Goal: Task Accomplishment & Management: Complete application form

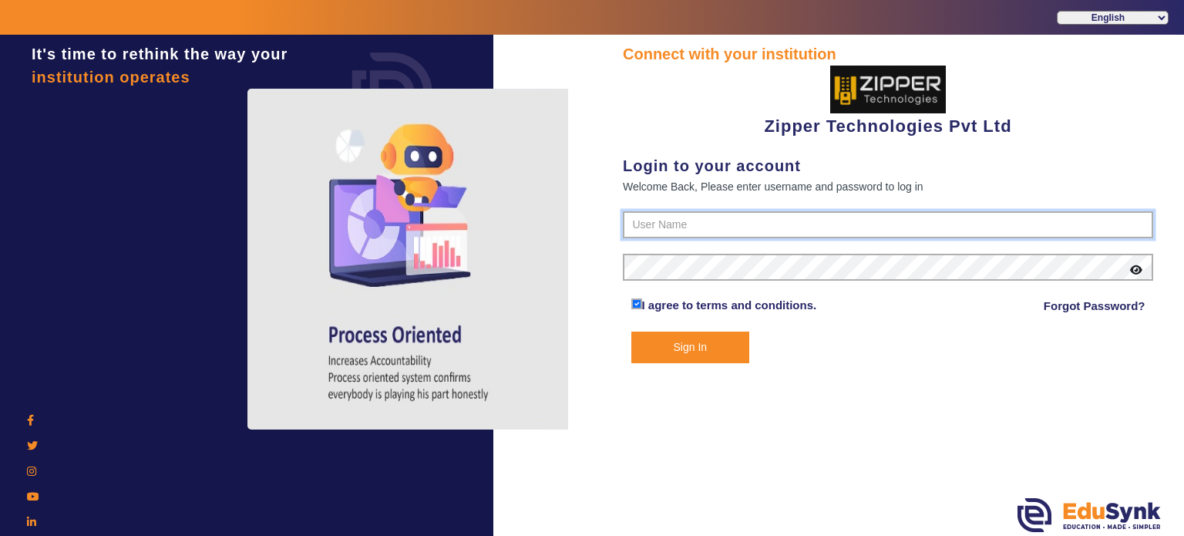
click at [670, 212] on input "text" at bounding box center [888, 225] width 530 height 28
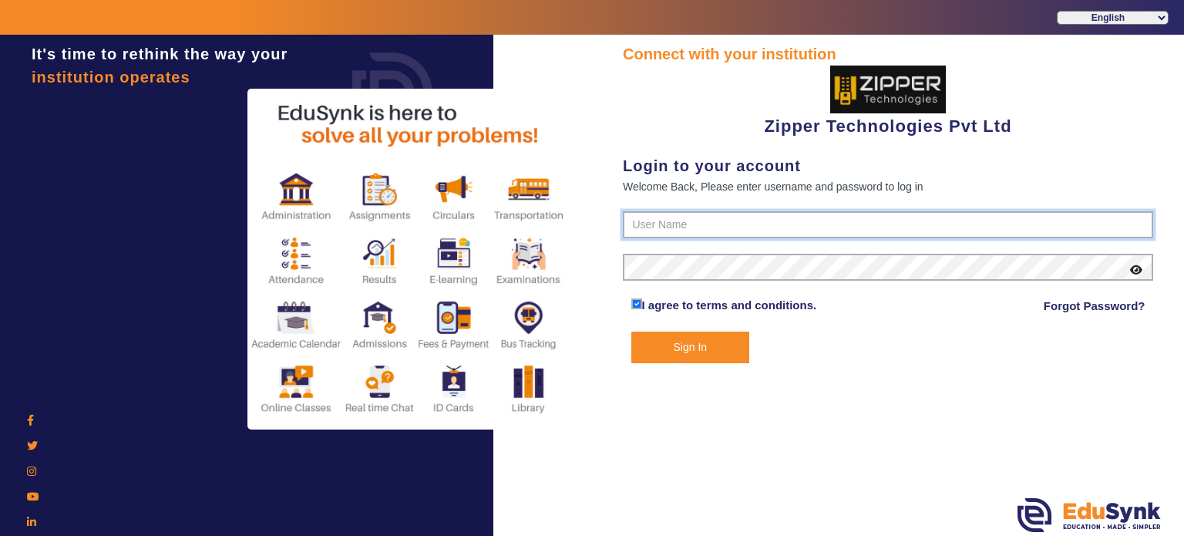
type input "1008790000"
click at [631, 331] on button "Sign In" at bounding box center [690, 347] width 119 height 32
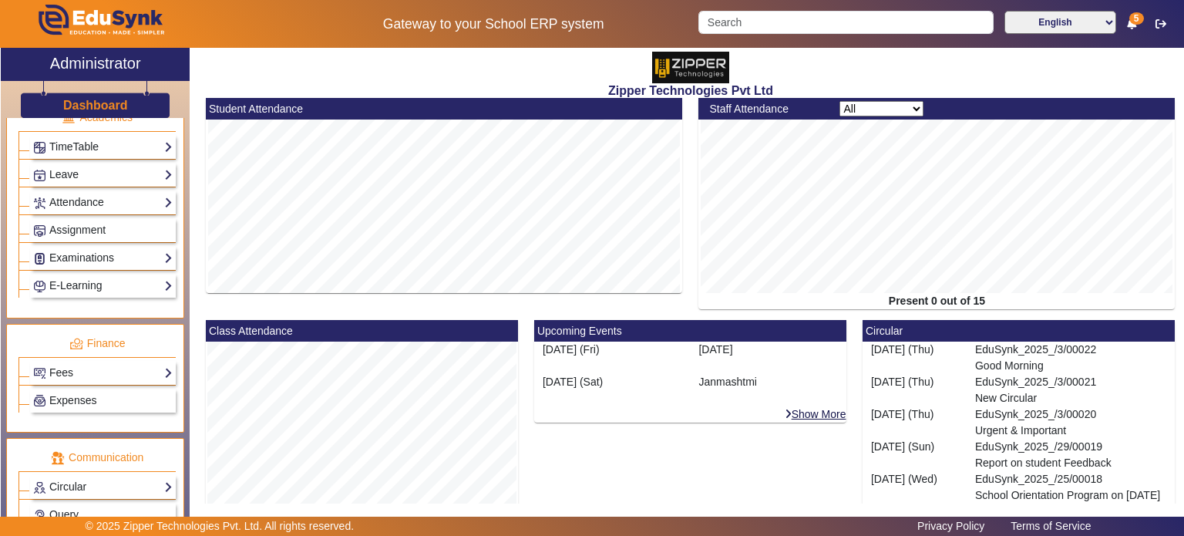
scroll to position [610, 0]
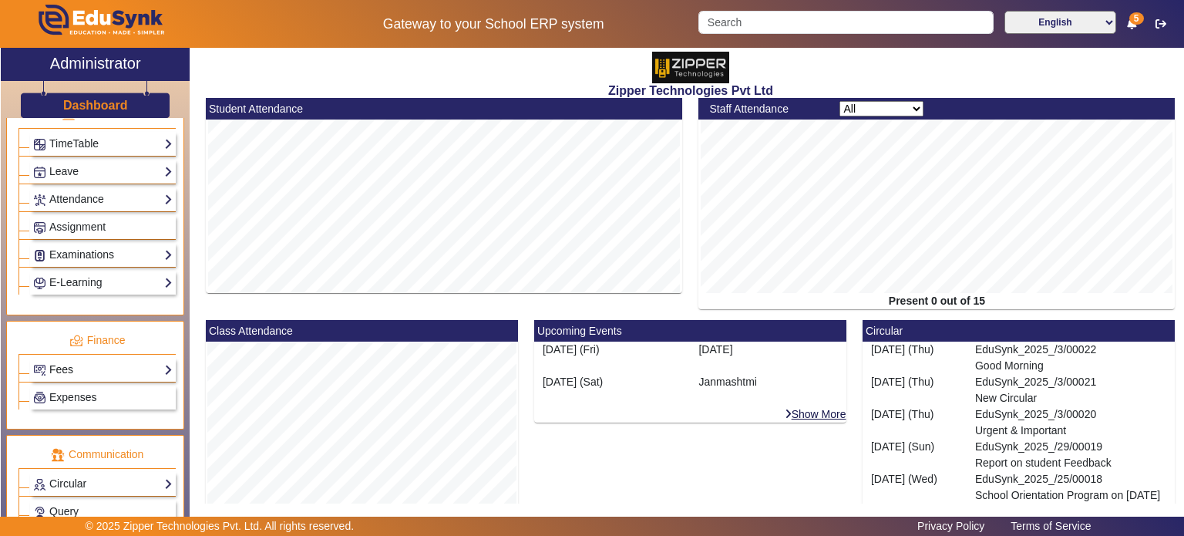
click at [103, 361] on link "Fees" at bounding box center [102, 370] width 139 height 18
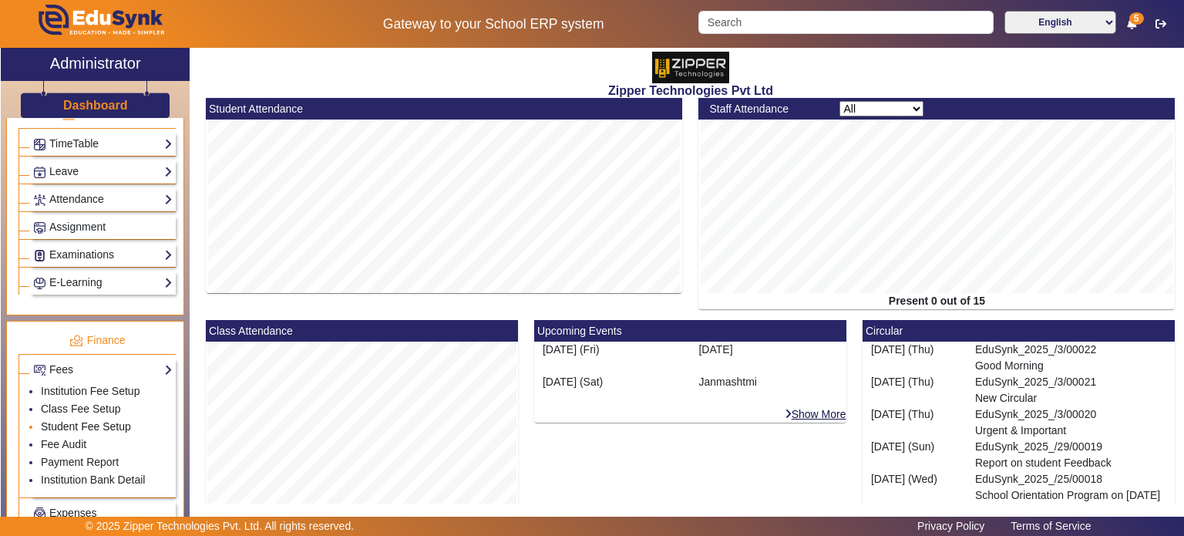
click at [84, 420] on link "Student Fee Setup" at bounding box center [86, 426] width 90 height 12
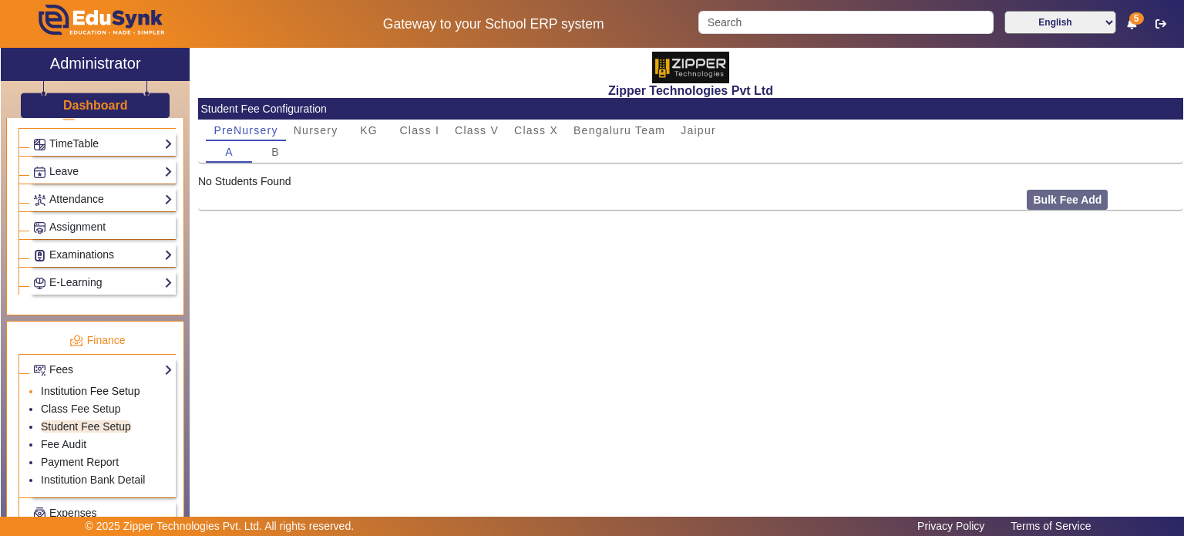
click at [95, 385] on link "Institution Fee Setup" at bounding box center [90, 391] width 99 height 12
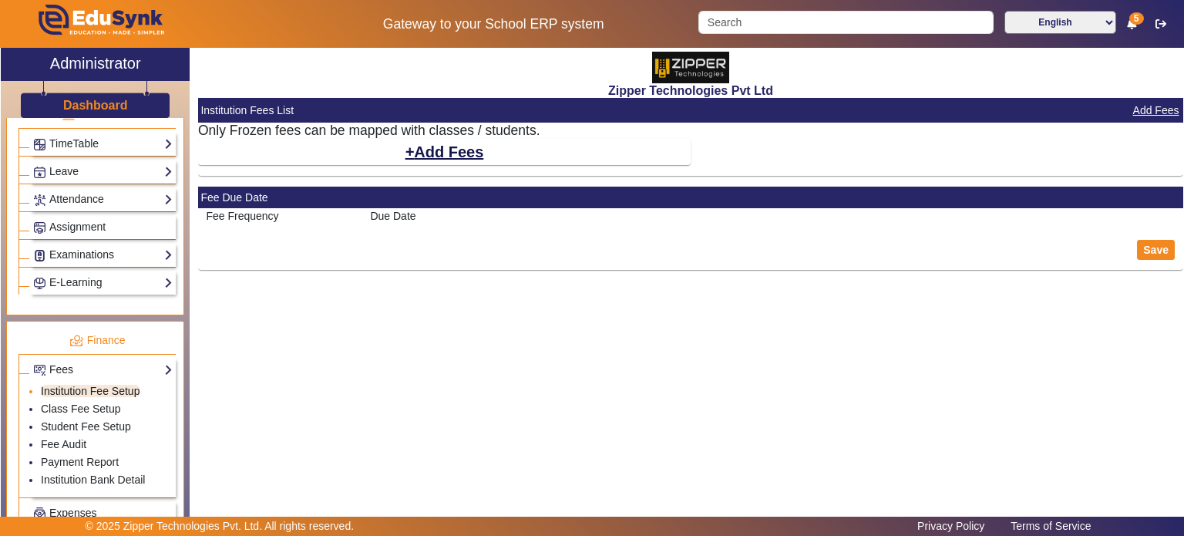
select select "5"
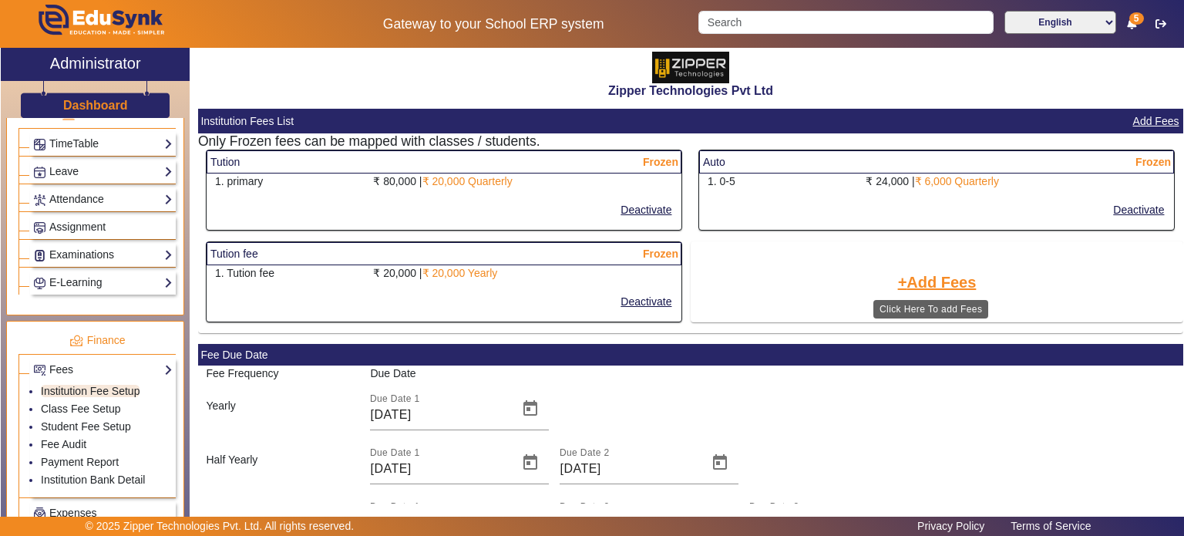
click at [913, 288] on button "Add Fees" at bounding box center [937, 282] width 82 height 26
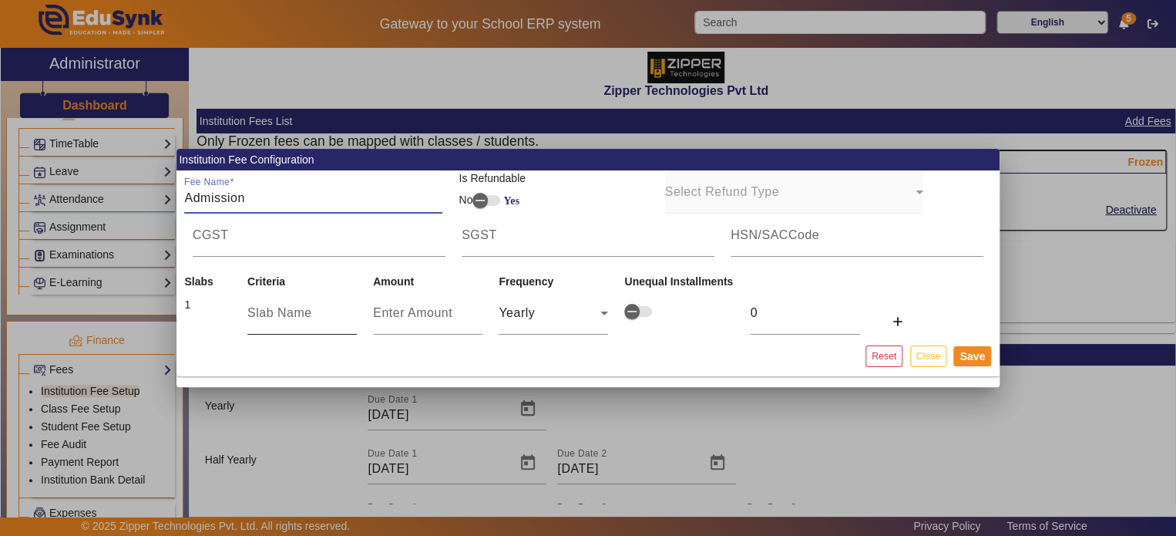
type input "Admission"
click at [301, 322] on div at bounding box center [301, 312] width 109 height 43
type input "Form Fee"
click at [381, 318] on input "number" at bounding box center [427, 313] width 109 height 18
type input "1"
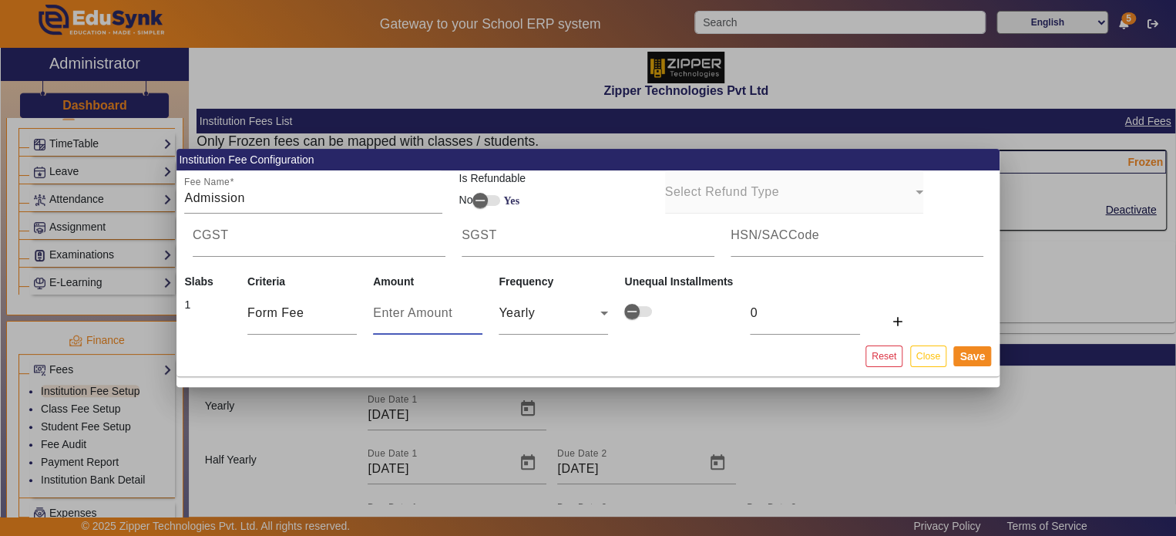
type input "1"
type input "10"
type input "100"
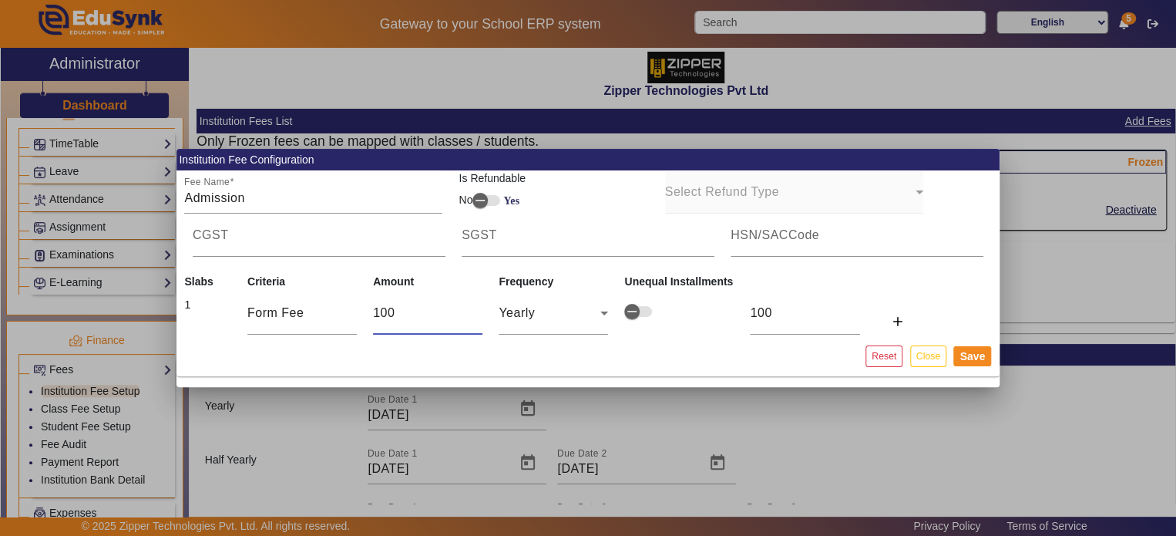
type input "1000"
click at [983, 363] on button "Save" at bounding box center [972, 356] width 38 height 20
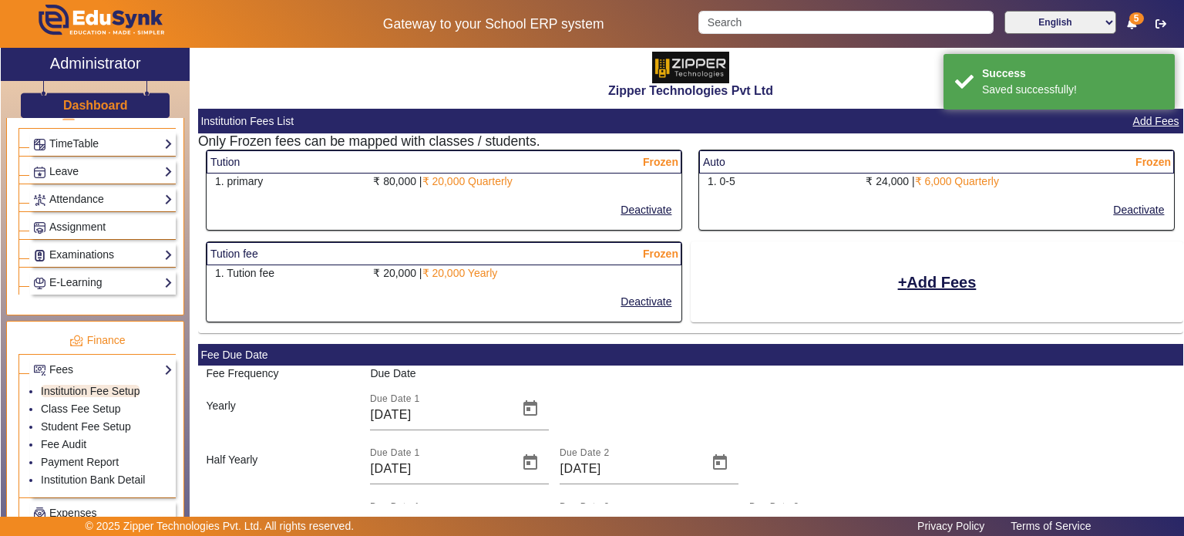
select select "5"
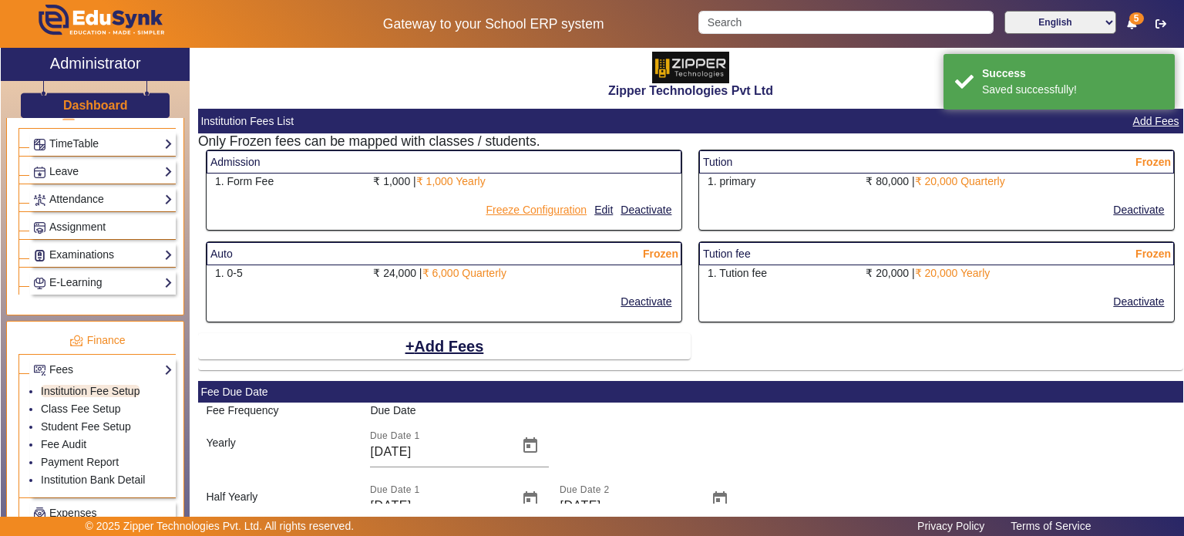
click at [521, 212] on button "Freeze Configuration" at bounding box center [536, 209] width 104 height 19
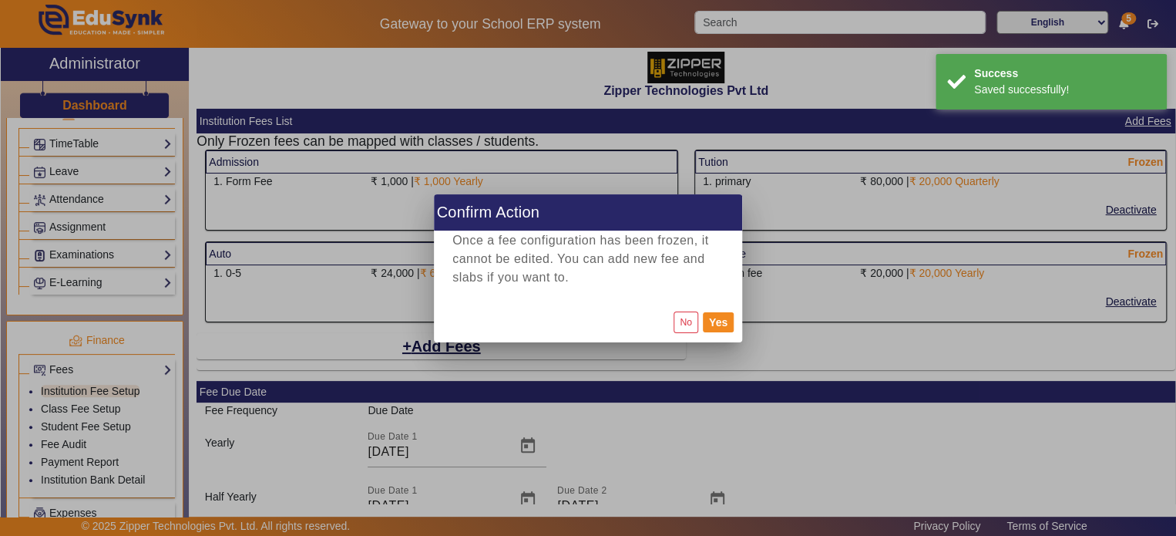
click at [719, 334] on div "No Yes" at bounding box center [588, 322] width 308 height 40
click at [721, 329] on button "Yes" at bounding box center [718, 322] width 31 height 20
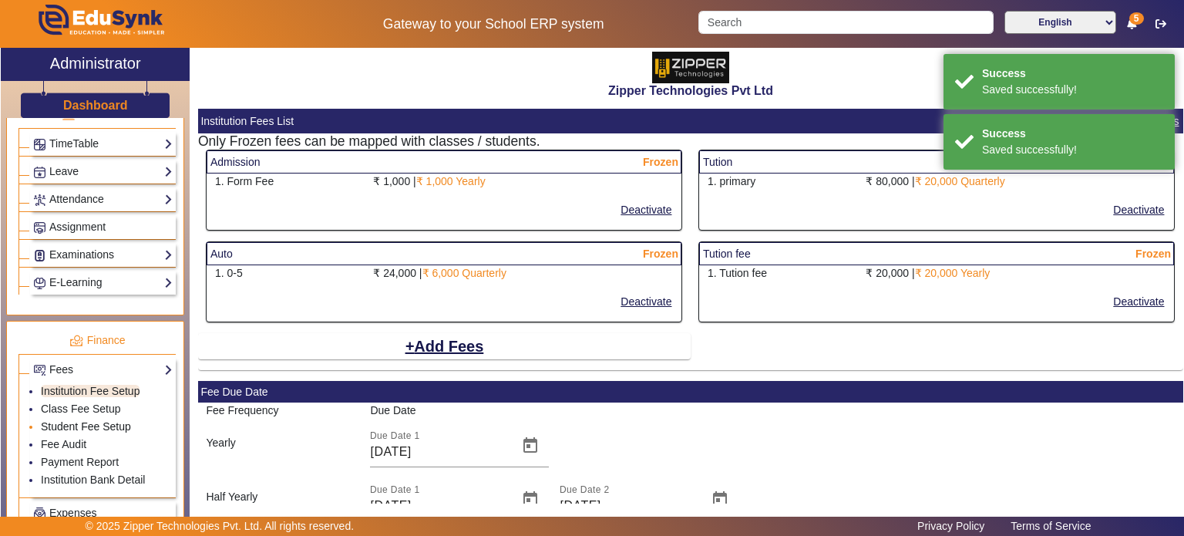
click at [95, 420] on link "Student Fee Setup" at bounding box center [86, 426] width 90 height 12
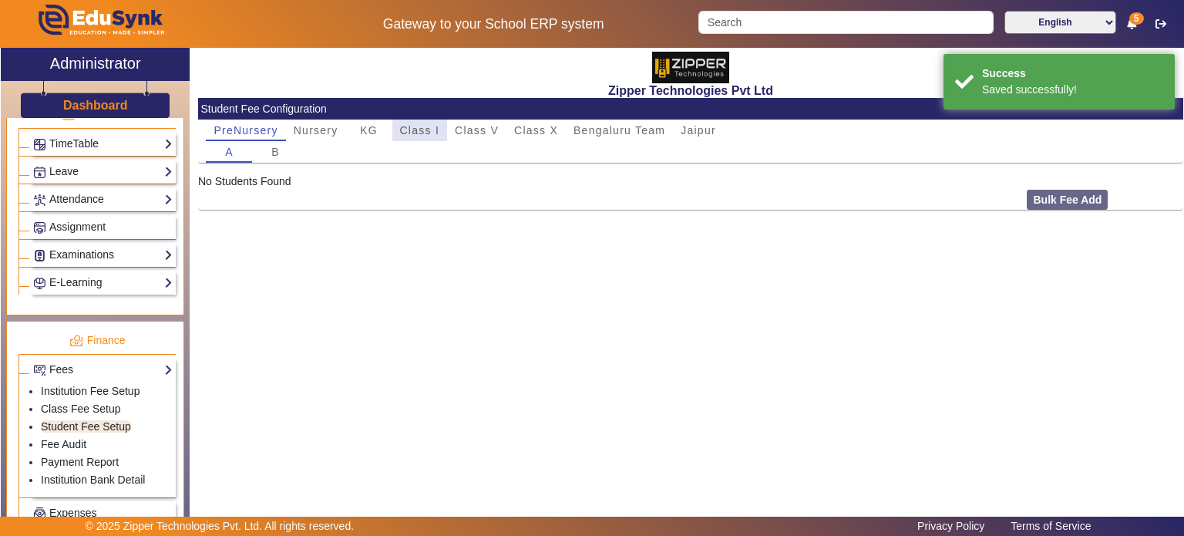
click at [445, 127] on div "Class I" at bounding box center [419, 130] width 55 height 22
click at [466, 129] on span "Class V" at bounding box center [477, 130] width 44 height 11
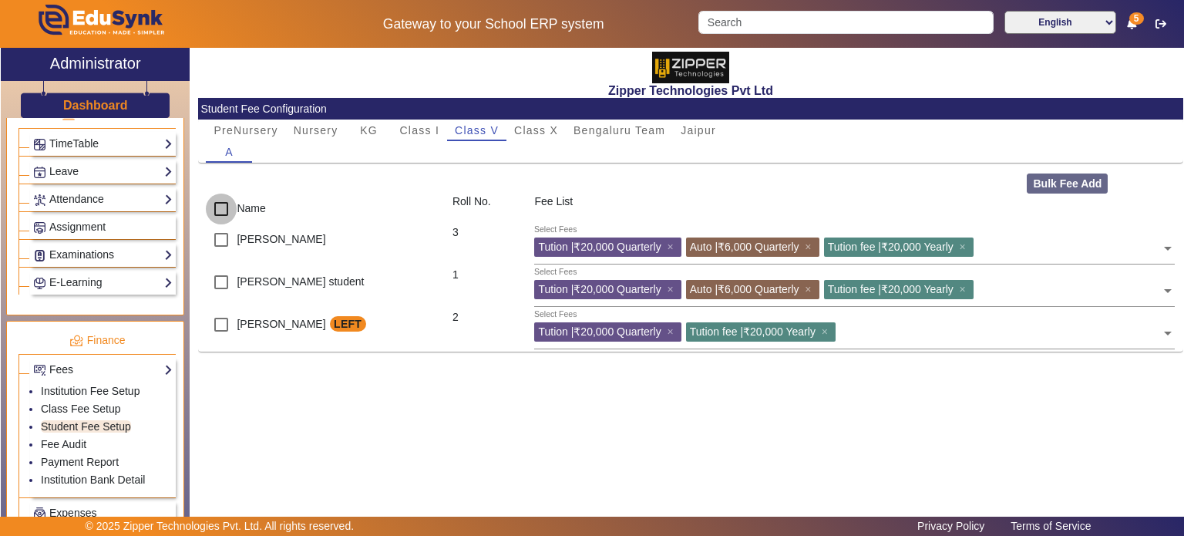
click at [227, 208] on input "checkbox" at bounding box center [221, 208] width 31 height 31
checkbox input "true"
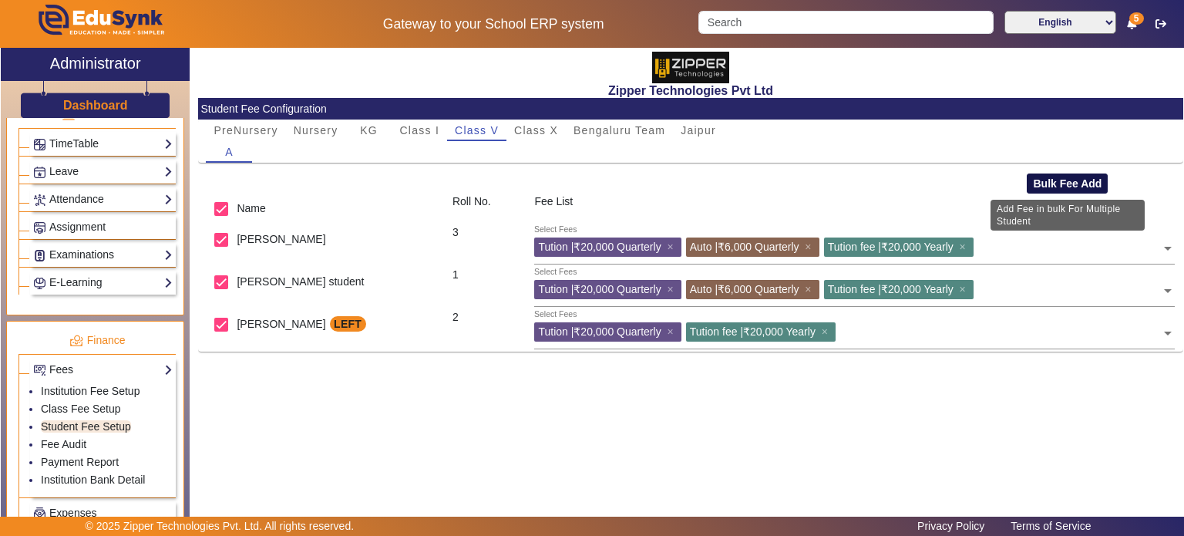
click at [1095, 185] on button "Bulk Fee Add" at bounding box center [1067, 183] width 81 height 20
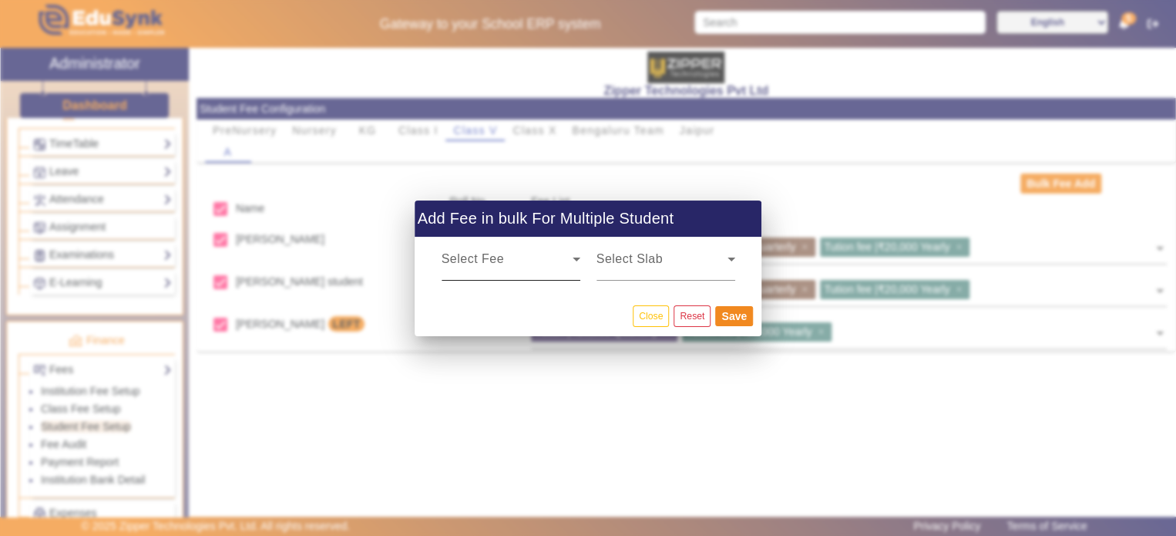
click at [544, 250] on div "Select Fee" at bounding box center [511, 258] width 139 height 43
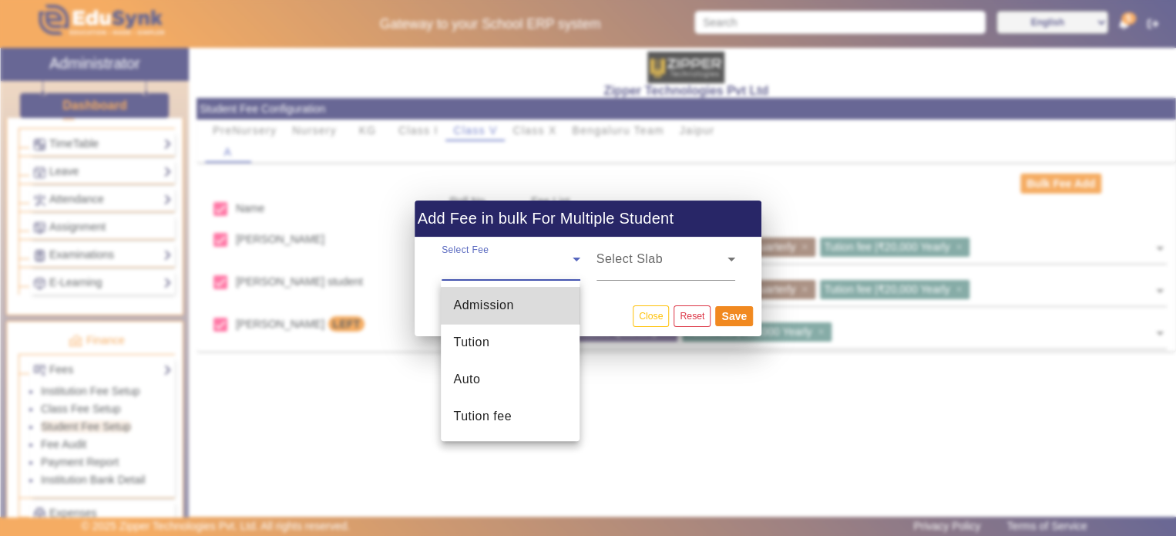
click at [524, 313] on mat-option "Admission" at bounding box center [510, 305] width 139 height 37
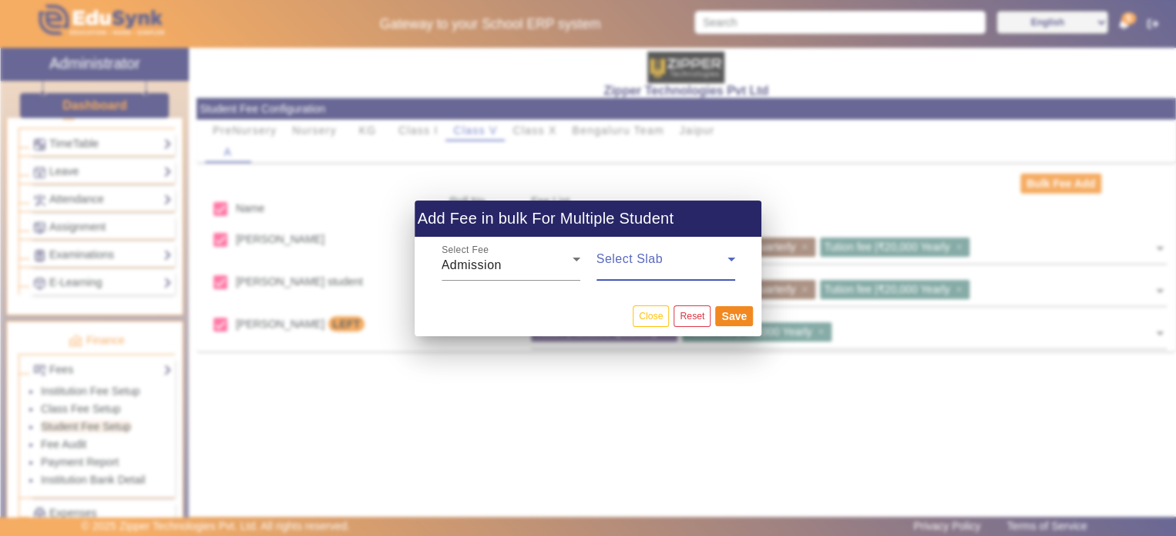
click at [648, 262] on span at bounding box center [662, 265] width 131 height 18
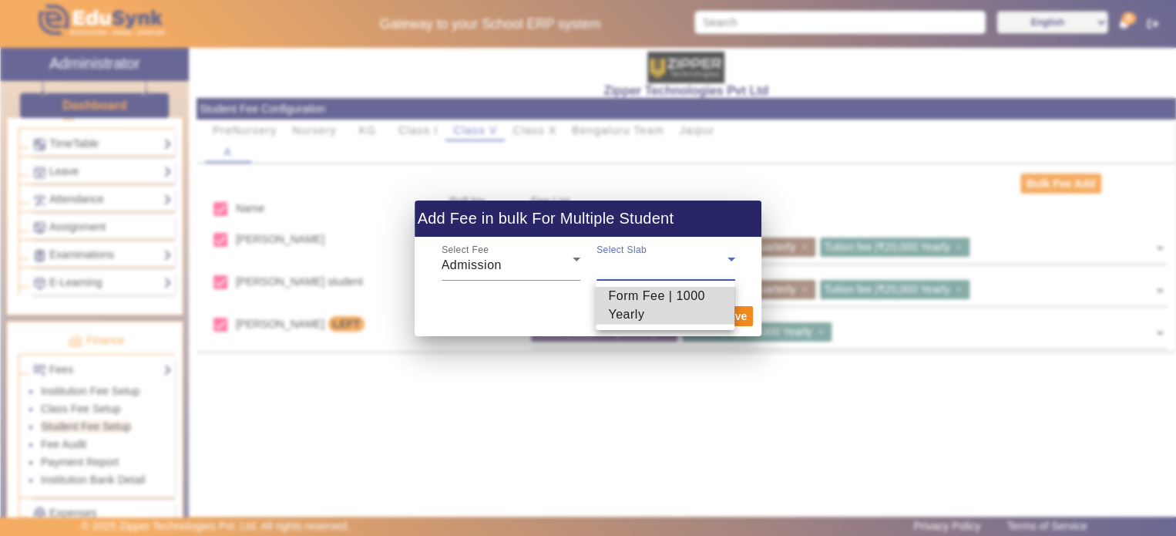
click at [656, 299] on span "Form Fee | 1000 Yearly" at bounding box center [665, 305] width 114 height 37
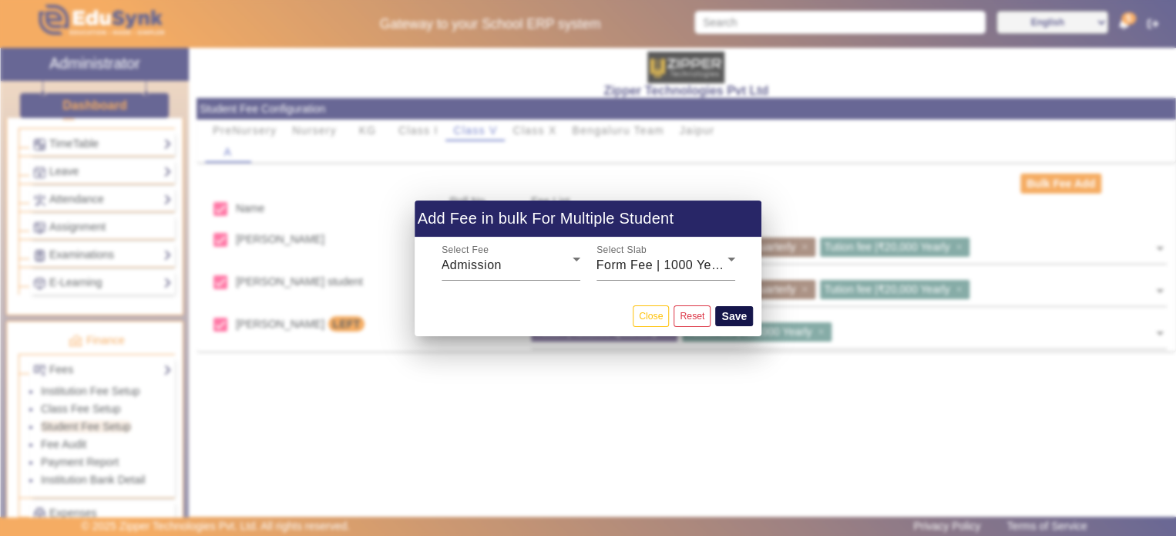
click at [737, 314] on button "Save" at bounding box center [734, 316] width 38 height 20
checkbox input "false"
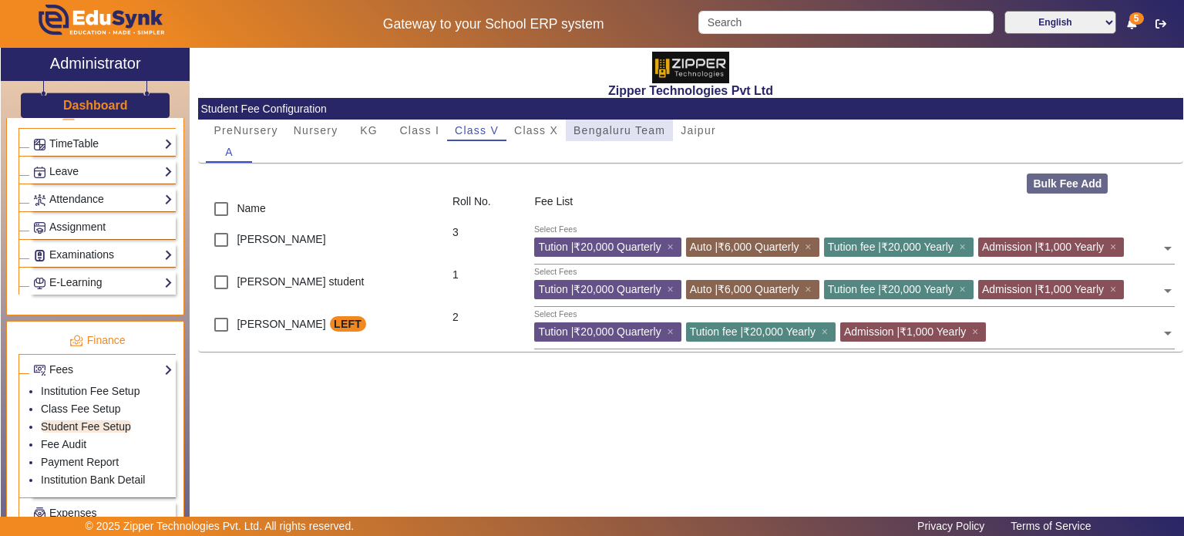
click at [591, 128] on span "Bengaluru Team" at bounding box center [619, 130] width 92 height 11
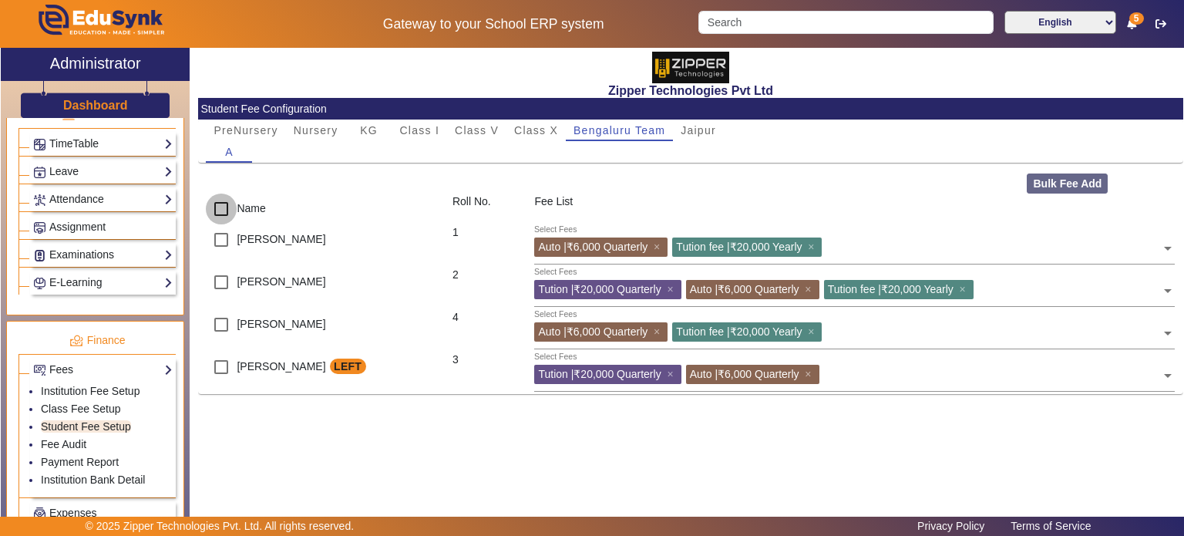
click at [221, 212] on input "checkbox" at bounding box center [221, 208] width 31 height 31
checkbox input "true"
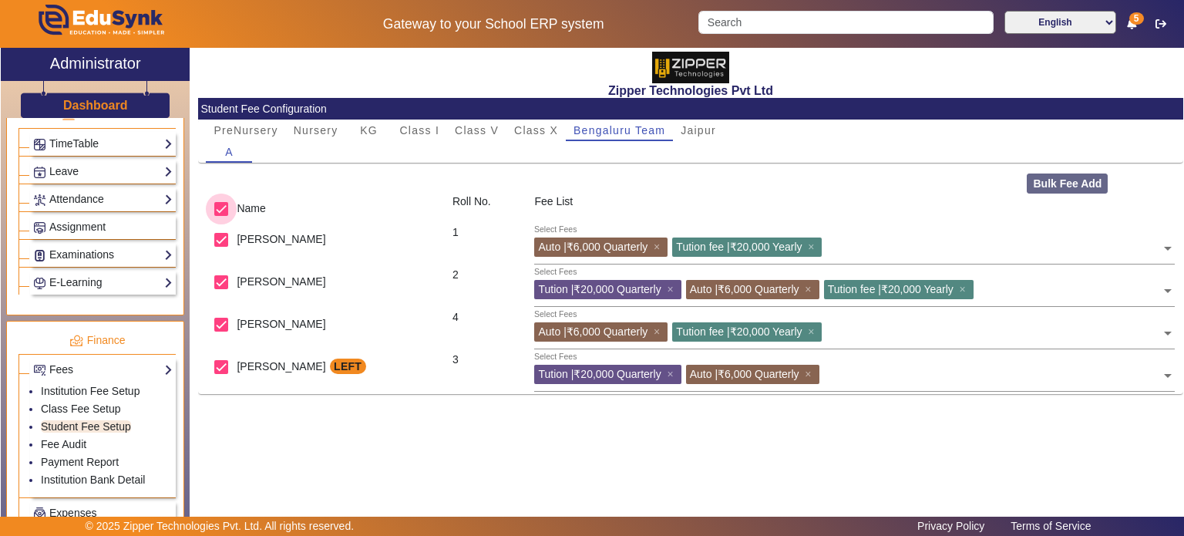
checkbox input "true"
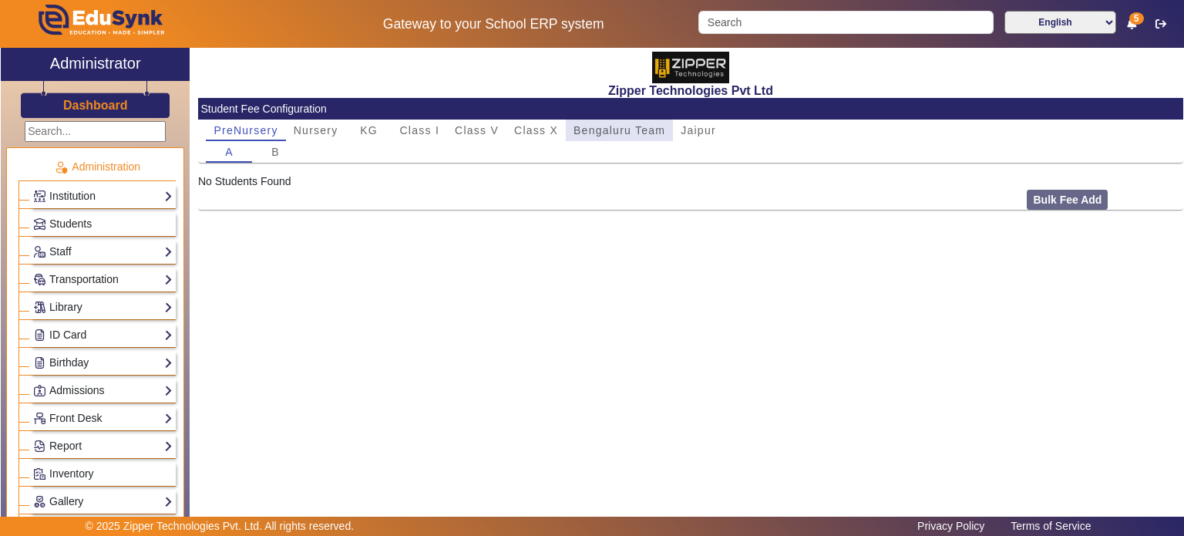
click at [610, 129] on span "Bengaluru Team" at bounding box center [619, 130] width 92 height 11
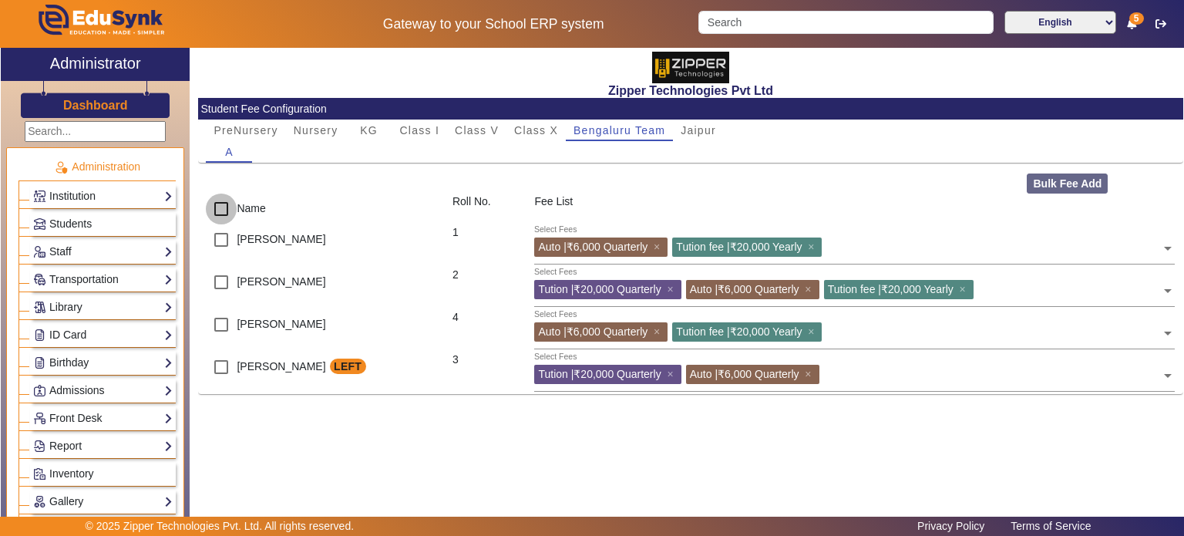
click at [220, 209] on input "checkbox" at bounding box center [221, 208] width 31 height 31
checkbox input "true"
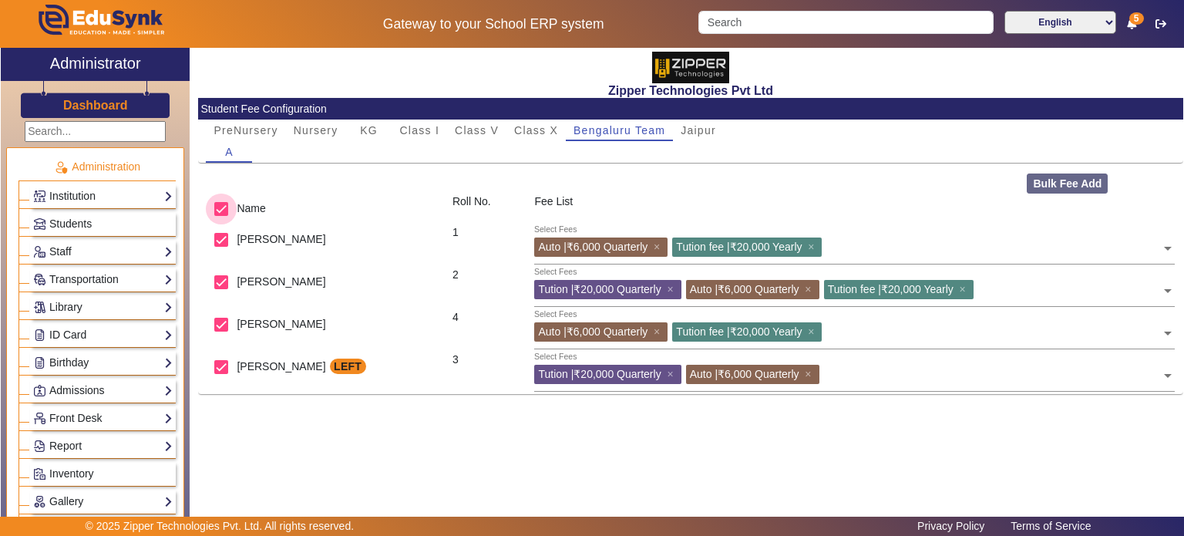
checkbox input "true"
click at [225, 237] on input "checkbox" at bounding box center [221, 239] width 31 height 31
checkbox input "false"
click at [222, 281] on input "checkbox" at bounding box center [221, 282] width 31 height 31
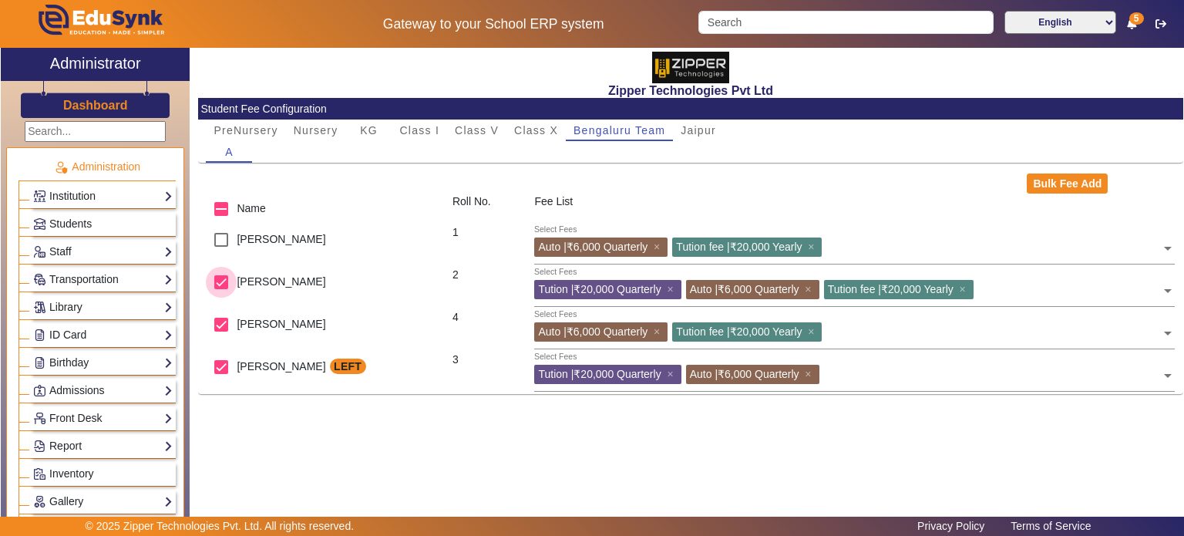
checkbox input "false"
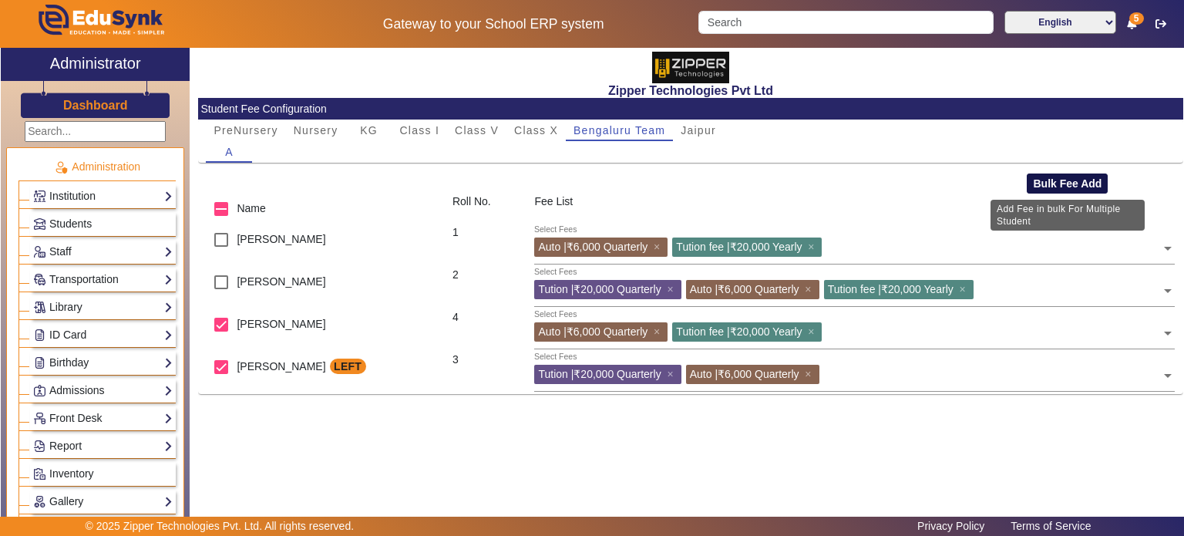
click at [1058, 176] on button "Bulk Fee Add" at bounding box center [1067, 183] width 81 height 20
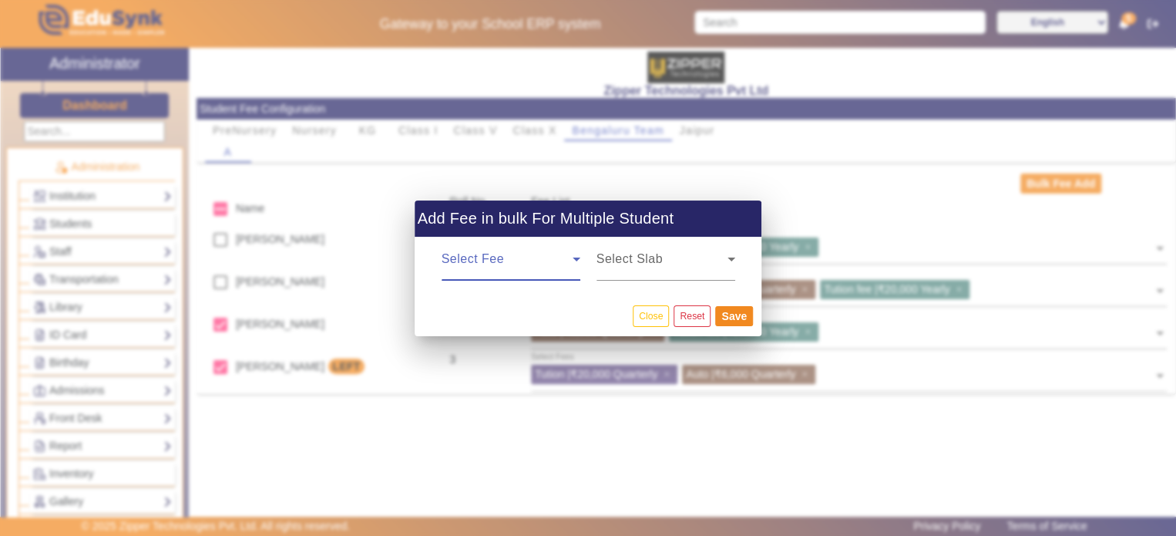
click at [521, 262] on span at bounding box center [507, 265] width 131 height 18
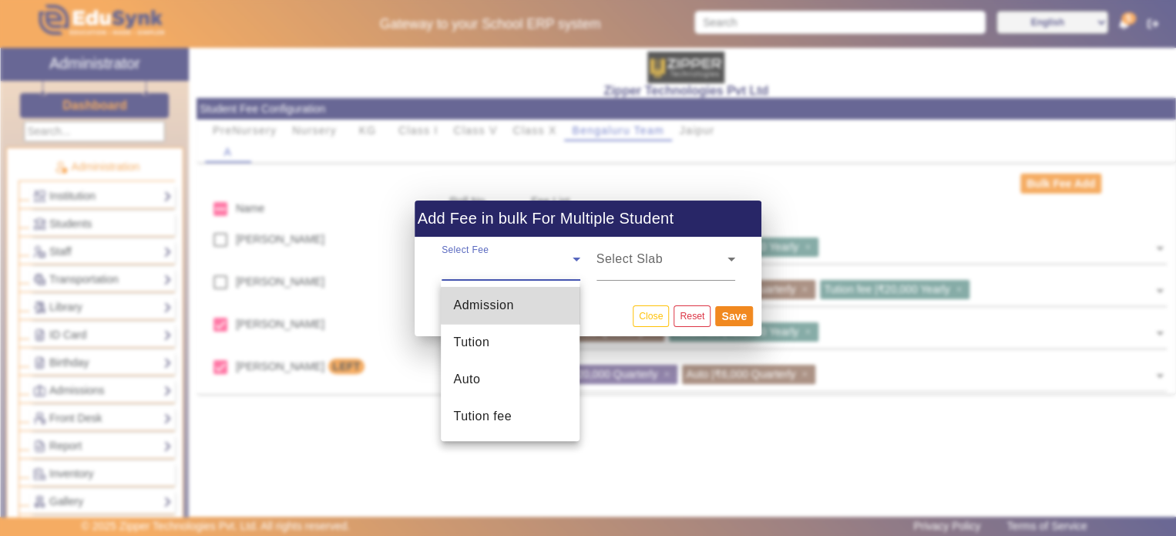
click at [513, 305] on span "Admission" at bounding box center [483, 305] width 60 height 18
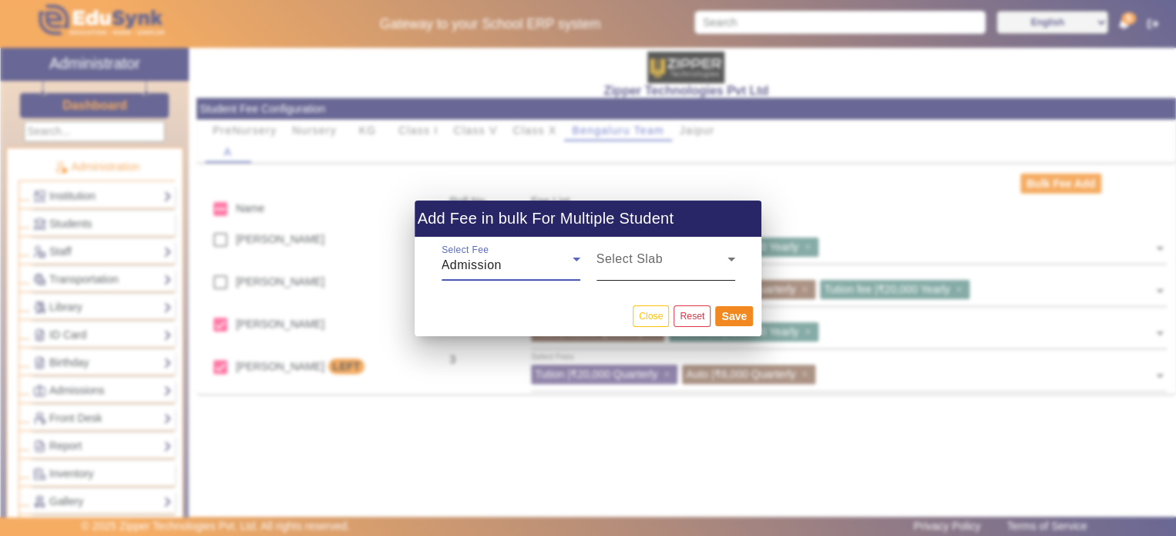
click at [613, 274] on div "Select Slab" at bounding box center [666, 258] width 139 height 43
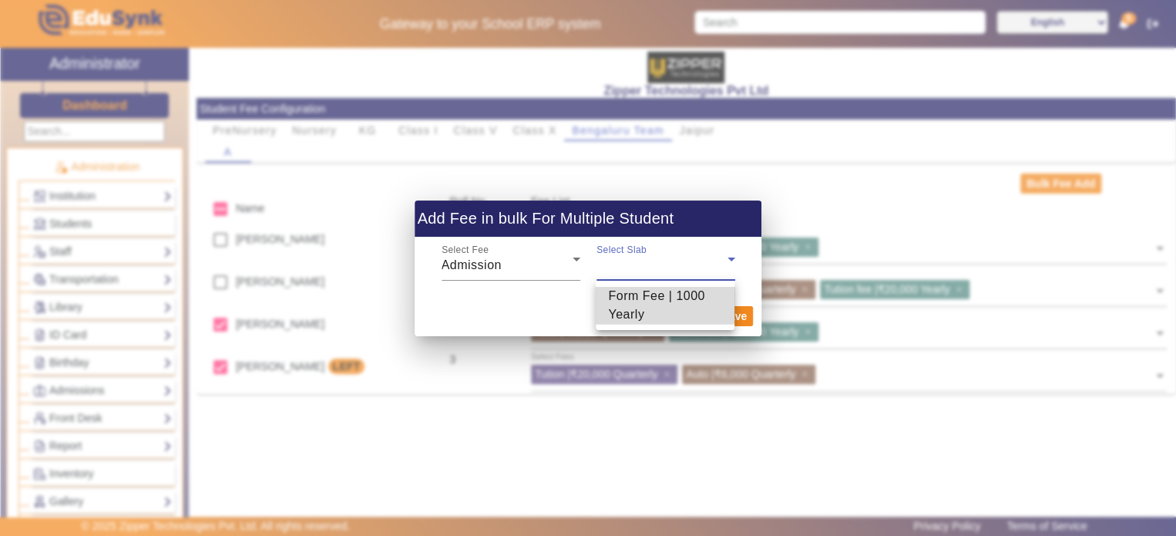
click at [620, 303] on span "Form Fee | 1000 Yearly" at bounding box center [665, 305] width 114 height 37
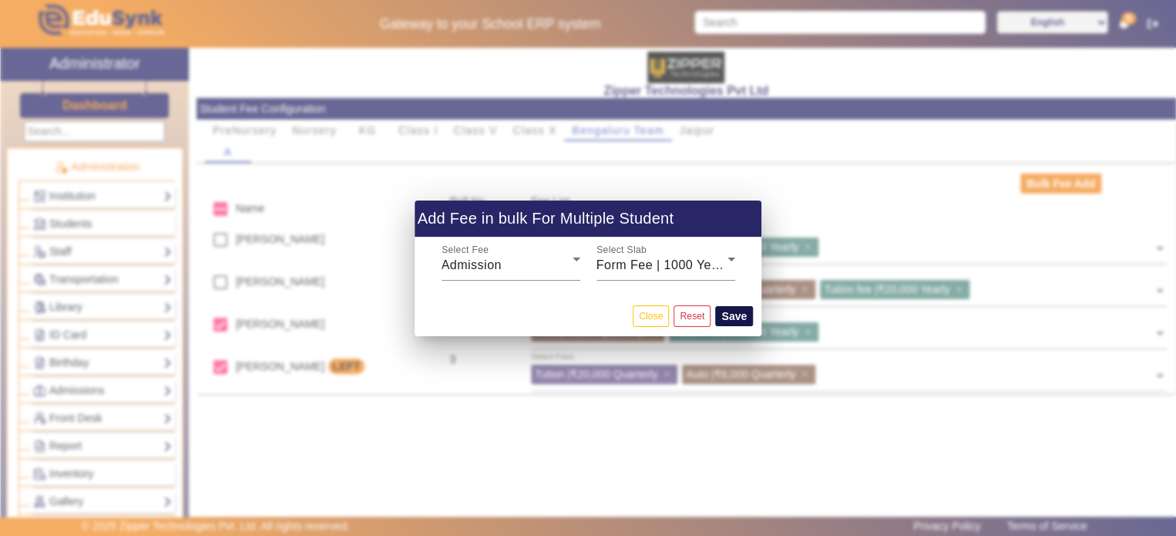
click at [731, 315] on button "Save" at bounding box center [734, 316] width 38 height 20
checkbox input "false"
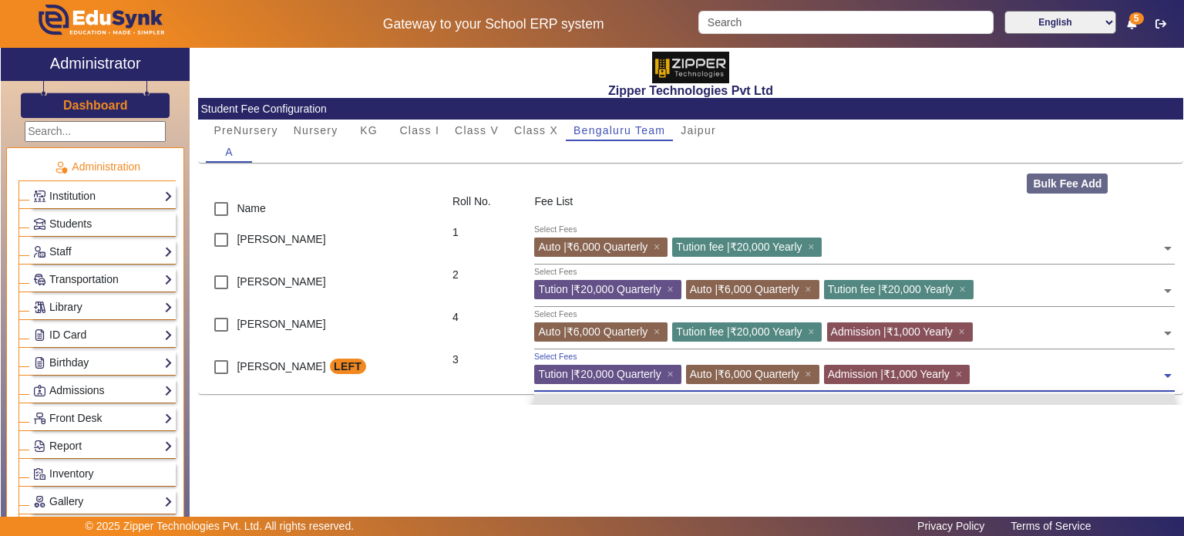
click at [1047, 360] on div "Select Fees Tution | ₹20,000 Quarterly × Auto | ₹6,000 Quarterly × Admission | …" at bounding box center [847, 372] width 627 height 35
click at [1047, 365] on input "text" at bounding box center [1067, 372] width 187 height 15
click at [1036, 324] on input "text" at bounding box center [1069, 329] width 184 height 15
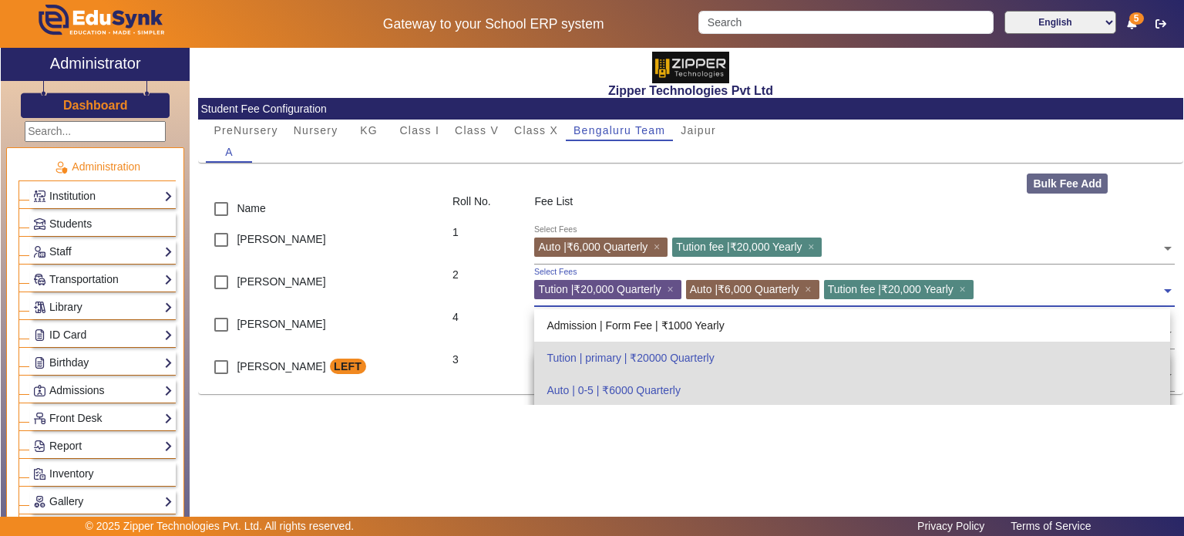
click at [1051, 267] on div "Select Fees Tution | ₹20,000 Quarterly × Auto | ₹6,000 Quarterly × Tution fee |…" at bounding box center [854, 287] width 640 height 40
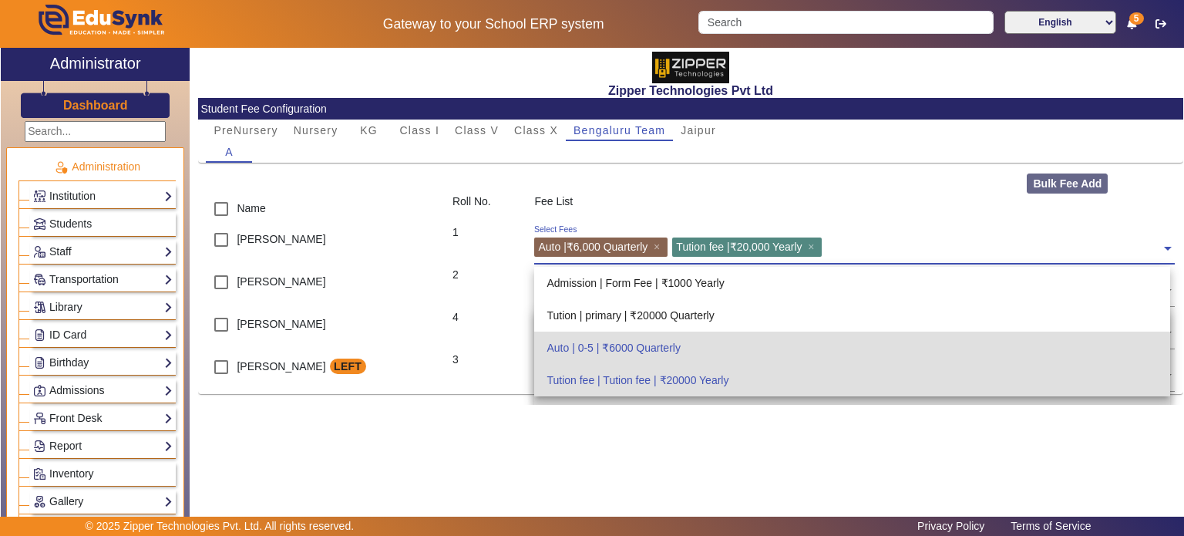
click at [1046, 258] on div at bounding box center [994, 249] width 334 height 24
click at [973, 203] on div "Fee List" at bounding box center [854, 208] width 657 height 31
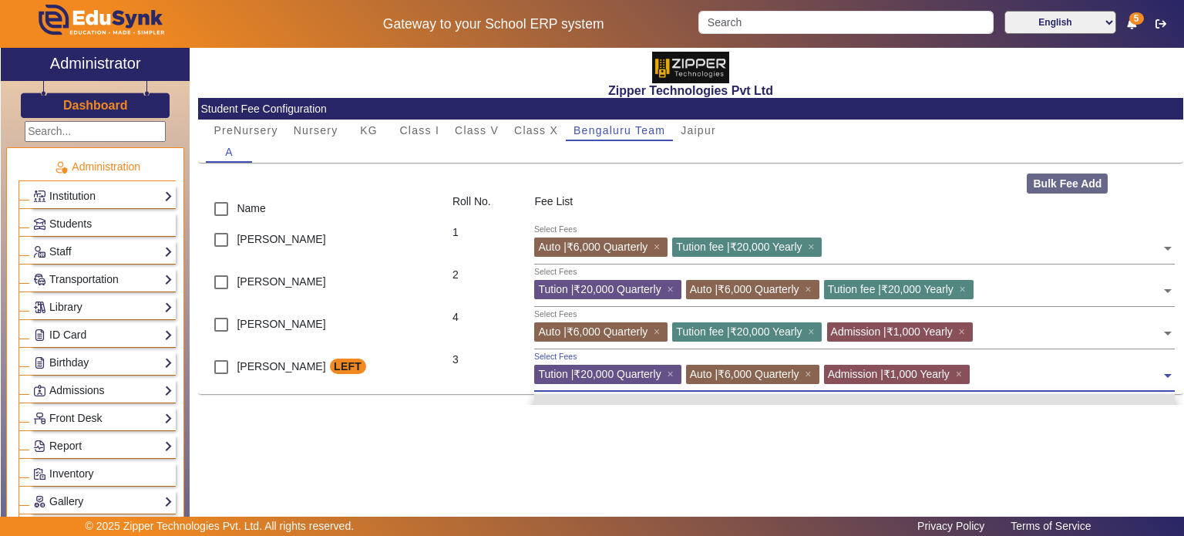
click at [1024, 371] on input "text" at bounding box center [1067, 372] width 187 height 15
click at [900, 205] on div "Fee List" at bounding box center [854, 208] width 657 height 31
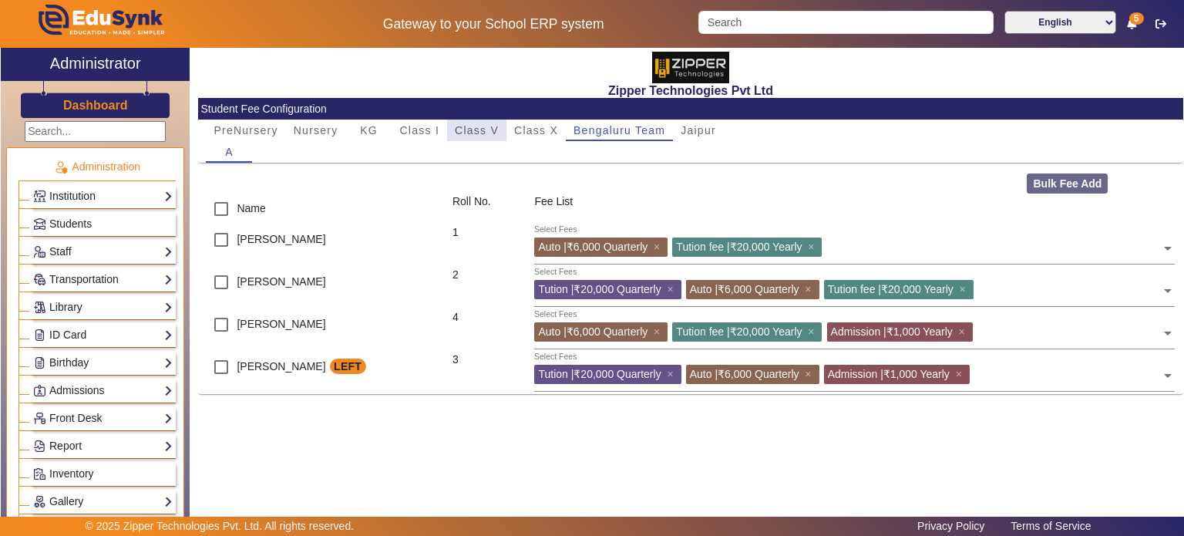
click at [447, 132] on div "Class V" at bounding box center [476, 130] width 59 height 22
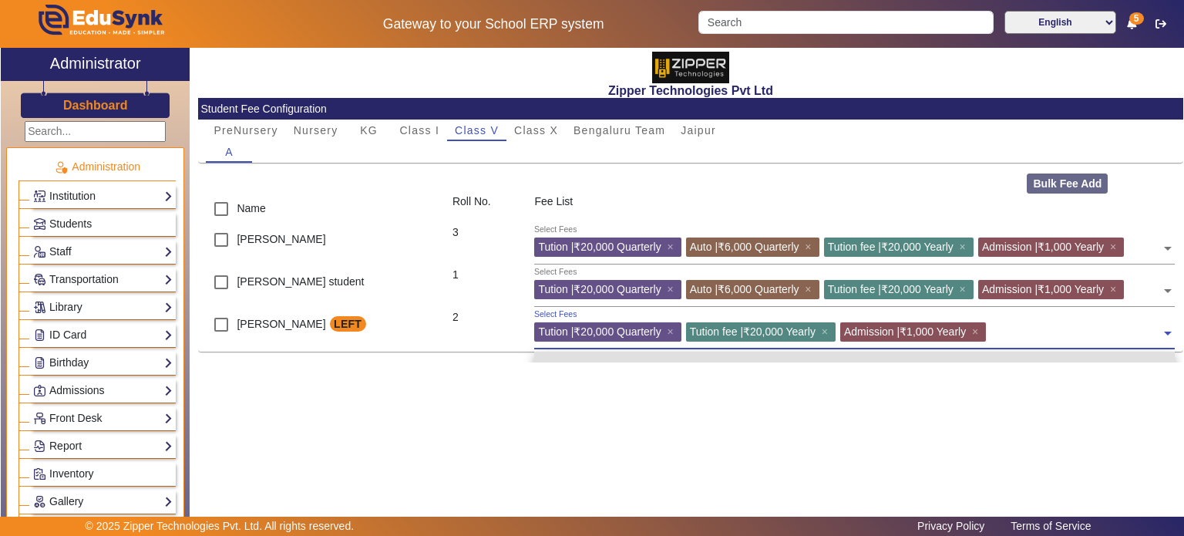
click at [1050, 333] on input "text" at bounding box center [1075, 329] width 170 height 15
click at [572, 240] on div "Tution | ₹20,000 Quarterly ×" at bounding box center [607, 246] width 146 height 19
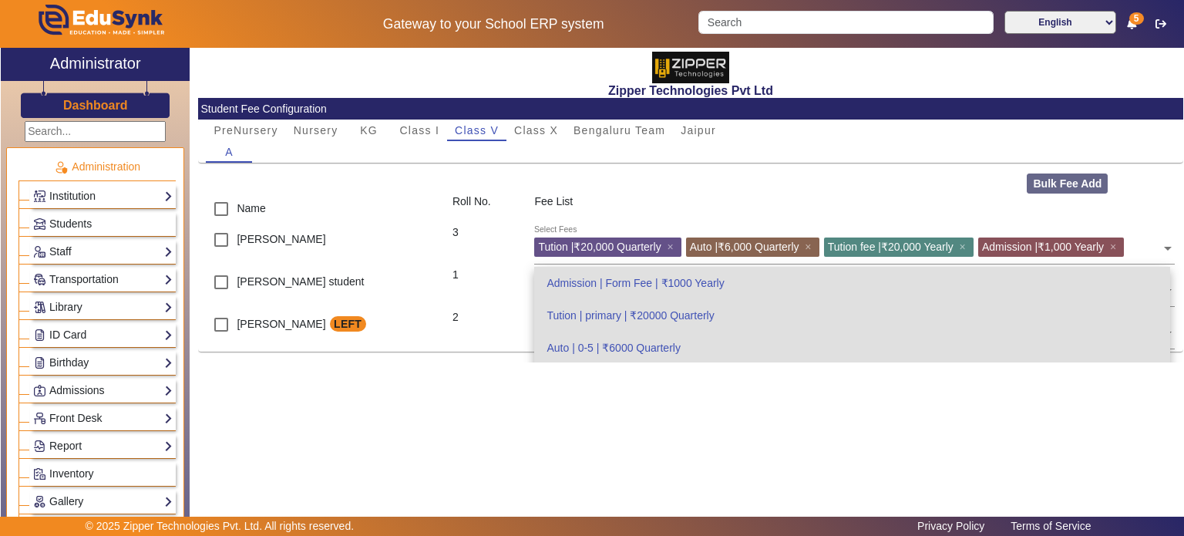
click at [753, 192] on div "Bulk Fee Add" at bounding box center [690, 183] width 985 height 20
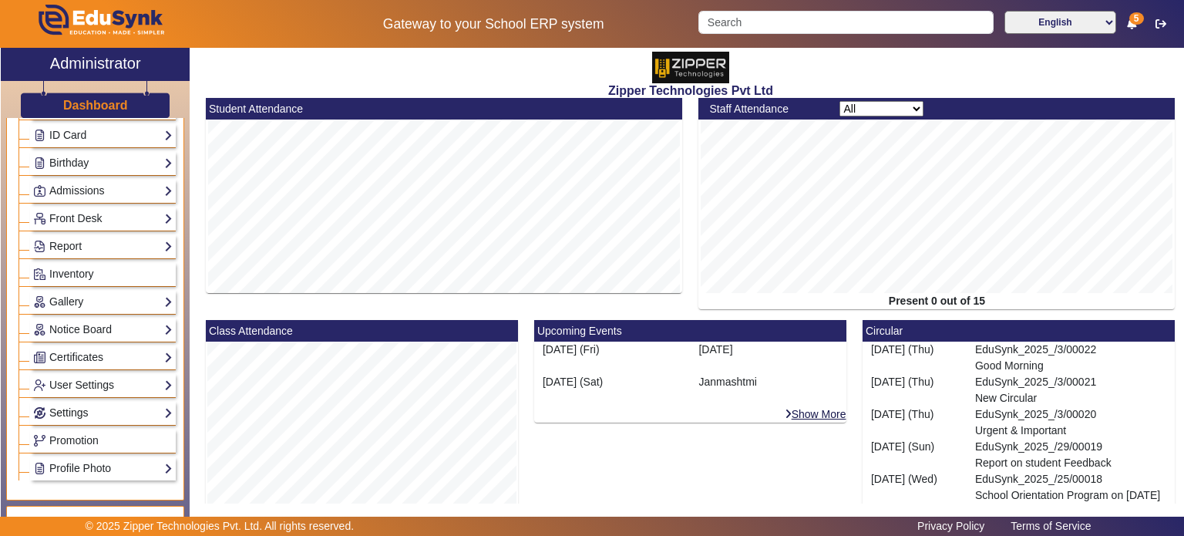
scroll to position [191, 0]
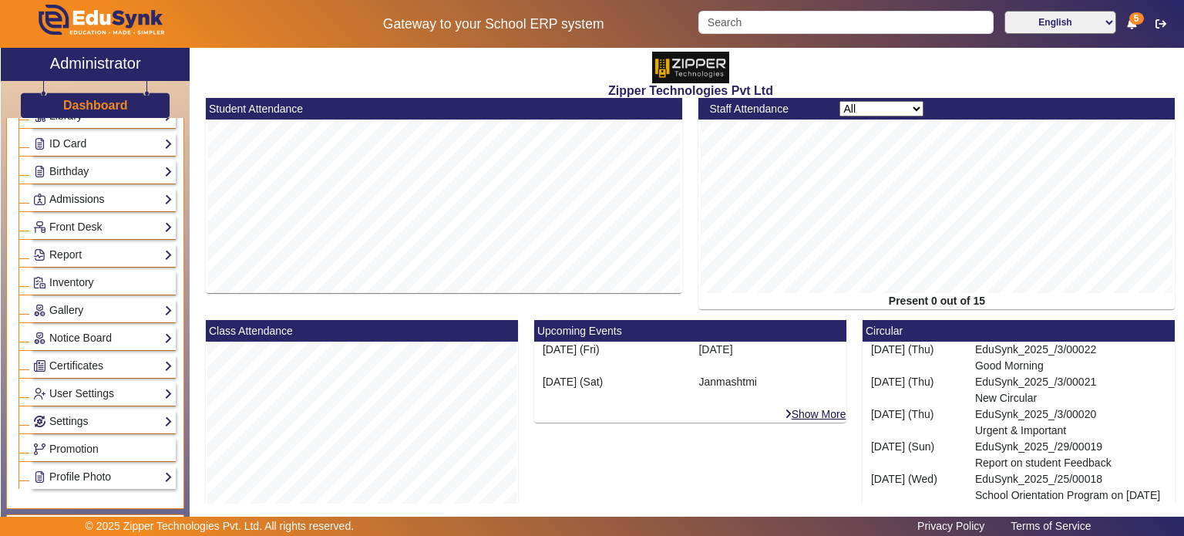
drag, startPoint x: 124, startPoint y: 221, endPoint x: 124, endPoint y: 200, distance: 20.8
click at [124, 200] on link "Admissions" at bounding box center [102, 199] width 139 height 18
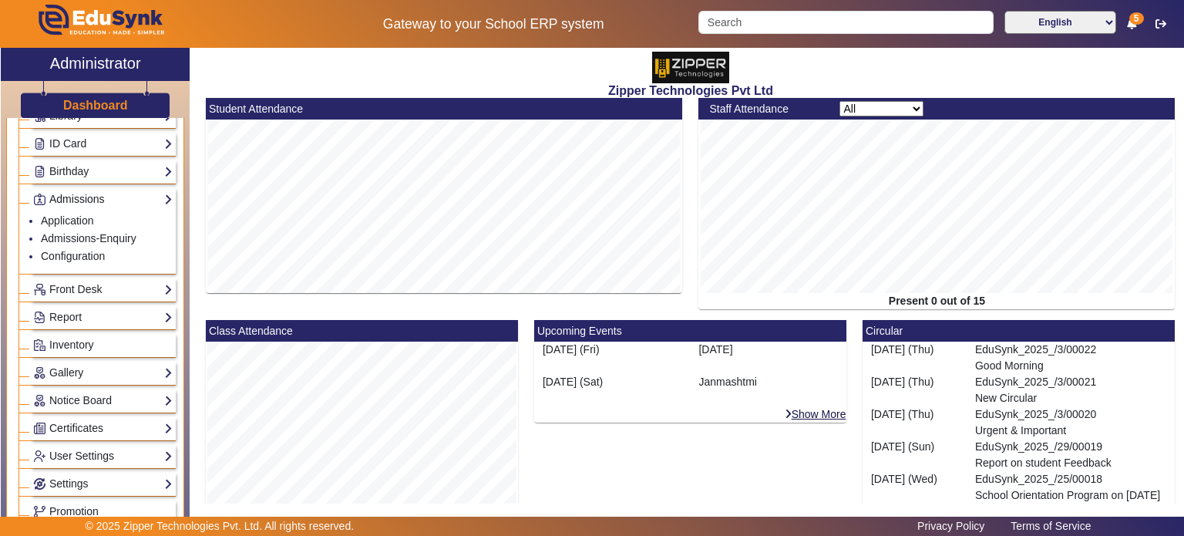
click at [124, 200] on link "Admissions" at bounding box center [102, 199] width 139 height 18
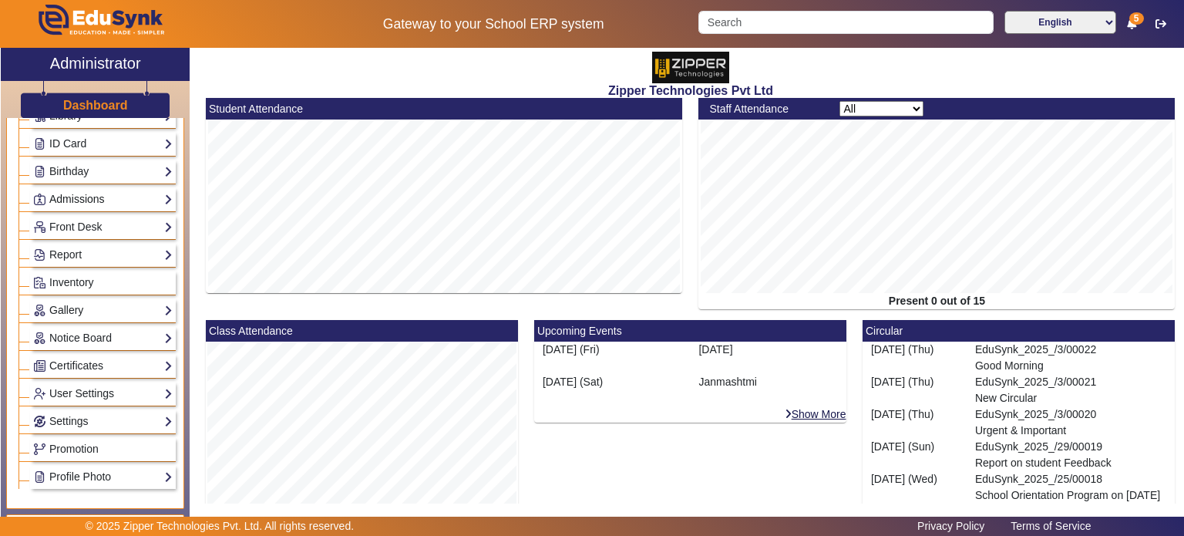
click at [124, 200] on link "Admissions" at bounding box center [102, 199] width 139 height 18
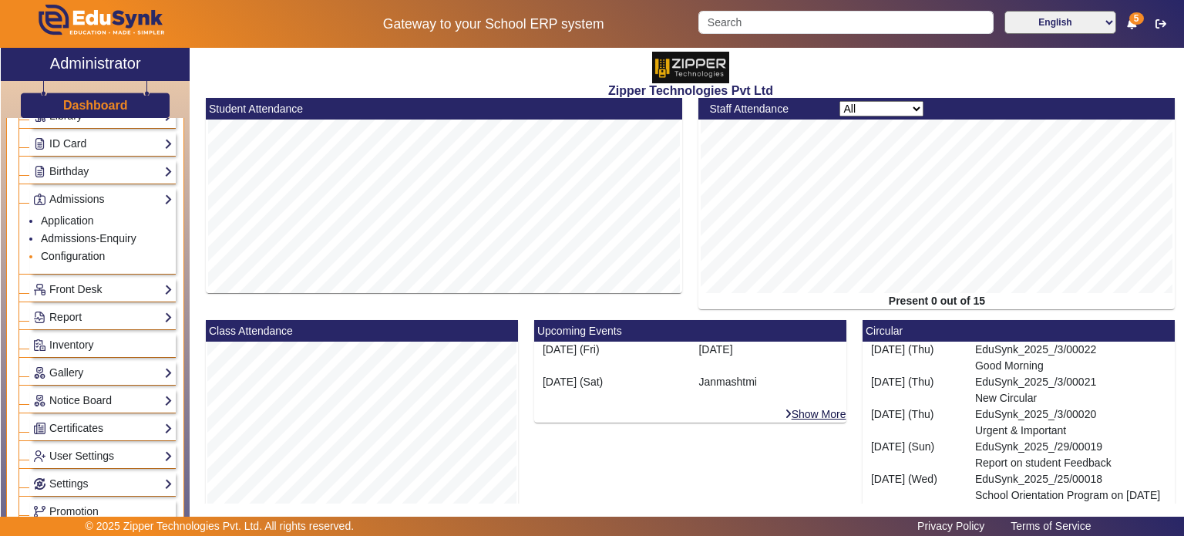
click at [98, 250] on link "Configuration" at bounding box center [73, 256] width 64 height 12
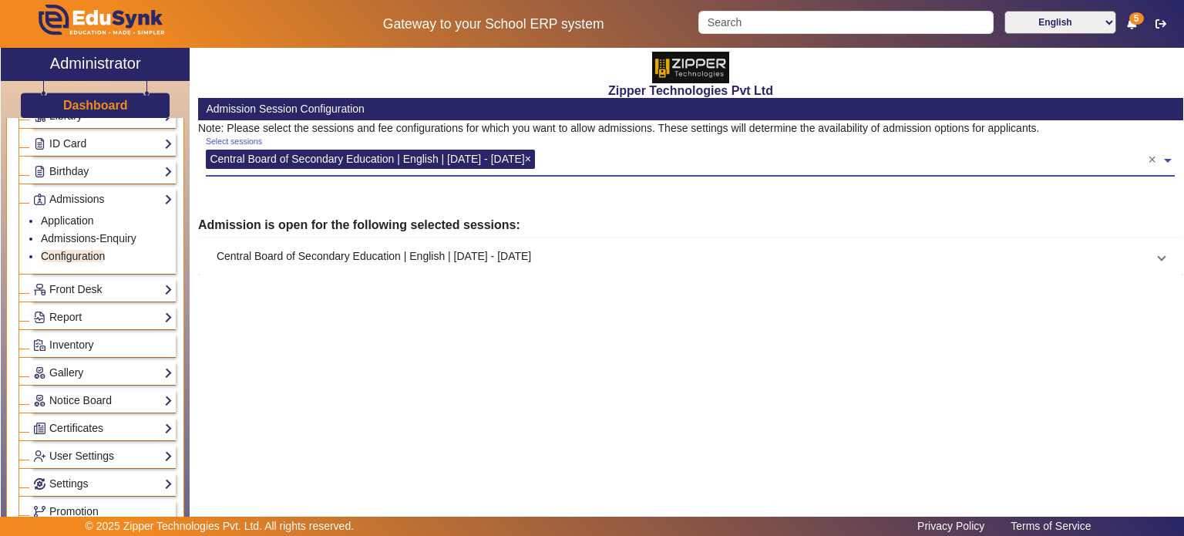
click at [613, 158] on input "text" at bounding box center [843, 157] width 608 height 15
click at [604, 209] on app-admission-configuration "Admission Session Configuration Note: Please select the sessions and fee config…" at bounding box center [690, 186] width 985 height 176
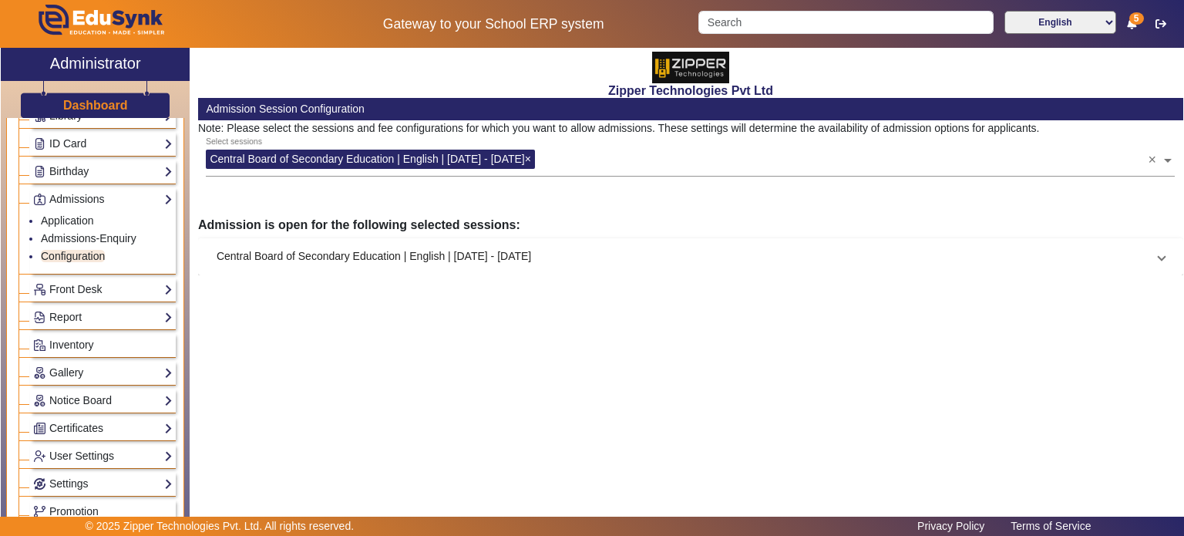
click at [591, 260] on mat-panel-title "Central Board of Secondary Education | English | Jul 2023 - Aug 2025" at bounding box center [681, 256] width 929 height 16
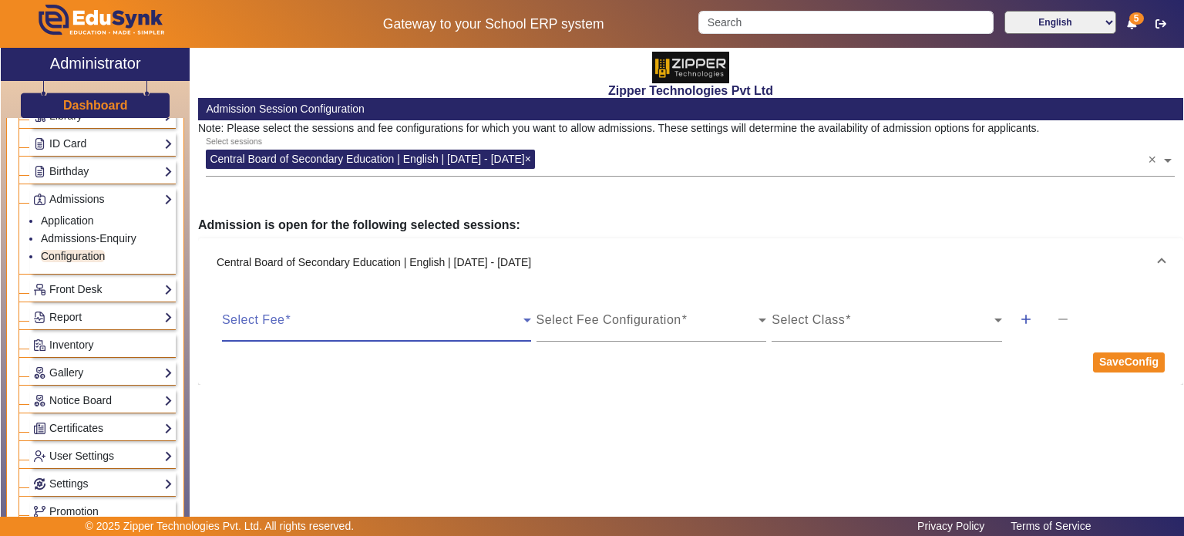
click at [437, 323] on span at bounding box center [372, 326] width 301 height 18
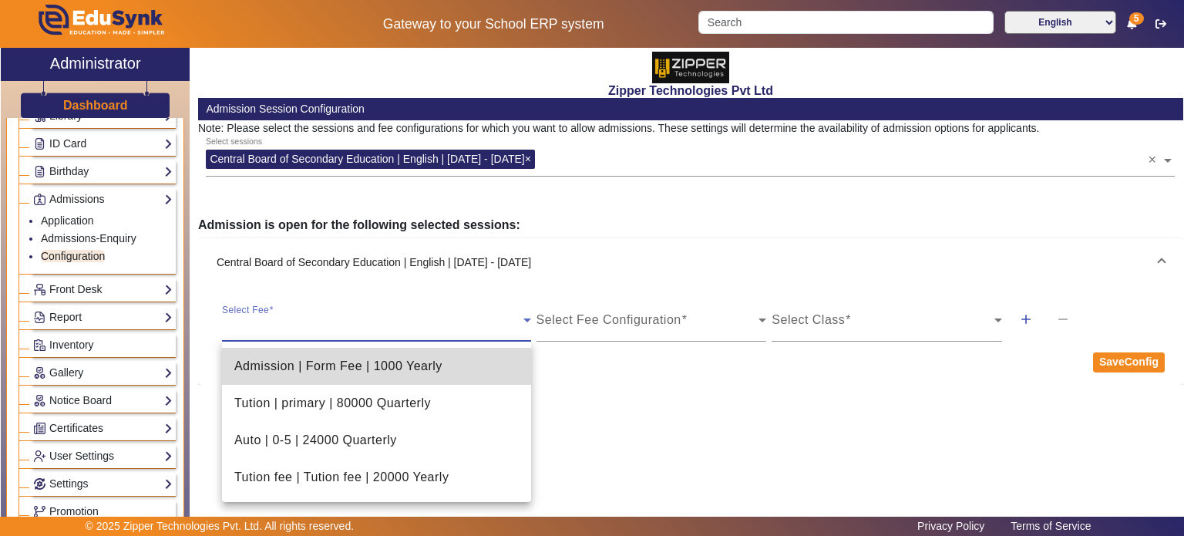
click at [429, 374] on span "Admission | Form Fee | 1000 Yearly" at bounding box center [338, 366] width 208 height 18
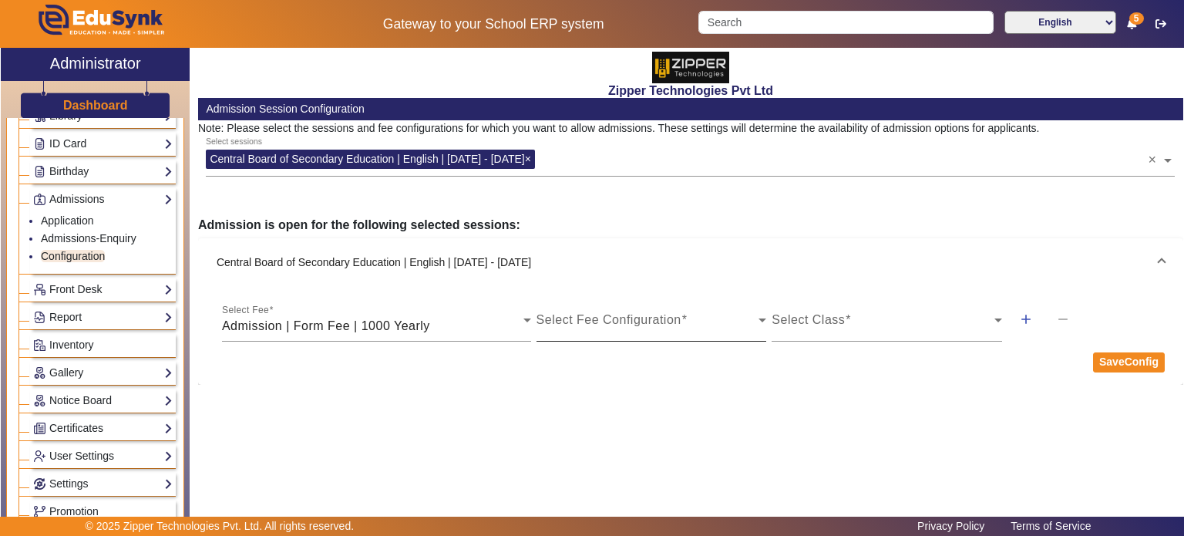
click at [613, 302] on div "Select Fee Configuration" at bounding box center [651, 319] width 230 height 43
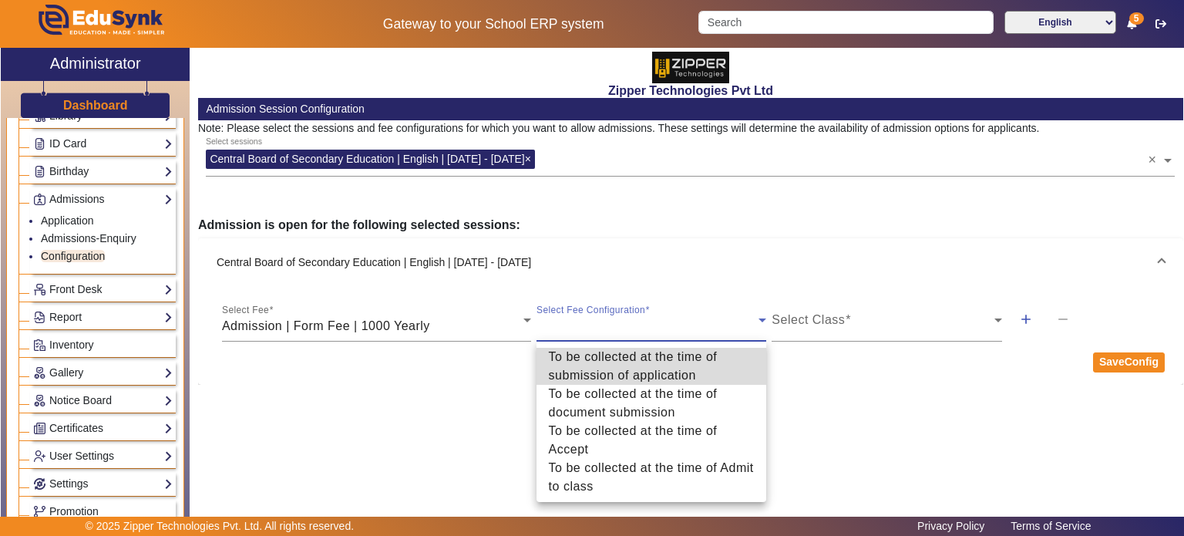
click at [626, 358] on span "To be collected at the time of submission of application" at bounding box center [652, 366] width 206 height 37
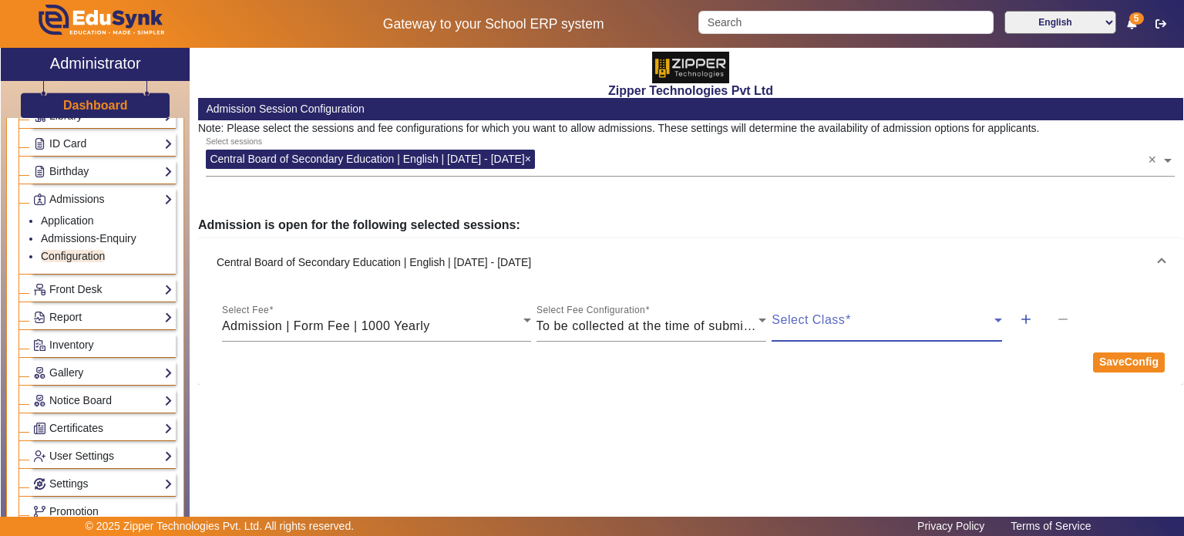
click at [854, 326] on span at bounding box center [882, 326] width 223 height 18
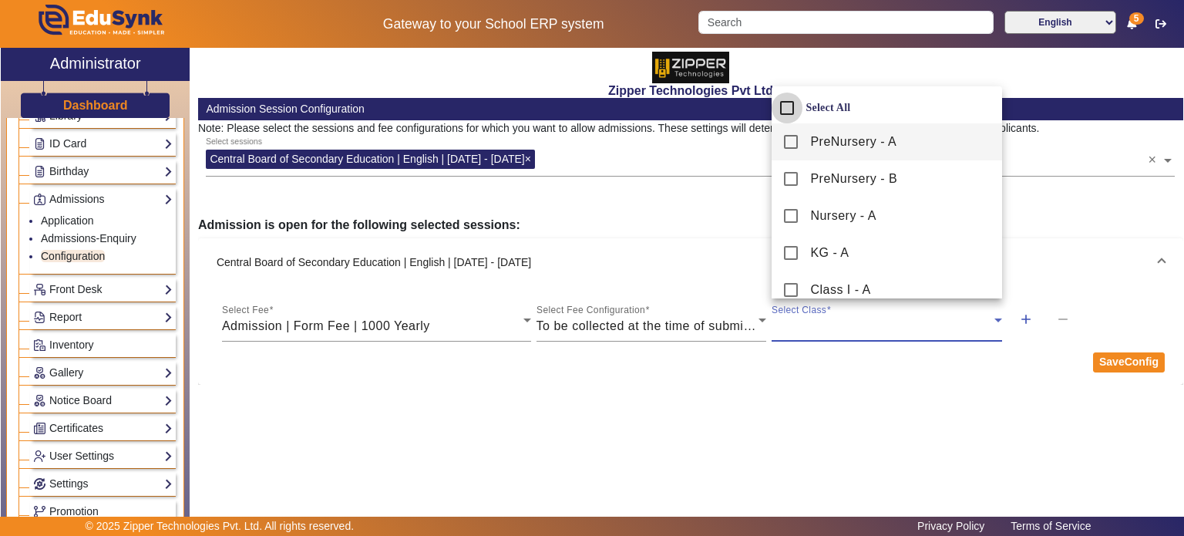
click at [787, 112] on input "Select All" at bounding box center [786, 107] width 31 height 31
checkbox input "true"
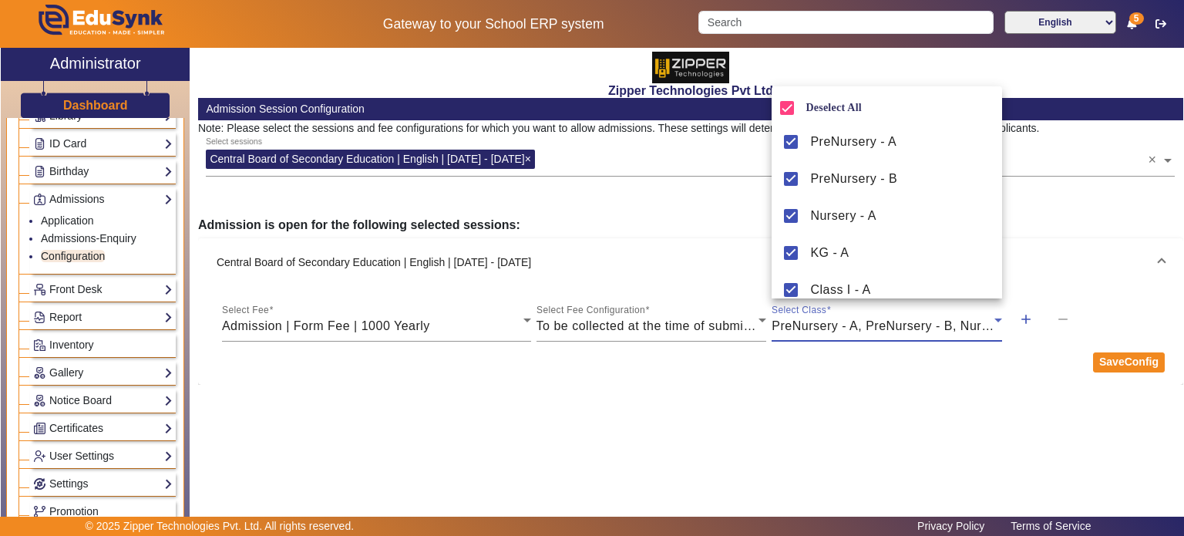
click at [1125, 363] on div at bounding box center [592, 268] width 1184 height 536
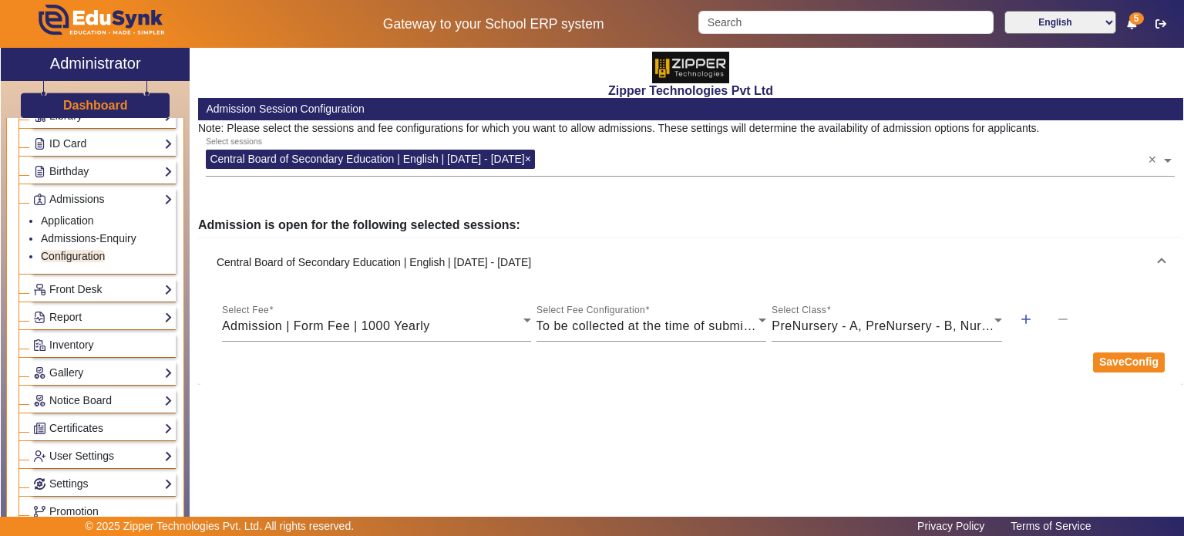
click at [1125, 363] on button "SaveConfig" at bounding box center [1129, 362] width 72 height 20
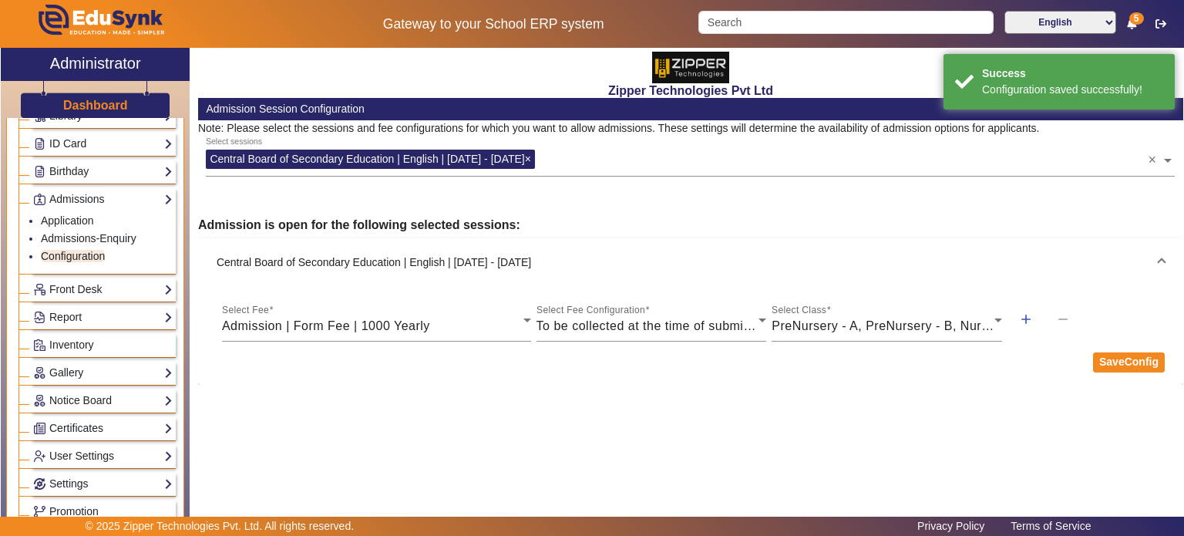
click at [852, 398] on div "Zipper Technologies Pvt Ltd Admission Session Configuration Note: Please select…" at bounding box center [686, 281] width 993 height 466
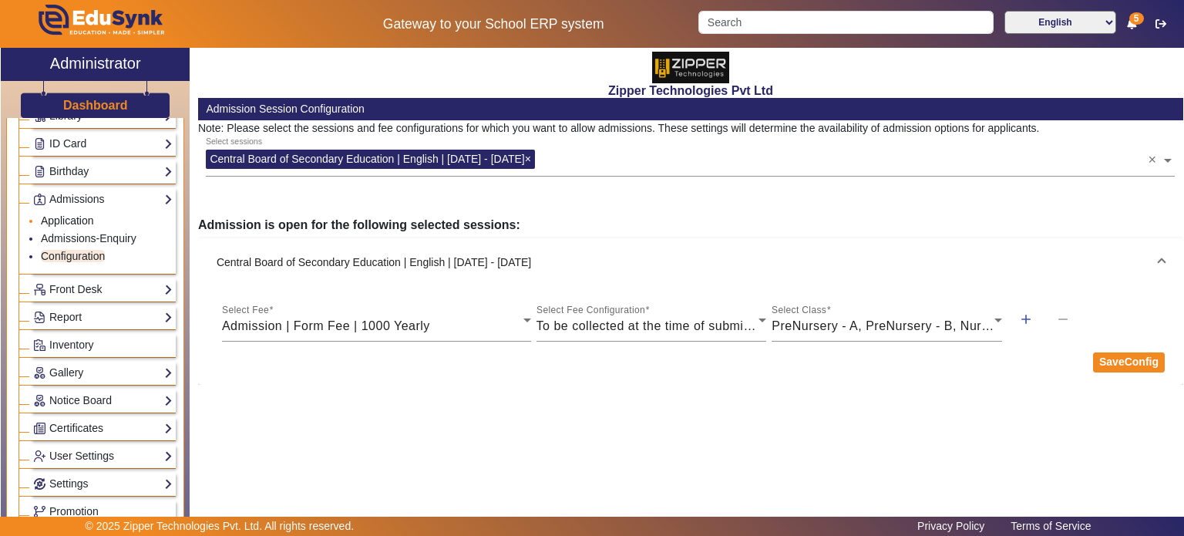
click at [80, 222] on link "Application" at bounding box center [67, 220] width 53 height 12
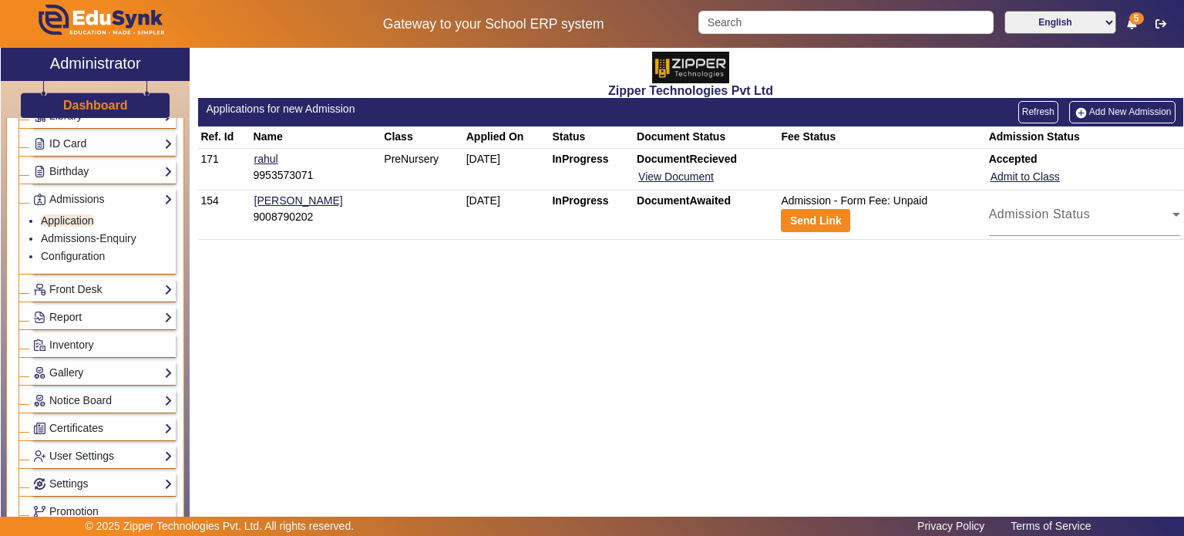
click at [1089, 122] on link "Add New Admission" at bounding box center [1122, 112] width 106 height 22
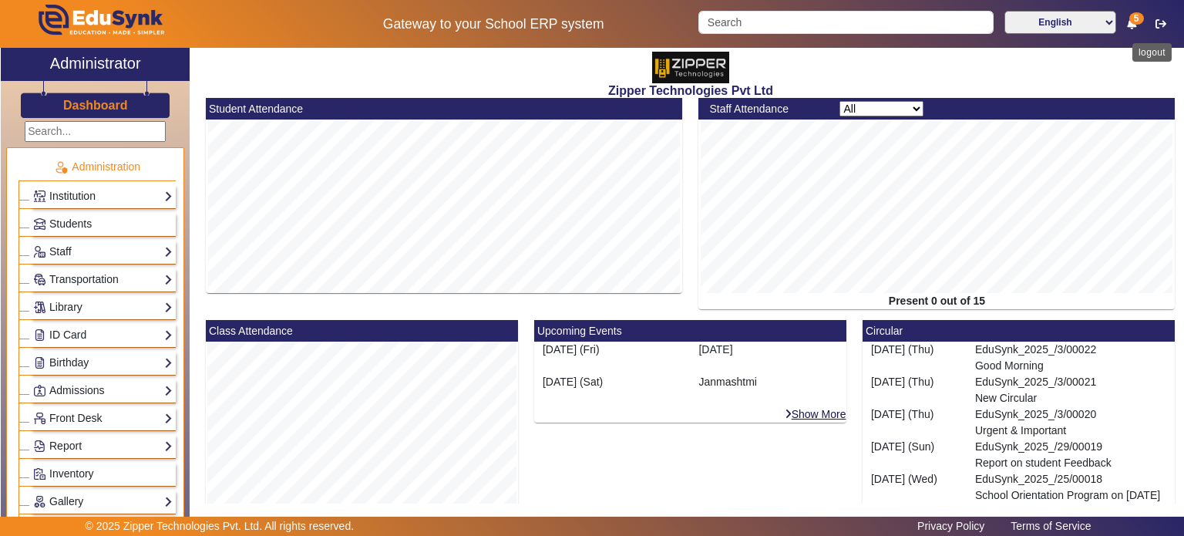
click at [1150, 21] on button "button" at bounding box center [1161, 24] width 29 height 26
click at [1160, 18] on icon "button" at bounding box center [1160, 23] width 11 height 11
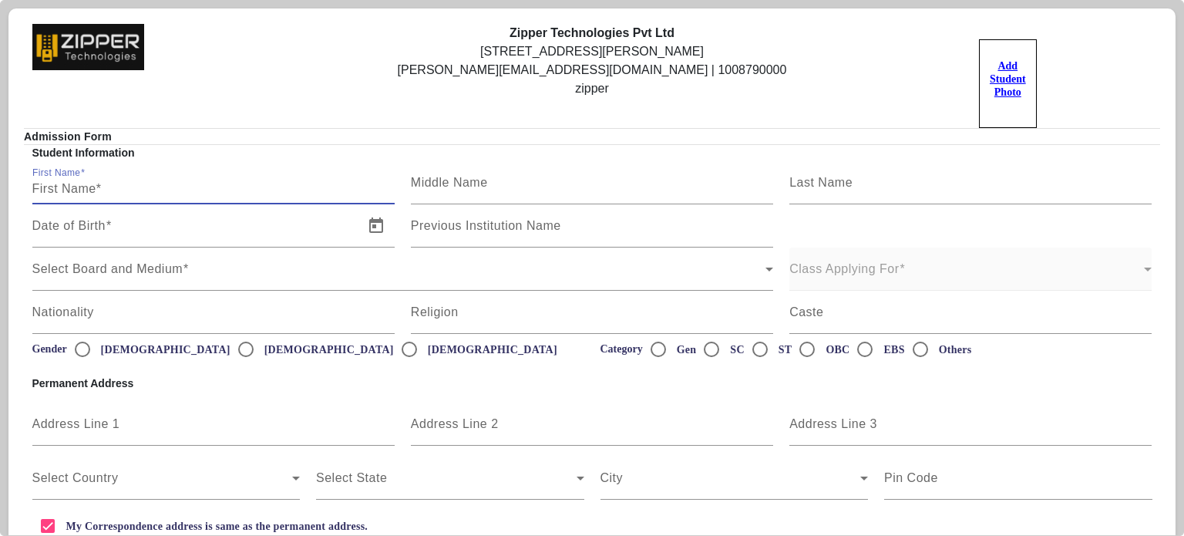
click at [218, 193] on input "First Name" at bounding box center [213, 189] width 362 height 18
type input "Mahesh"
type input "kumar"
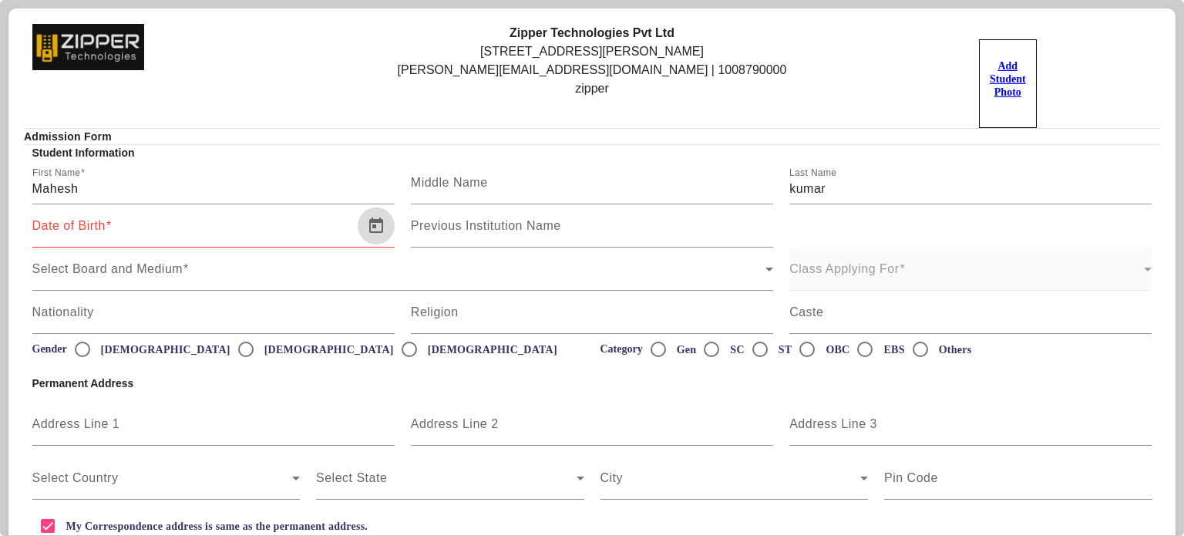
click at [366, 221] on span "Open calendar" at bounding box center [376, 225] width 37 height 37
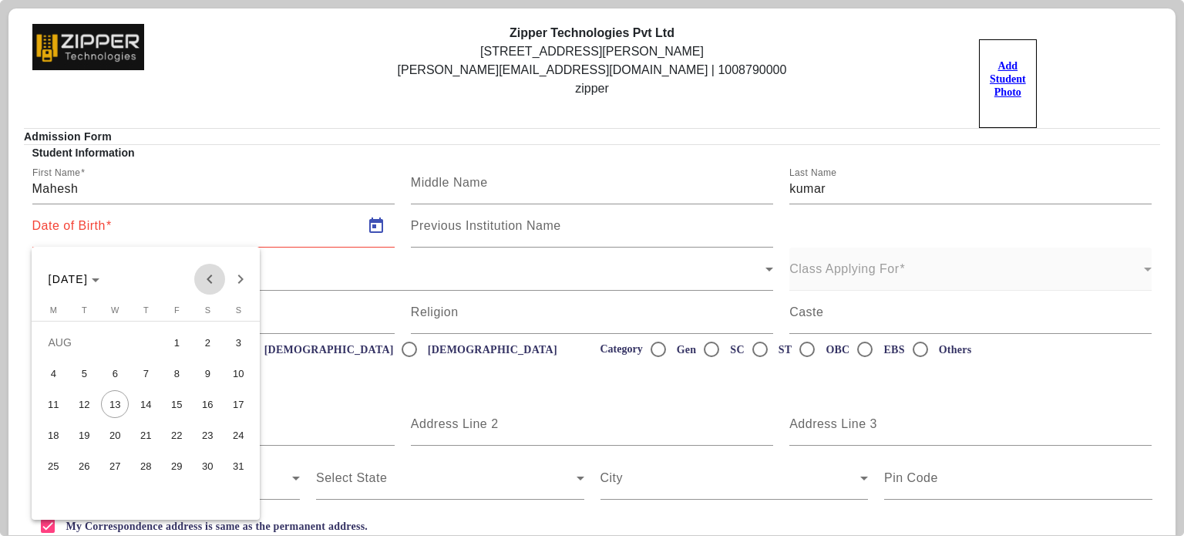
click at [197, 283] on span "Previous month" at bounding box center [209, 279] width 31 height 31
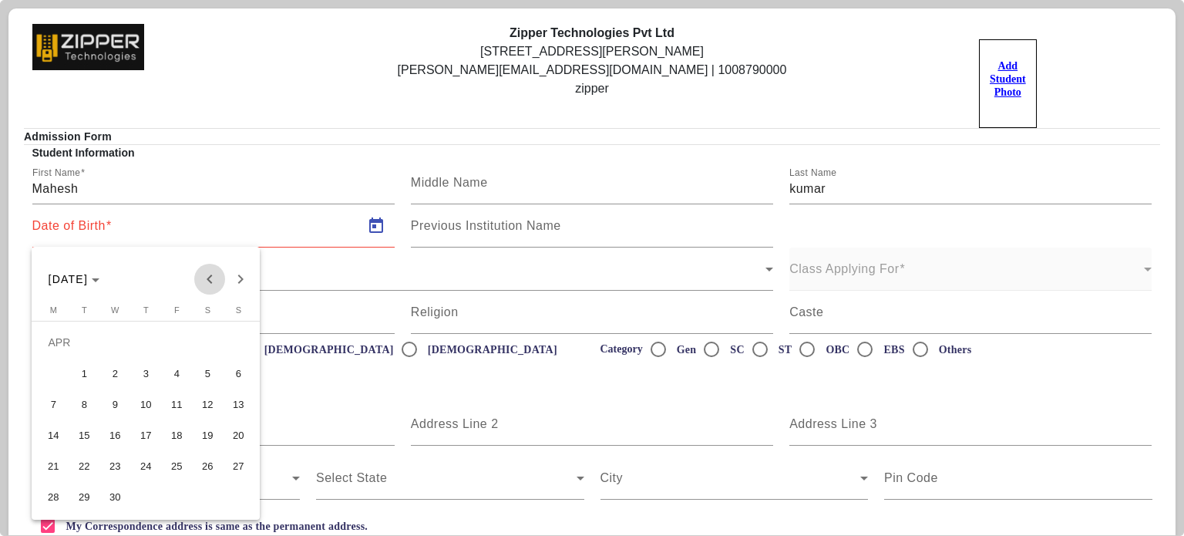
click at [197, 283] on span "Previous month" at bounding box center [209, 279] width 31 height 31
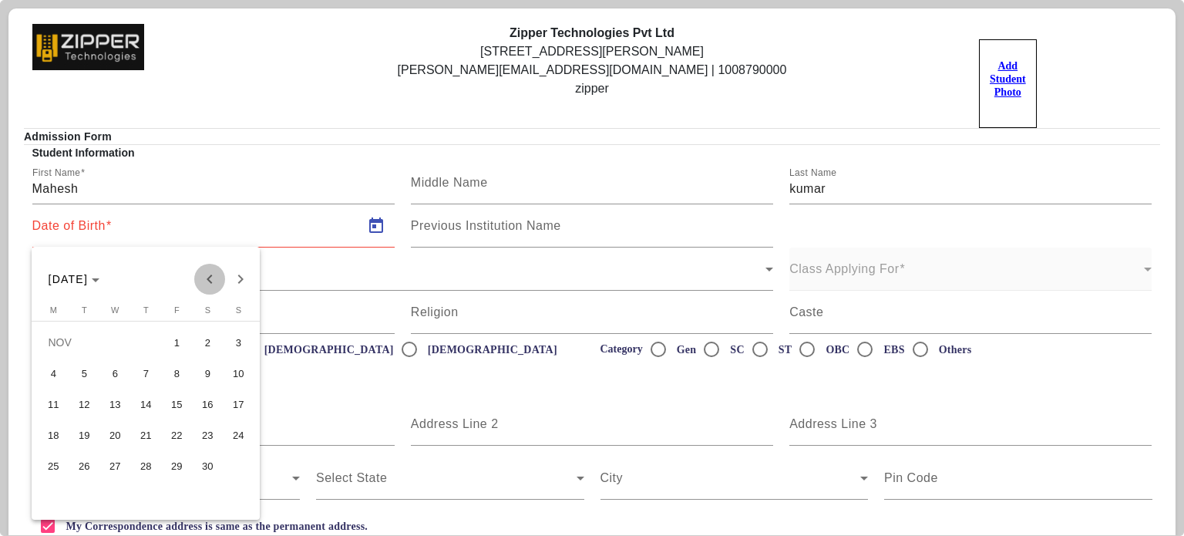
click at [197, 283] on span "Previous month" at bounding box center [209, 279] width 31 height 31
drag, startPoint x: 197, startPoint y: 283, endPoint x: 89, endPoint y: 274, distance: 108.3
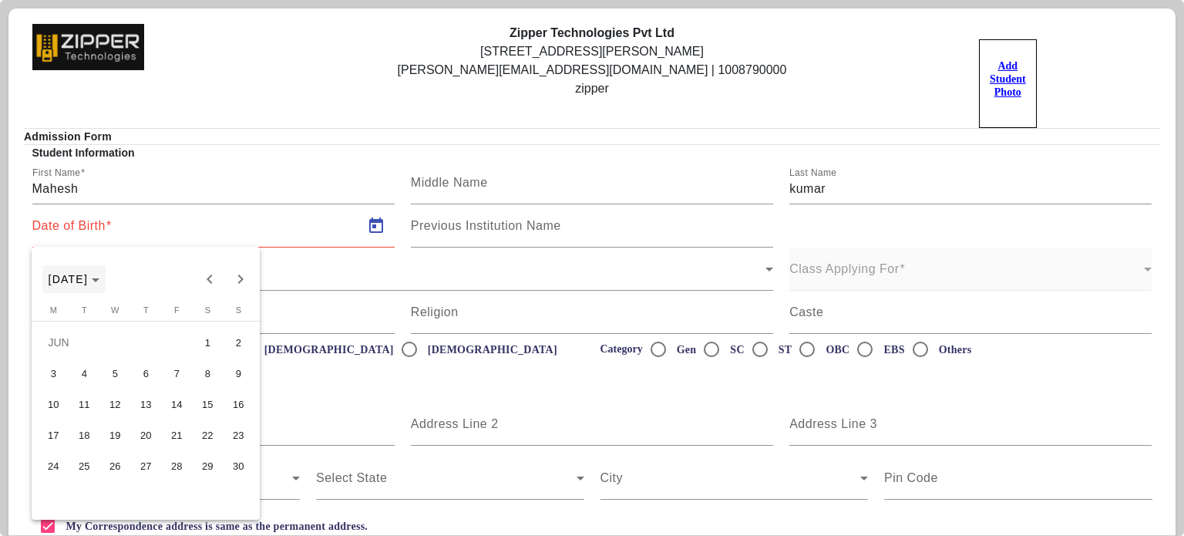
click at [89, 274] on div "[DATE] [DATE]" at bounding box center [146, 279] width 220 height 31
click at [89, 274] on span "[DATE]" at bounding box center [69, 279] width 40 height 12
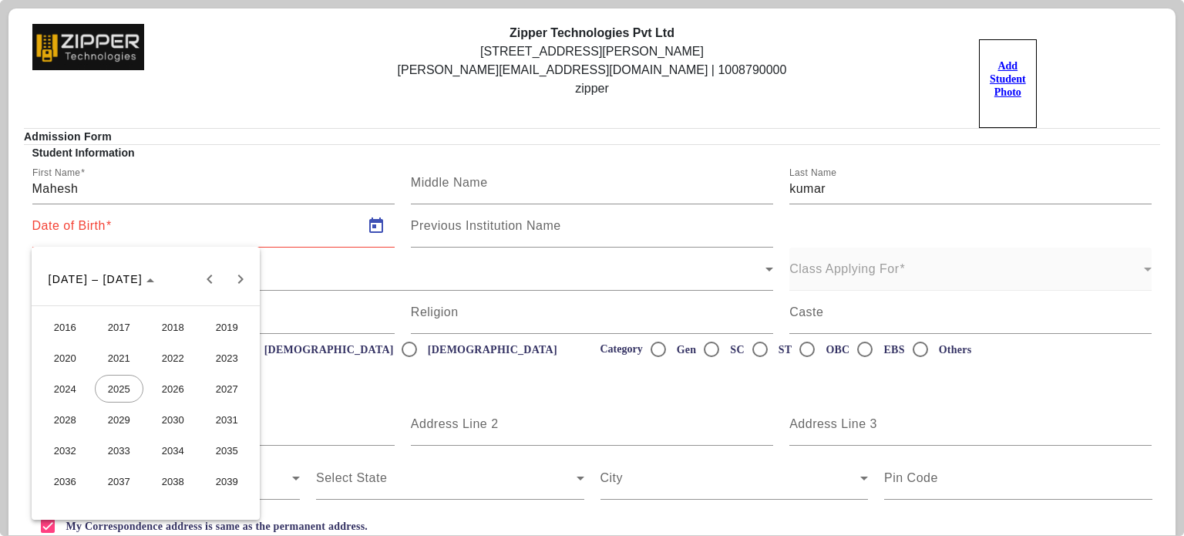
click at [133, 363] on span "2021" at bounding box center [119, 358] width 49 height 28
click at [176, 357] on span "MAR" at bounding box center [173, 358] width 49 height 28
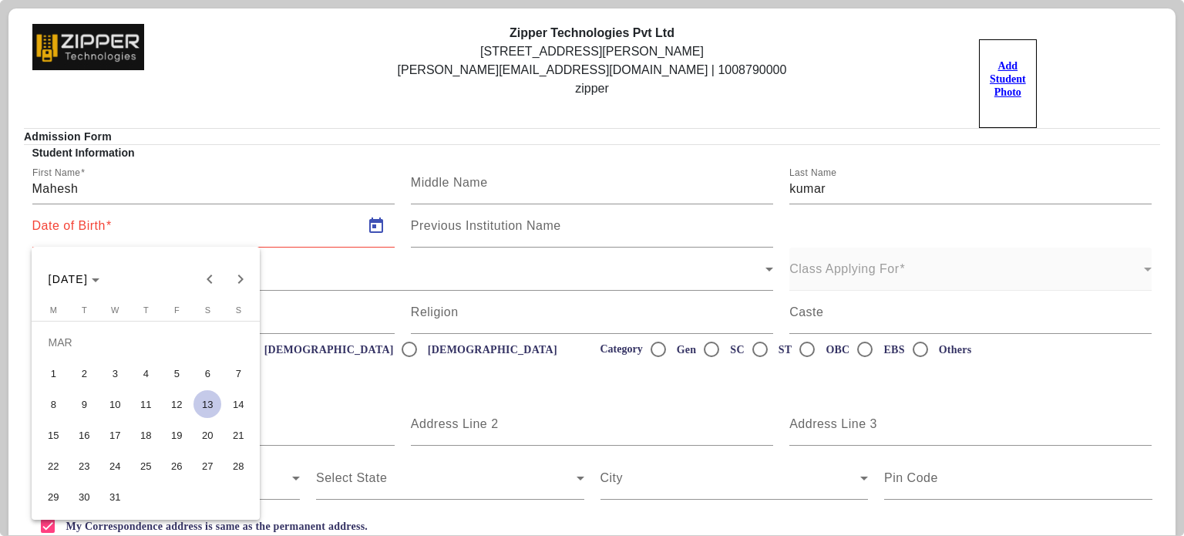
click at [99, 371] on button "3" at bounding box center [114, 373] width 31 height 31
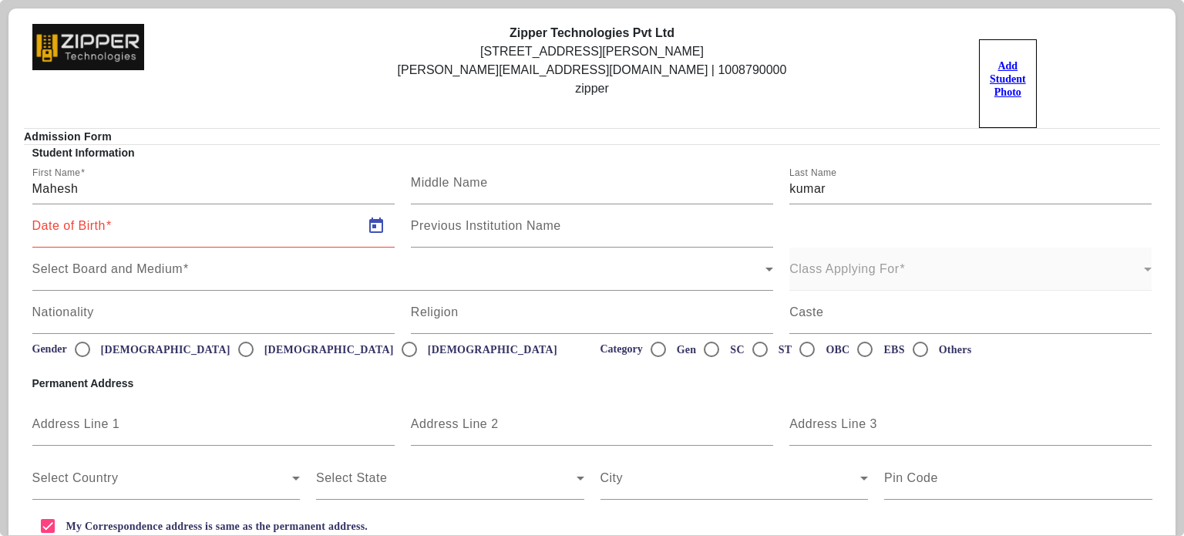
type input "[DATE]"
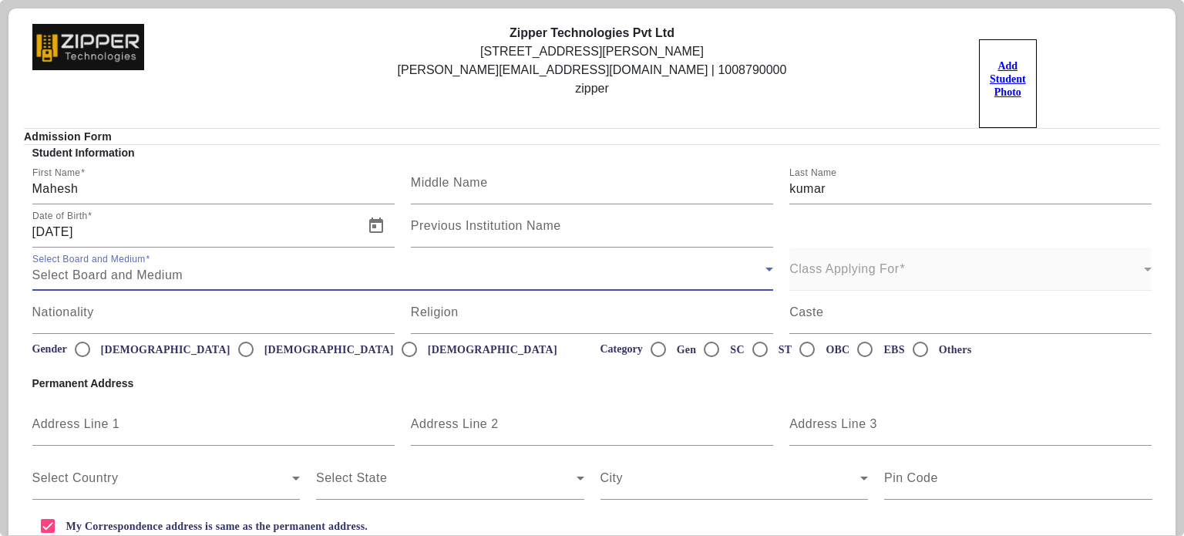
click at [261, 274] on div "Select Board and Medium" at bounding box center [399, 275] width 734 height 18
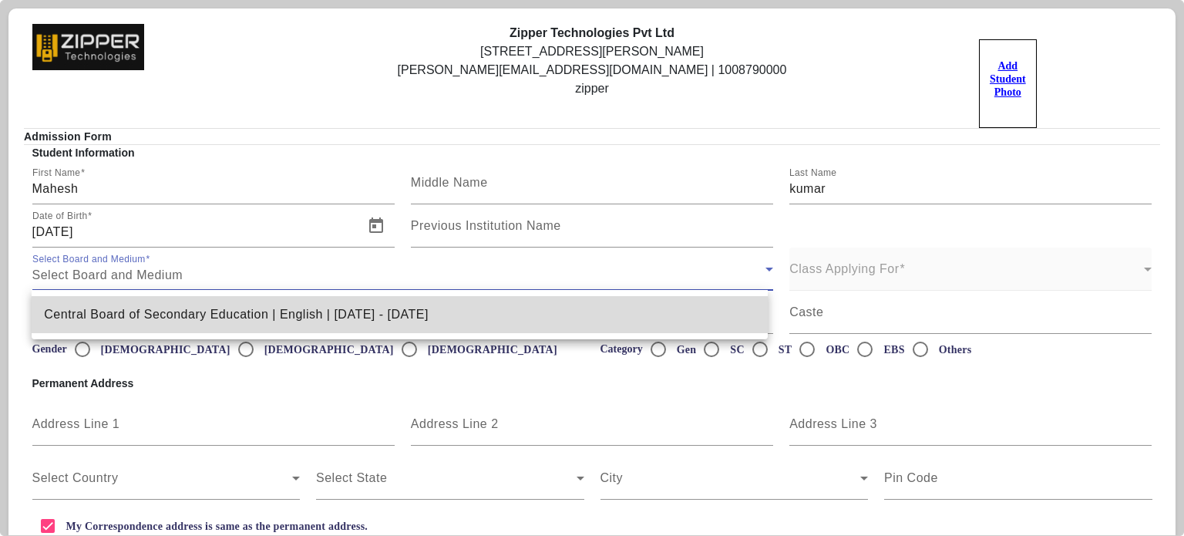
click at [258, 306] on span "Central Board of Secondary Education | English | [DATE] - [DATE]" at bounding box center [236, 314] width 385 height 18
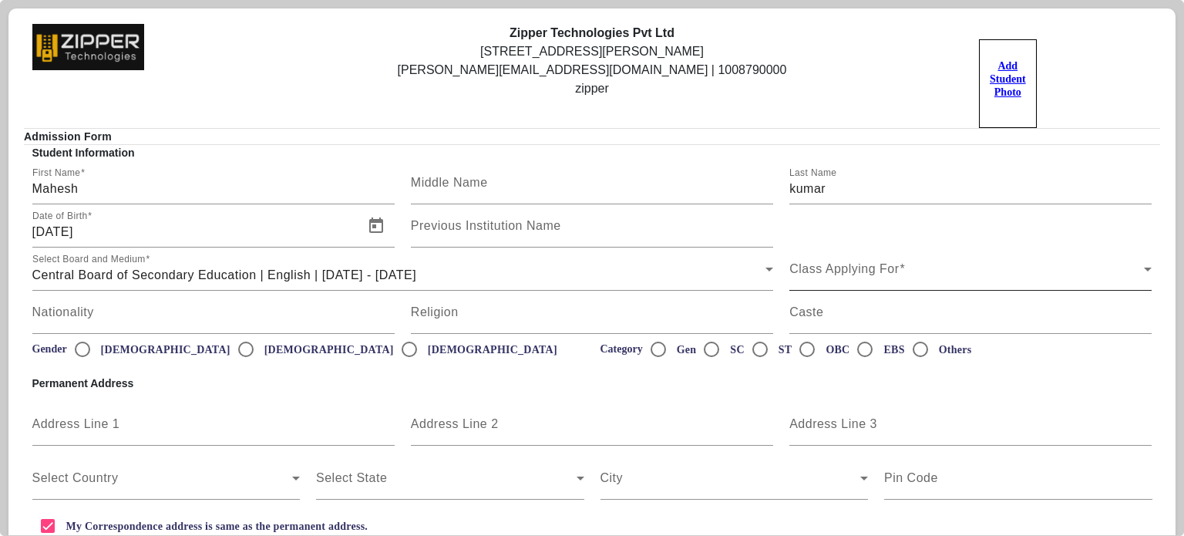
click at [825, 256] on div "Class Applying For Class Applying For" at bounding box center [970, 268] width 362 height 43
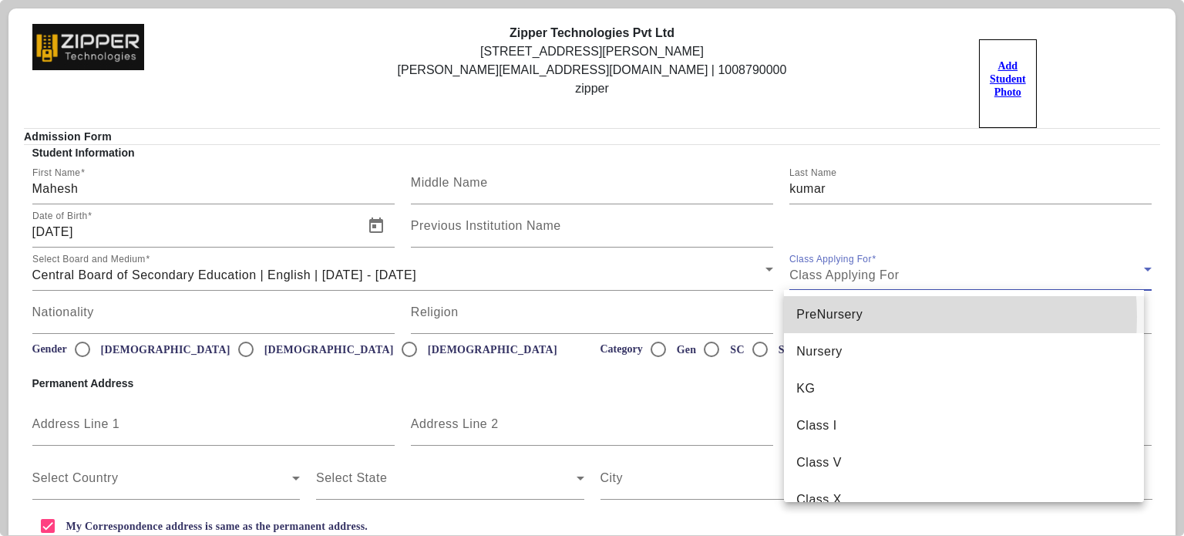
click at [846, 317] on span "PreNursery" at bounding box center [829, 314] width 66 height 18
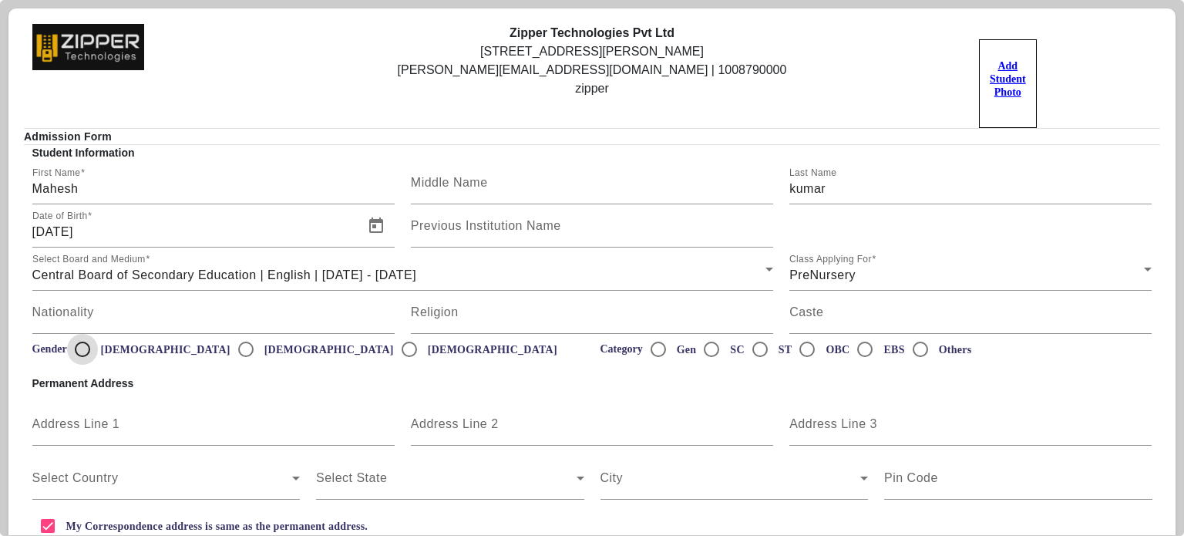
click at [83, 348] on input "Male" at bounding box center [82, 349] width 31 height 31
radio input "true"
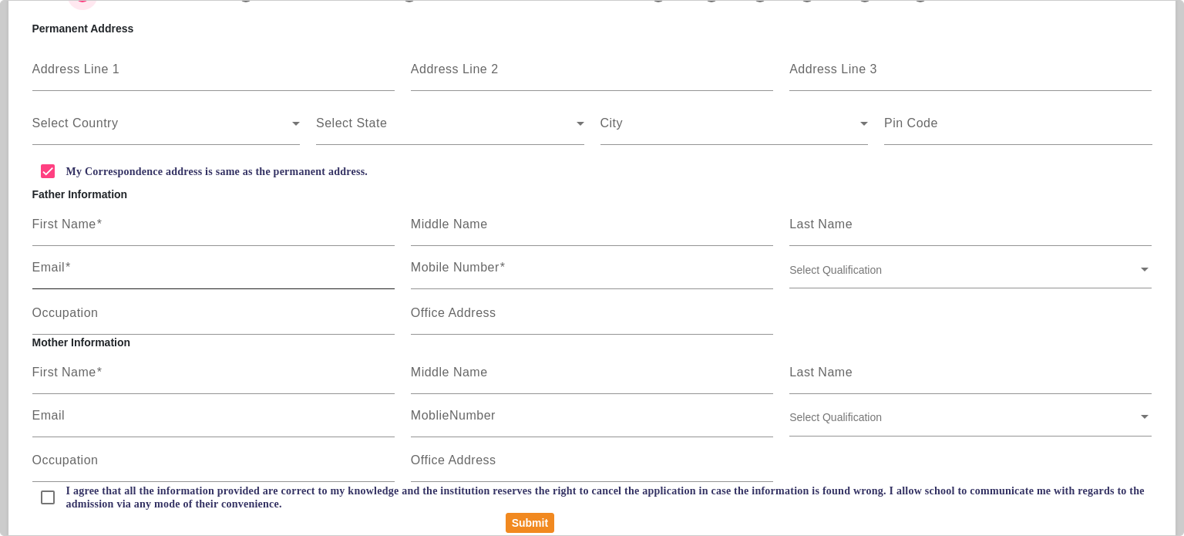
scroll to position [356, 0]
click at [203, 221] on input "First Name" at bounding box center [213, 229] width 362 height 18
type input "Manish"
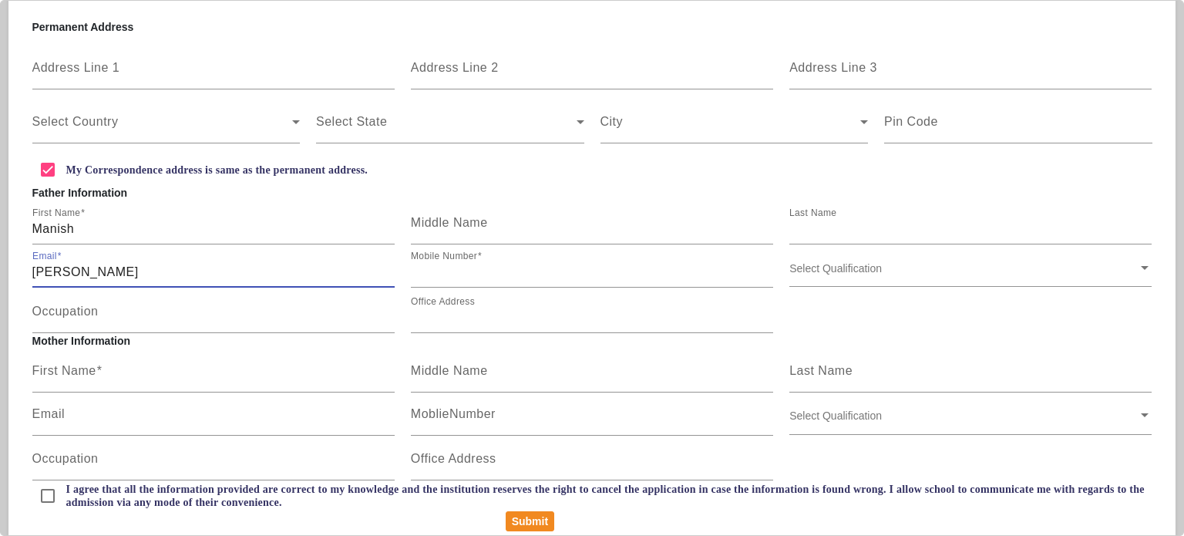
type input "suryabansal91@yahoo.com"
type input "bansal"
type input "9008790202"
type input "44 Shivansh S2"
click at [413, 268] on input "9008790202" at bounding box center [592, 272] width 362 height 18
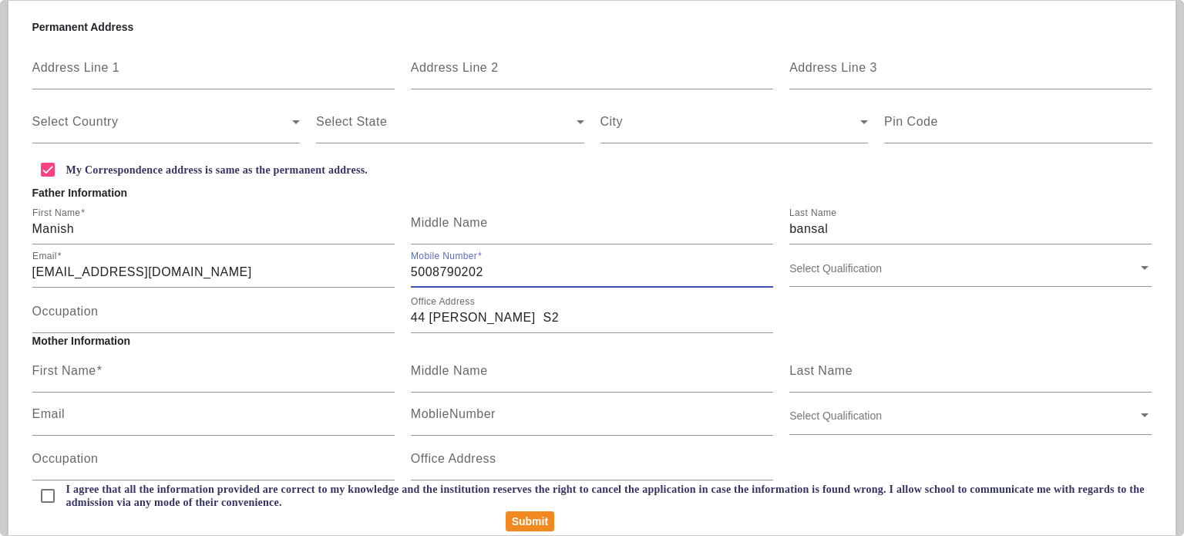
type input "5008790202"
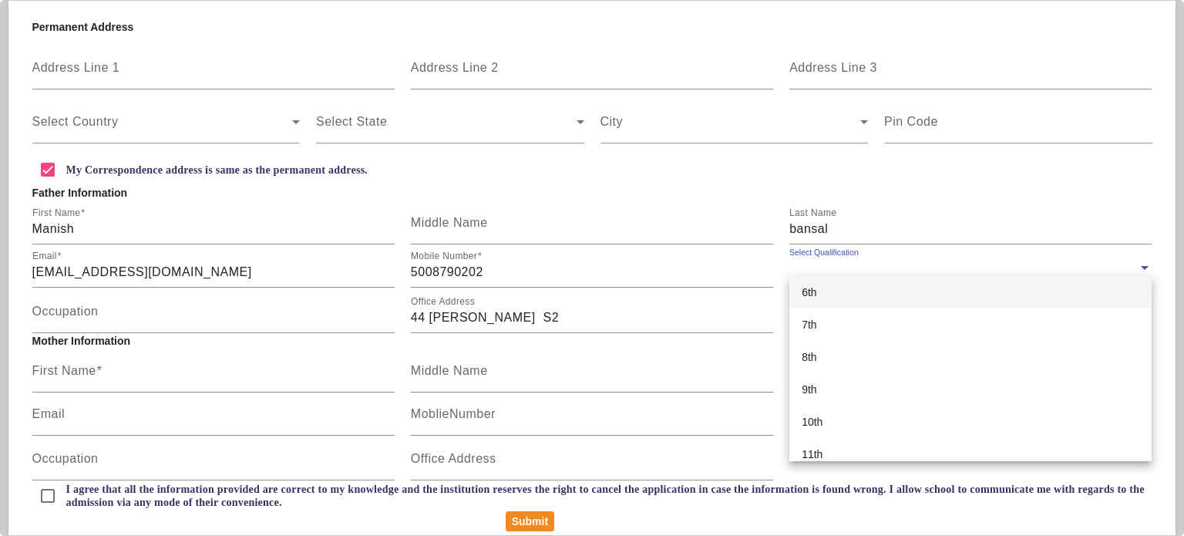
click at [809, 274] on input "text" at bounding box center [963, 267] width 348 height 15
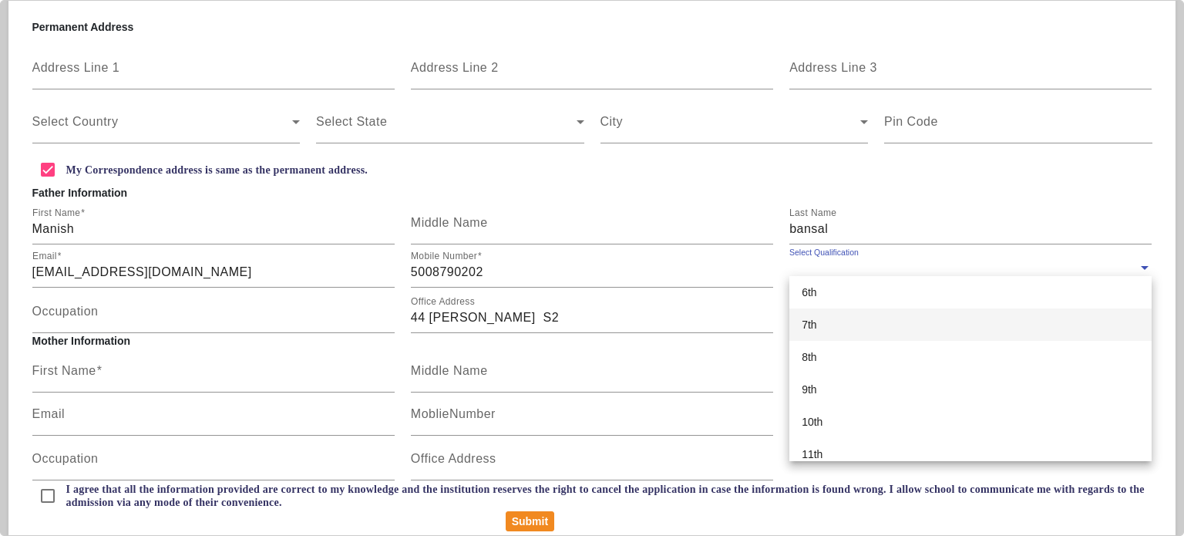
click at [813, 332] on div "7th" at bounding box center [970, 324] width 362 height 32
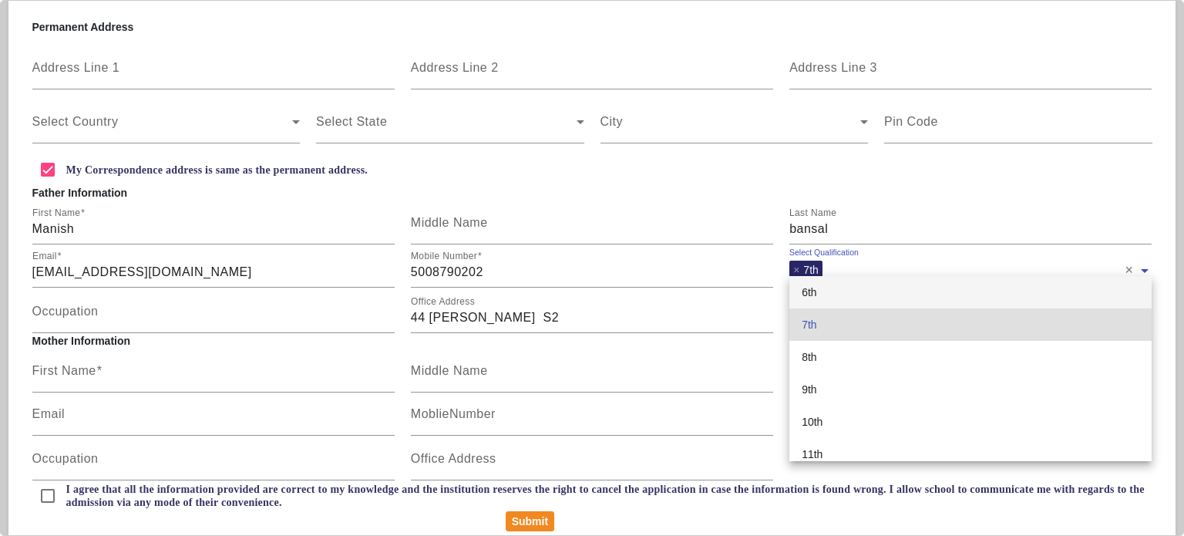
click at [824, 275] on ng-select "Select Qualification × 7th × 6th 7th 8th 9th 10th 11th 12th B.A. B.A.M.S. B.Arc…" at bounding box center [970, 268] width 362 height 42
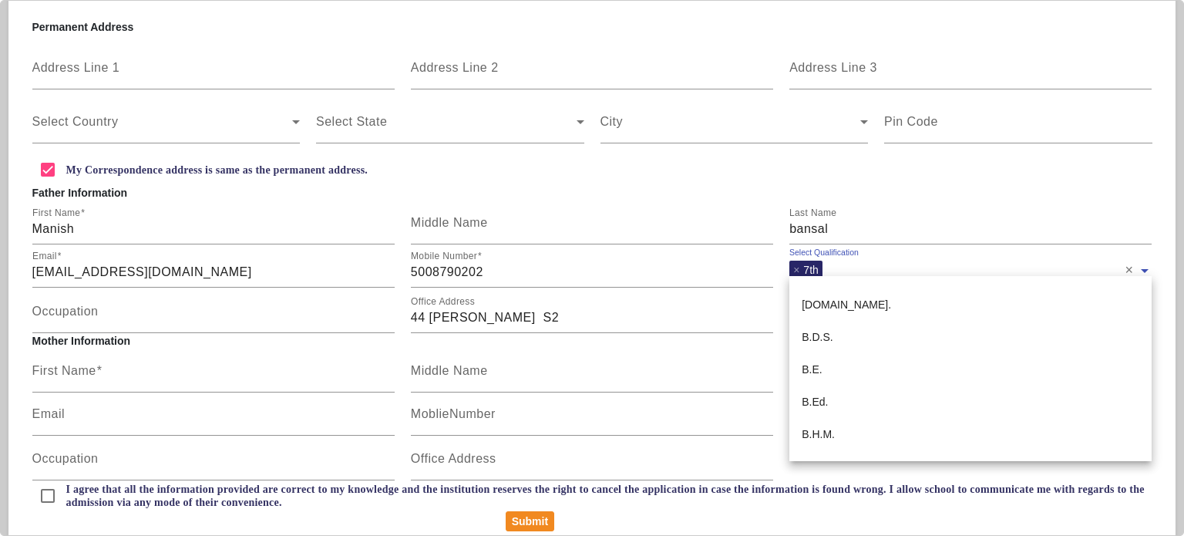
scroll to position [381, 0]
click at [793, 268] on span "×" at bounding box center [798, 270] width 10 height 12
click at [857, 266] on input "text" at bounding box center [963, 267] width 348 height 15
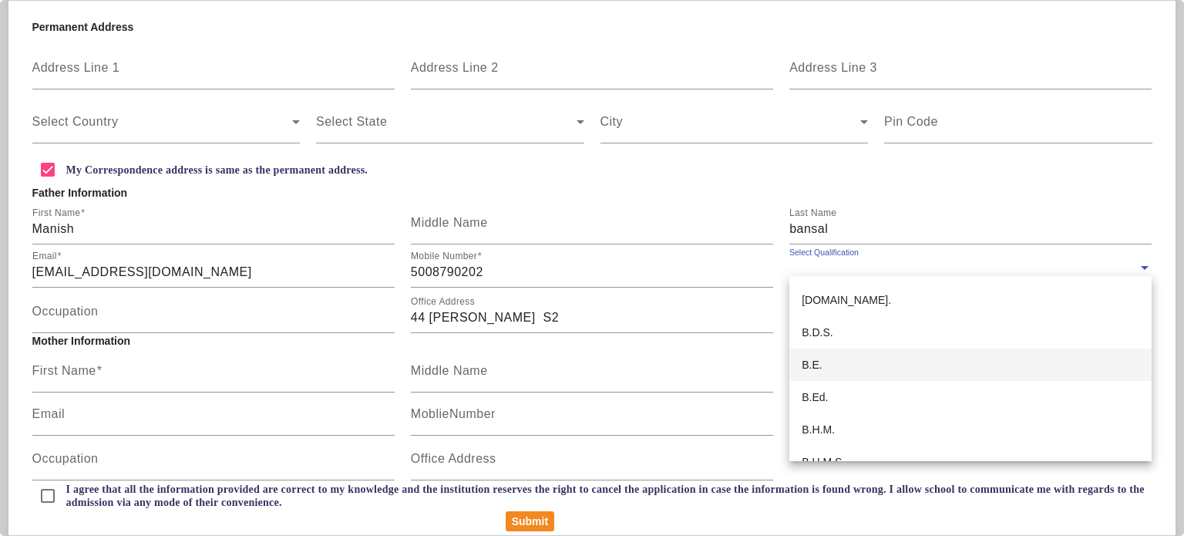
click at [823, 348] on div "B.E." at bounding box center [970, 364] width 362 height 32
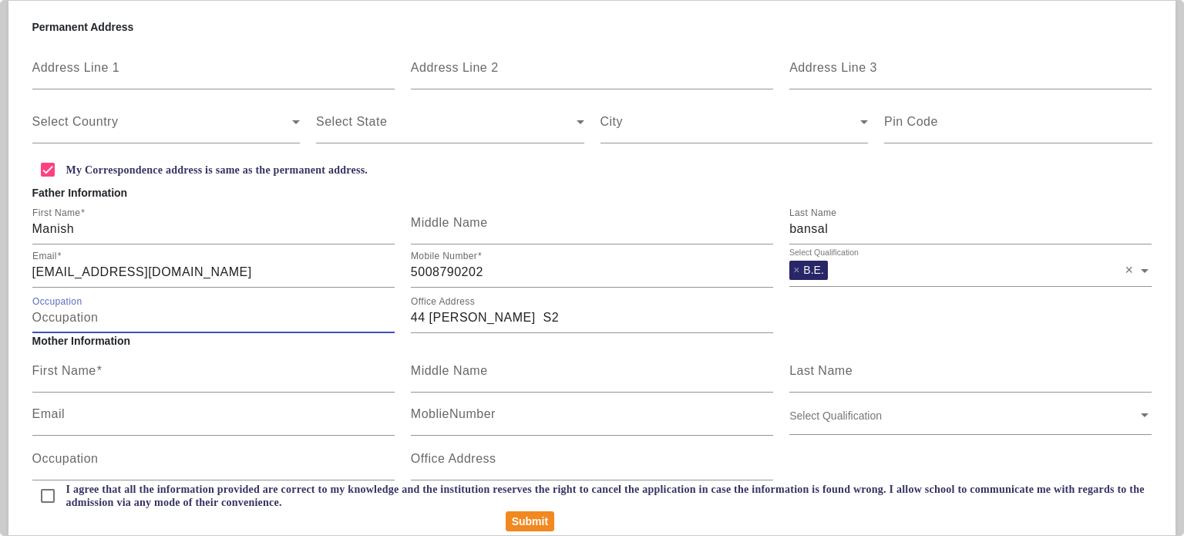
click at [234, 315] on input "Occupation" at bounding box center [213, 317] width 362 height 18
type input "business"
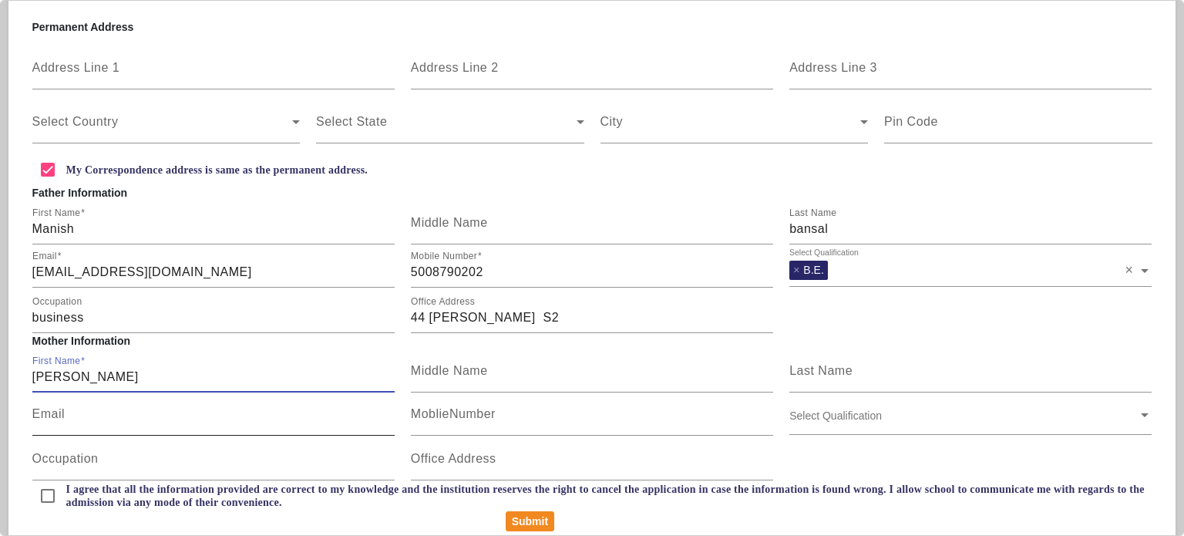
scroll to position [374, 0]
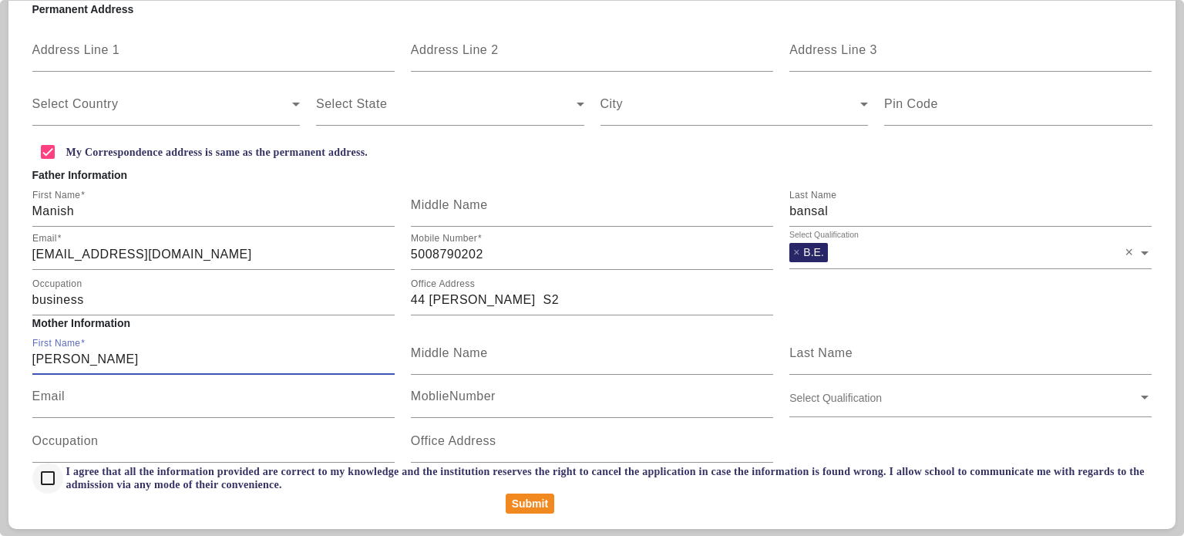
type input "Manisha"
click at [48, 477] on input "I agree that all the information provided are correct to my knowledge and the i…" at bounding box center [47, 477] width 31 height 31
checkbox input "true"
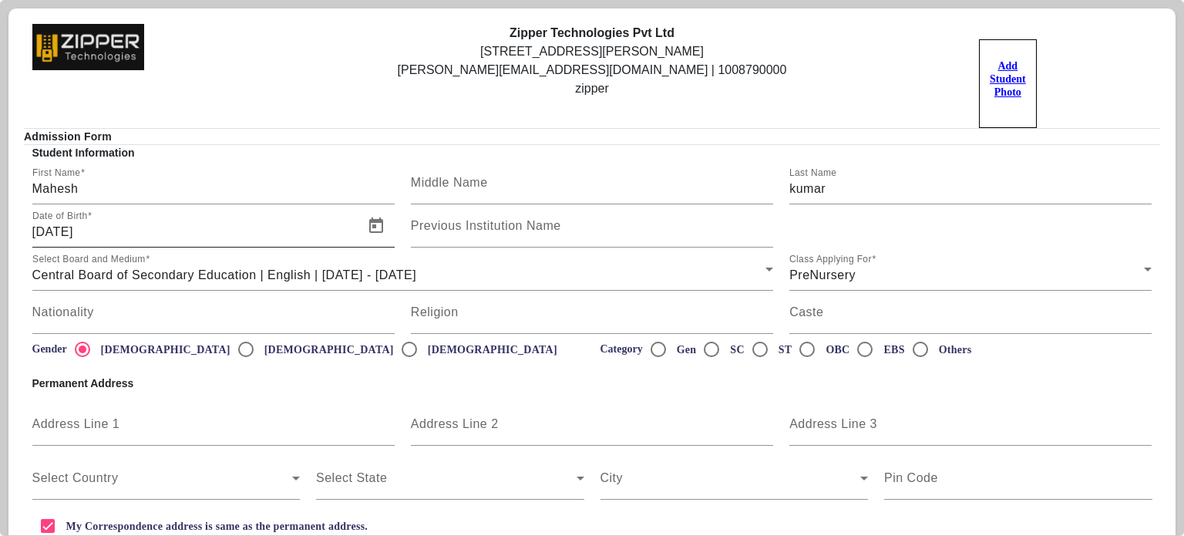
scroll to position [390, 0]
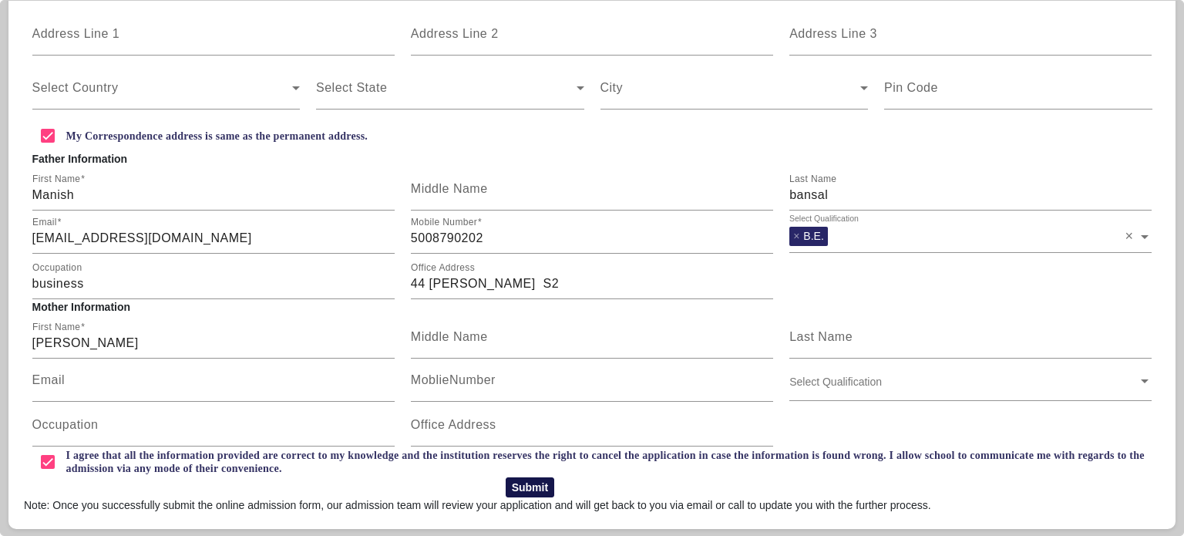
click at [530, 483] on button "Submit" at bounding box center [530, 487] width 49 height 20
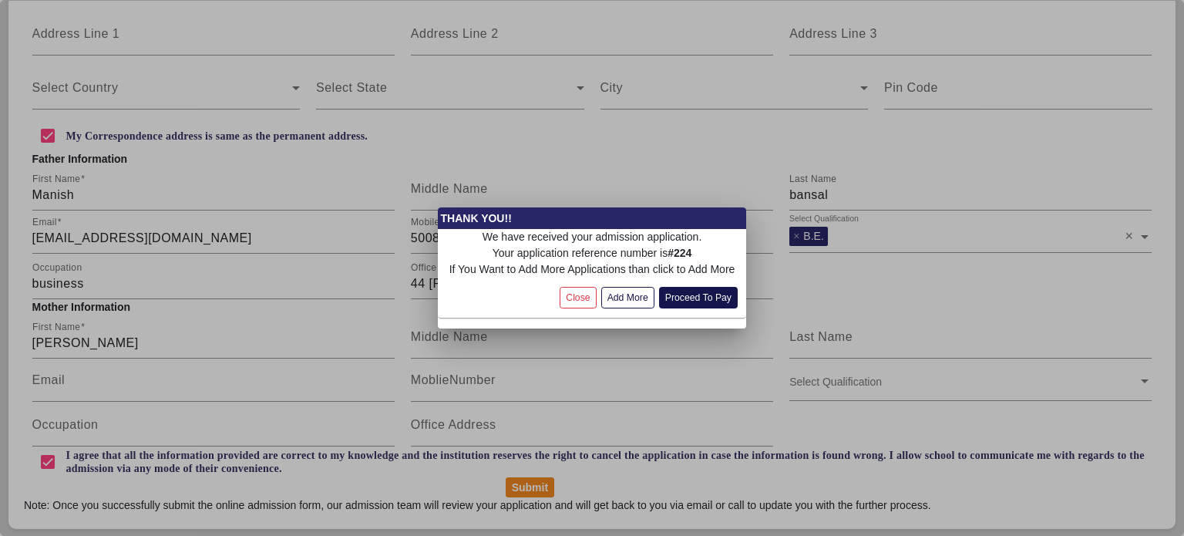
click at [674, 294] on button "Proceed To Pay" at bounding box center [698, 297] width 79 height 21
click at [640, 301] on button "Add More" at bounding box center [627, 297] width 53 height 21
radio input "false"
checkbox input "false"
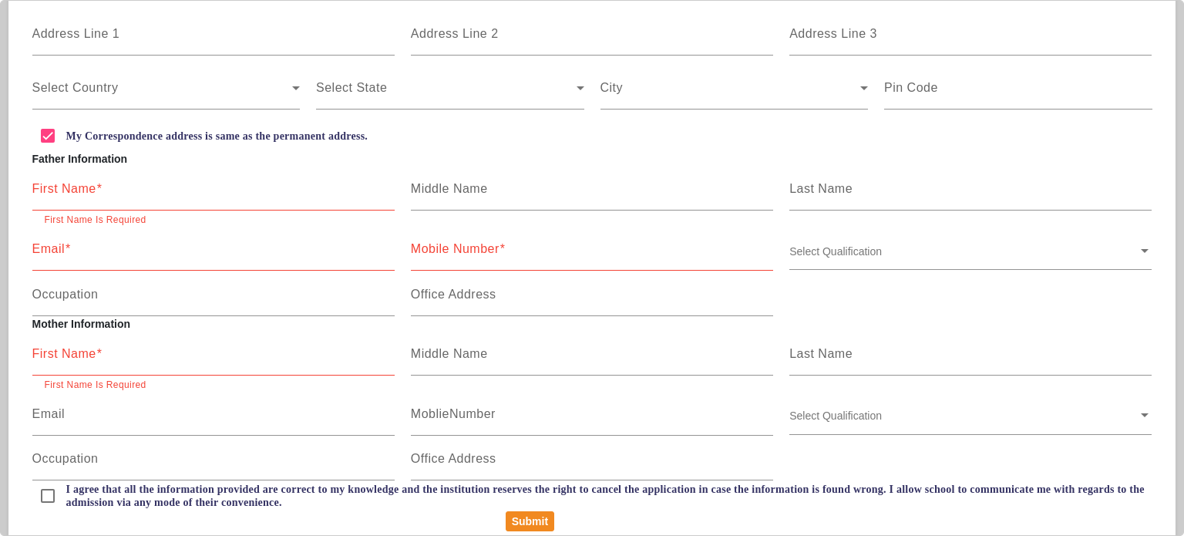
scroll to position [0, 0]
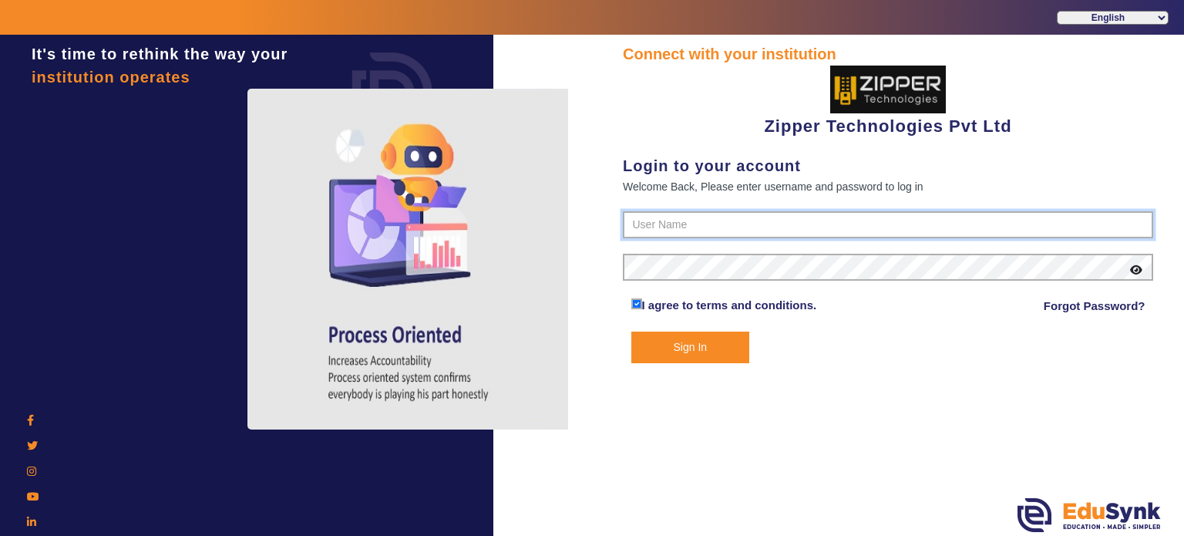
click at [661, 230] on input "text" at bounding box center [888, 225] width 530 height 28
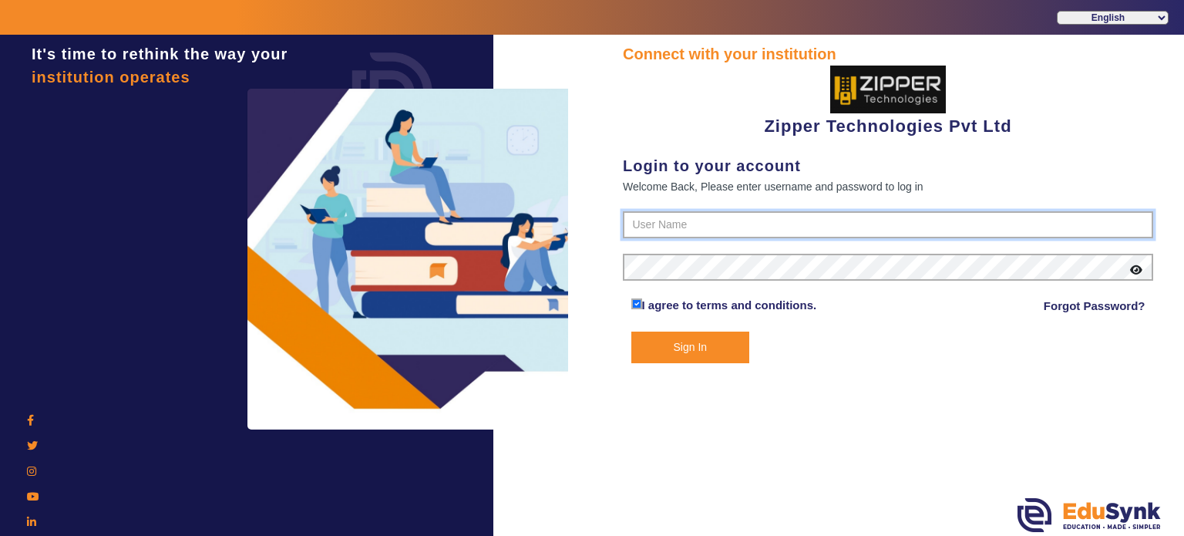
click at [695, 225] on input "text" at bounding box center [888, 225] width 530 height 28
type input "1008790000"
click at [631, 331] on button "Sign In" at bounding box center [690, 347] width 119 height 32
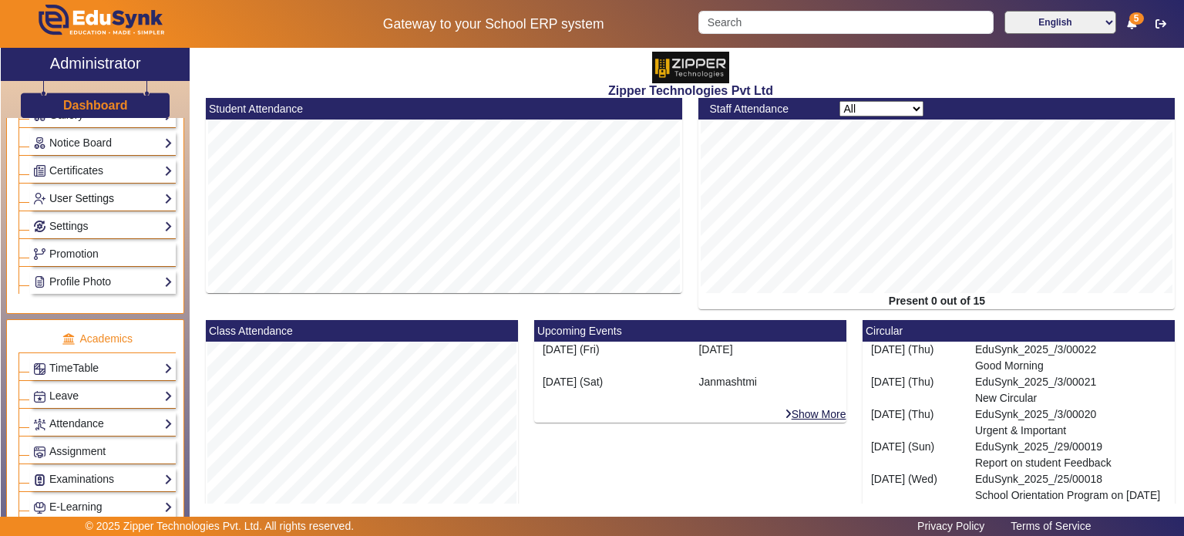
scroll to position [262, 0]
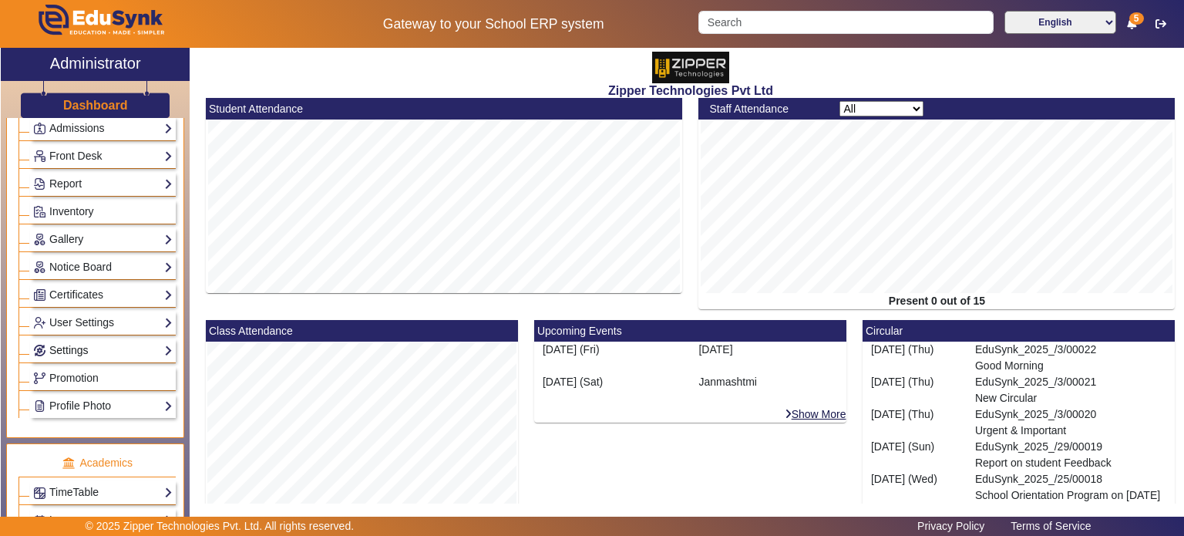
click at [111, 341] on link "Settings" at bounding box center [102, 350] width 139 height 18
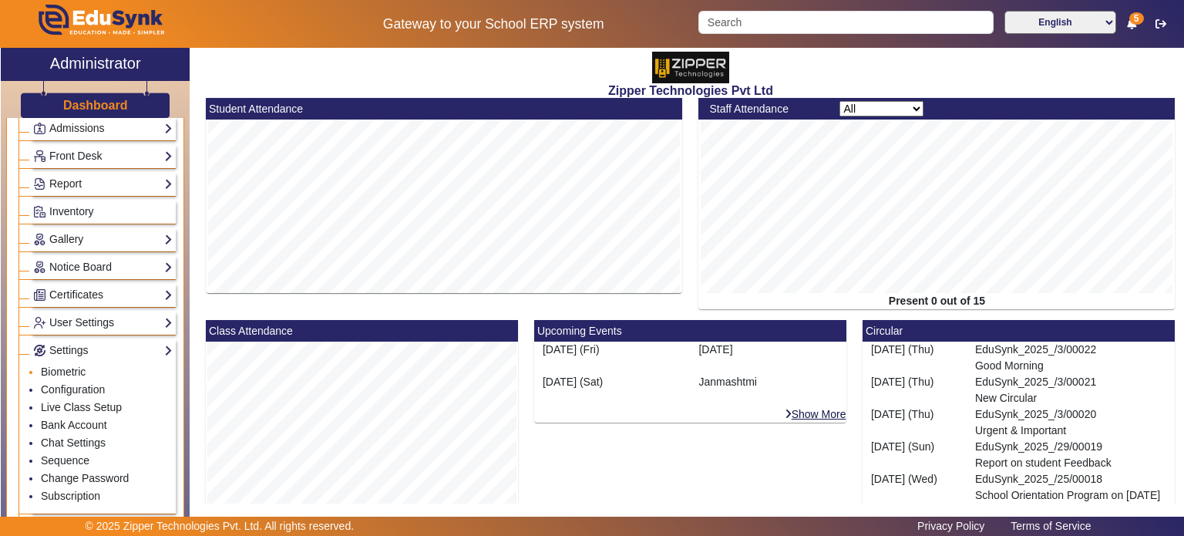
click at [96, 370] on li "Biometric" at bounding box center [107, 373] width 132 height 18
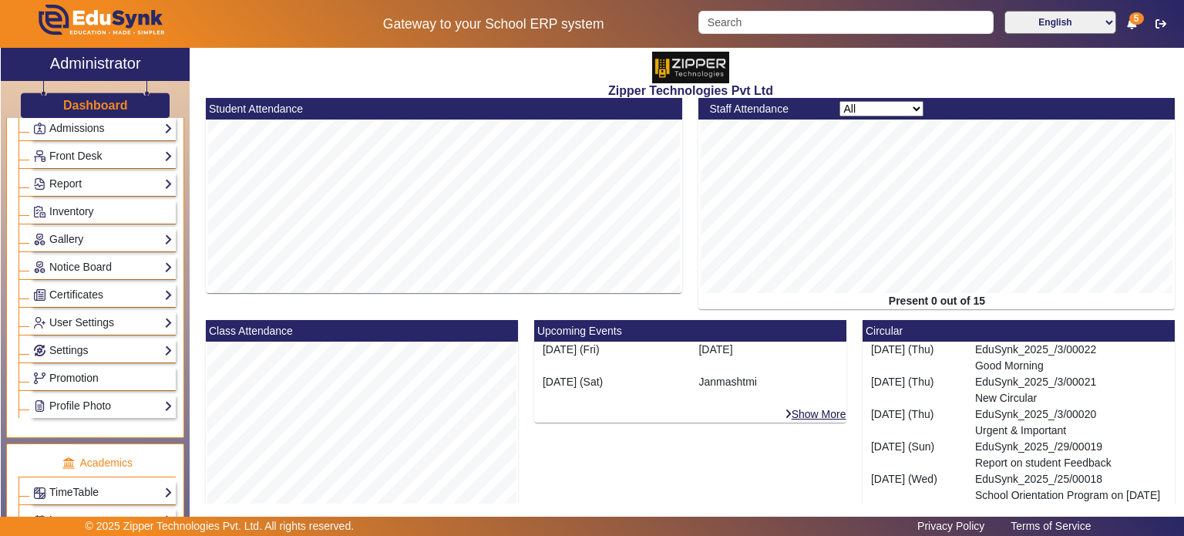
click at [96, 371] on span "Promotion" at bounding box center [73, 377] width 49 height 12
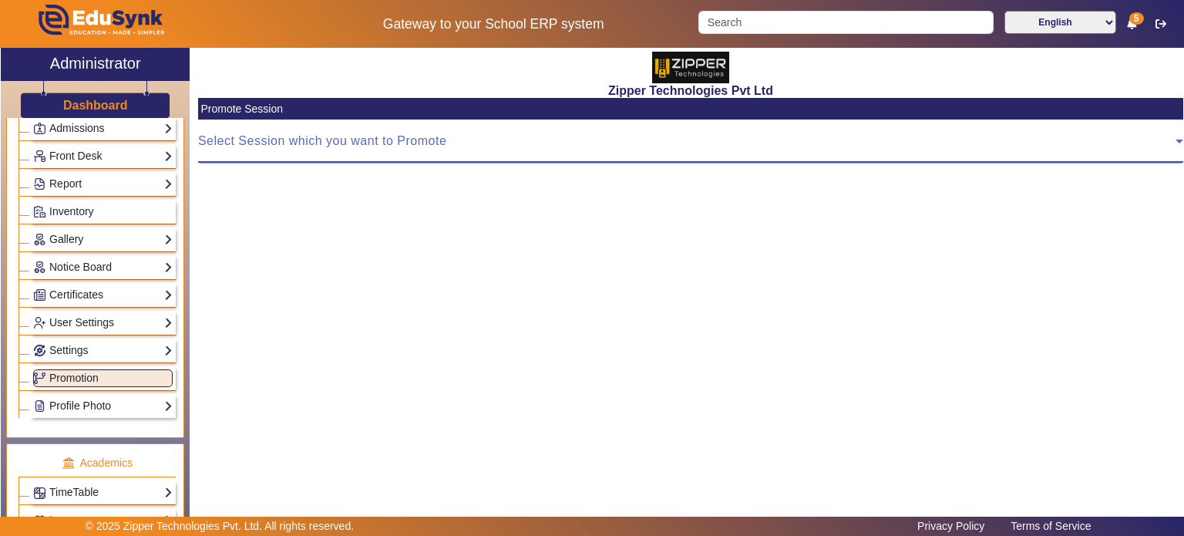
click at [314, 156] on span at bounding box center [686, 147] width 977 height 18
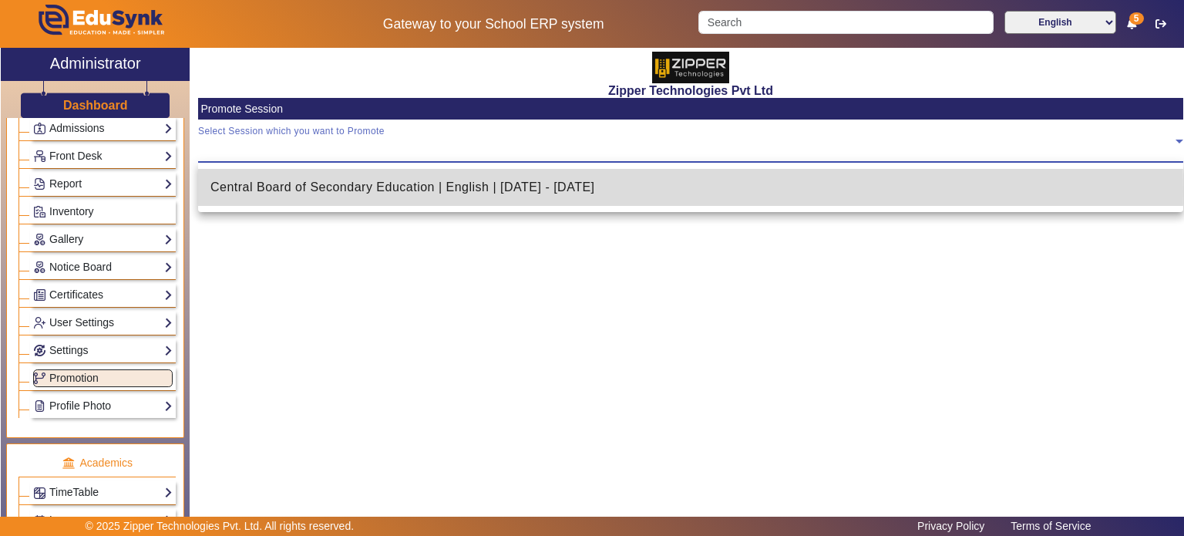
click at [314, 191] on span "Central Board of Secondary Education | English | [DATE] - [DATE]" at bounding box center [402, 187] width 385 height 18
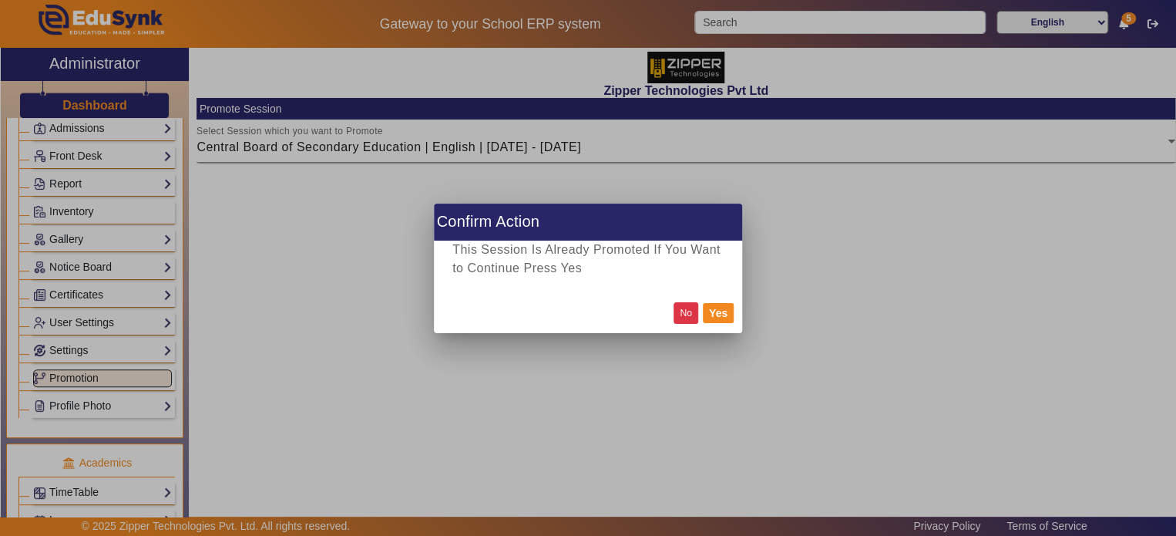
click at [687, 314] on button "No" at bounding box center [686, 312] width 25 height 21
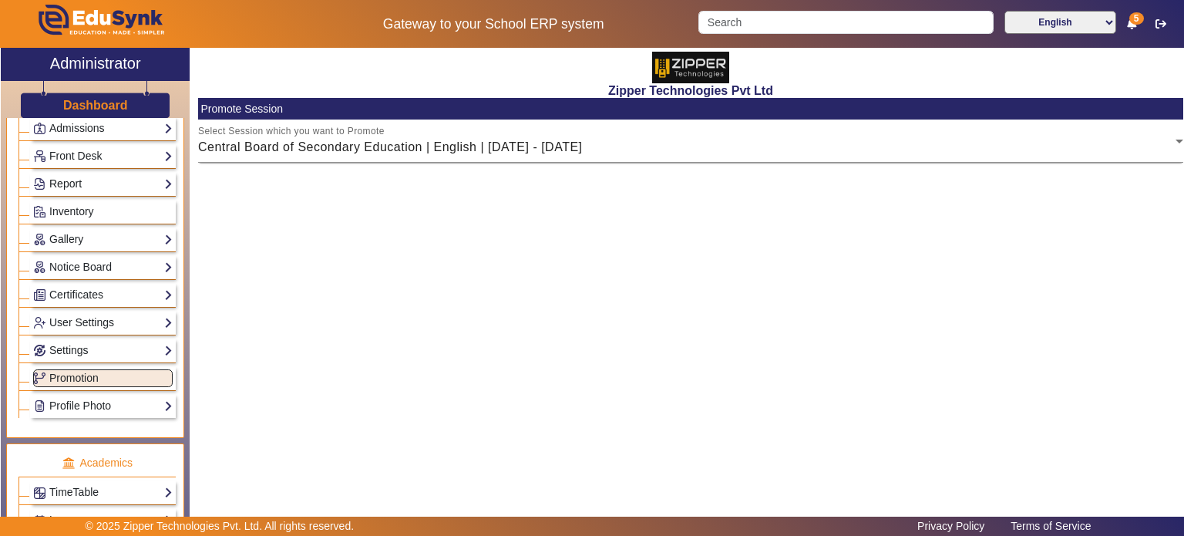
click at [114, 175] on link "Report" at bounding box center [102, 184] width 139 height 18
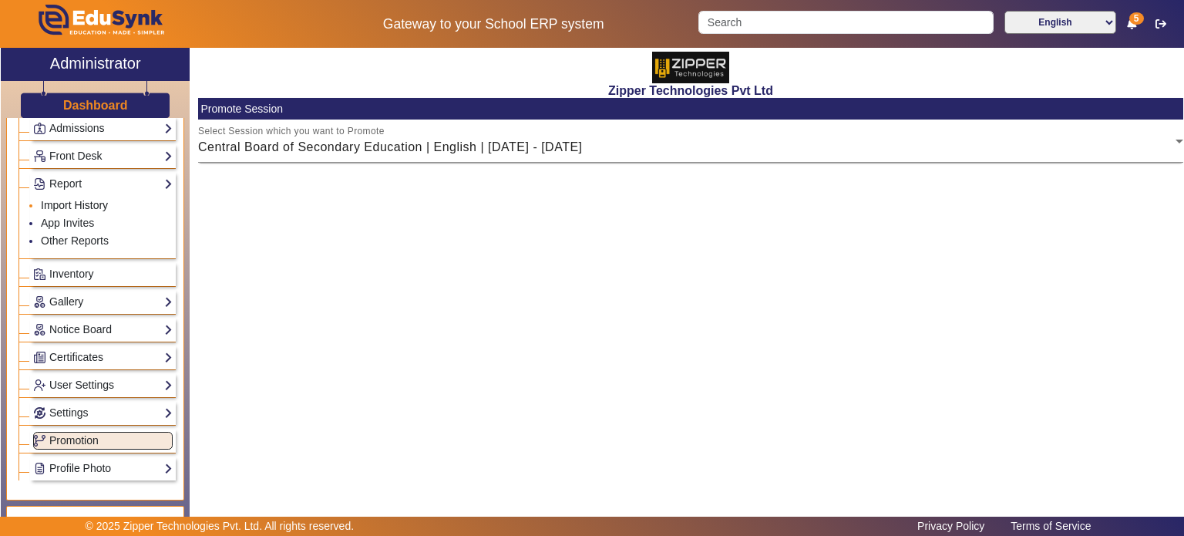
click at [92, 200] on link "Import History" at bounding box center [74, 205] width 67 height 12
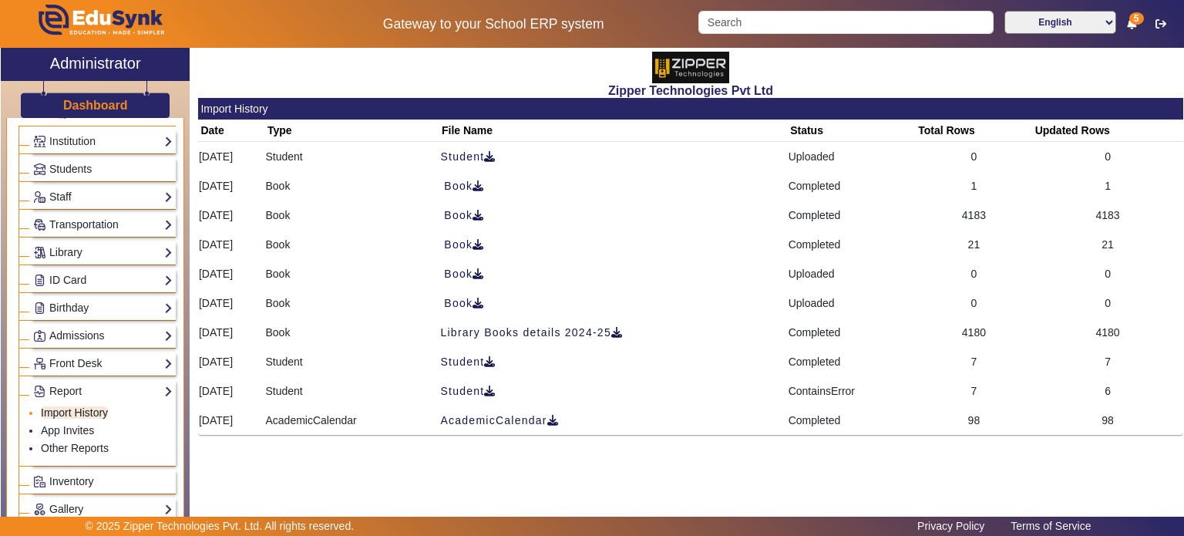
scroll to position [53, 0]
click at [91, 190] on link "Staff" at bounding box center [102, 199] width 139 height 18
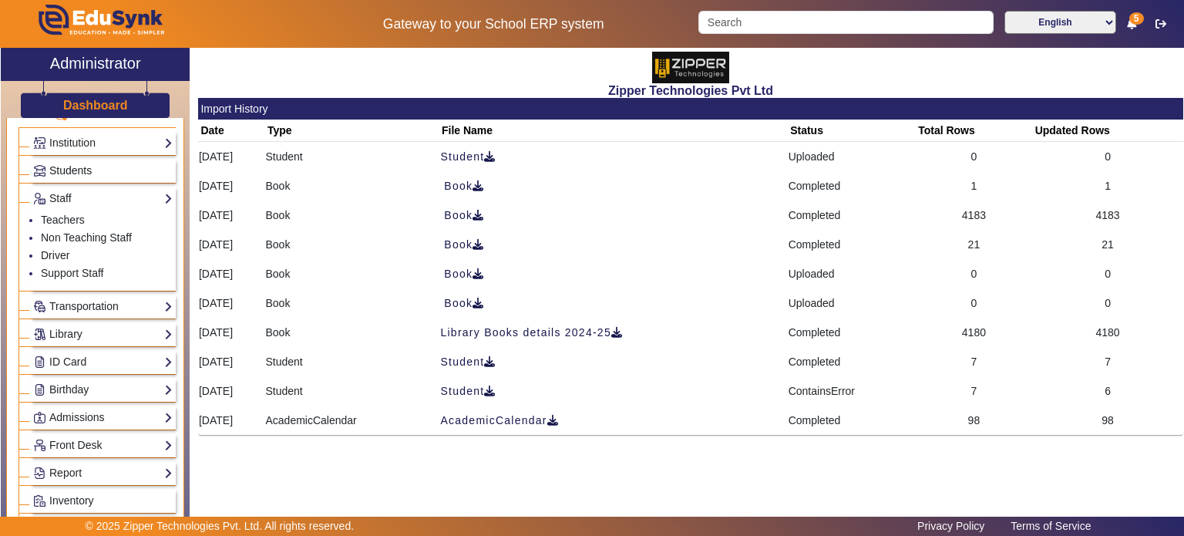
click at [89, 166] on span "Students" at bounding box center [70, 170] width 42 height 12
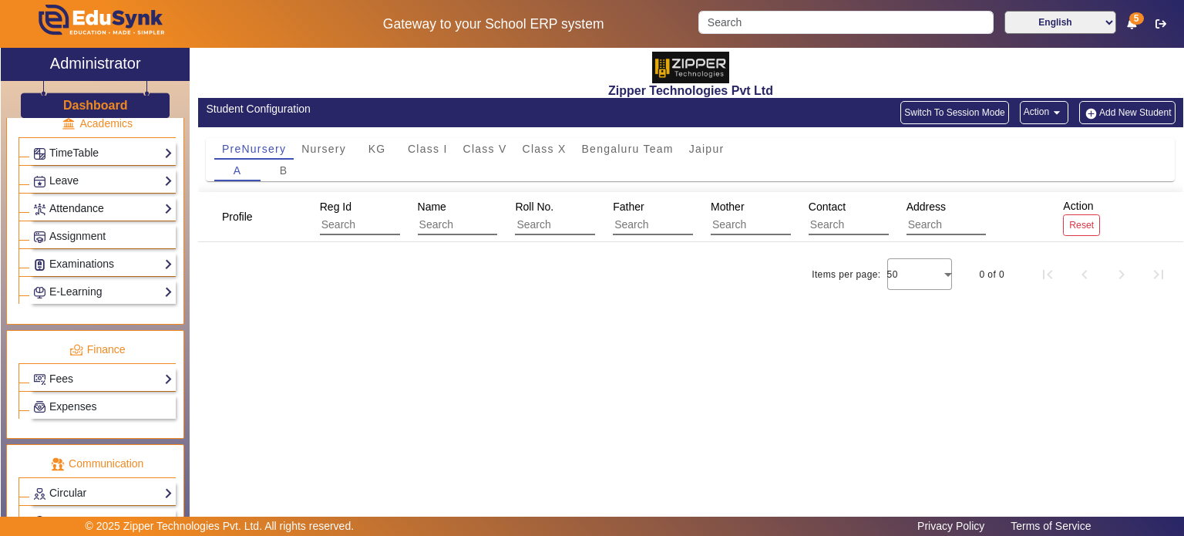
scroll to position [711, 0]
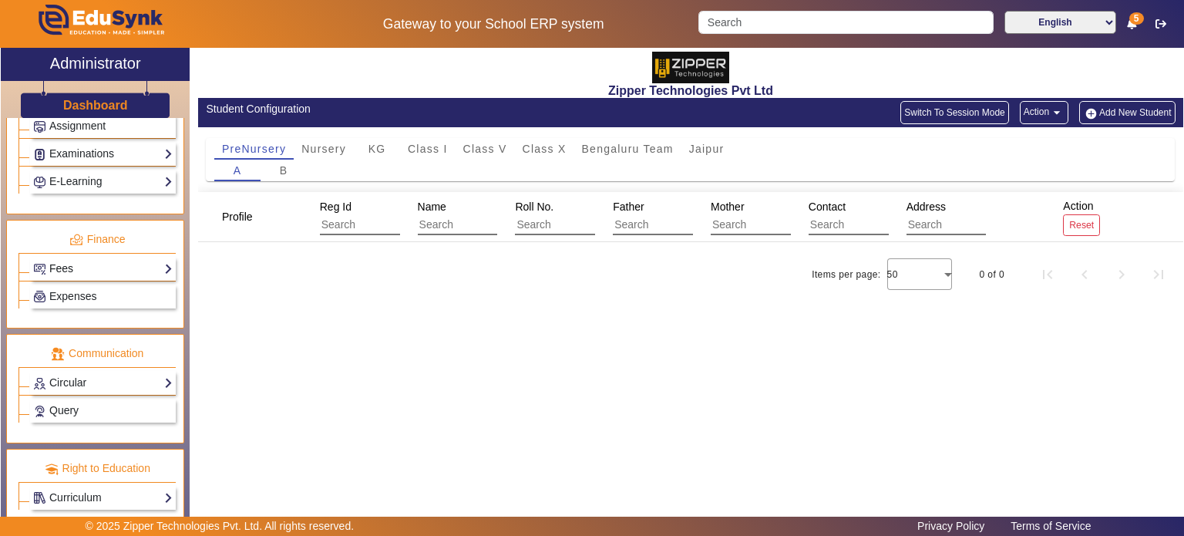
click at [99, 261] on link "Fees" at bounding box center [102, 269] width 139 height 18
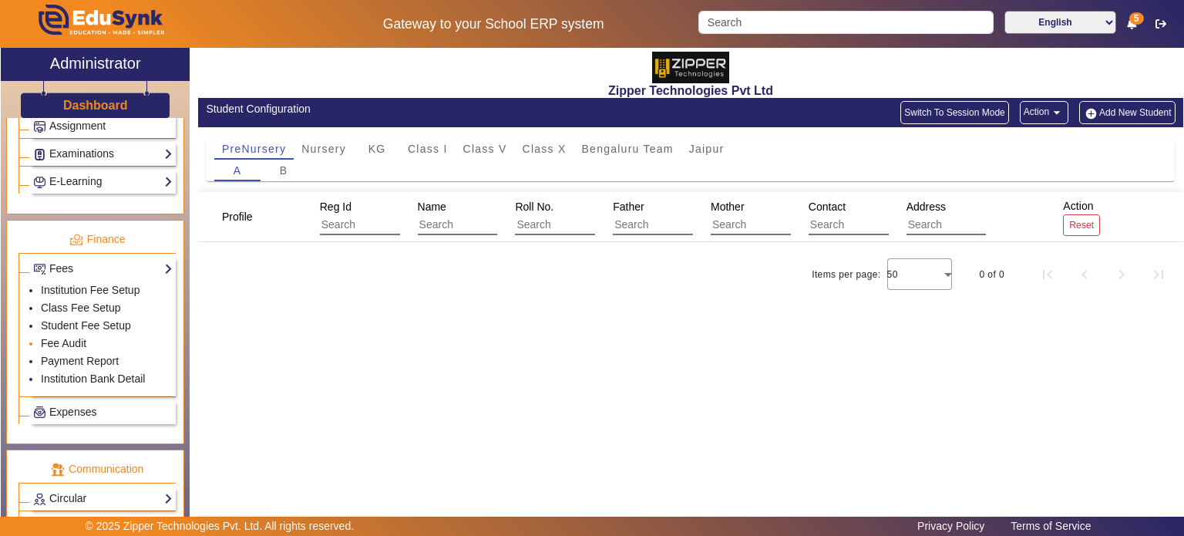
click at [72, 335] on li "Fee Audit" at bounding box center [107, 344] width 132 height 18
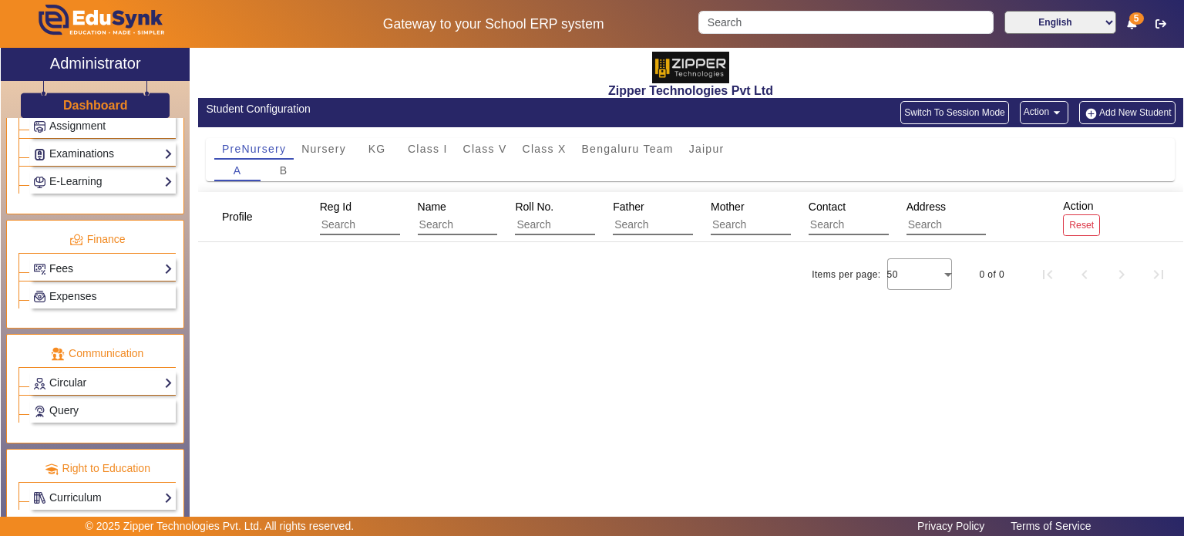
click at [94, 260] on link "Fees" at bounding box center [102, 269] width 139 height 18
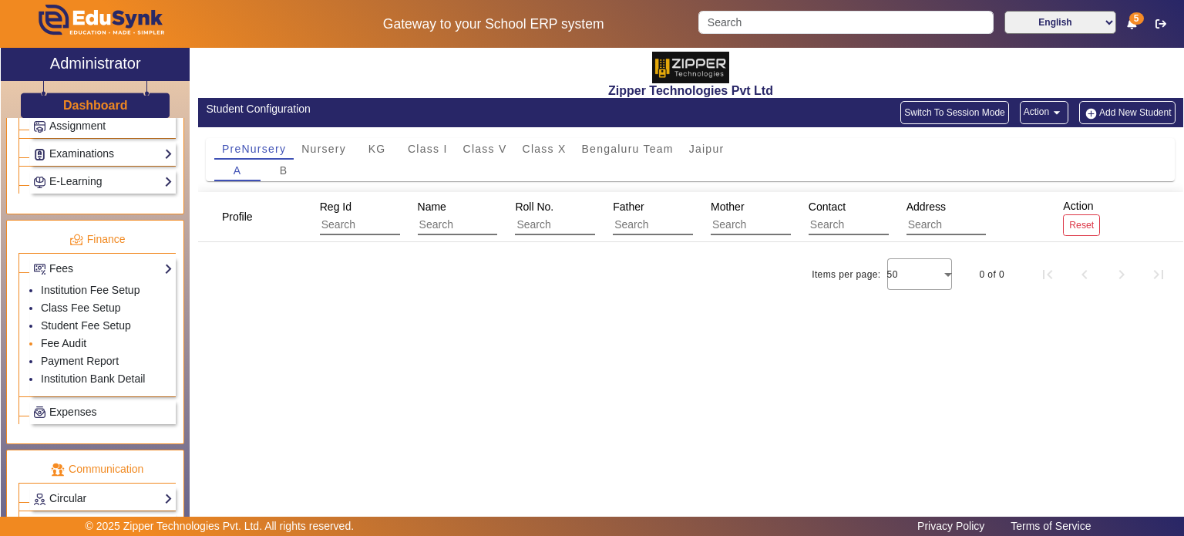
click at [76, 337] on link "Fee Audit" at bounding box center [63, 343] width 45 height 12
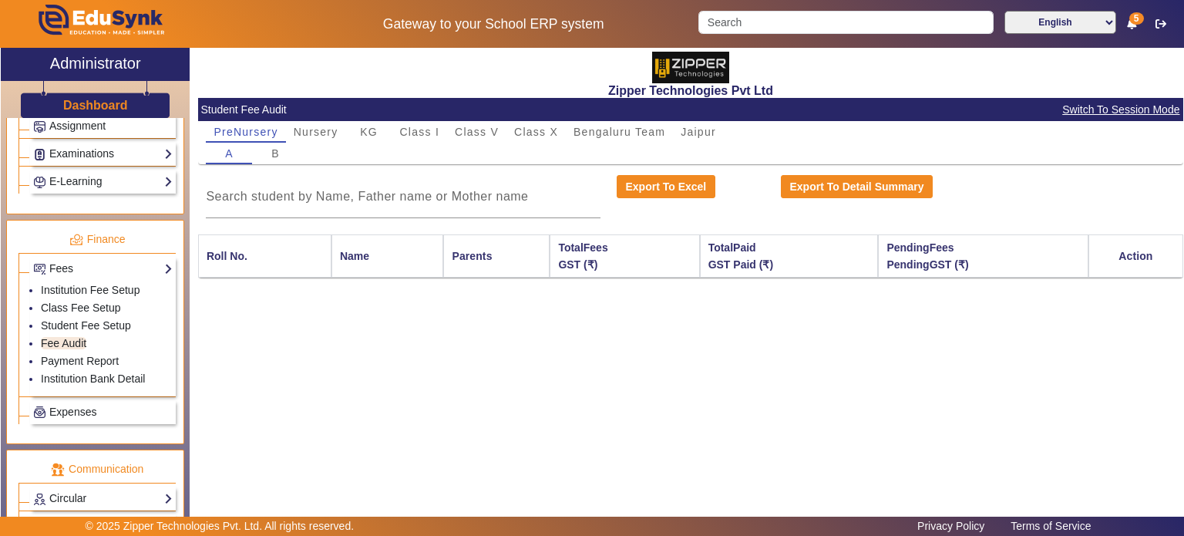
click at [1030, 32] on select "English हिंदी (Hindi) ಕನ್ನಡ (Kannada) தமிழ் (Tamil) ଓଡିଆ (Odia) ਪੰਜਾਬੀ (Punjabi…" at bounding box center [1060, 22] width 112 height 23
click at [1004, 11] on select "English हिंदी (Hindi) ಕನ್ನಡ (Kannada) தமிழ் (Tamil) ଓଡିଆ (Odia) ਪੰਜਾਬੀ (Punjabi…" at bounding box center [1060, 22] width 112 height 23
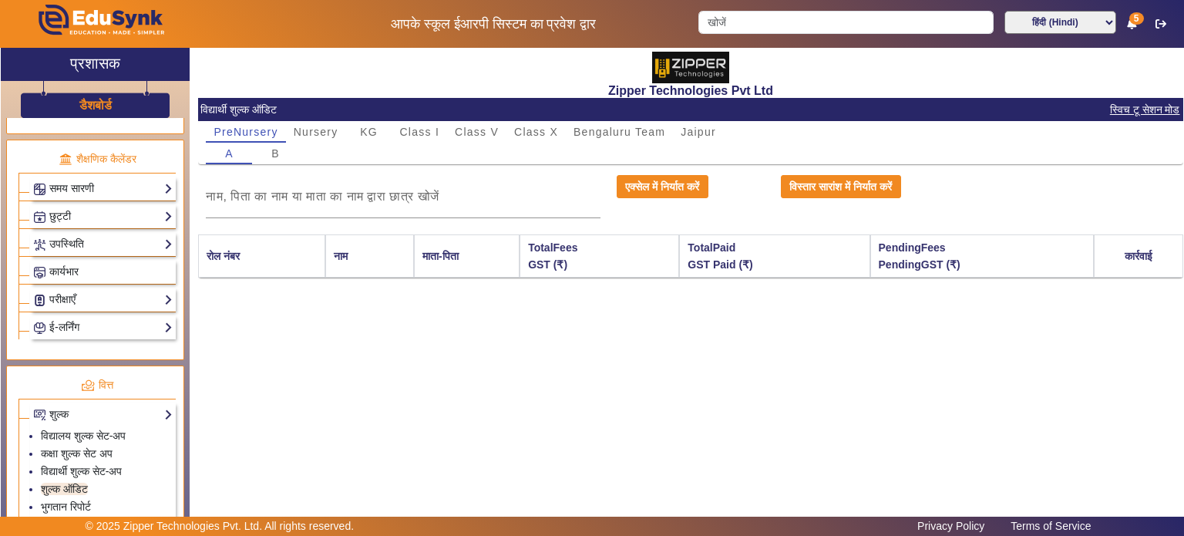
scroll to position [826, 0]
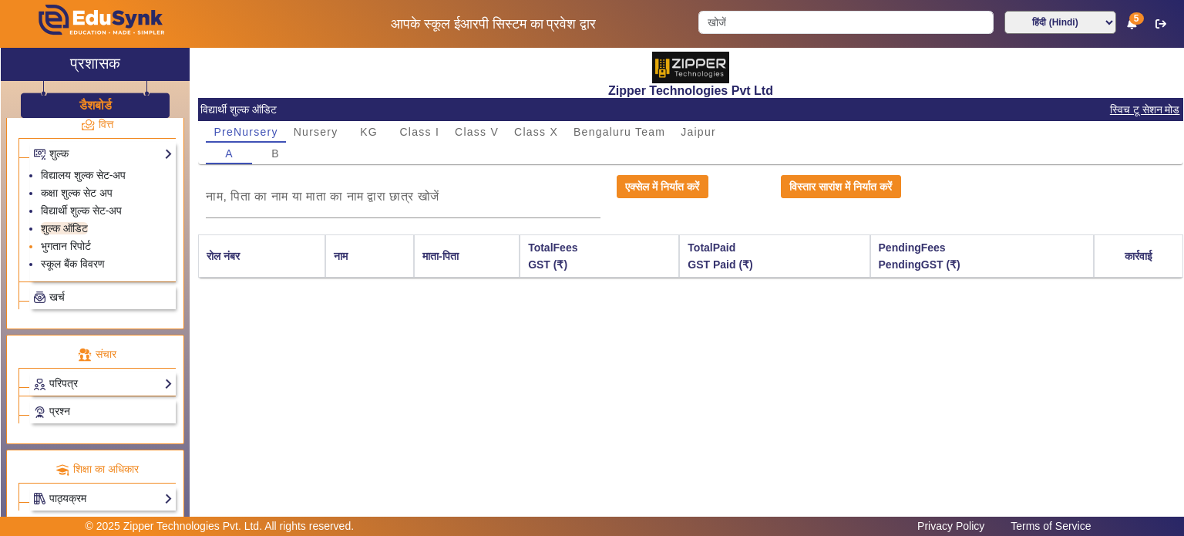
click at [89, 238] on li "भुगतान रिपोर्ट" at bounding box center [107, 247] width 132 height 18
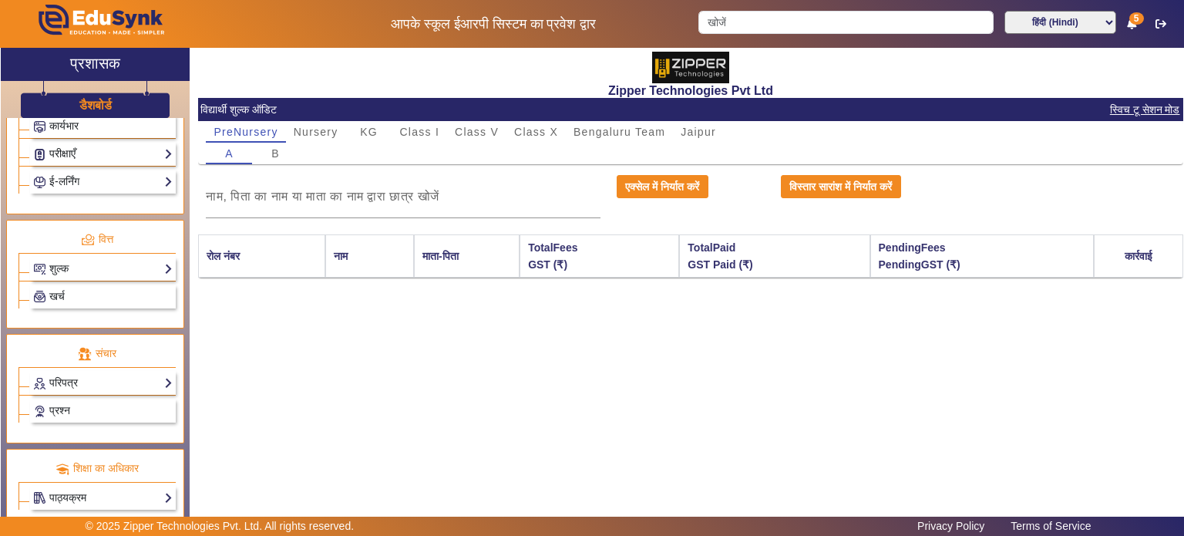
click at [111, 155] on link "परीक्षाएँ" at bounding box center [102, 154] width 139 height 18
click at [119, 177] on link "ई-लर्निंग" at bounding box center [102, 182] width 139 height 18
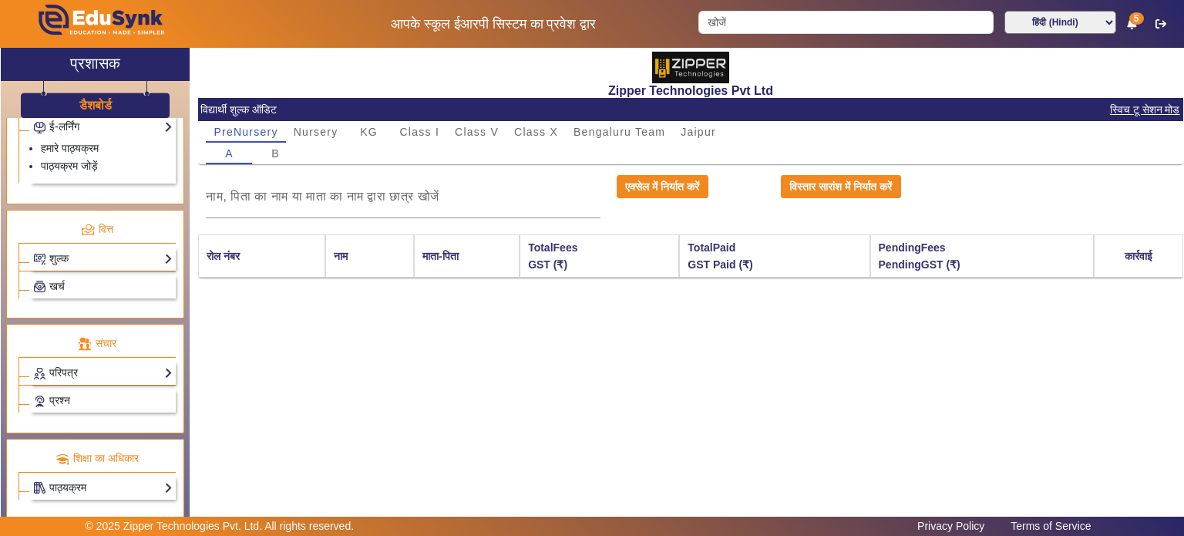
scroll to position [755, 0]
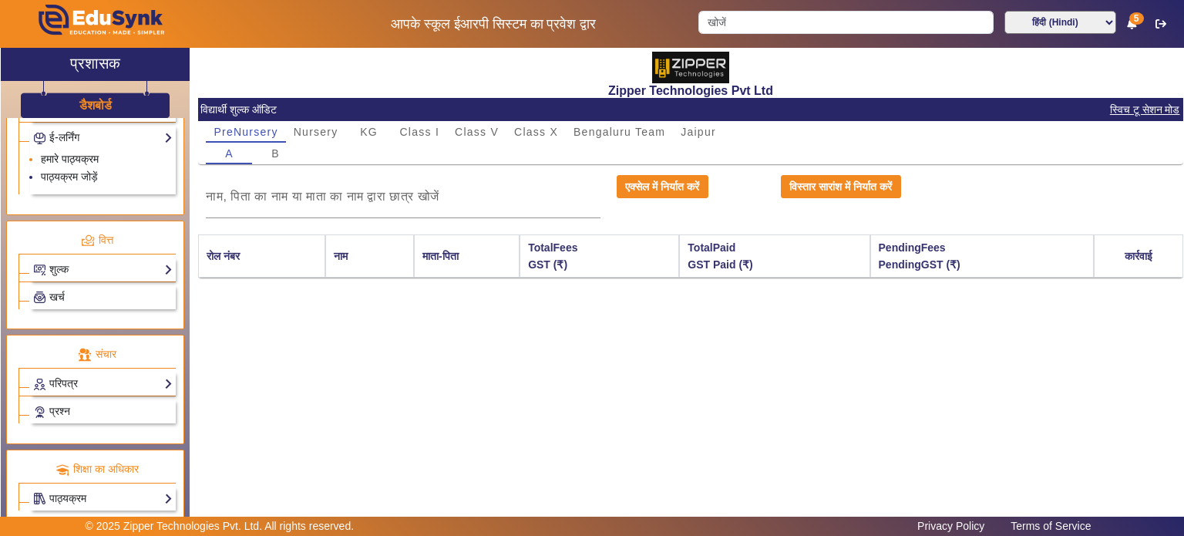
click at [79, 153] on link "हमारे पाठ्यक्रम" at bounding box center [70, 159] width 58 height 12
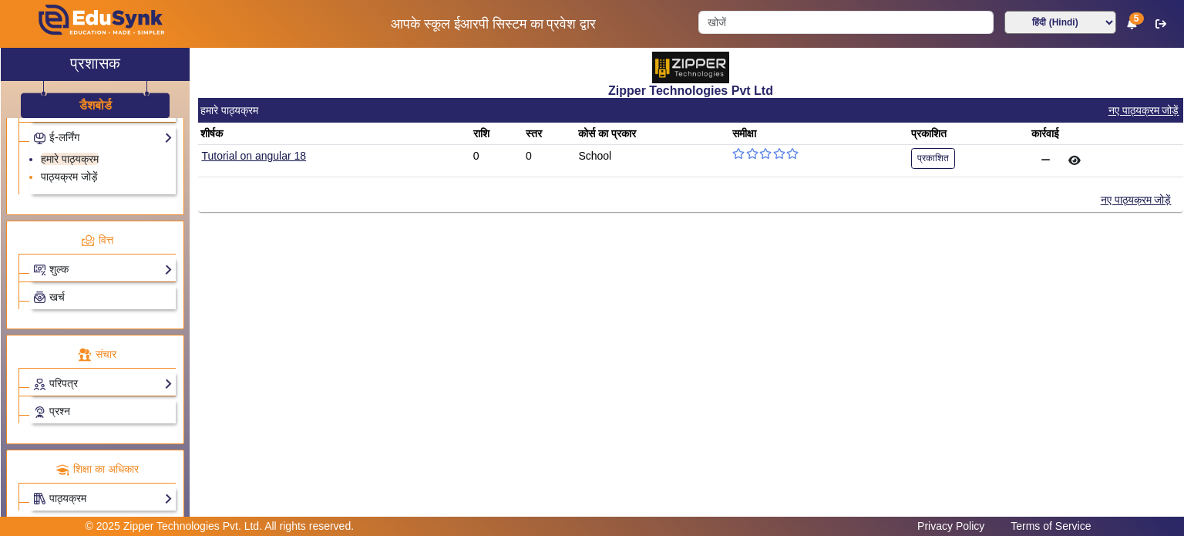
click at [78, 170] on link "पाठ्यक्रम जोड़ें" at bounding box center [69, 176] width 57 height 12
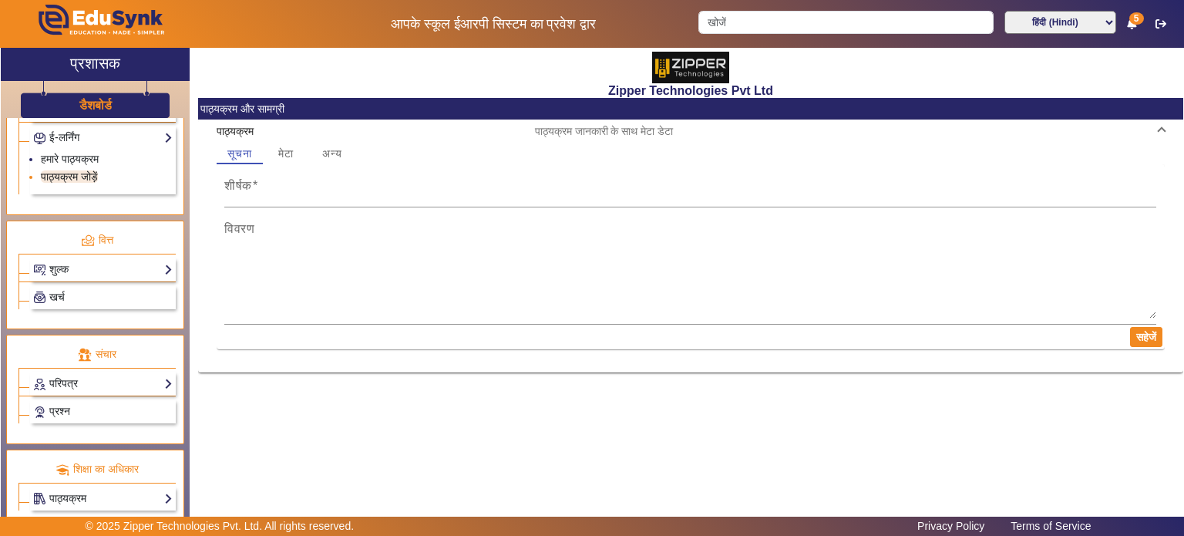
click at [78, 170] on link "पाठ्यक्रम जोड़ें" at bounding box center [69, 176] width 57 height 12
click at [86, 260] on link "शुल्क" at bounding box center [102, 269] width 139 height 18
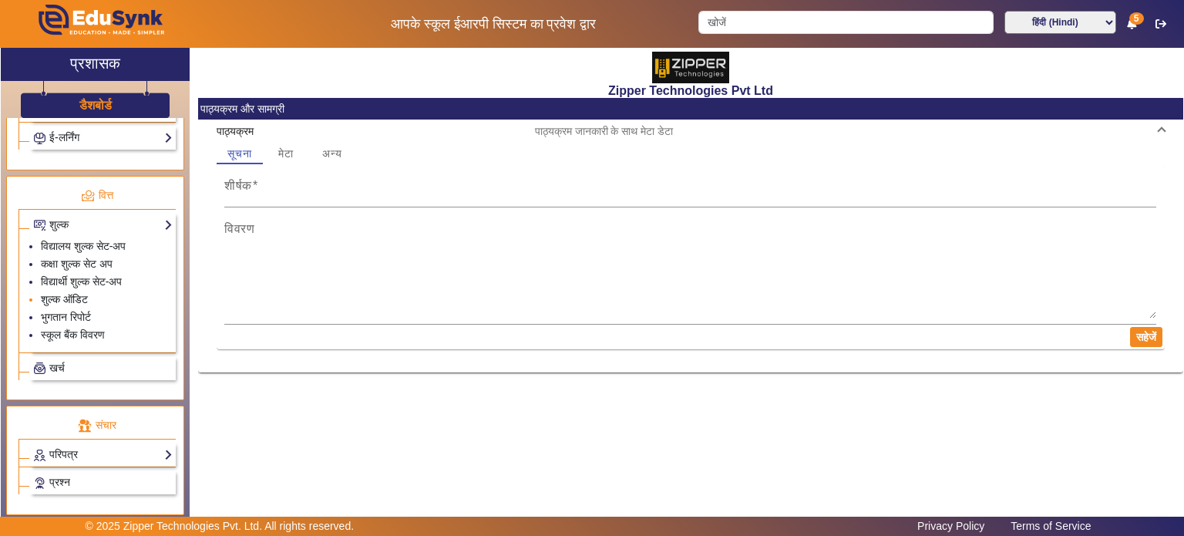
click at [85, 293] on link "शुल्क ऑडिट" at bounding box center [64, 299] width 47 height 12
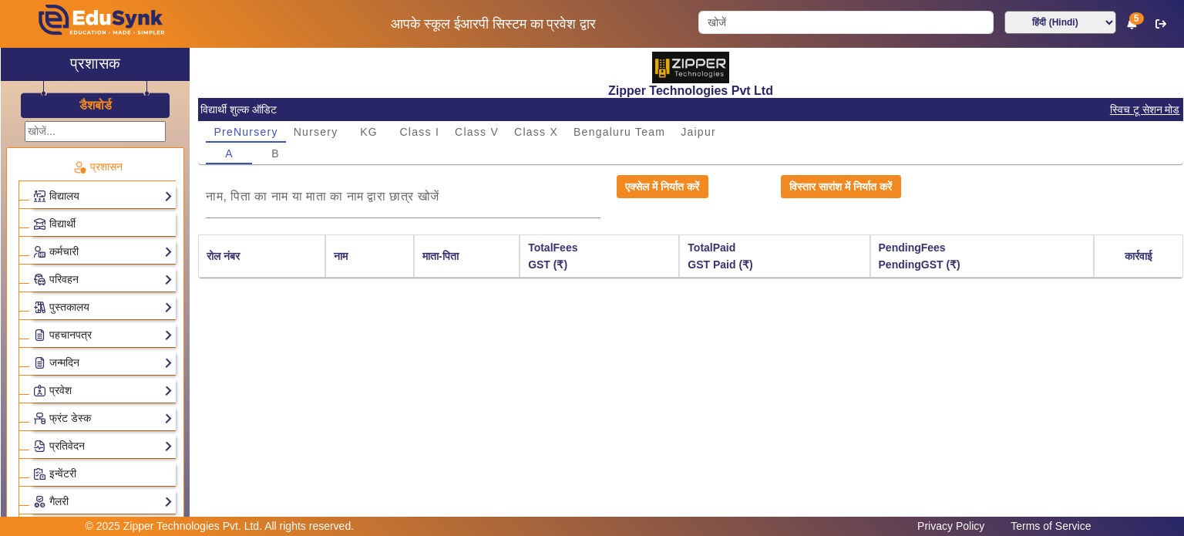
click at [109, 101] on h3 "डैशबोर्ड" at bounding box center [95, 105] width 32 height 15
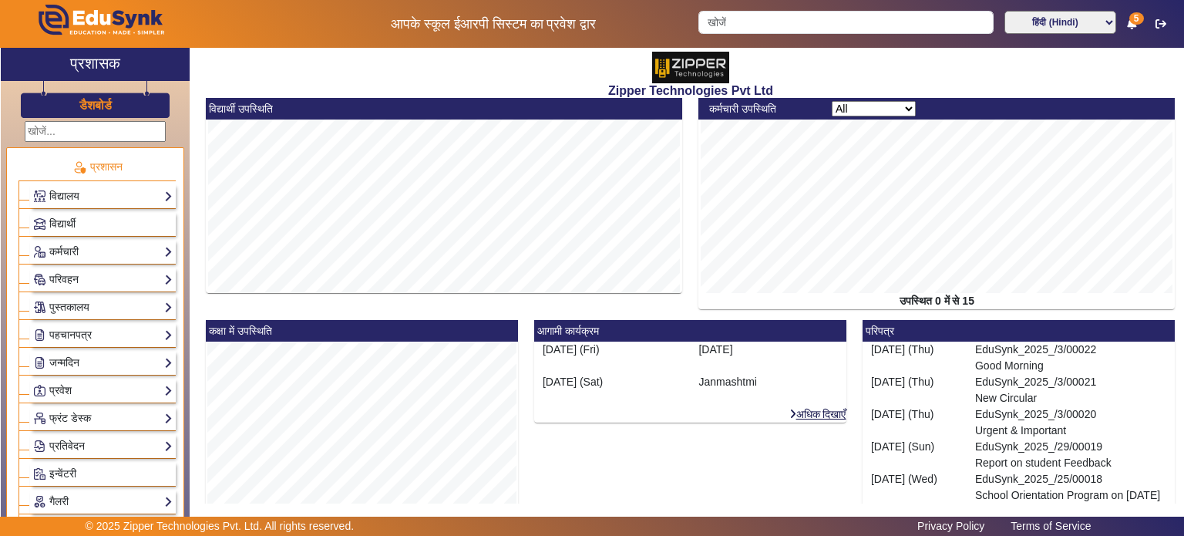
click at [1081, 22] on select "English हिंदी (Hindi) ಕನ್ನಡ (Kannada) தமிழ் (Tamil) ଓଡିଆ (Odia) ਪੰਜਾਬੀ (Punjabi…" at bounding box center [1060, 22] width 112 height 23
select select "en"
click at [1004, 11] on select "English हिंदी (Hindi) ಕನ್ನಡ (Kannada) தமிழ் (Tamil) ଓଡିଆ (Odia) ਪੰਜਾਬੀ (Punjabi…" at bounding box center [1060, 22] width 112 height 23
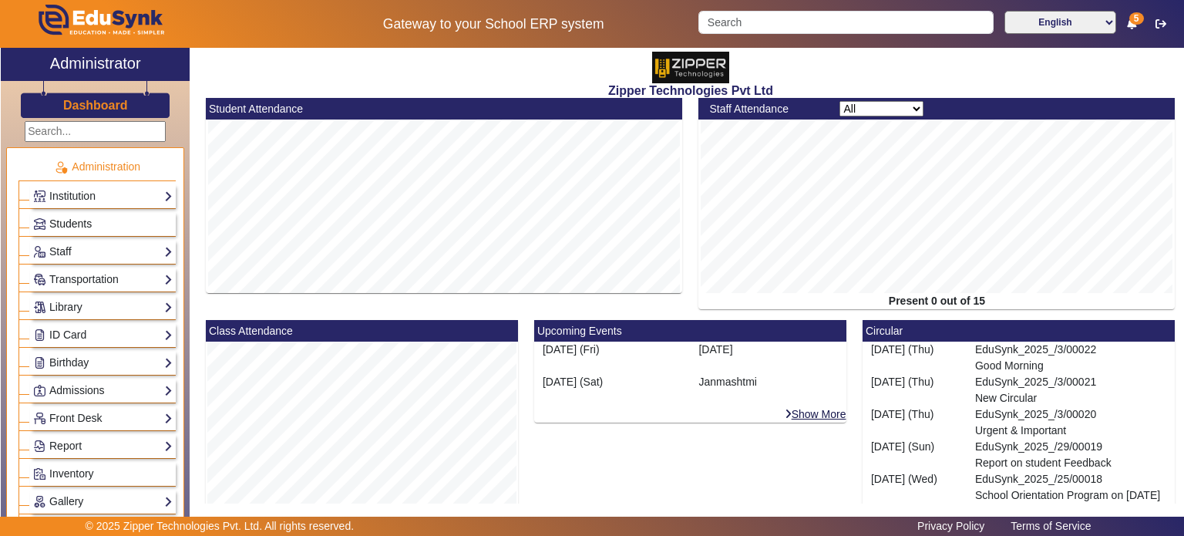
click at [72, 223] on span "Students" at bounding box center [70, 223] width 42 height 12
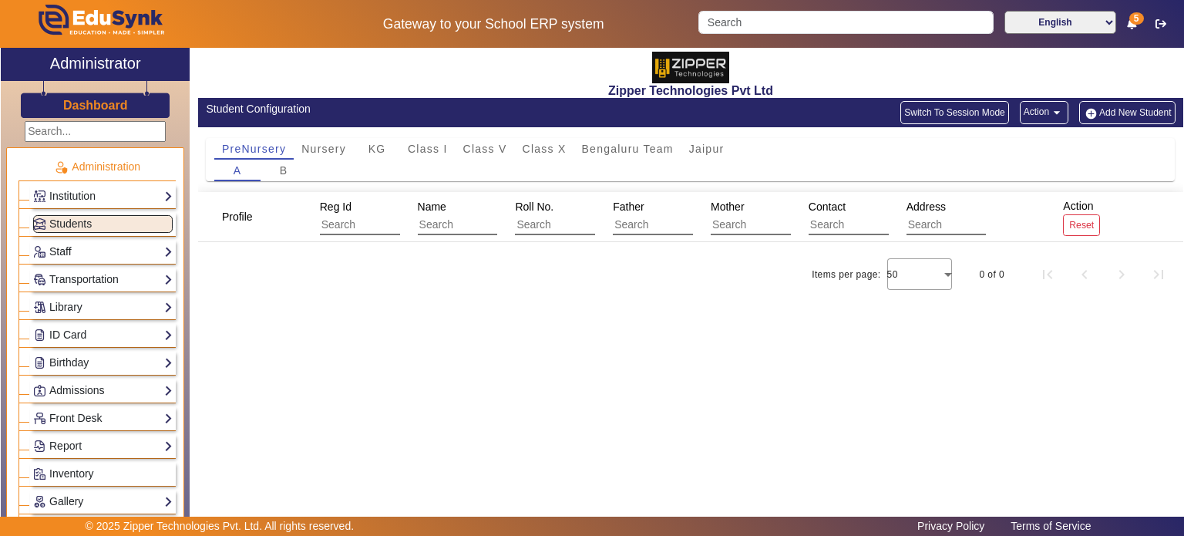
click at [97, 246] on link "Staff" at bounding box center [102, 252] width 139 height 18
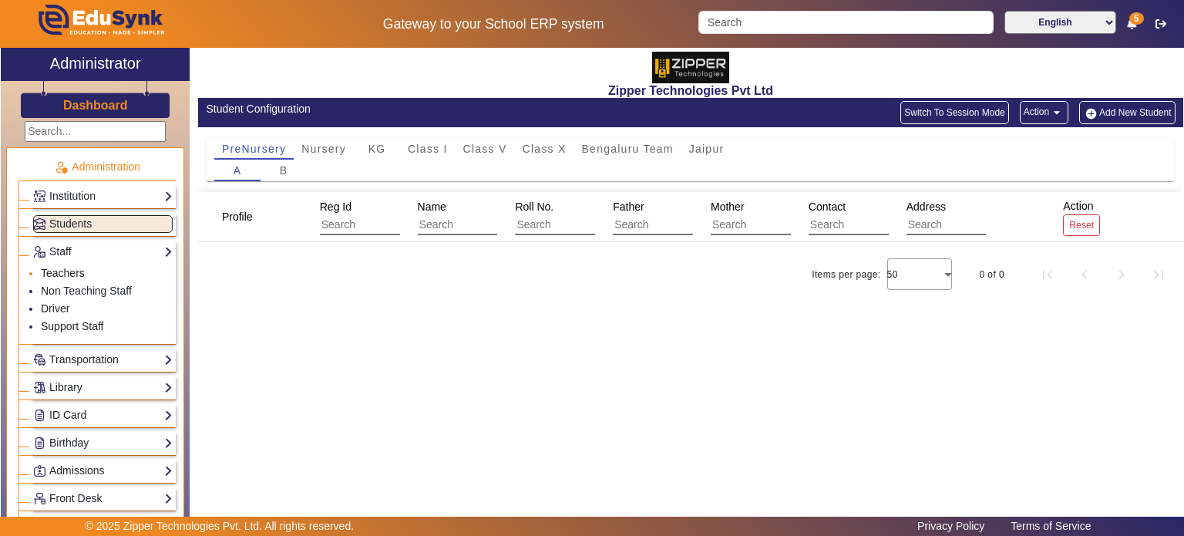
click at [79, 277] on li "Teachers" at bounding box center [107, 274] width 132 height 18
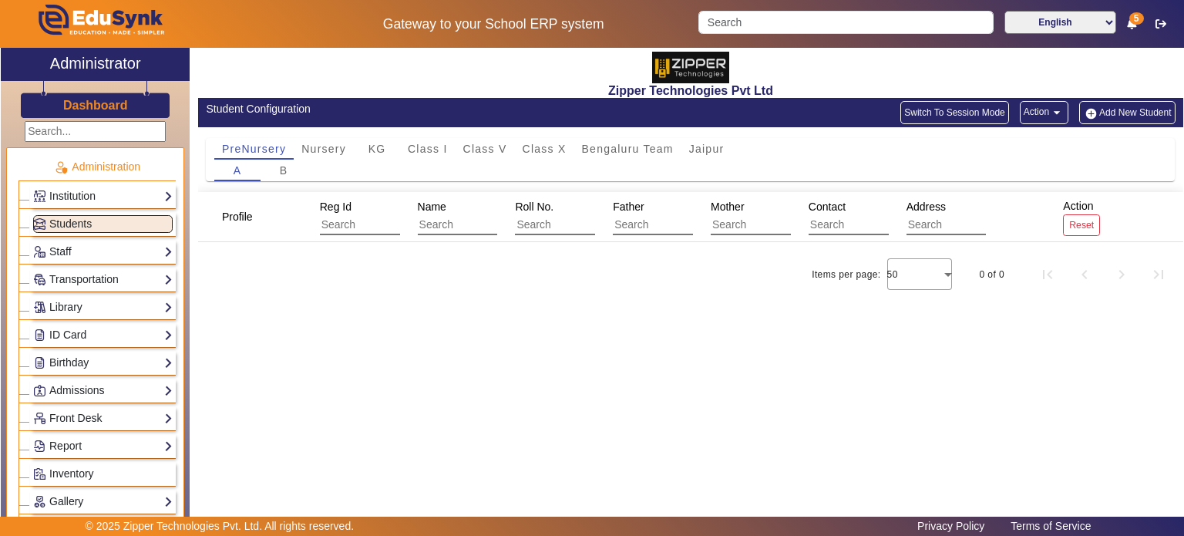
click at [96, 232] on div "Students" at bounding box center [103, 224] width 146 height 24
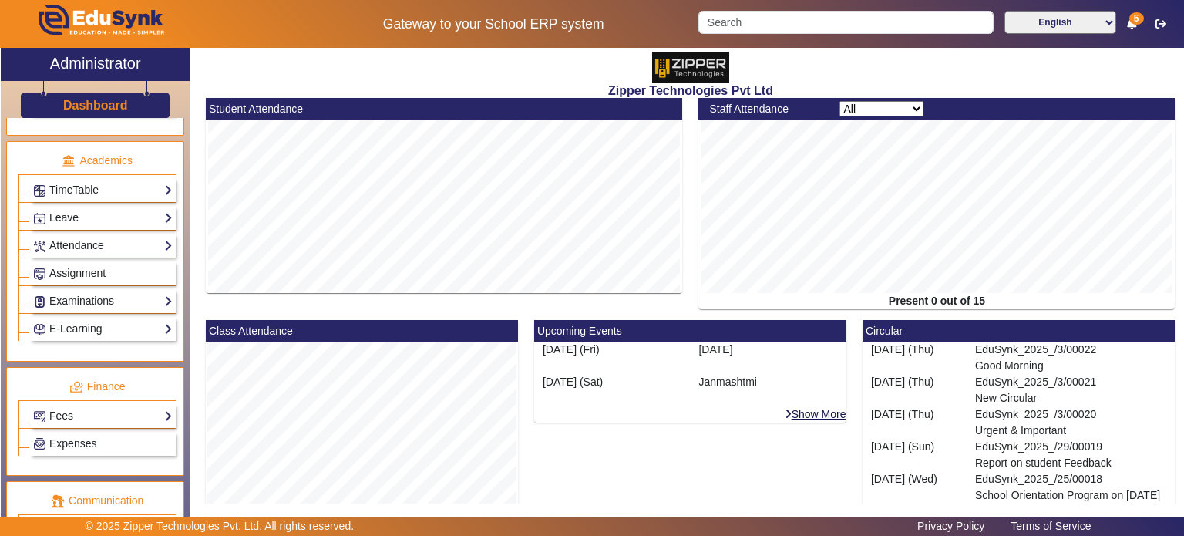
scroll to position [563, 0]
click at [99, 299] on link "Examinations" at bounding box center [102, 302] width 139 height 18
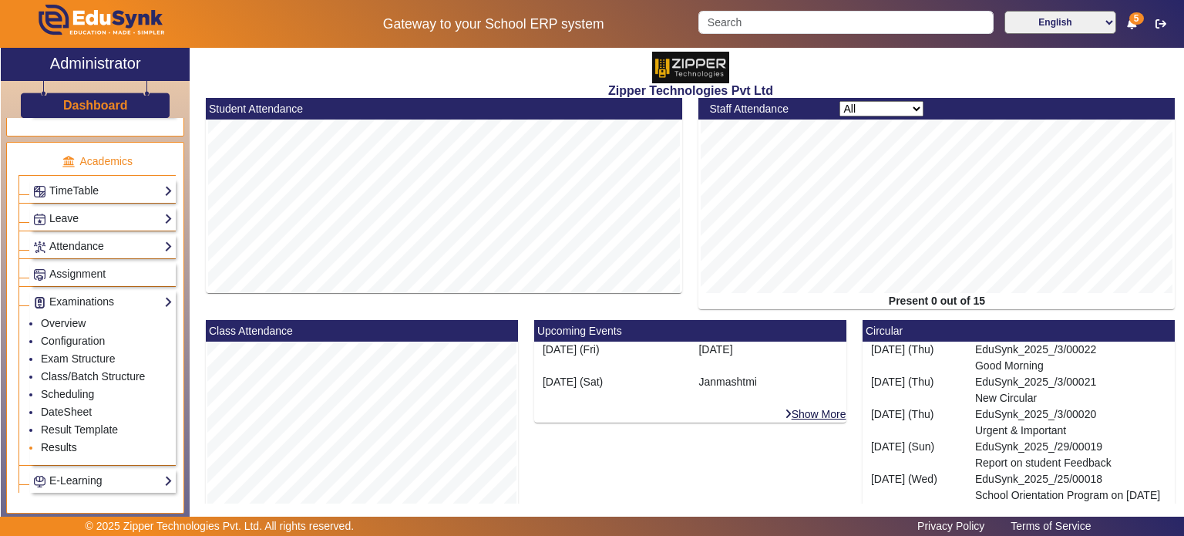
click at [69, 441] on link "Results" at bounding box center [59, 447] width 36 height 12
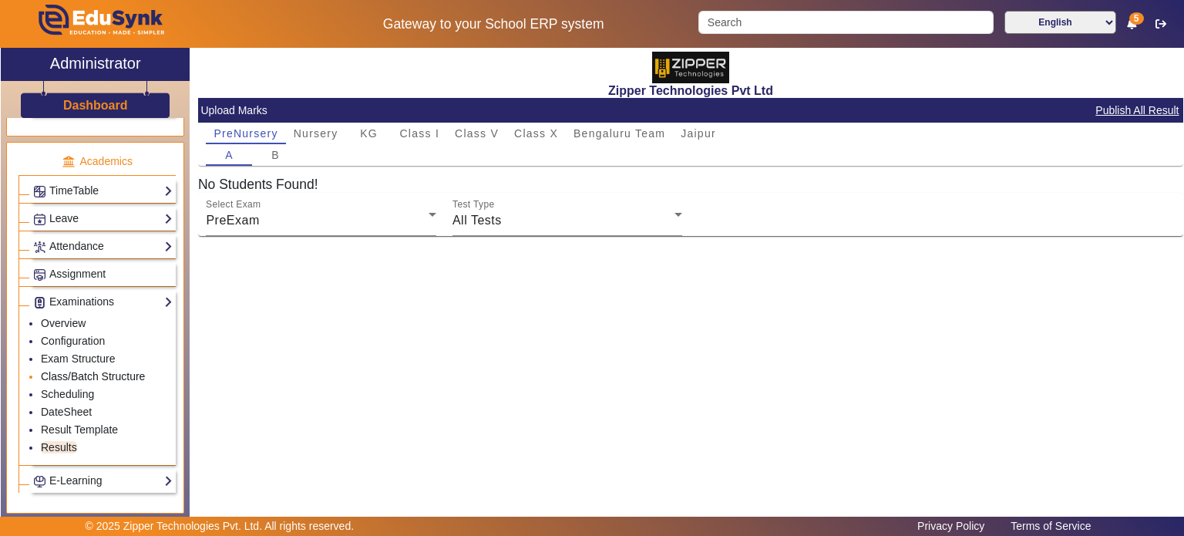
click at [84, 372] on link "Class/Batch Structure" at bounding box center [93, 376] width 104 height 12
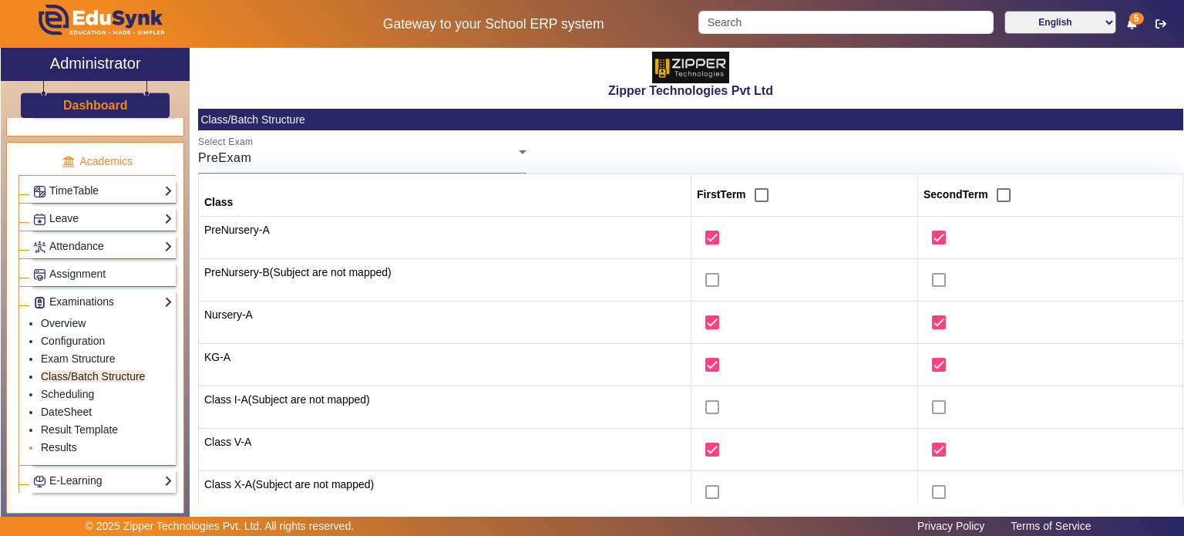
click at [74, 441] on link "Results" at bounding box center [59, 447] width 36 height 12
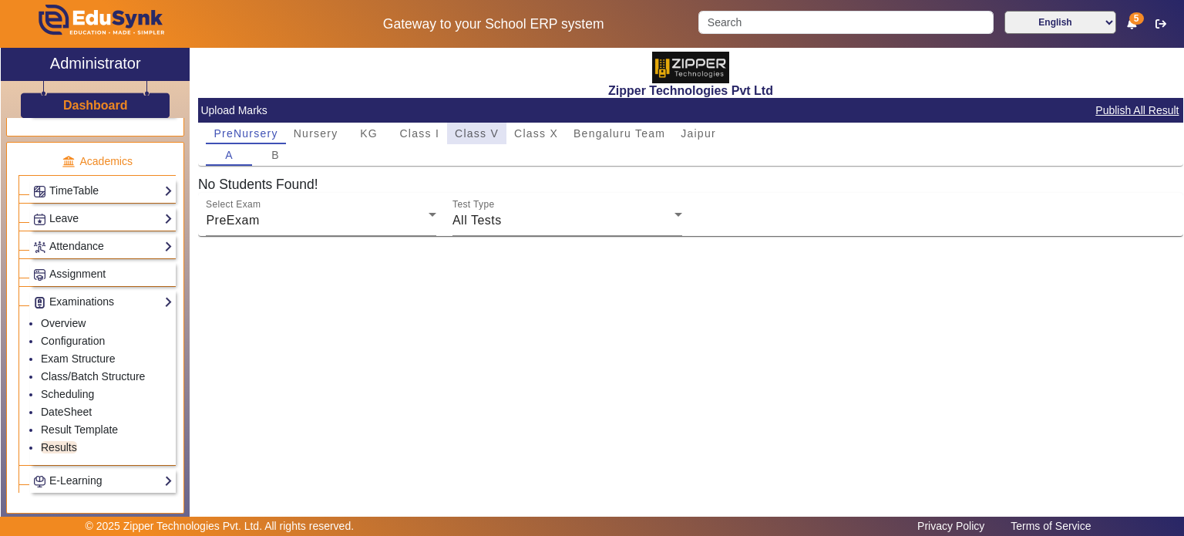
click at [475, 141] on span "Class V" at bounding box center [477, 134] width 44 height 22
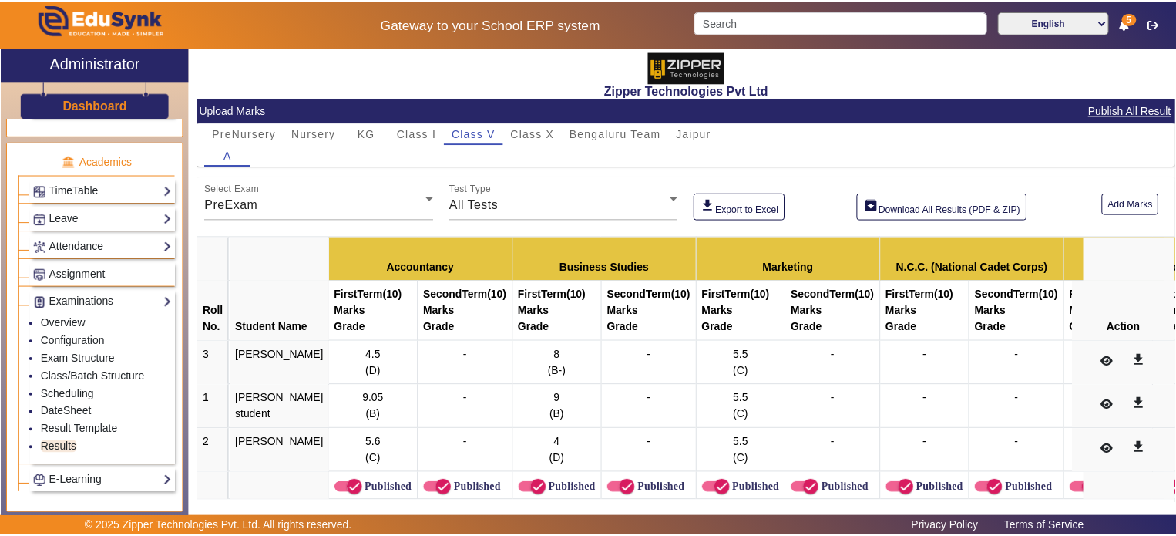
scroll to position [41, 0]
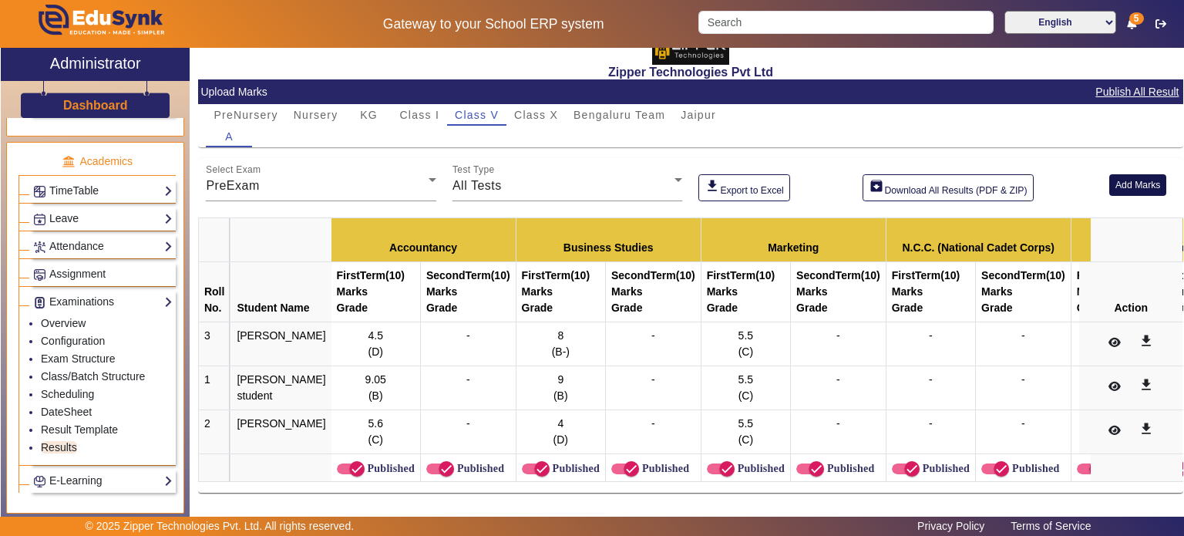
click at [1134, 174] on button "Add Marks" at bounding box center [1138, 184] width 58 height 21
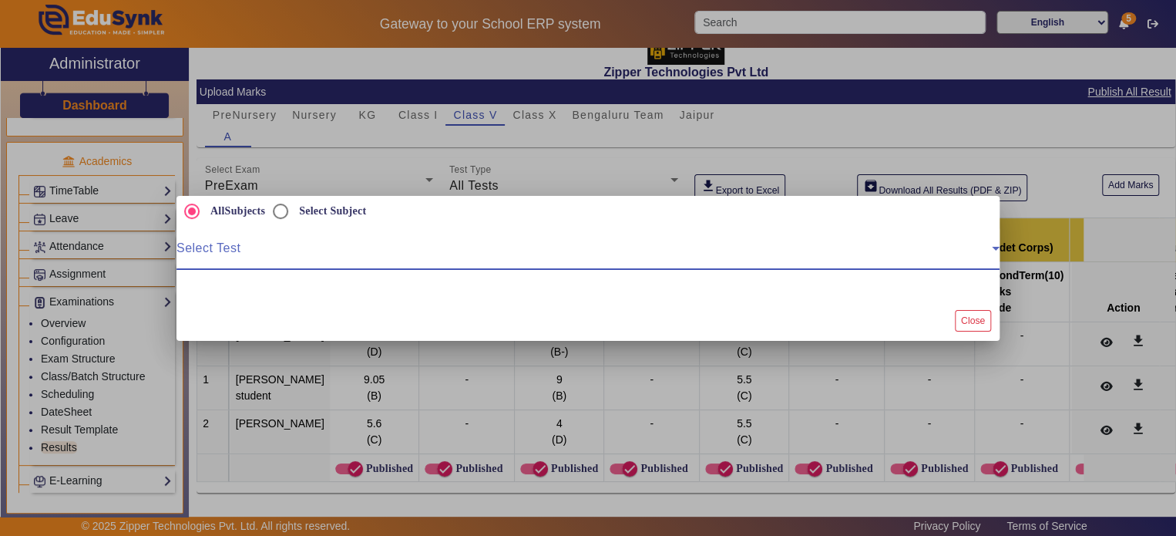
click at [336, 254] on span at bounding box center [583, 254] width 815 height 18
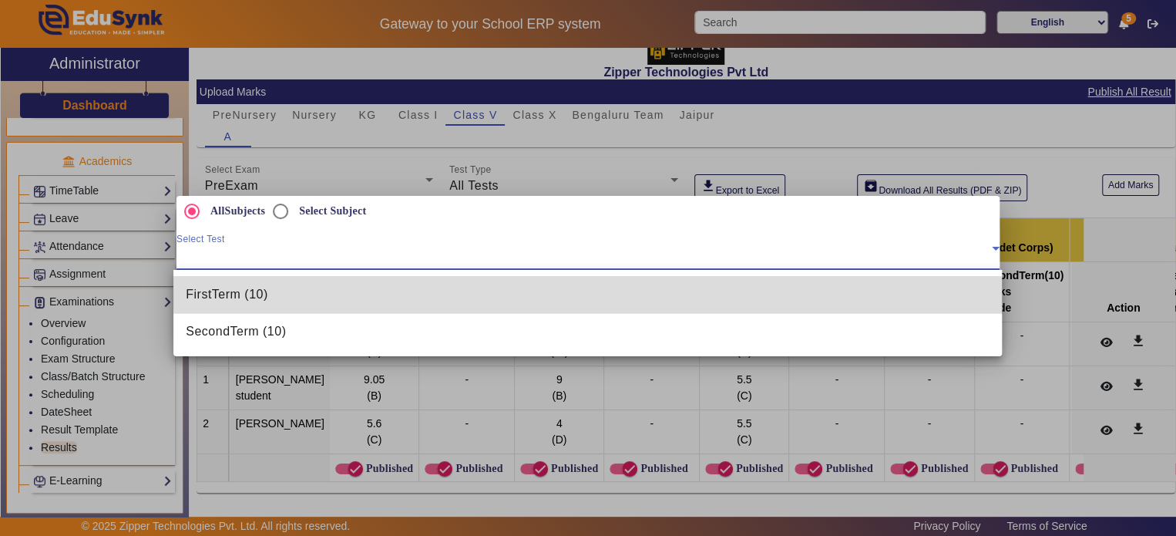
click at [314, 291] on mat-option "FirstTerm (10)" at bounding box center [587, 294] width 829 height 37
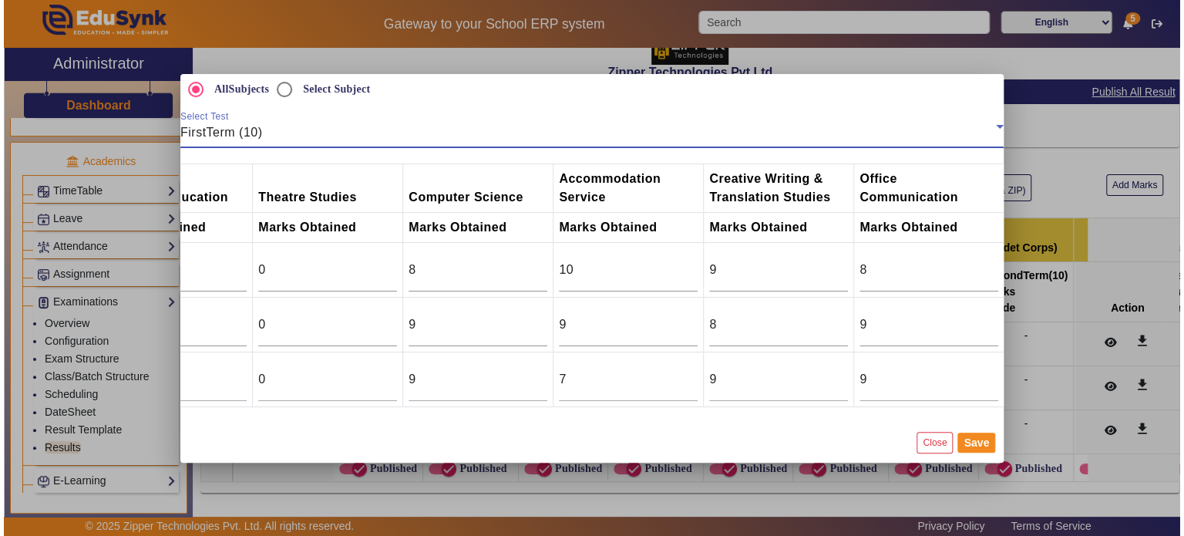
scroll to position [0, 965]
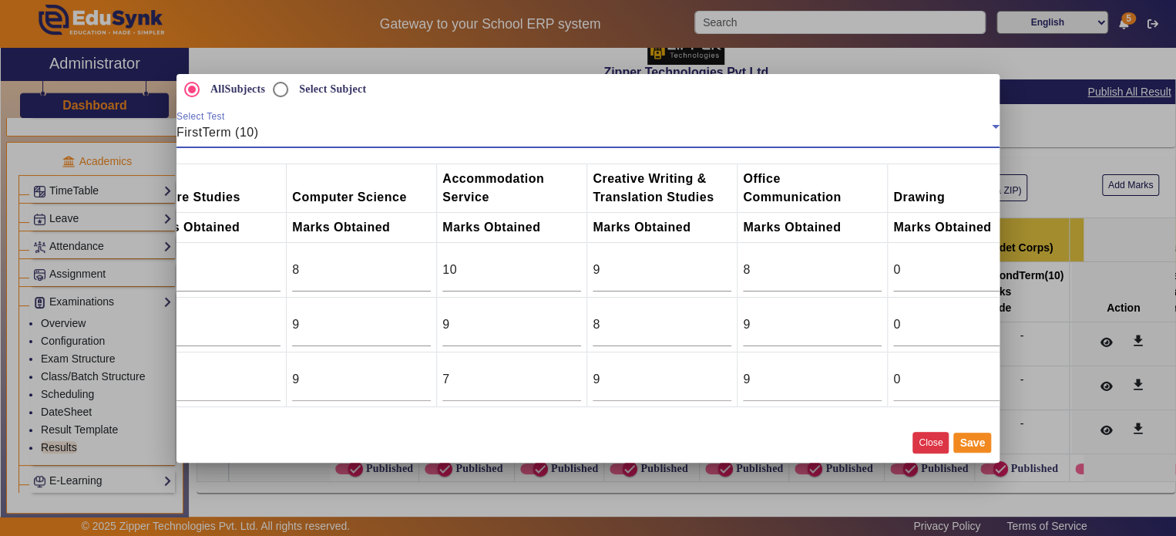
click at [924, 452] on button "Close" at bounding box center [931, 442] width 36 height 21
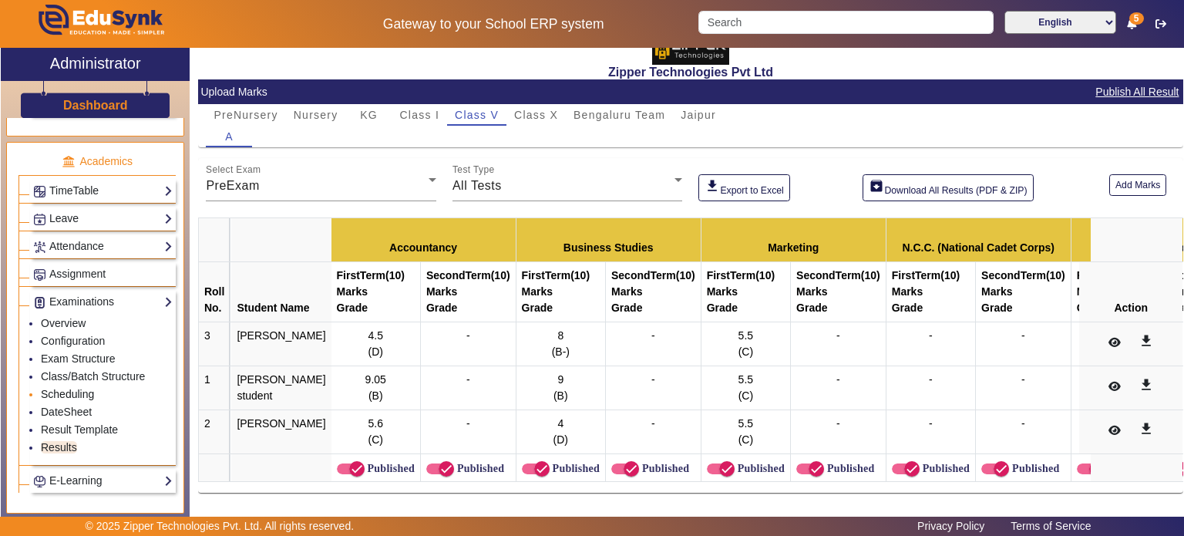
click at [74, 392] on link "Scheduling" at bounding box center [67, 394] width 53 height 12
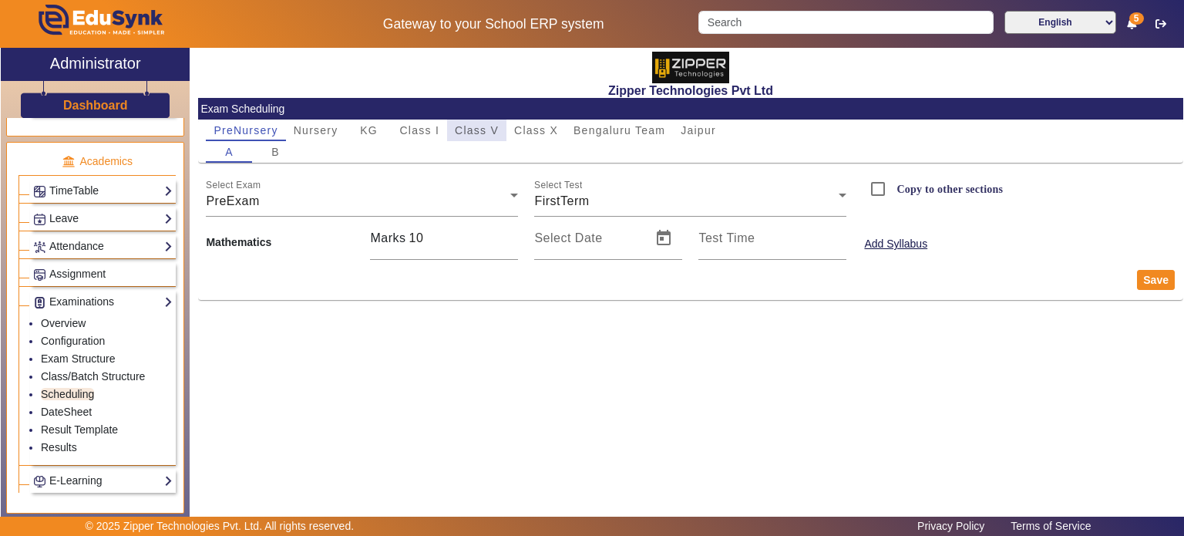
click at [481, 132] on span "Class V" at bounding box center [477, 130] width 44 height 11
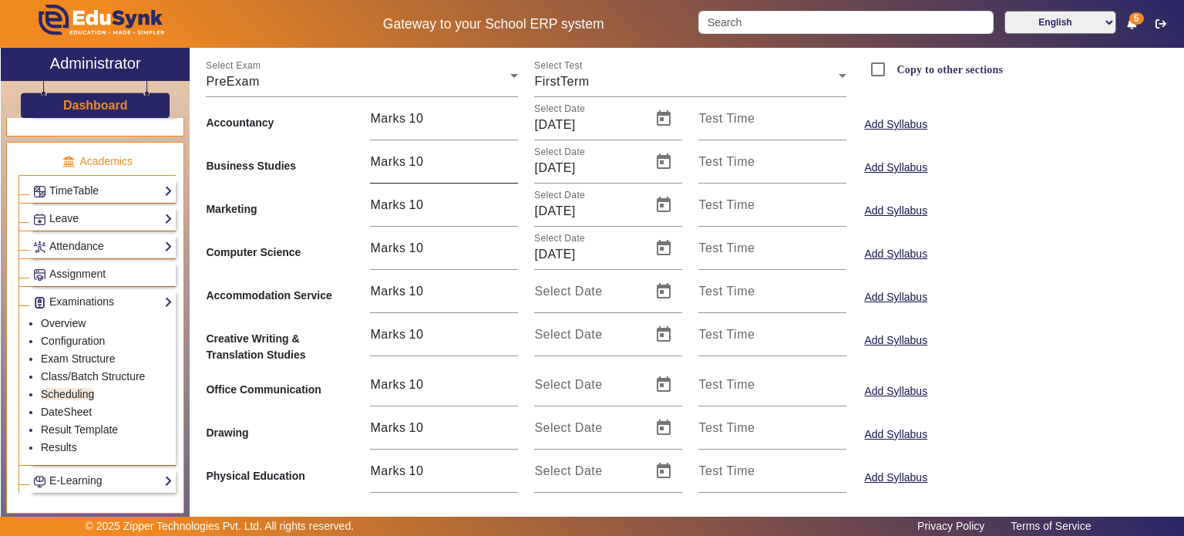
scroll to position [120, 0]
click at [69, 441] on link "Results" at bounding box center [59, 447] width 36 height 12
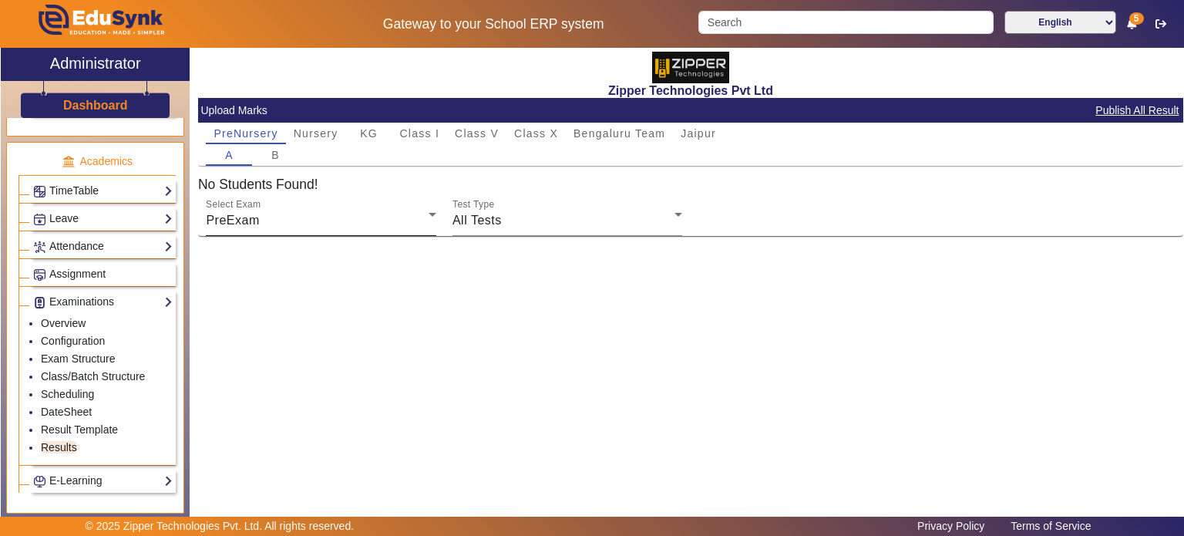
click at [357, 209] on div "Select Exam PreExam" at bounding box center [321, 214] width 230 height 43
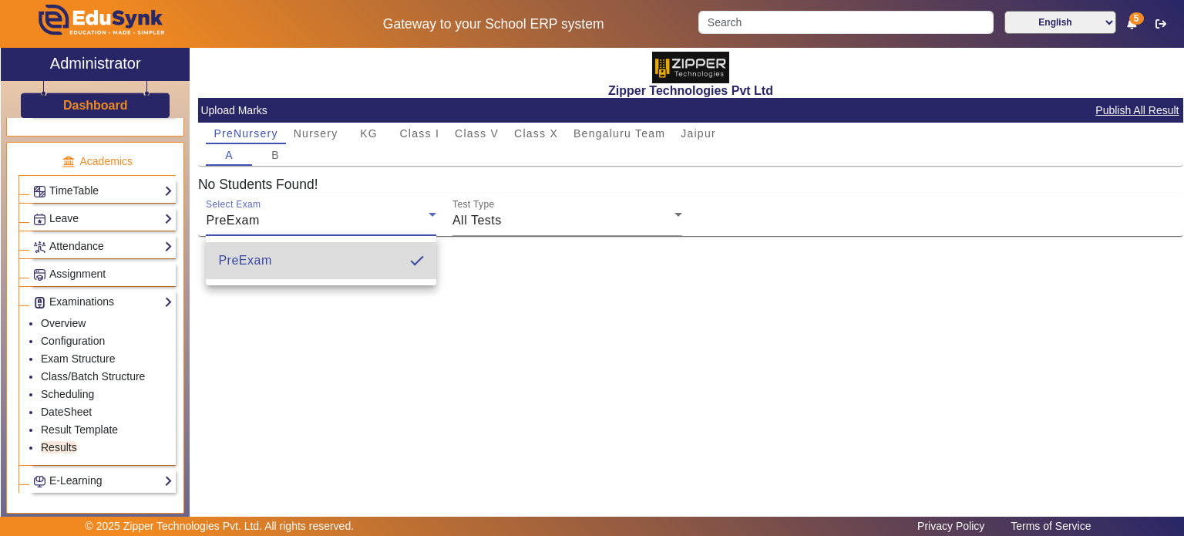
click at [345, 253] on mat-option "PreExam" at bounding box center [321, 260] width 230 height 37
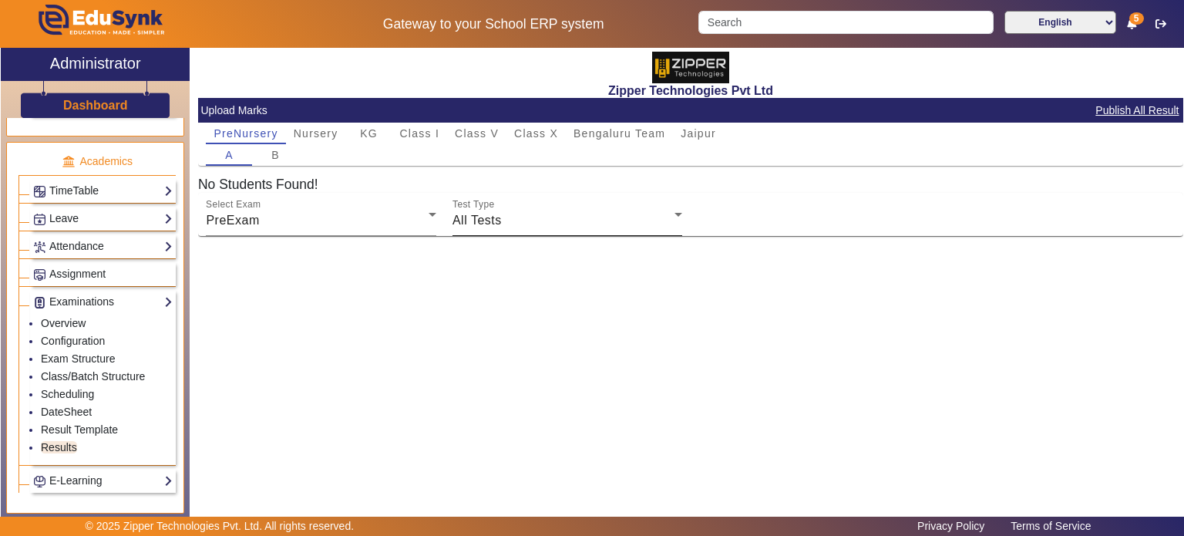
click at [492, 208] on mat-label "Test Type" at bounding box center [473, 205] width 42 height 10
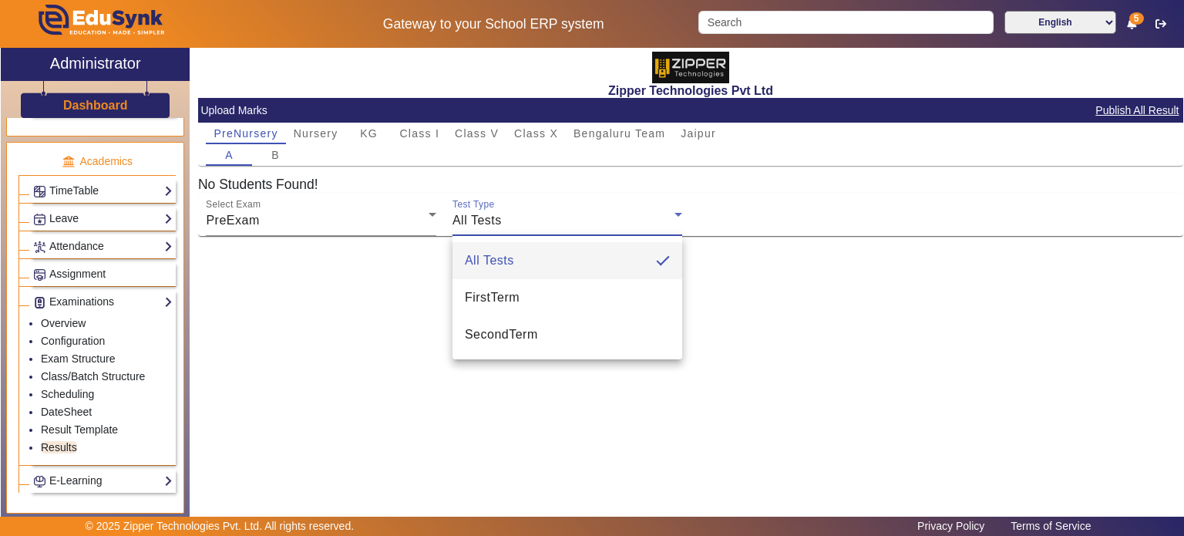
click at [474, 136] on div at bounding box center [592, 268] width 1184 height 536
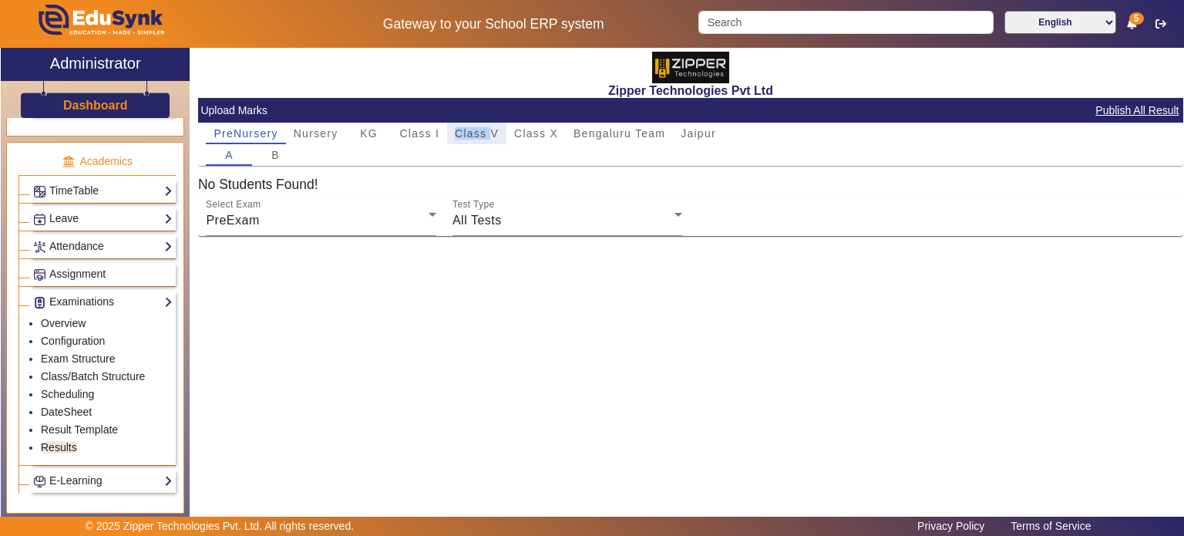
click at [474, 136] on span "Class V" at bounding box center [477, 133] width 44 height 11
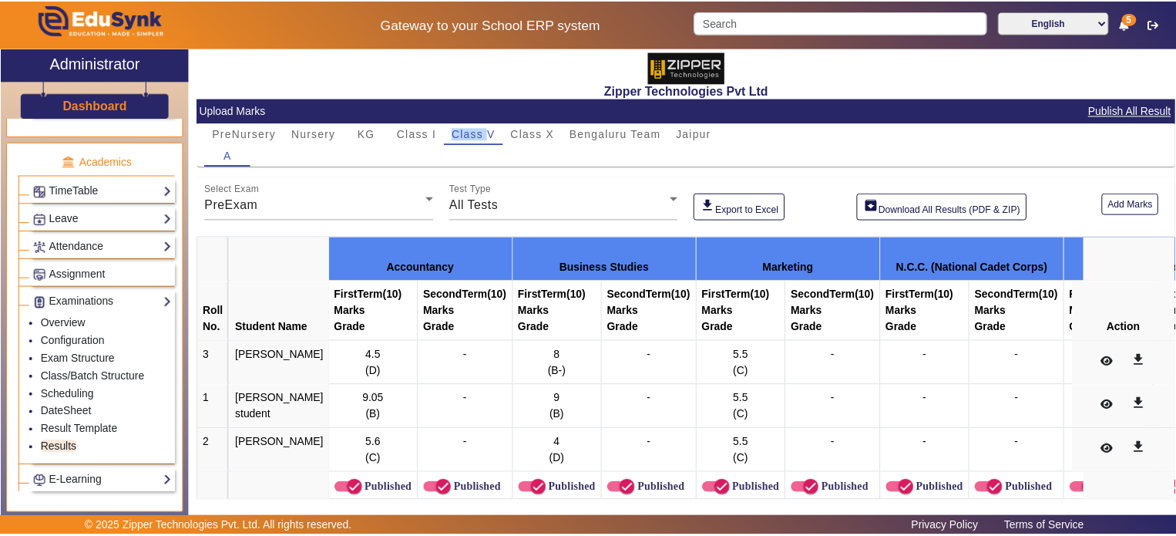
scroll to position [41, 0]
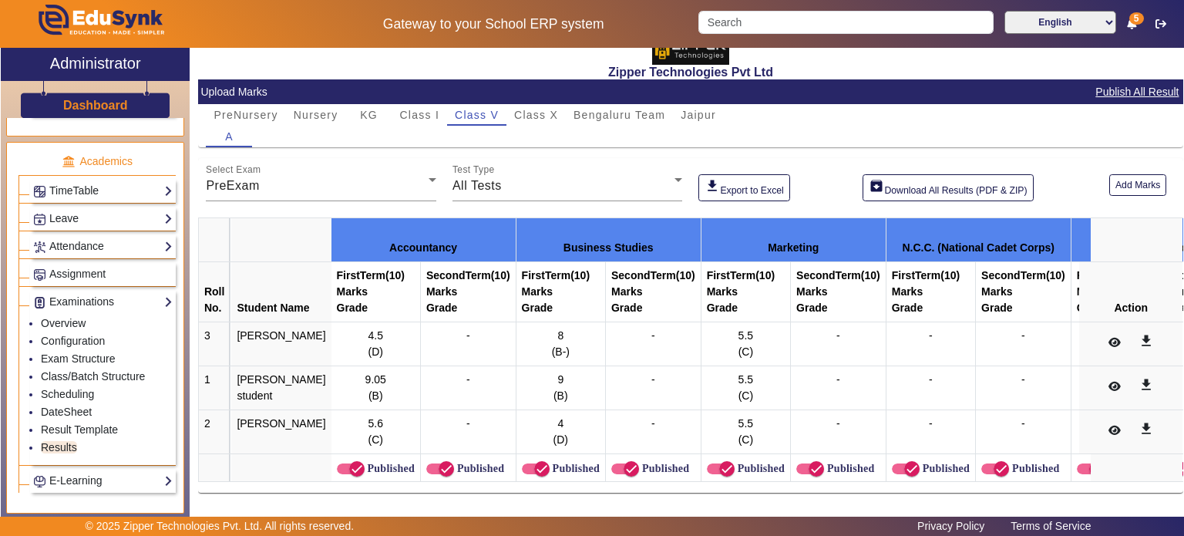
click at [477, 233] on th "Accountancy" at bounding box center [423, 240] width 185 height 44
click at [1100, 330] on button at bounding box center [1114, 343] width 30 height 26
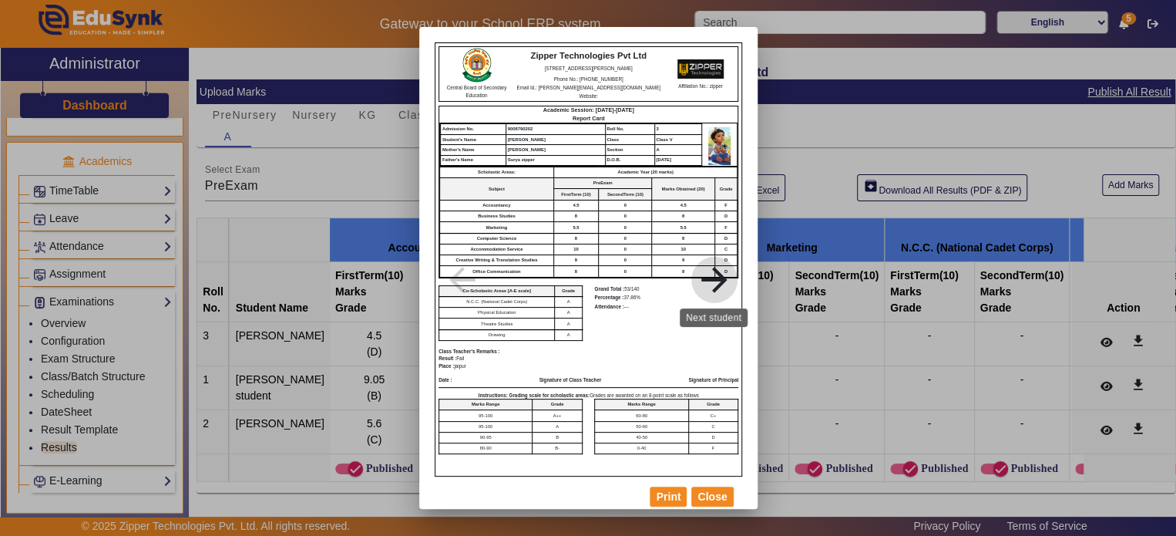
click at [720, 284] on mat-icon "arrow_forward" at bounding box center [714, 279] width 77 height 39
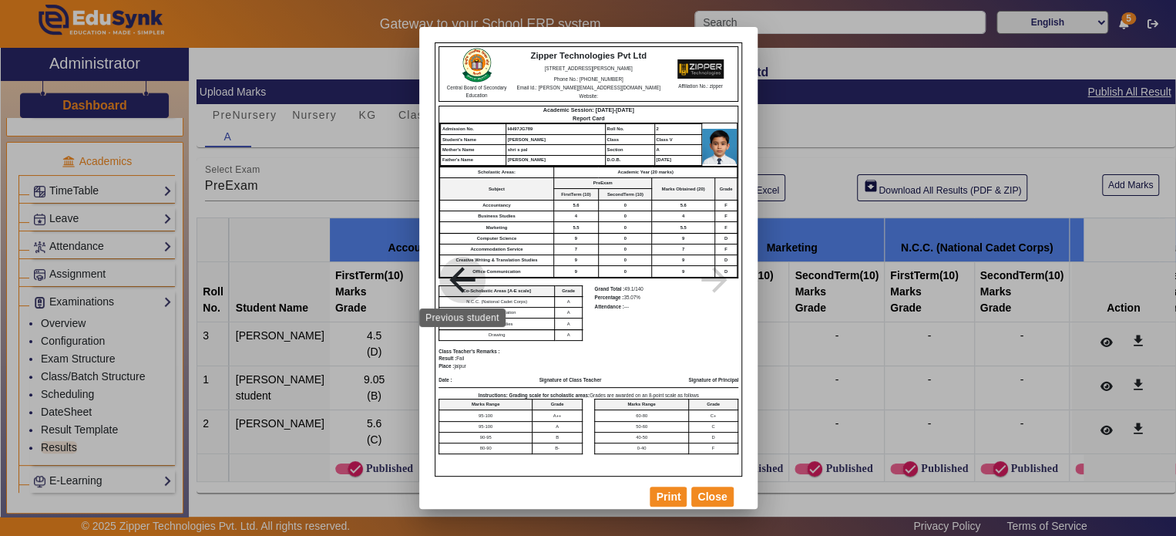
click at [432, 273] on mat-icon "arrow_back" at bounding box center [462, 279] width 77 height 39
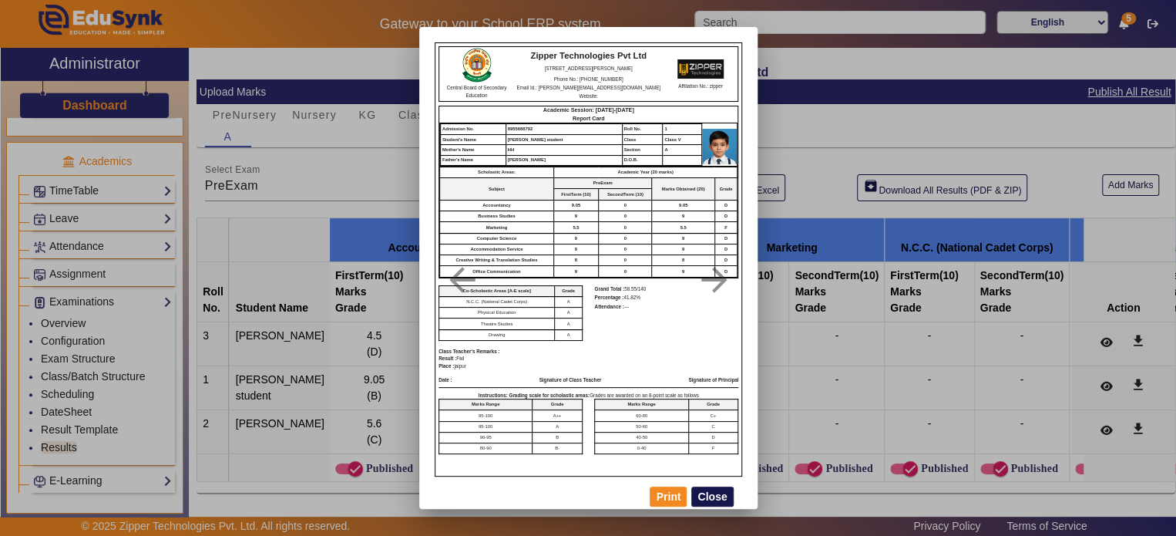
click at [728, 497] on button "Close" at bounding box center [712, 496] width 42 height 20
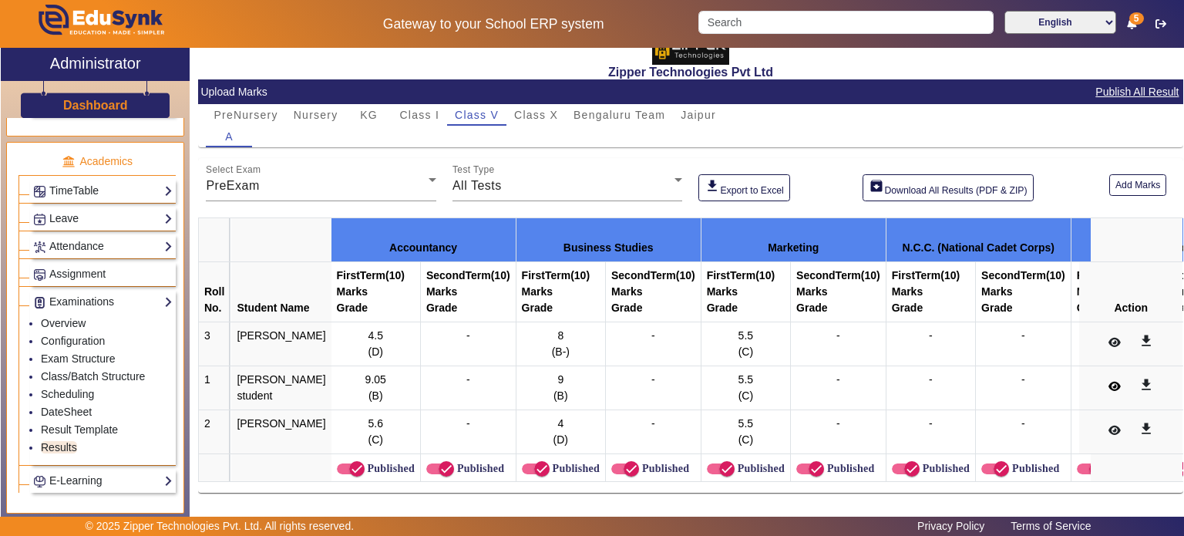
click at [1112, 385] on button at bounding box center [1114, 387] width 30 height 26
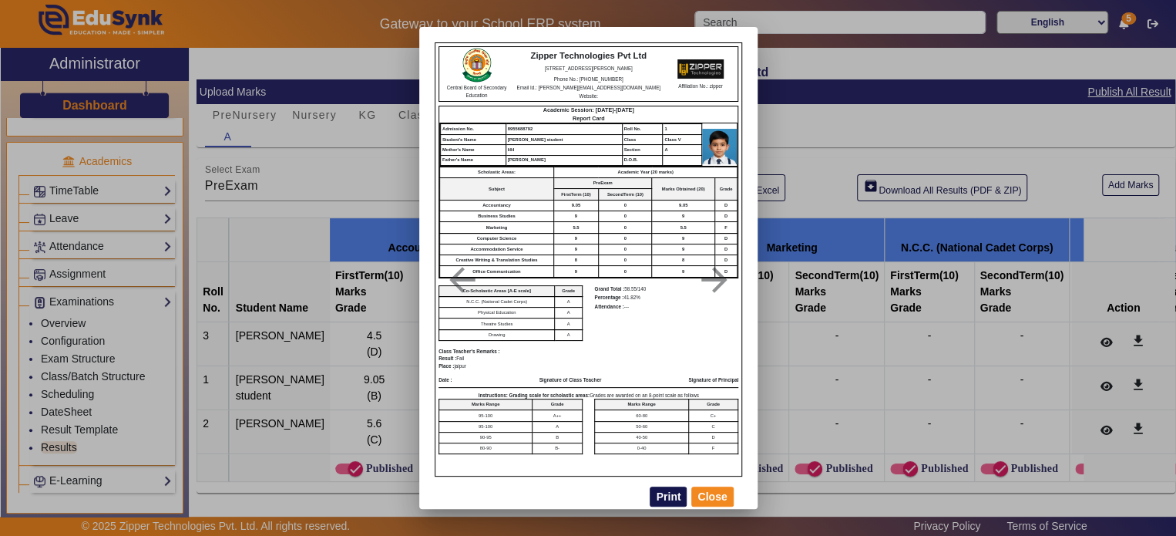
click at [663, 489] on button "Print" at bounding box center [668, 496] width 37 height 20
click at [829, 73] on div at bounding box center [588, 268] width 1176 height 536
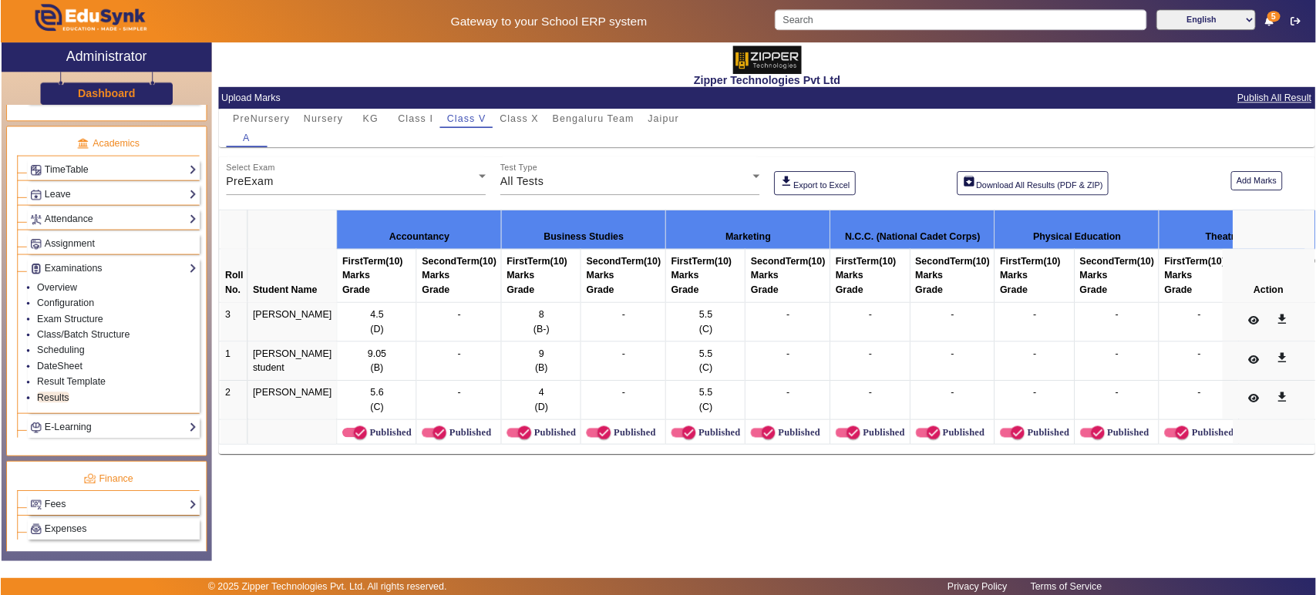
scroll to position [564, 0]
drag, startPoint x: 862, startPoint y: 2, endPoint x: 1131, endPoint y: 456, distance: 528.7
click at [1131, 456] on div "-" at bounding box center [1163, 450] width 78 height 32
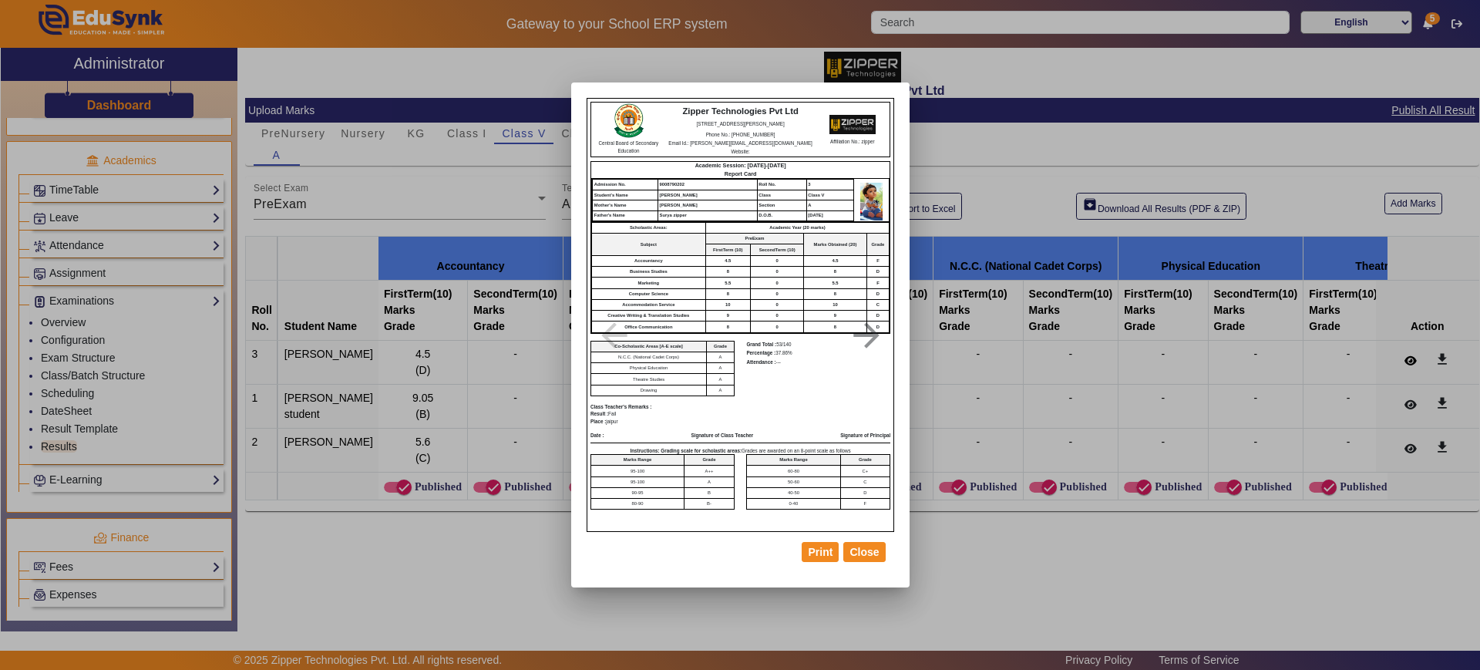
click at [1183, 368] on div at bounding box center [740, 335] width 1480 height 670
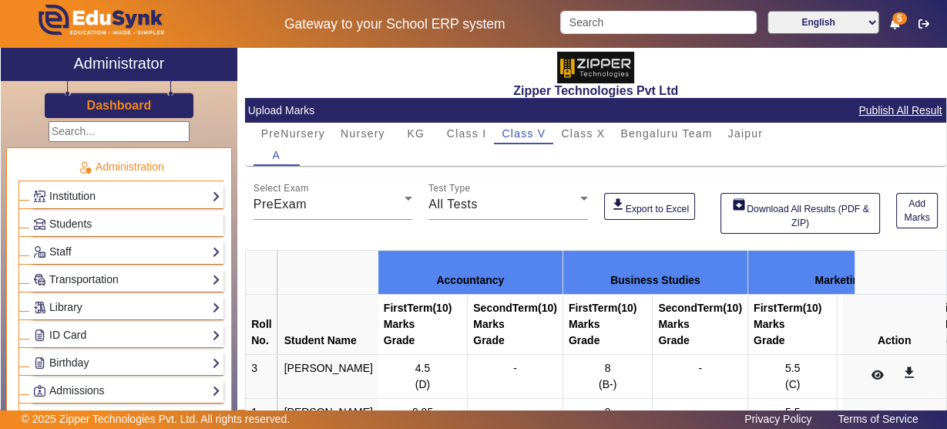
scroll to position [143, 0]
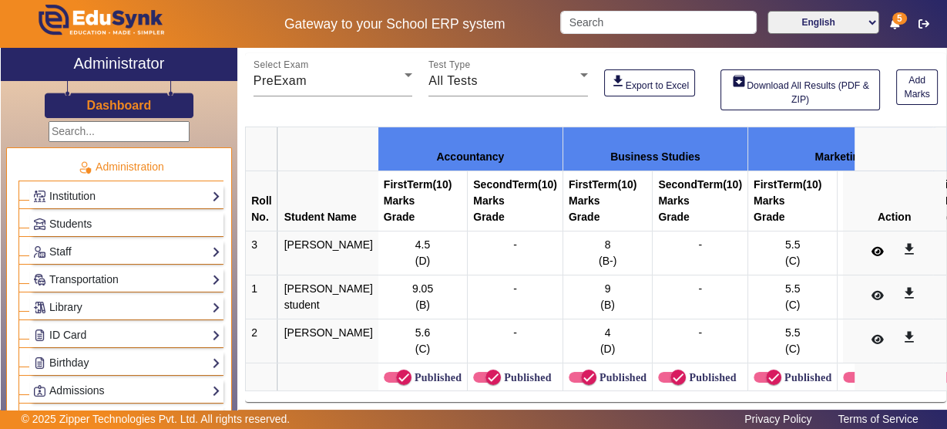
click at [872, 247] on icon at bounding box center [878, 251] width 12 height 11
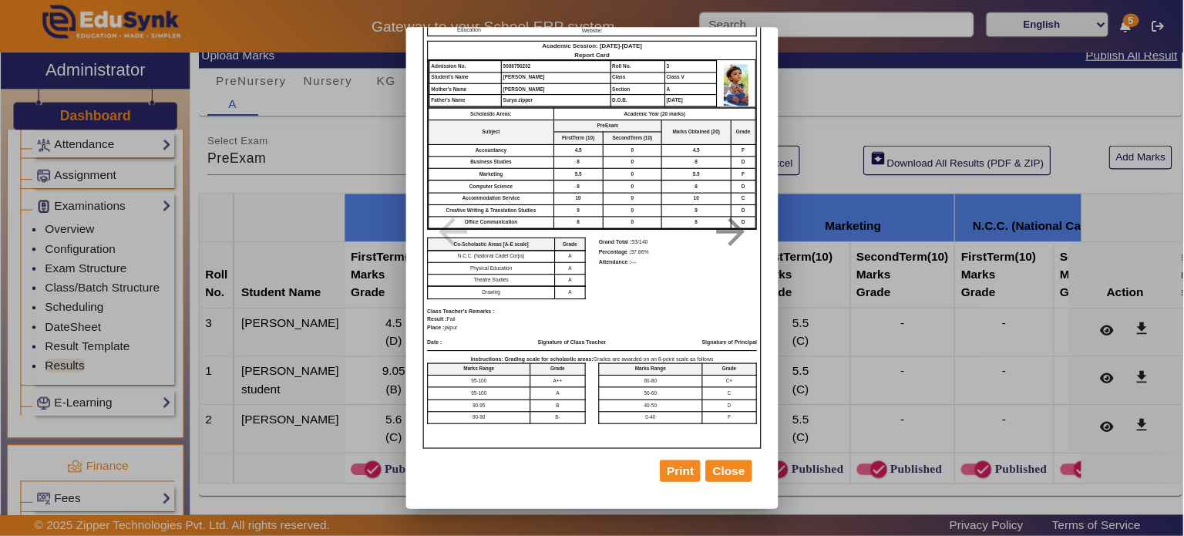
scroll to position [22, 0]
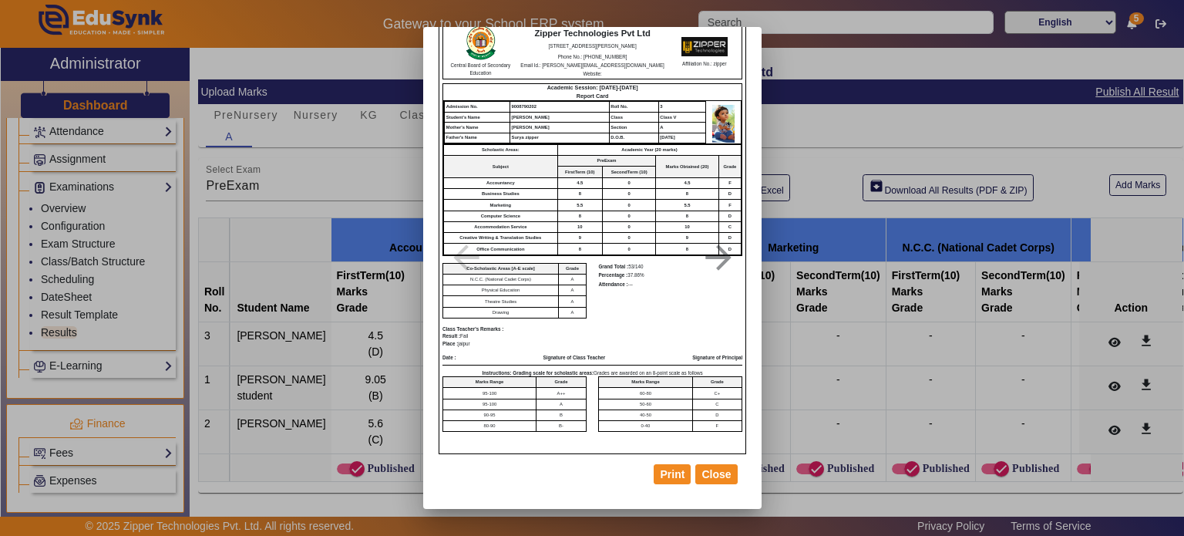
click at [92, 254] on div at bounding box center [592, 268] width 1184 height 536
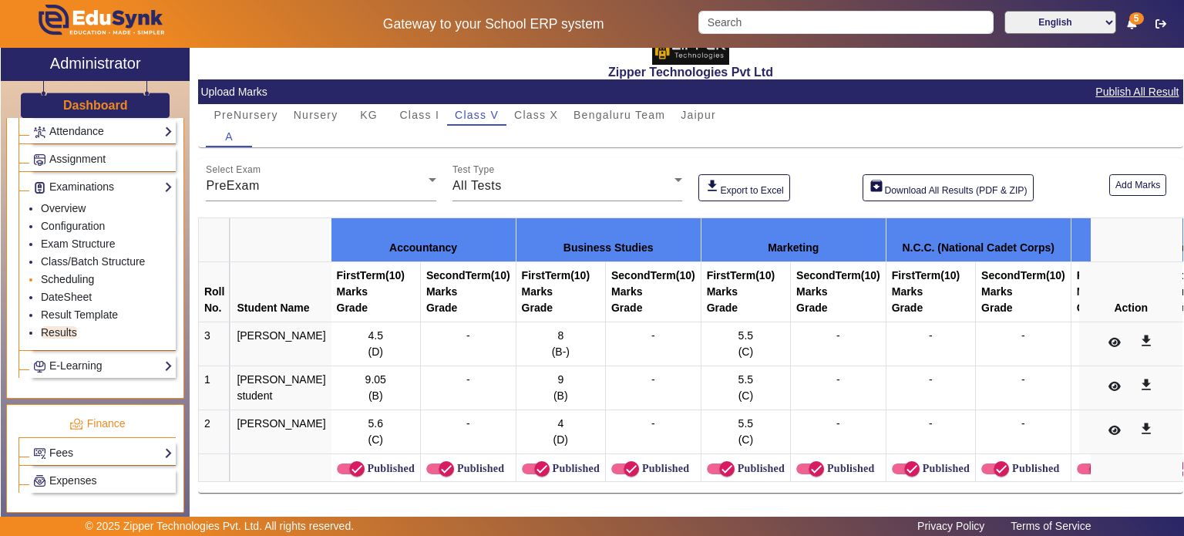
click at [85, 273] on link "Scheduling" at bounding box center [67, 279] width 53 height 12
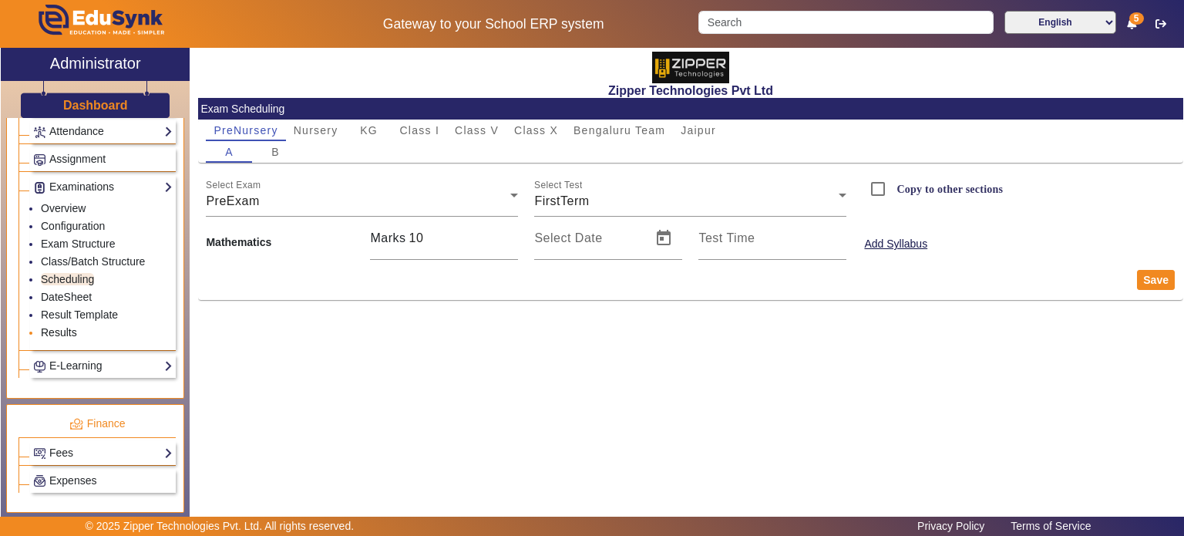
click at [66, 328] on link "Results" at bounding box center [59, 332] width 36 height 12
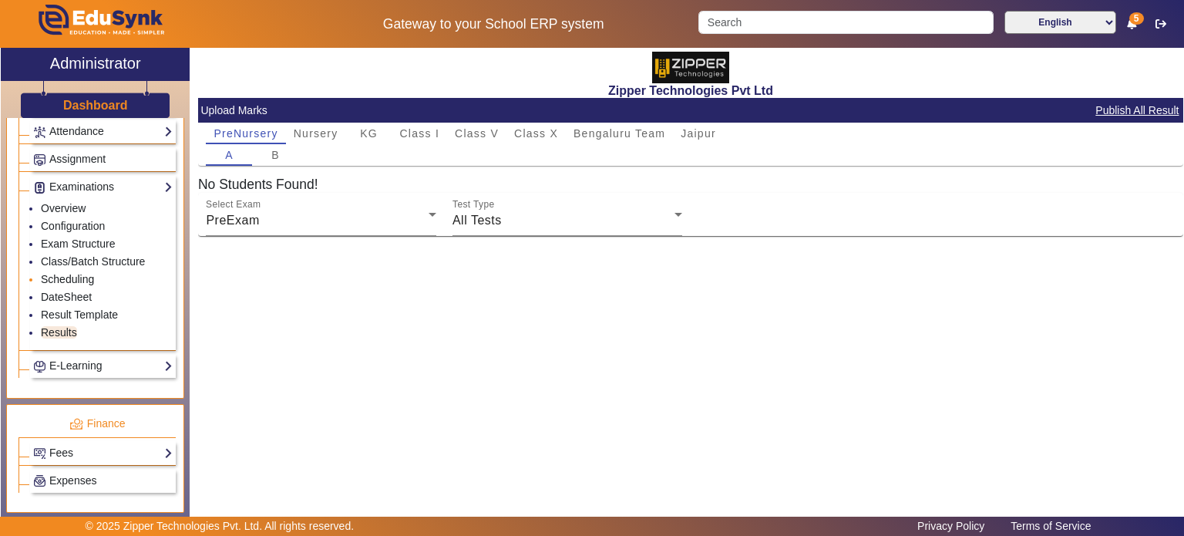
click at [84, 274] on link "Scheduling" at bounding box center [67, 279] width 53 height 12
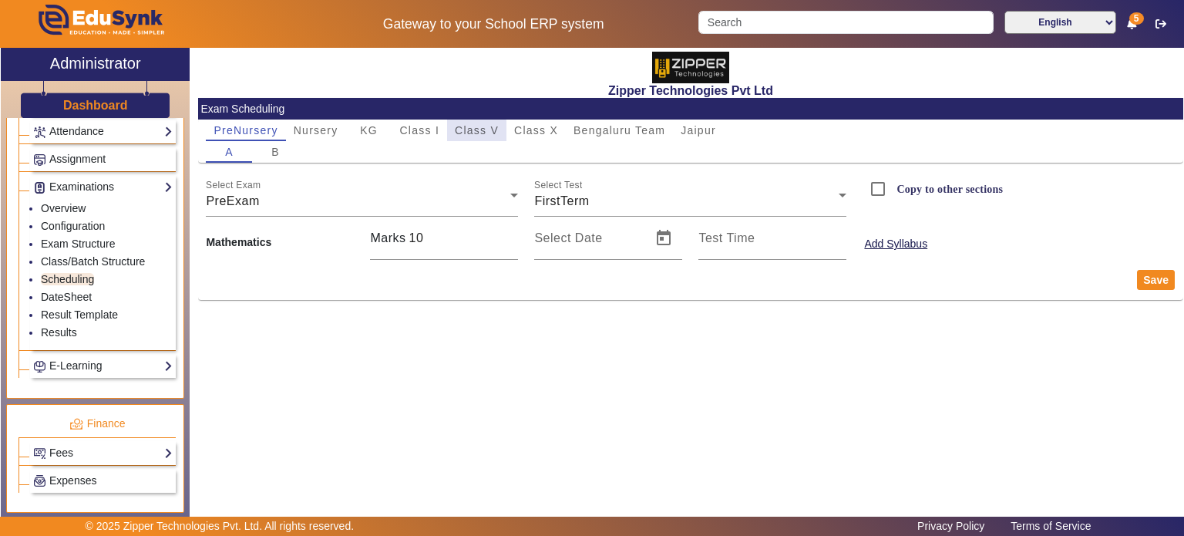
click at [472, 131] on span "Class V" at bounding box center [477, 130] width 44 height 11
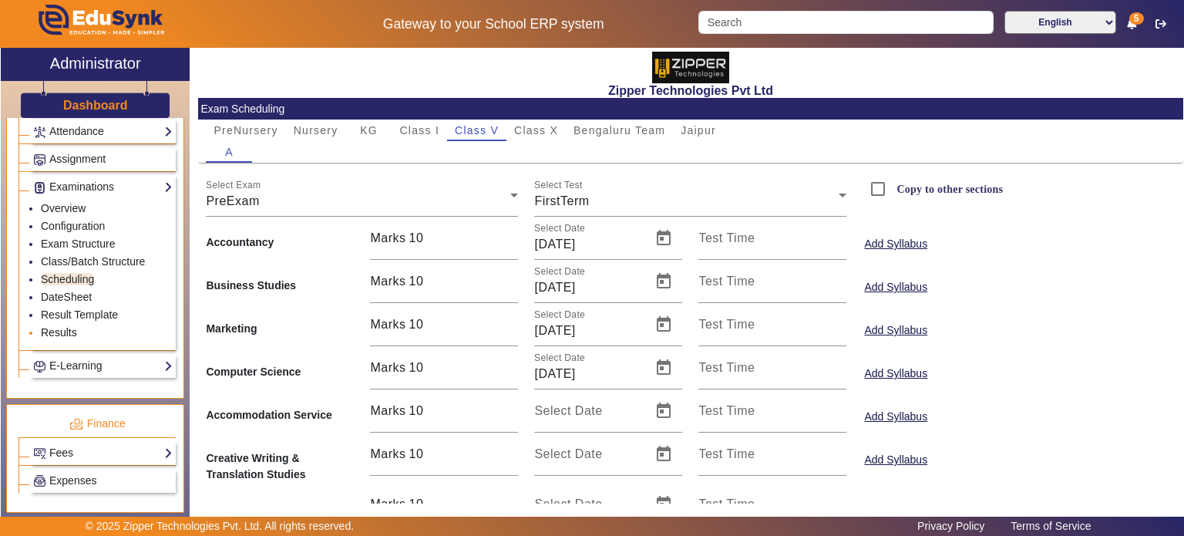
click at [55, 328] on link "Results" at bounding box center [59, 332] width 36 height 12
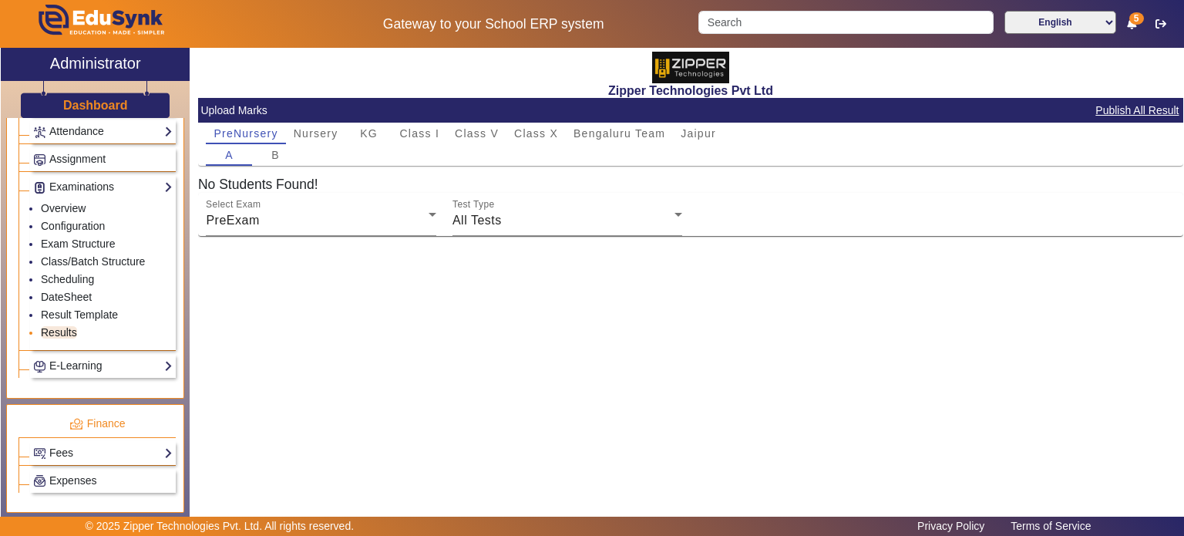
click at [67, 328] on link "Results" at bounding box center [59, 332] width 36 height 12
click at [490, 144] on div "A B" at bounding box center [690, 155] width 969 height 22
click at [482, 132] on span "Class V" at bounding box center [477, 133] width 44 height 11
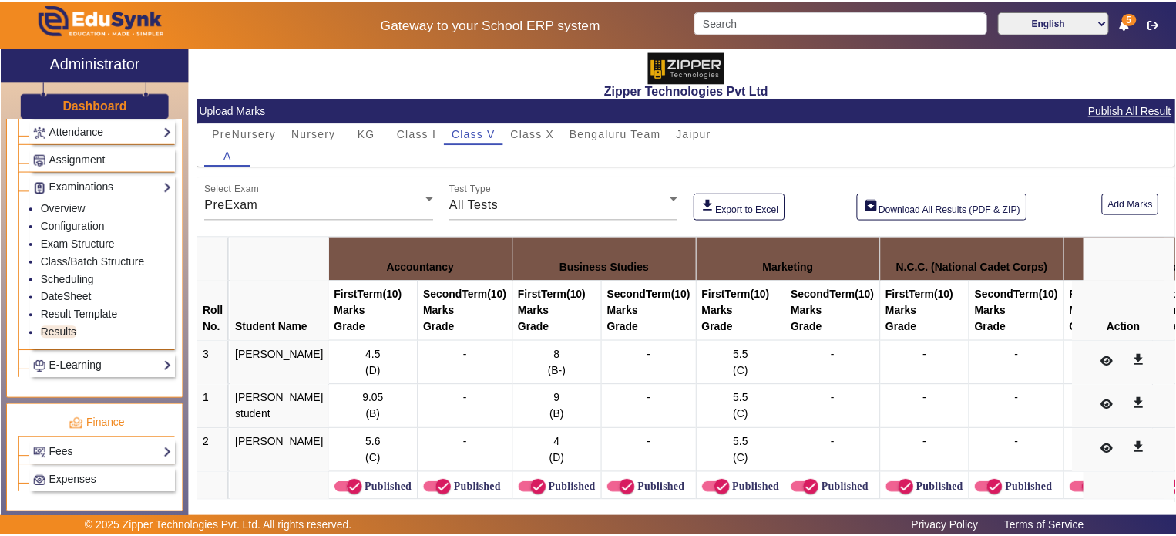
scroll to position [41, 0]
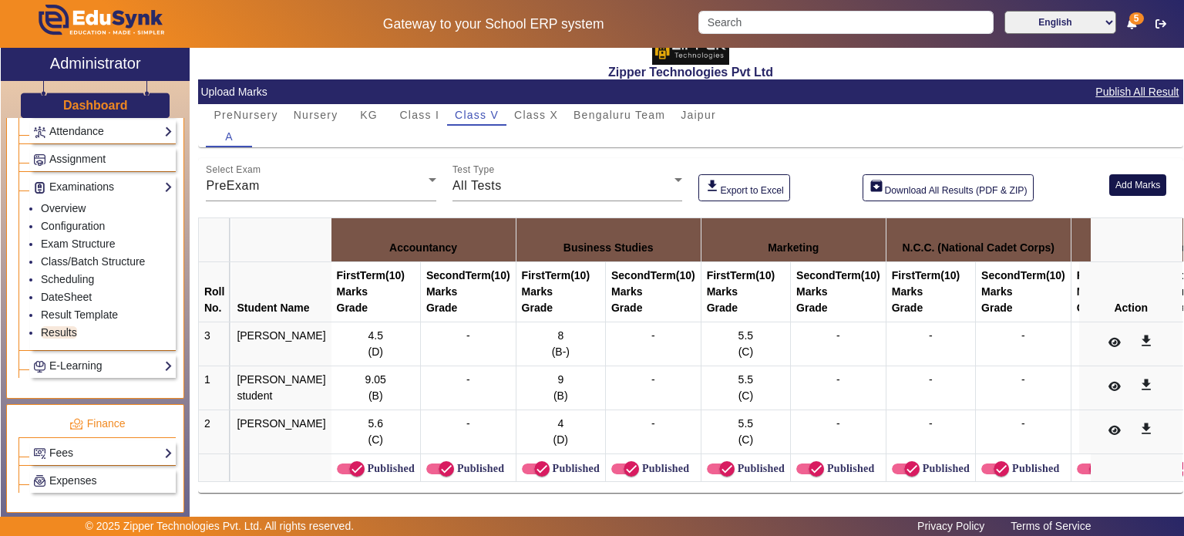
click at [1140, 174] on button "Add Marks" at bounding box center [1138, 184] width 58 height 21
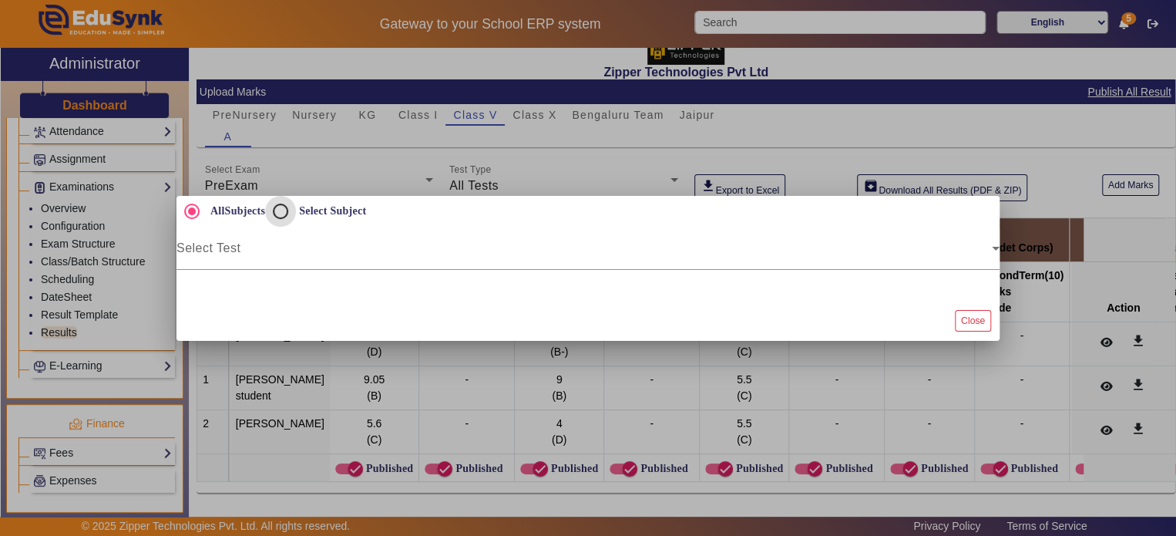
click at [277, 221] on input "Select Subject" at bounding box center [280, 211] width 31 height 31
radio input "true"
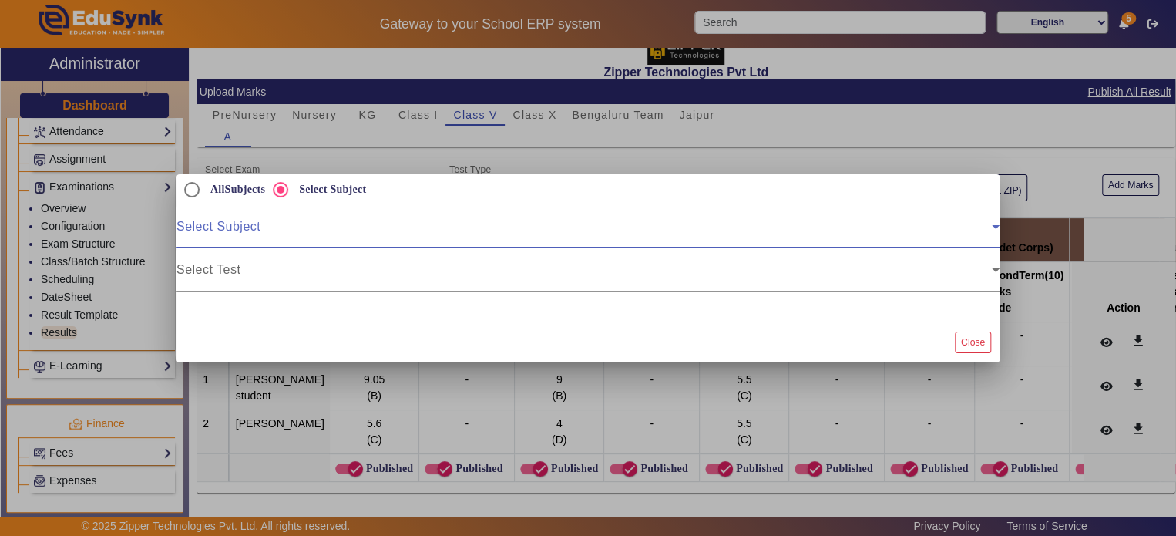
click at [278, 226] on span at bounding box center [583, 233] width 815 height 18
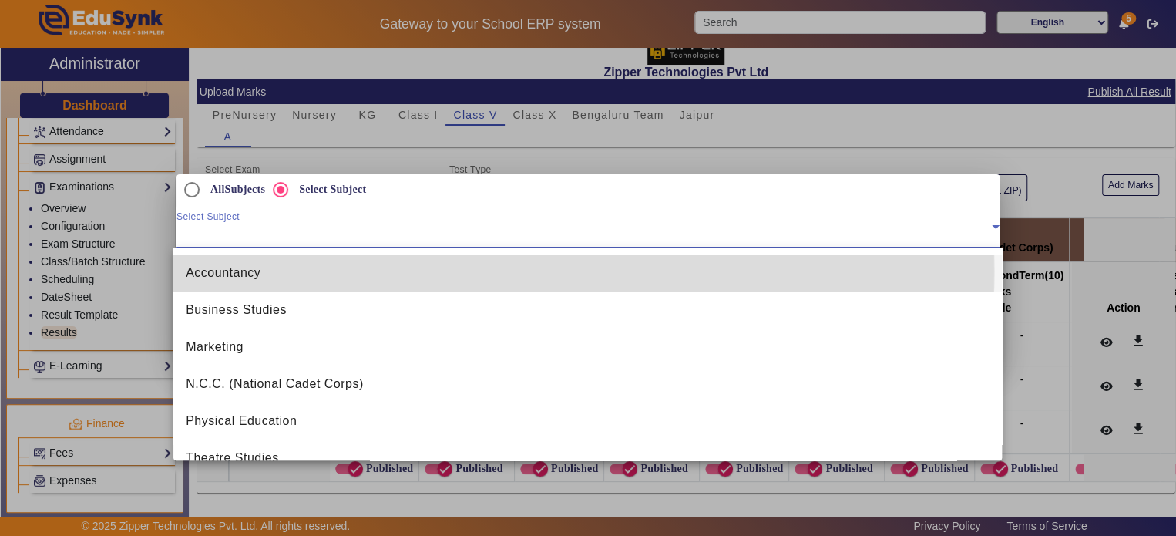
click at [274, 271] on mat-option "Accountancy" at bounding box center [587, 272] width 829 height 37
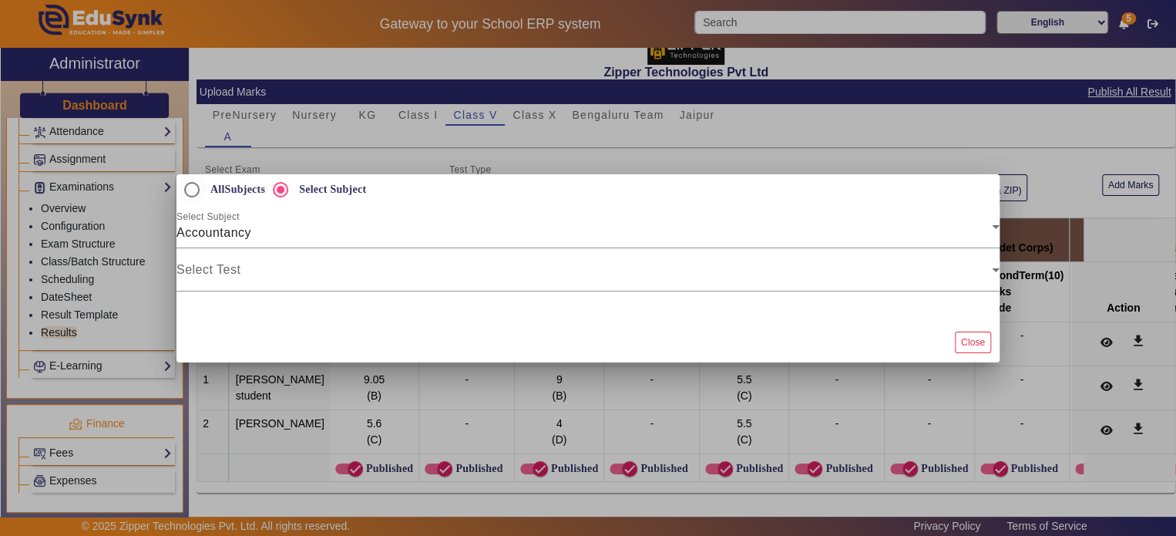
click at [222, 190] on label "AllSubjects" at bounding box center [236, 189] width 58 height 13
click at [207, 190] on input "AllSubjects" at bounding box center [191, 189] width 31 height 31
radio input "true"
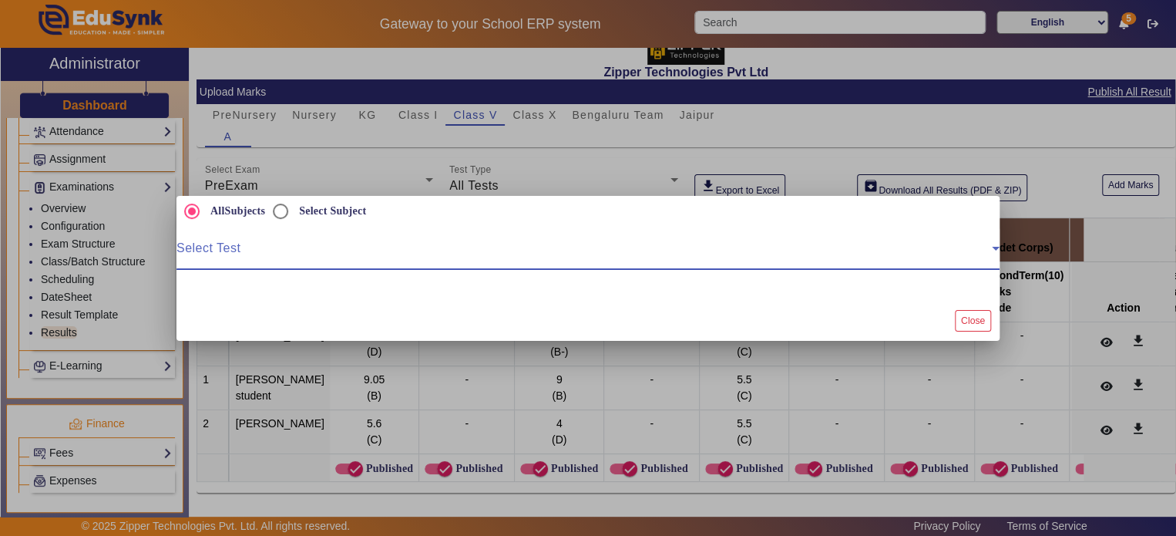
click at [239, 260] on span at bounding box center [583, 254] width 815 height 18
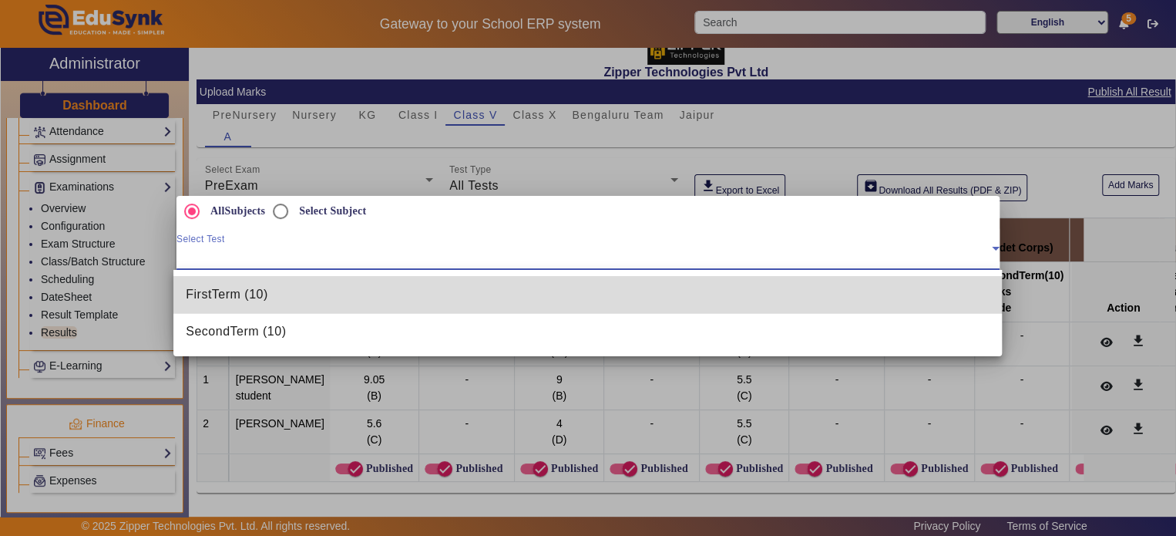
click at [247, 303] on span "FirstTerm (10)" at bounding box center [227, 294] width 82 height 18
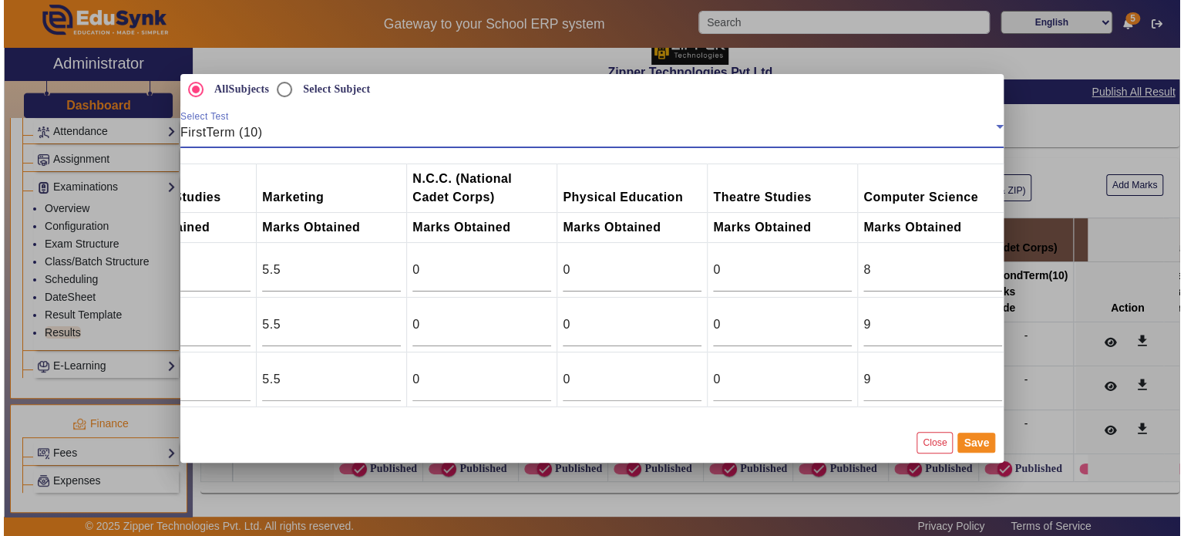
scroll to position [0, 0]
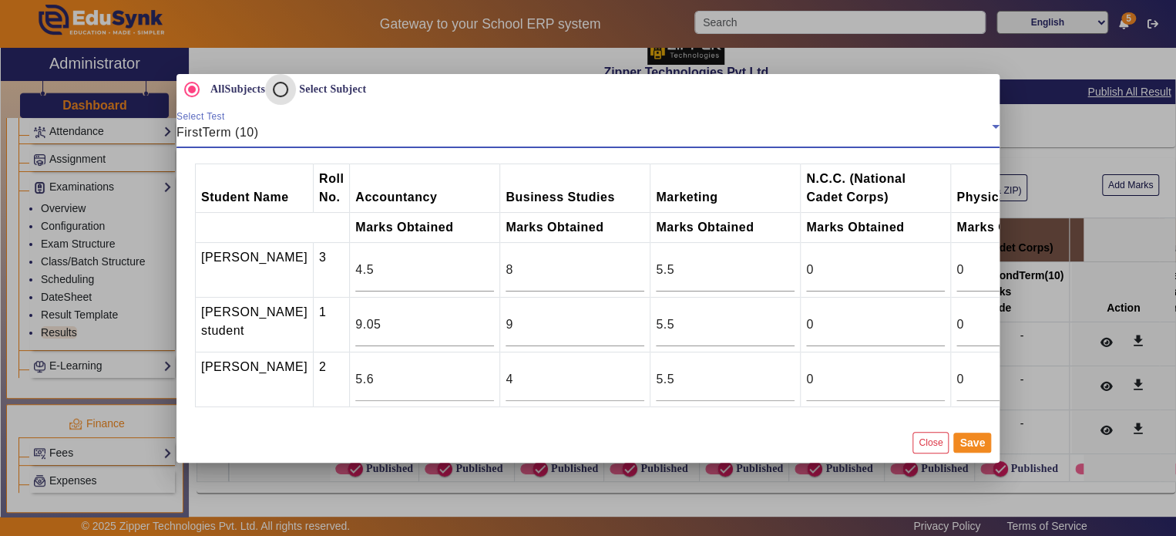
click at [277, 86] on input "Select Subject" at bounding box center [280, 89] width 31 height 31
radio input "true"
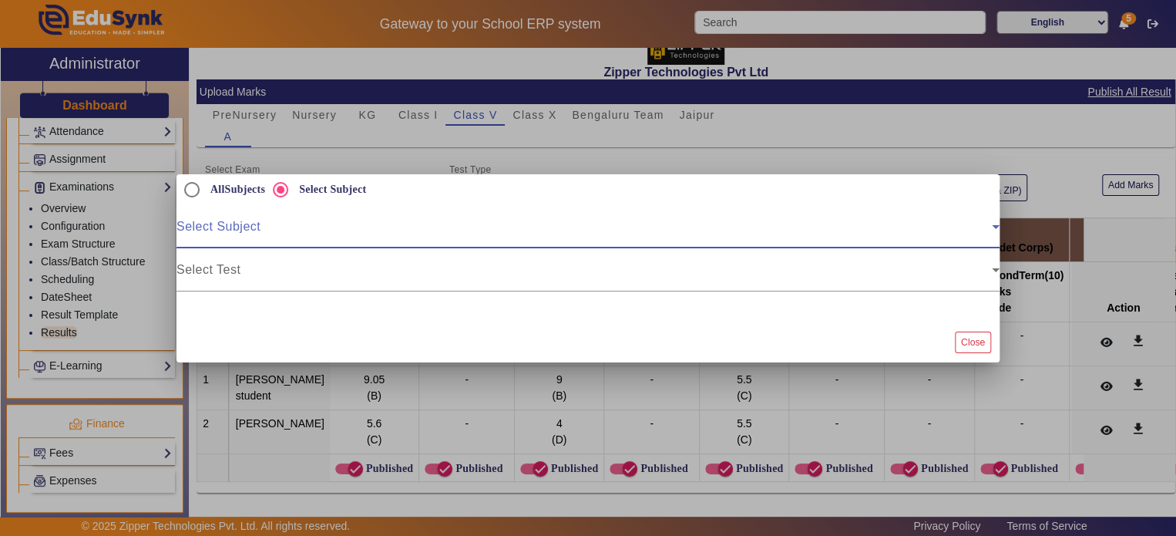
click at [257, 226] on span at bounding box center [583, 233] width 815 height 18
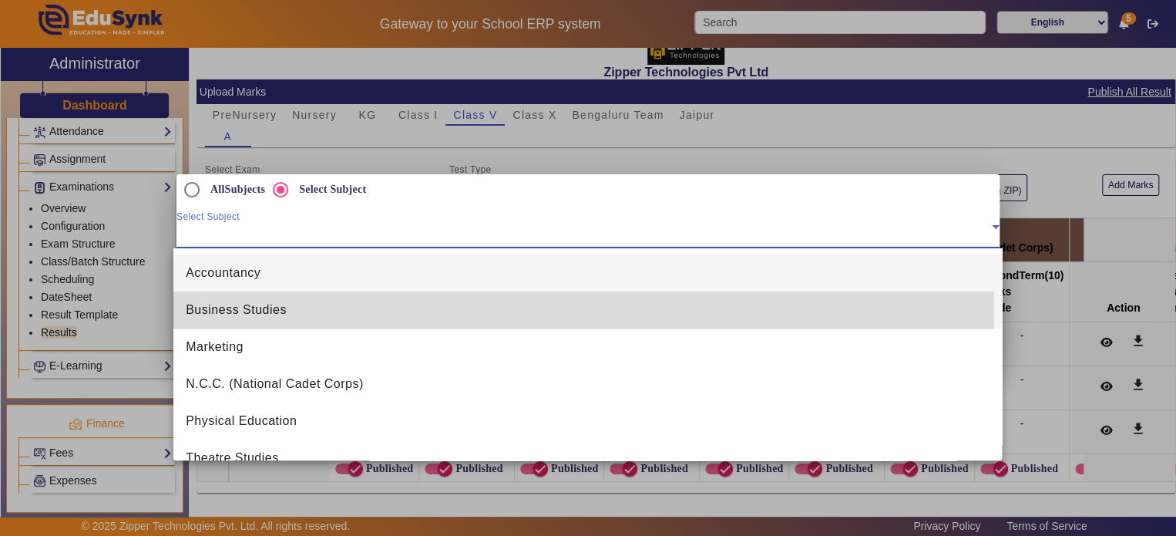
click at [255, 305] on span "Business Studies" at bounding box center [236, 310] width 101 height 18
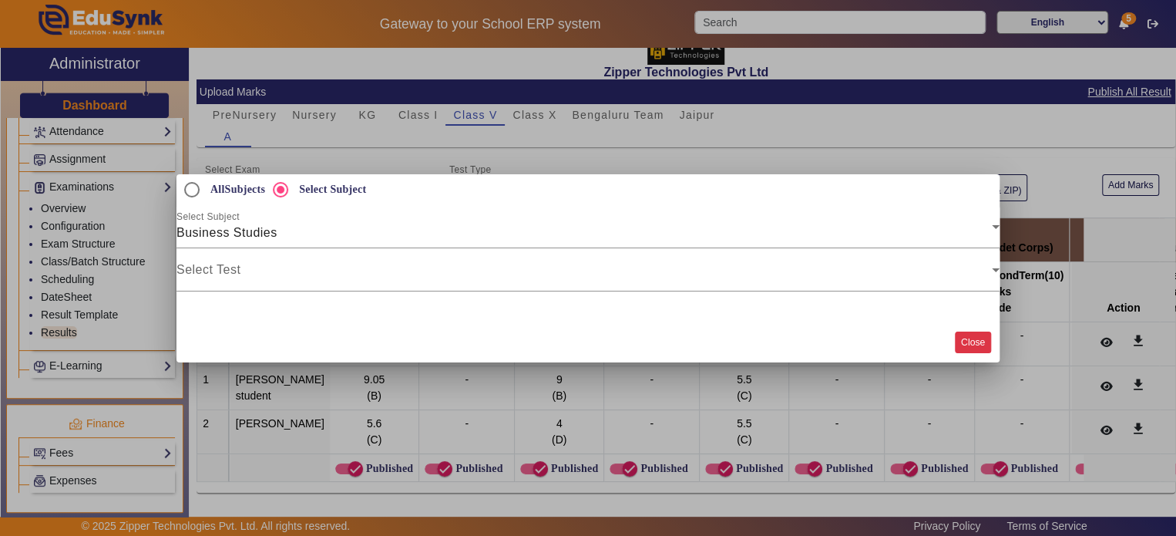
click at [981, 345] on button "Close" at bounding box center [973, 341] width 36 height 21
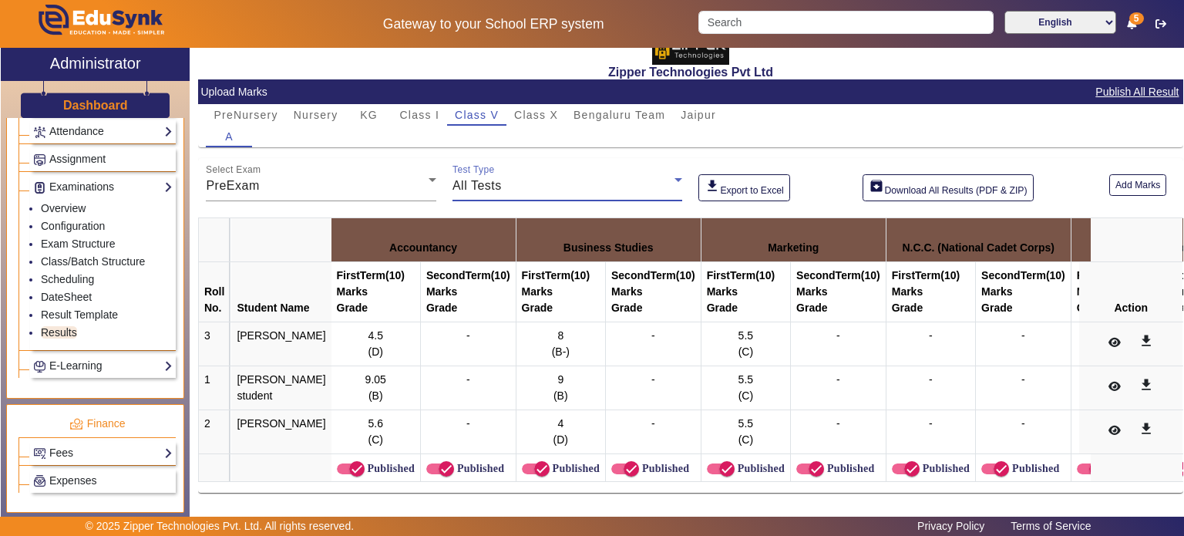
click at [506, 176] on div "All Tests" at bounding box center [563, 185] width 223 height 18
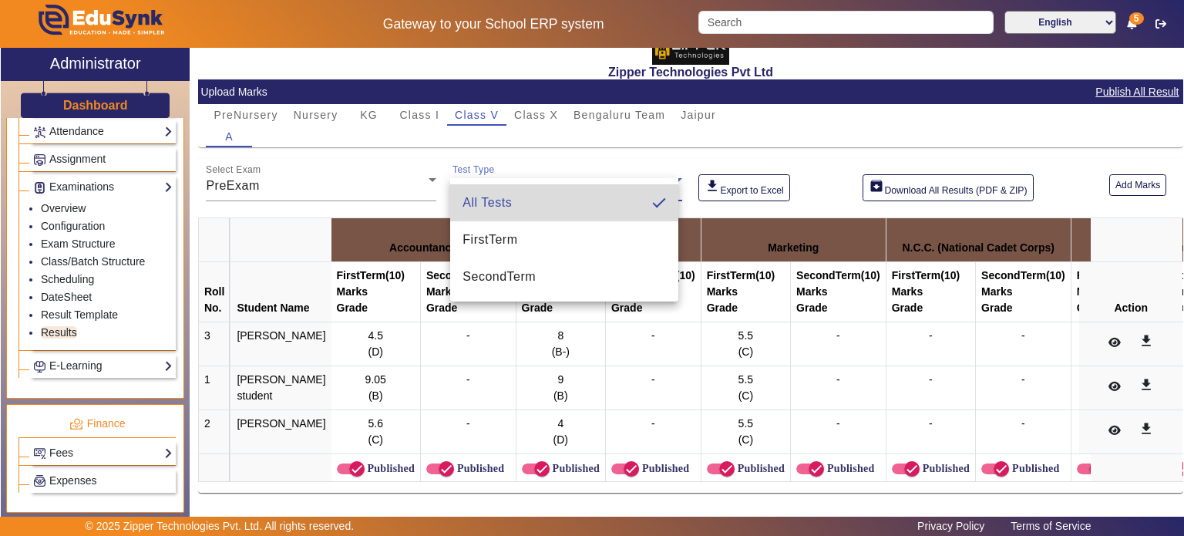
click at [506, 218] on mat-option "All Tests" at bounding box center [564, 202] width 228 height 37
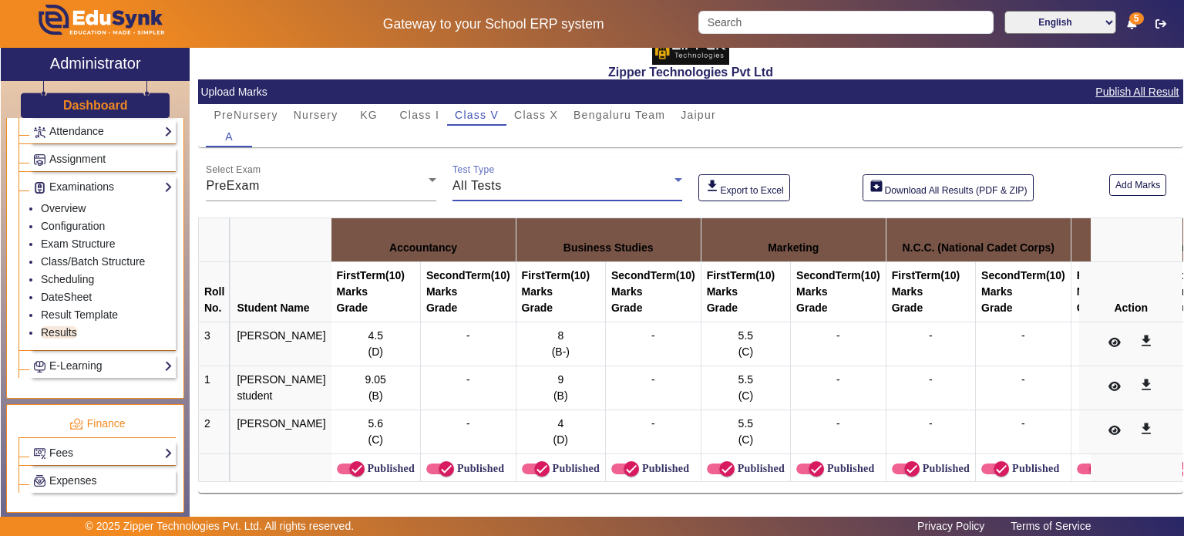
click at [682, 190] on div at bounding box center [682, 190] width 0 height 0
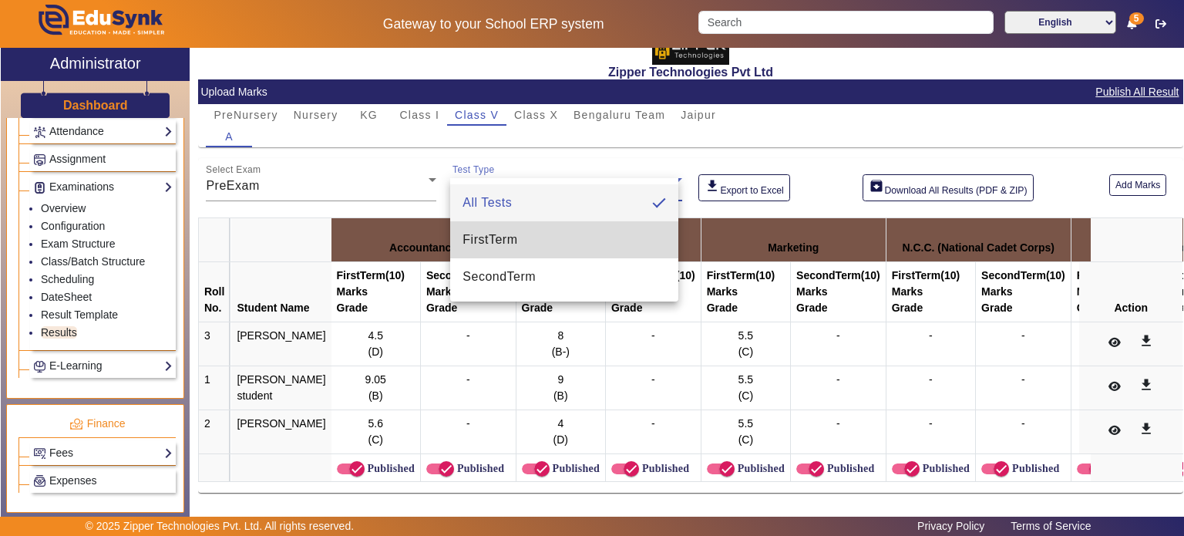
click at [512, 245] on span "FirstTerm" at bounding box center [489, 239] width 55 height 18
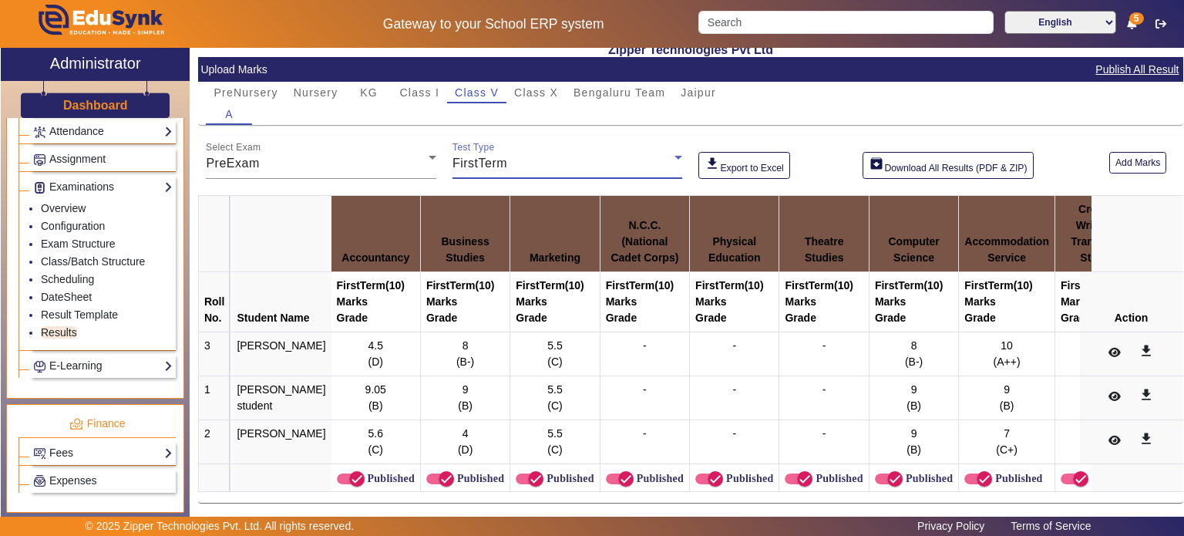
click at [533, 170] on div "FirstTerm" at bounding box center [563, 163] width 223 height 18
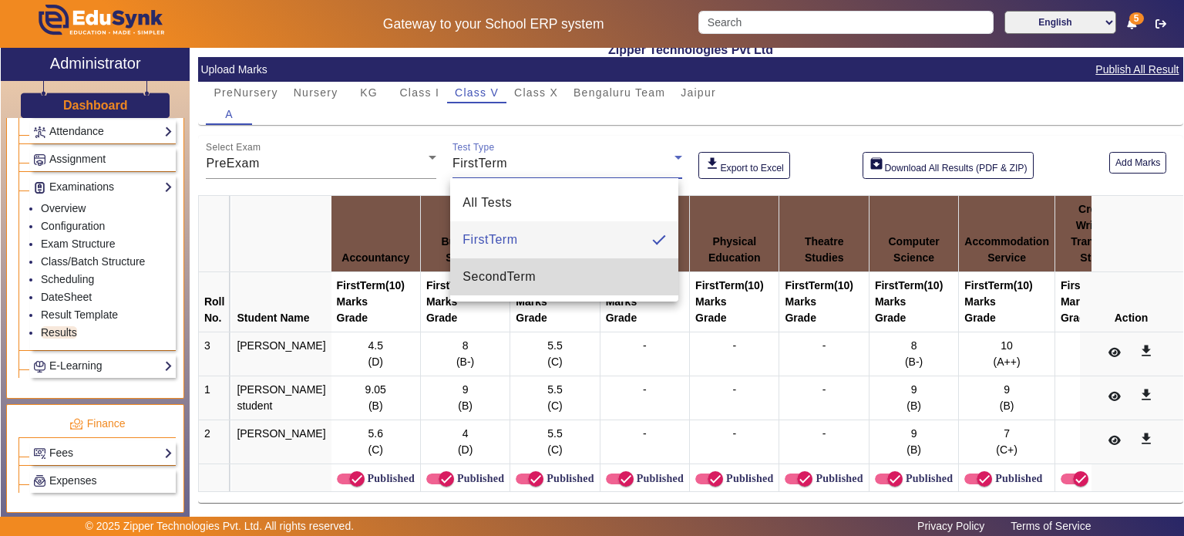
click at [519, 270] on span "SecondTerm" at bounding box center [498, 276] width 73 height 18
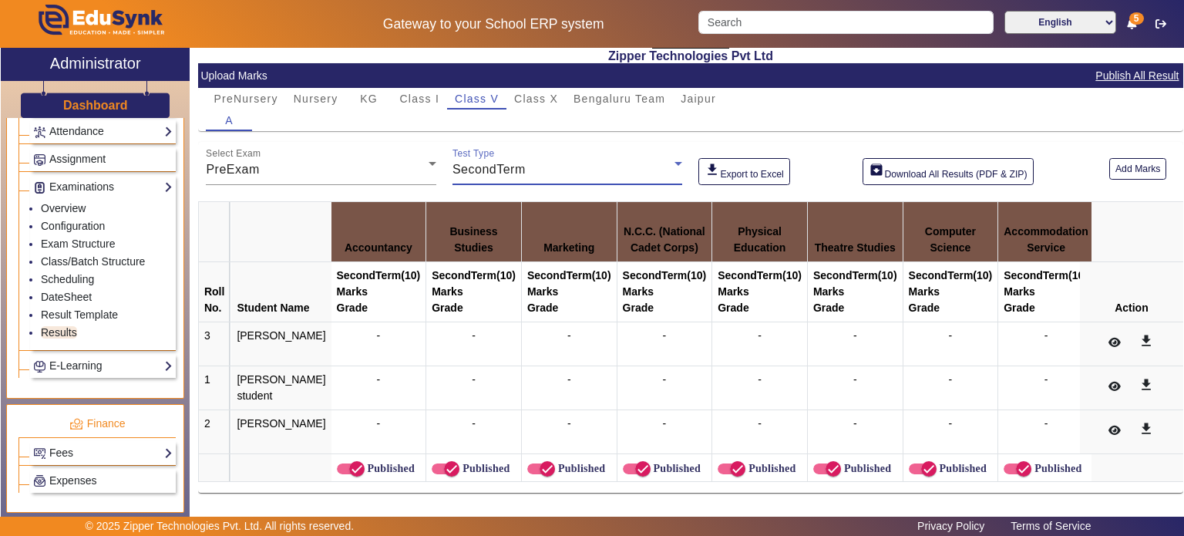
click at [547, 171] on div "SecondTerm" at bounding box center [563, 169] width 223 height 18
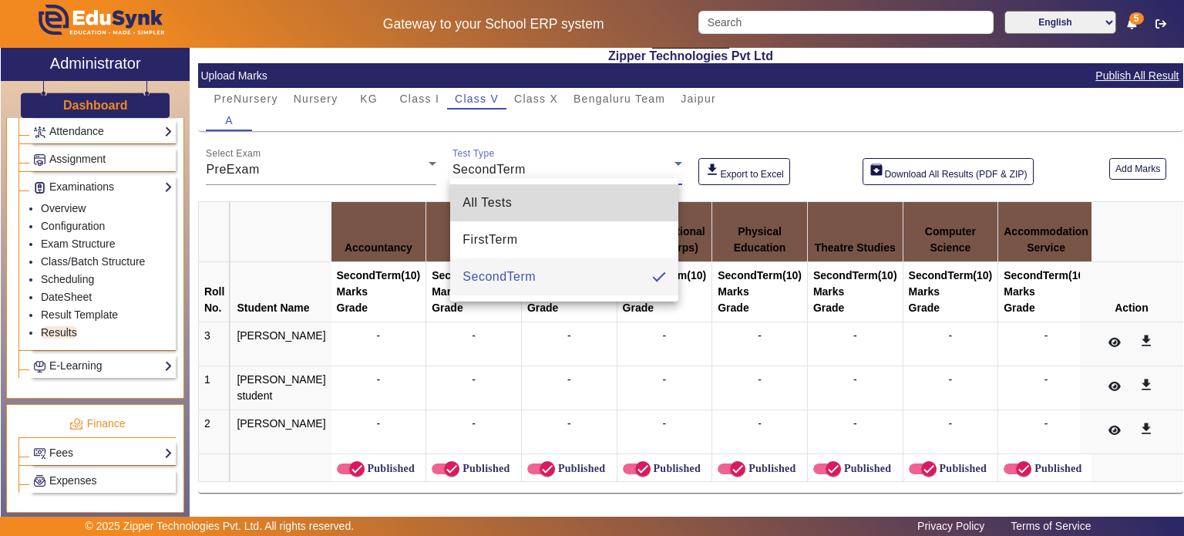
click at [538, 206] on mat-option "All Tests" at bounding box center [564, 202] width 228 height 37
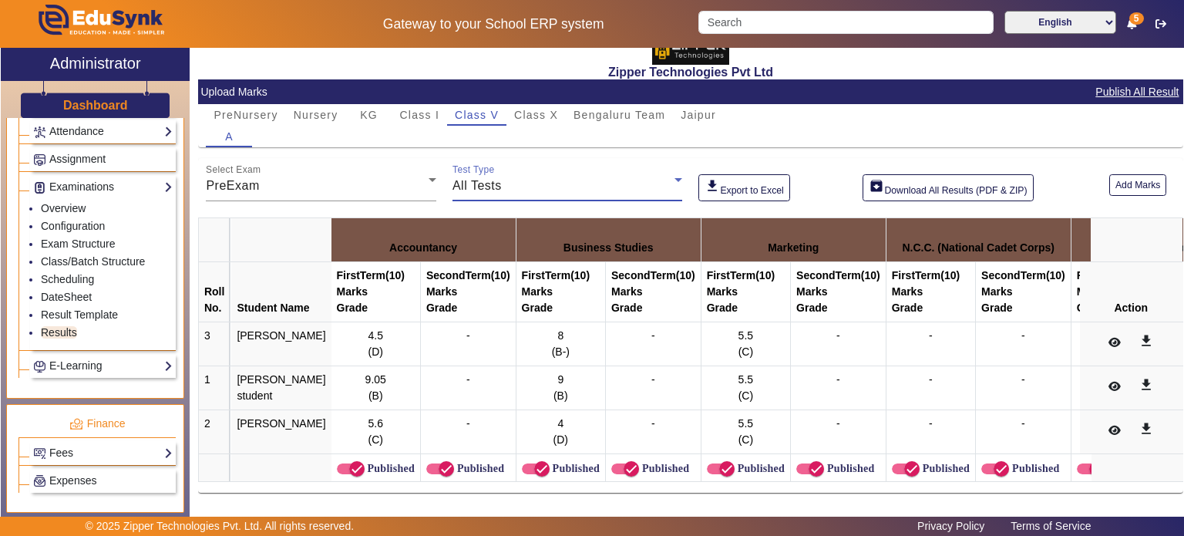
click at [541, 176] on div "All Tests" at bounding box center [563, 185] width 223 height 18
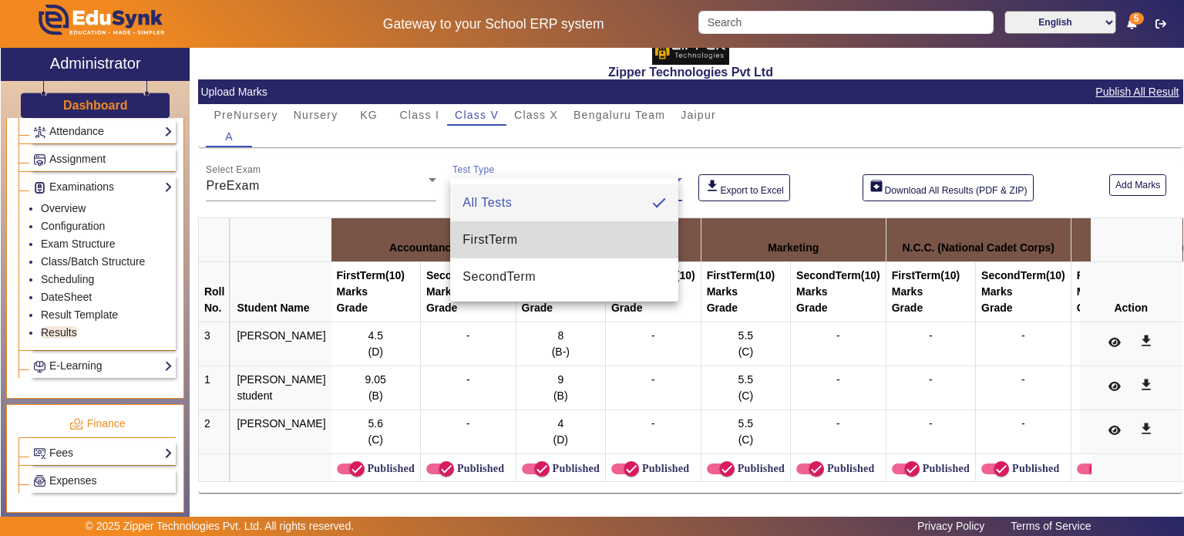
click at [524, 232] on mat-option "FirstTerm" at bounding box center [564, 239] width 228 height 37
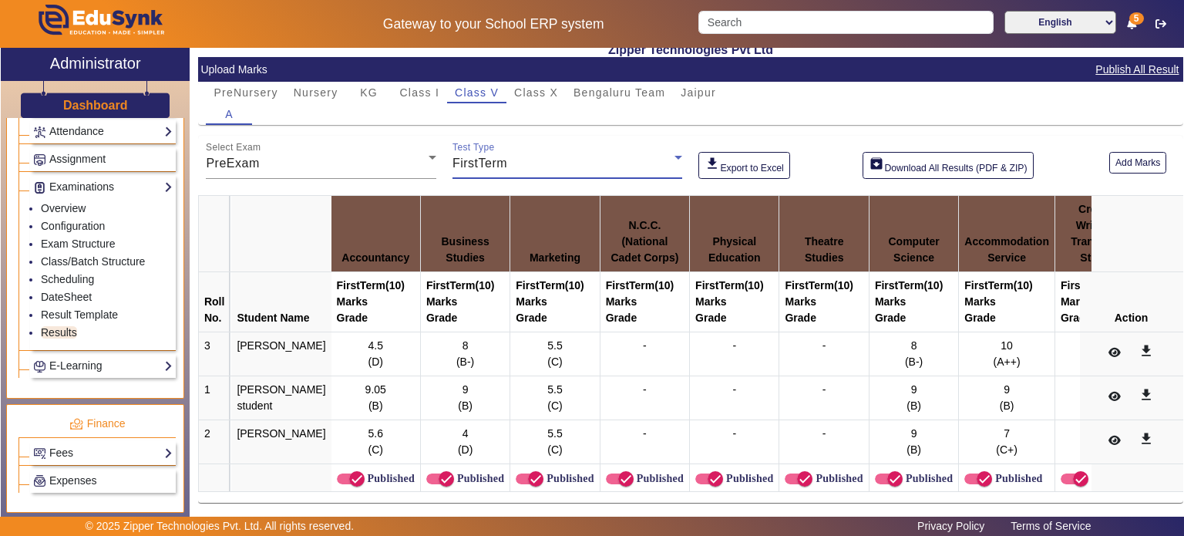
click at [529, 168] on div "FirstTerm" at bounding box center [563, 163] width 223 height 18
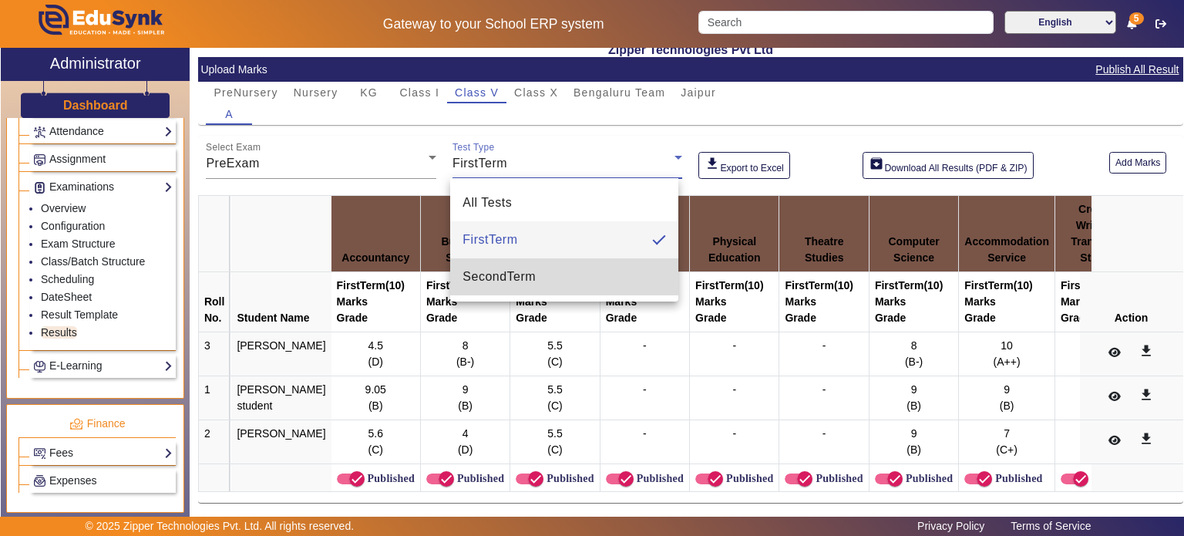
click at [524, 267] on span "SecondTerm" at bounding box center [498, 276] width 73 height 18
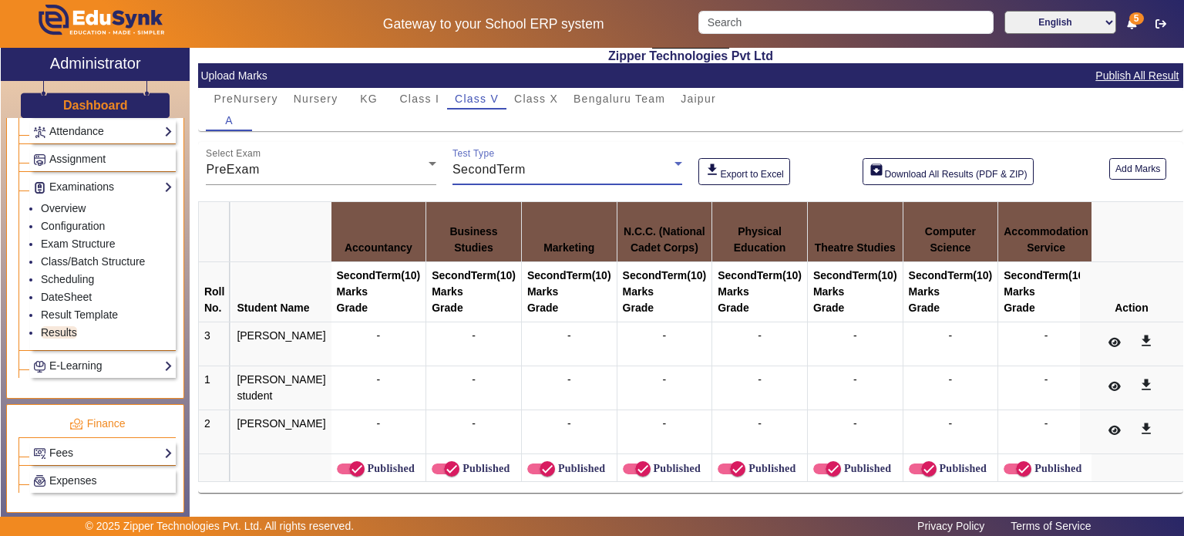
click at [539, 170] on div "SecondTerm" at bounding box center [563, 169] width 223 height 18
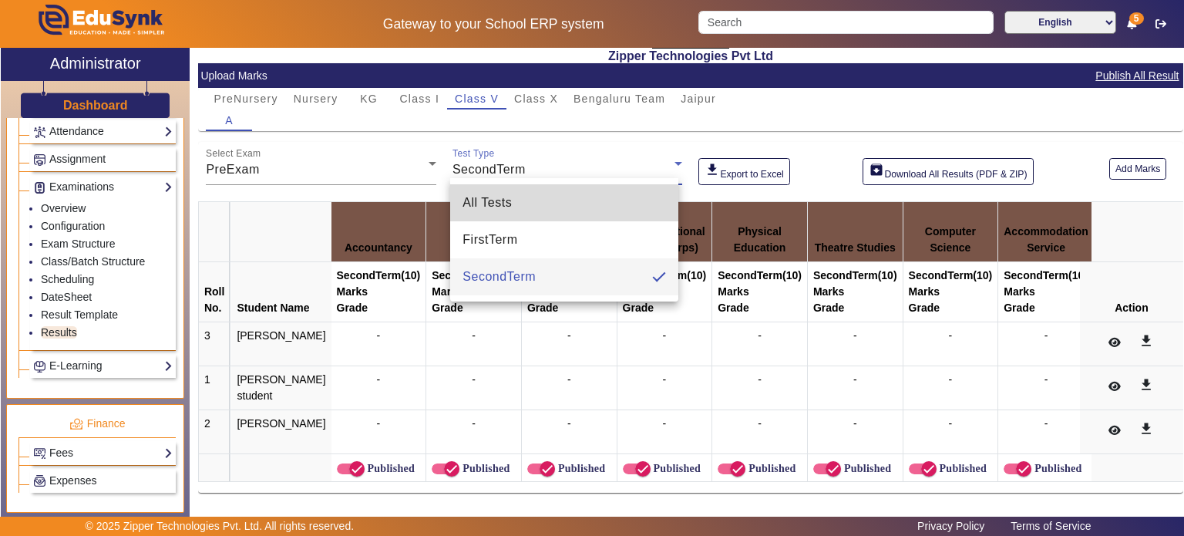
click at [533, 207] on mat-option "All Tests" at bounding box center [564, 202] width 228 height 37
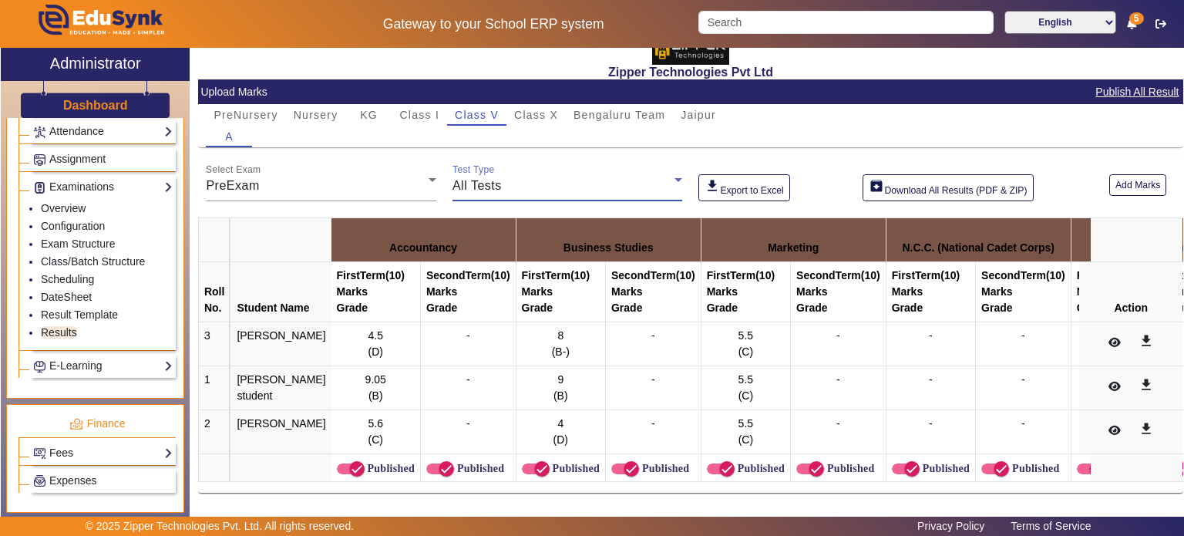
click at [533, 176] on div "All Tests" at bounding box center [563, 185] width 223 height 18
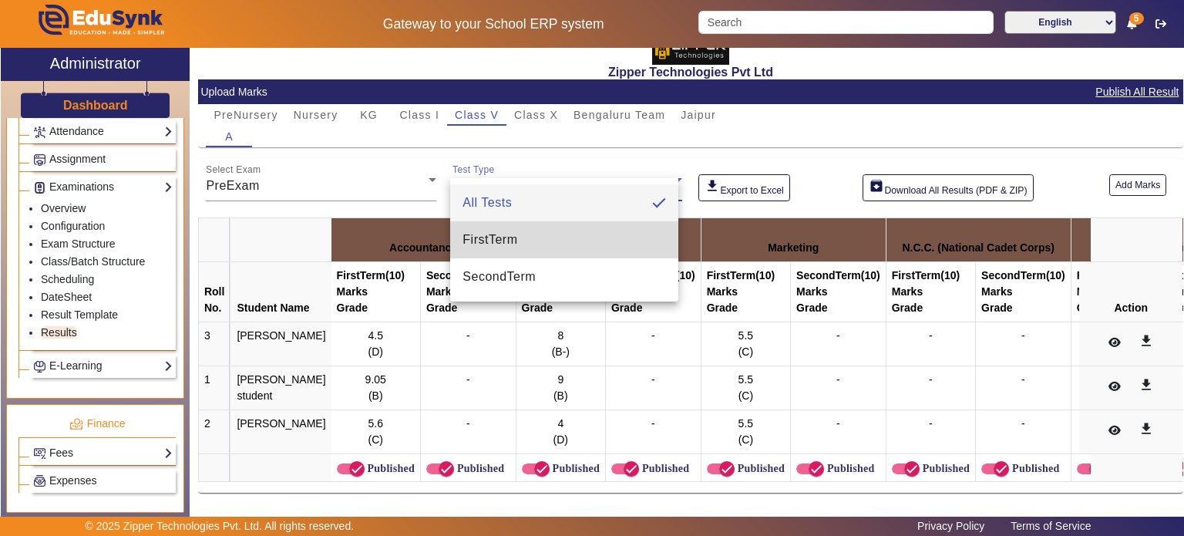
click at [519, 227] on mat-option "FirstTerm" at bounding box center [564, 239] width 228 height 37
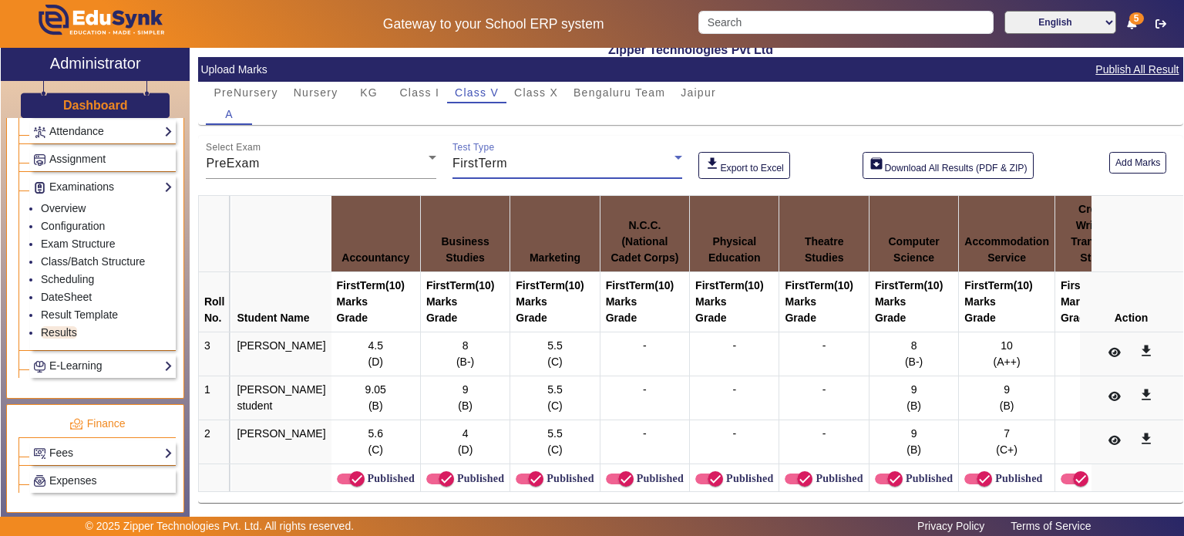
click at [543, 157] on div "FirstTerm" at bounding box center [563, 163] width 223 height 18
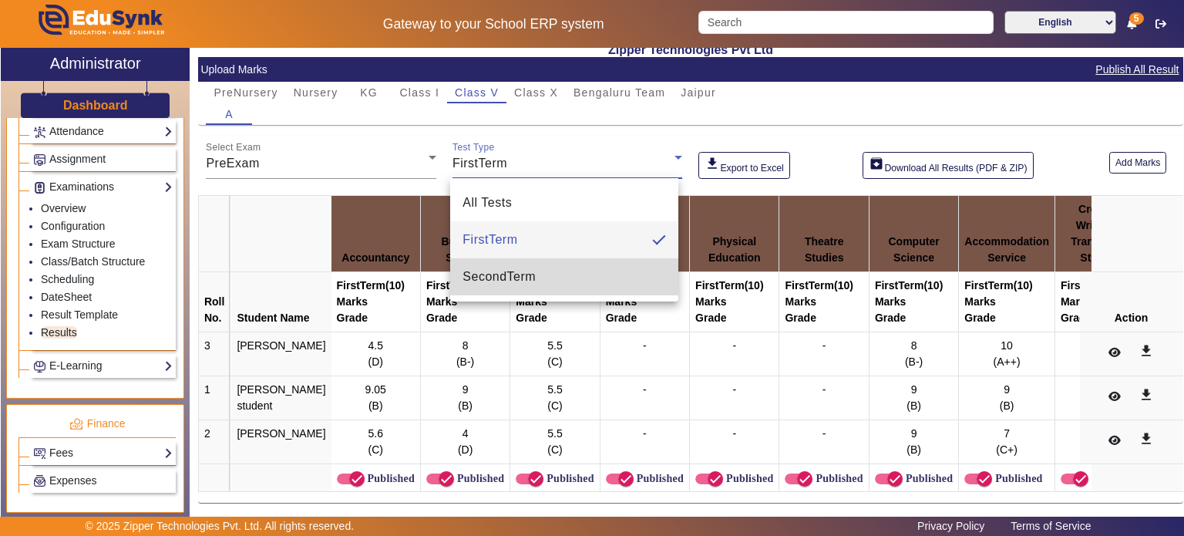
click at [523, 274] on span "SecondTerm" at bounding box center [498, 276] width 73 height 18
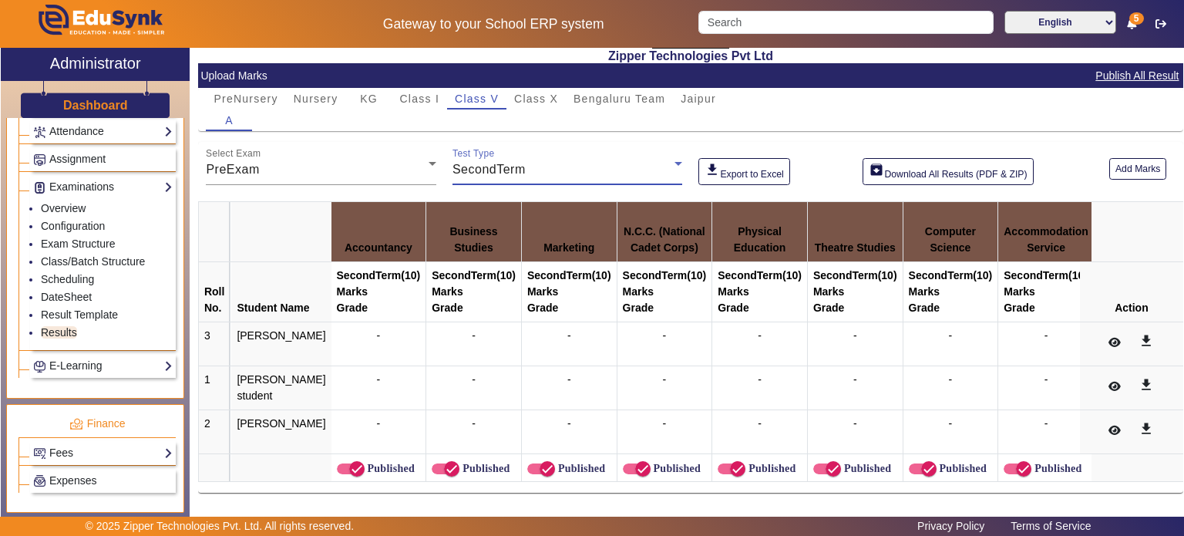
click at [539, 166] on div "SecondTerm" at bounding box center [563, 169] width 223 height 18
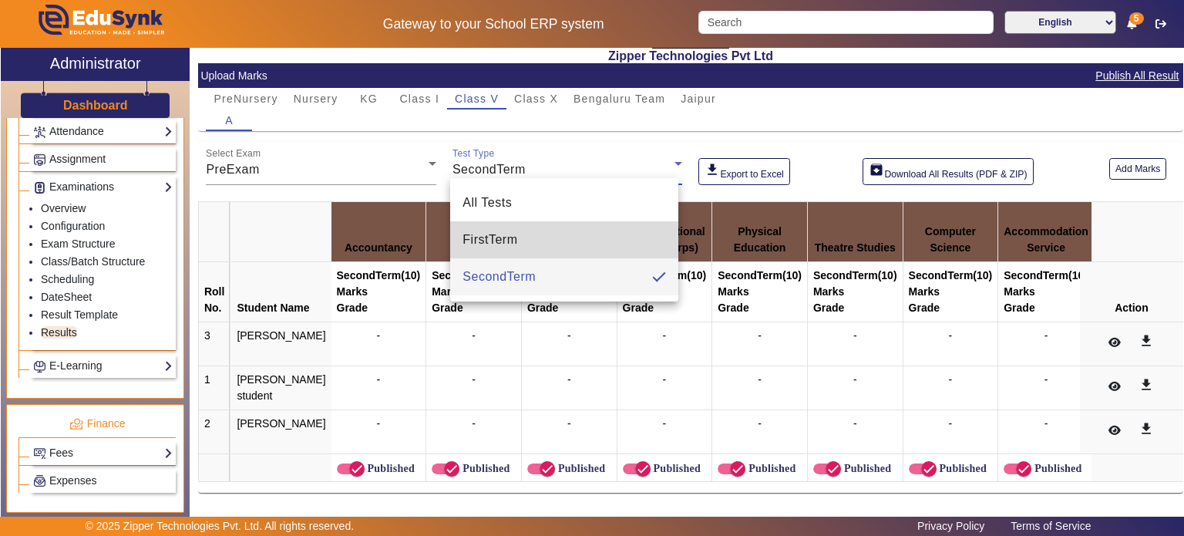
click at [521, 240] on mat-option "FirstTerm" at bounding box center [564, 239] width 228 height 37
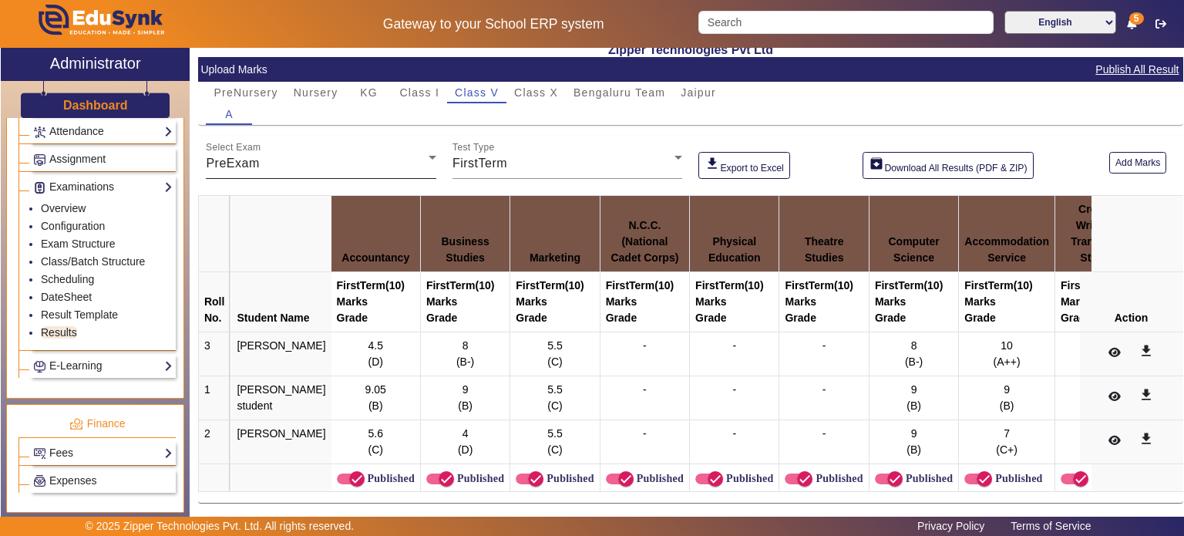
click at [388, 152] on div "Select Exam PreExam" at bounding box center [321, 157] width 230 height 43
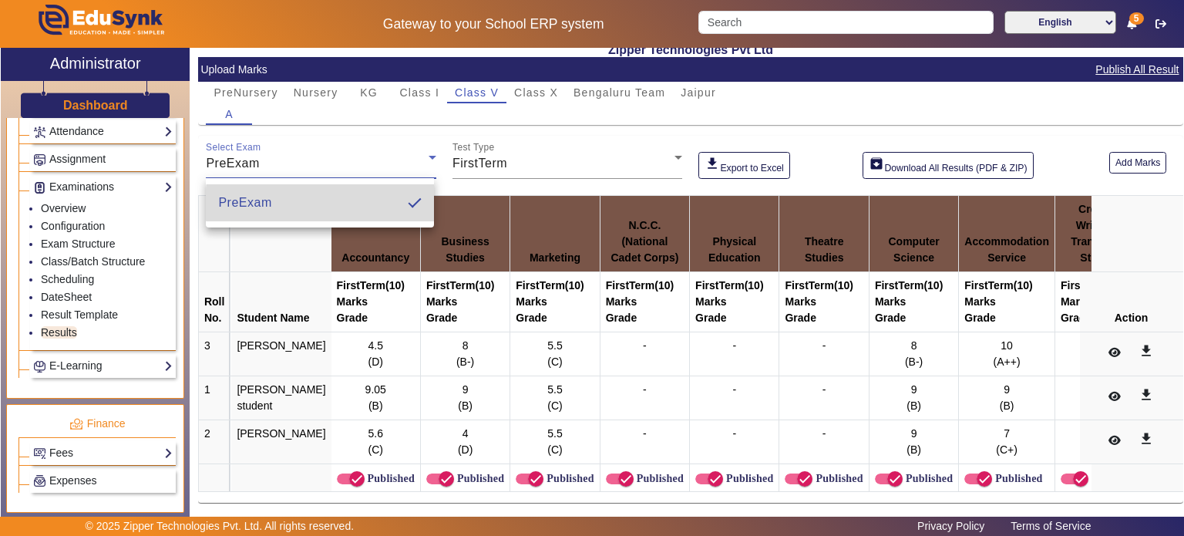
click at [363, 204] on mat-option "PreExam" at bounding box center [320, 202] width 228 height 37
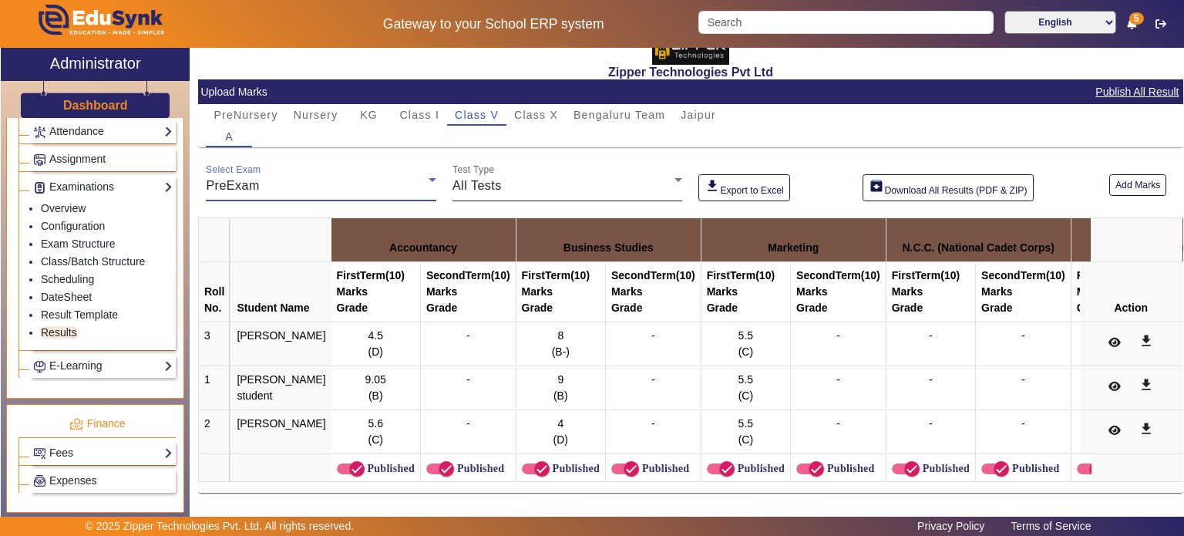
click at [479, 176] on div "All Tests" at bounding box center [563, 185] width 223 height 18
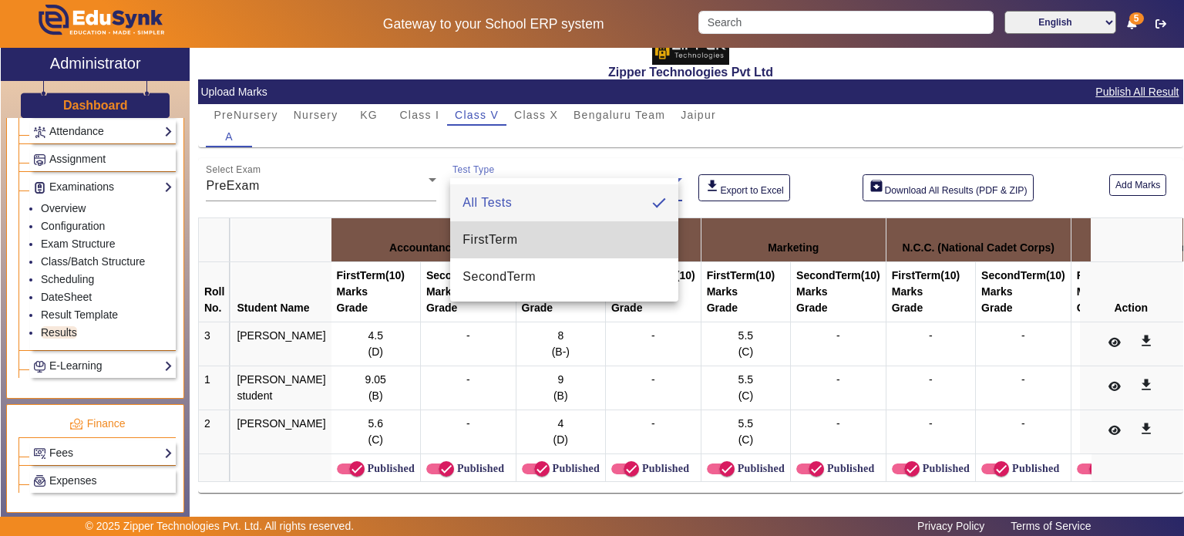
click at [491, 244] on span "FirstTerm" at bounding box center [489, 239] width 55 height 18
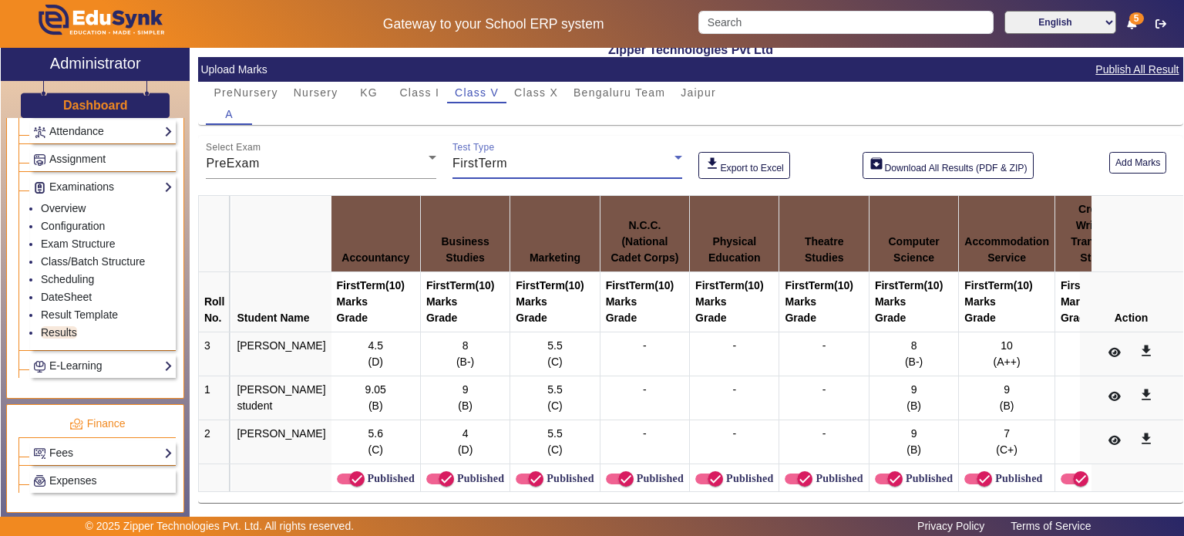
click at [539, 159] on div "FirstTerm" at bounding box center [563, 163] width 223 height 18
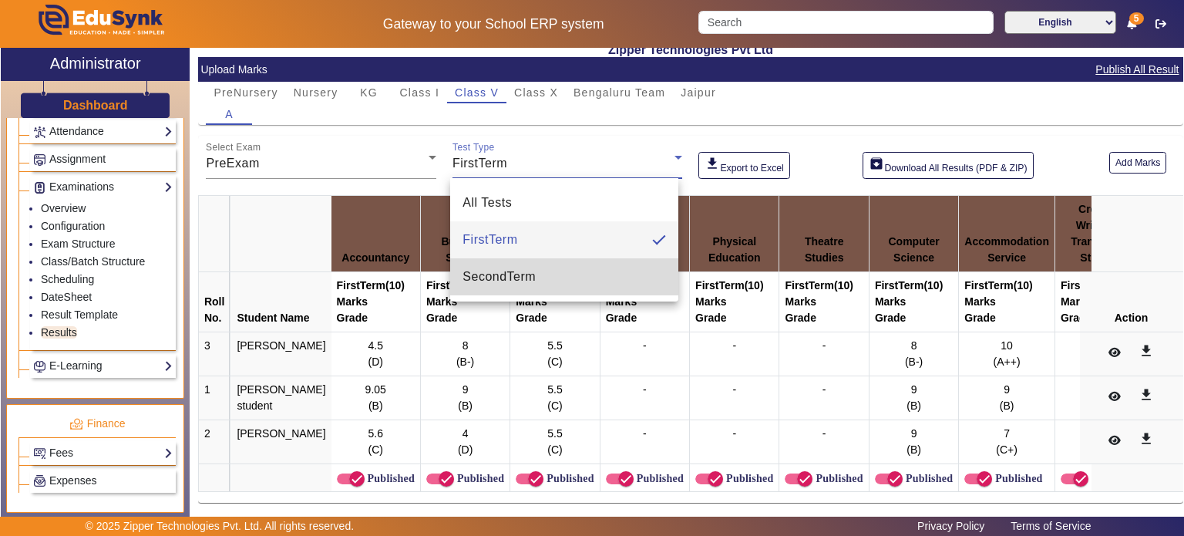
click at [509, 268] on span "SecondTerm" at bounding box center [498, 276] width 73 height 18
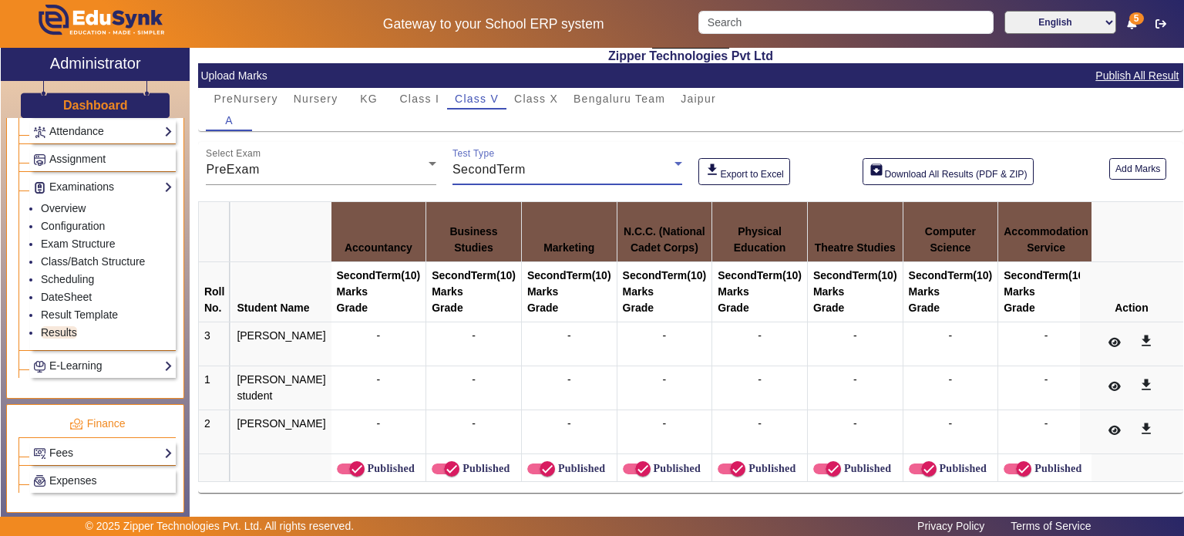
click at [538, 163] on div "SecondTerm" at bounding box center [563, 169] width 223 height 18
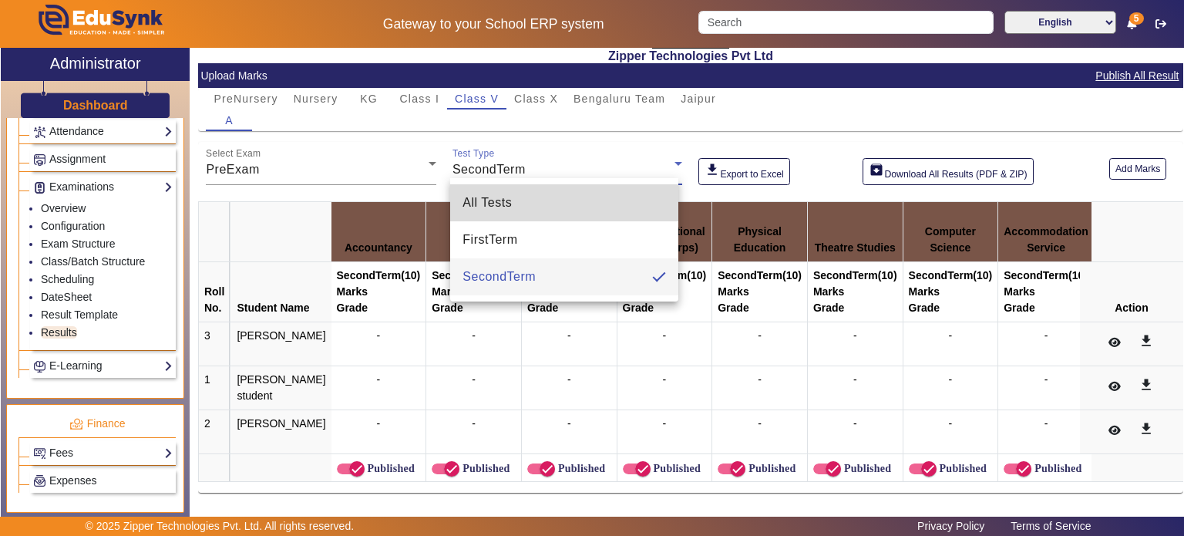
click at [533, 190] on mat-option "All Tests" at bounding box center [564, 202] width 228 height 37
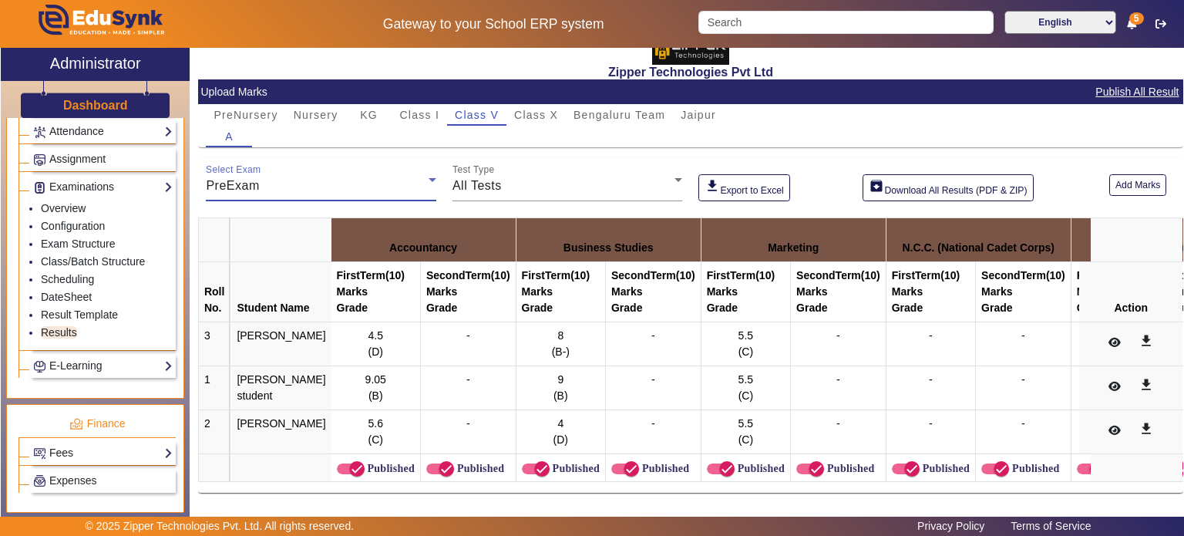
click at [395, 176] on div "PreExam" at bounding box center [317, 185] width 223 height 18
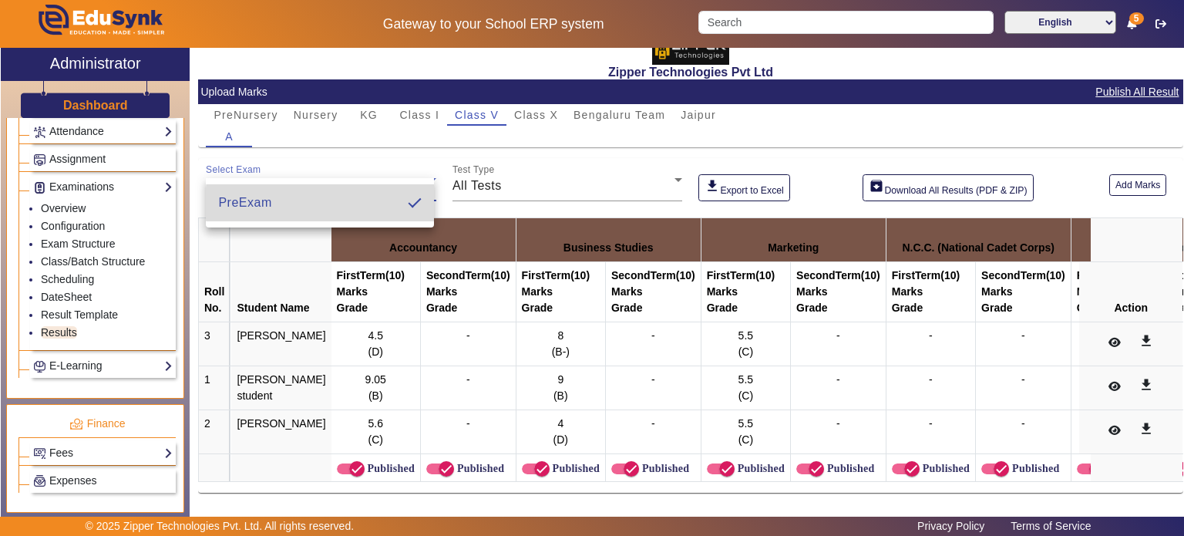
click at [365, 203] on mat-option "PreExam" at bounding box center [320, 202] width 228 height 37
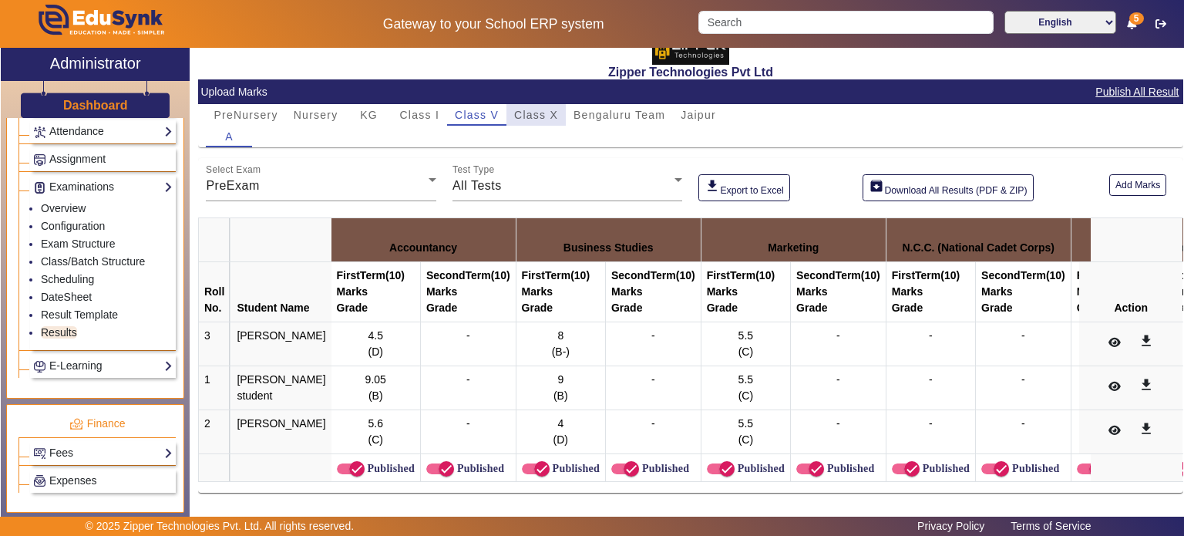
click at [523, 104] on span "Class X" at bounding box center [536, 115] width 44 height 22
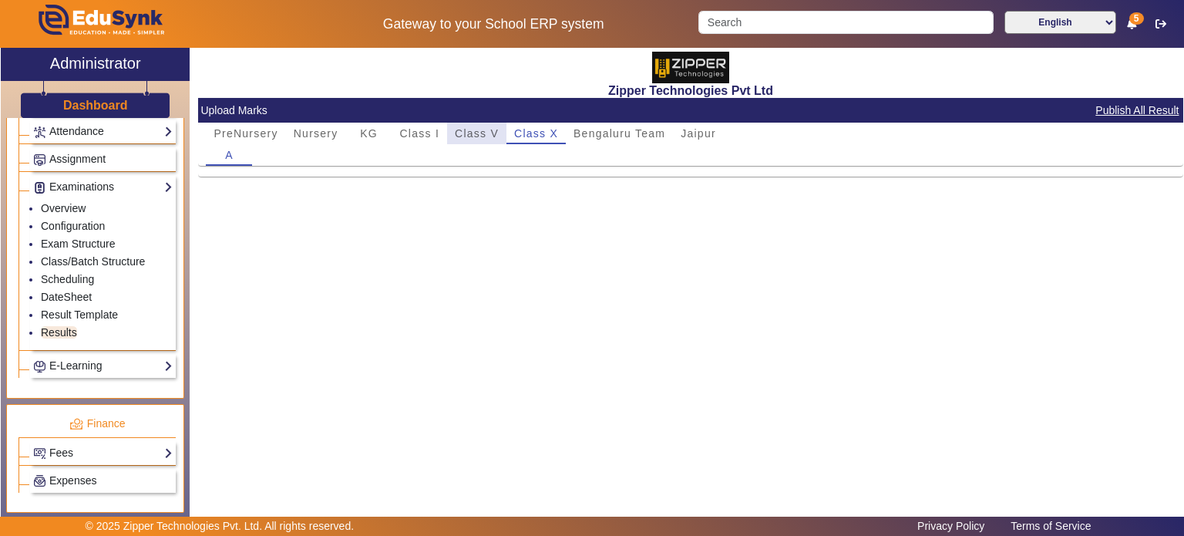
click at [482, 133] on span "Class V" at bounding box center [477, 133] width 44 height 11
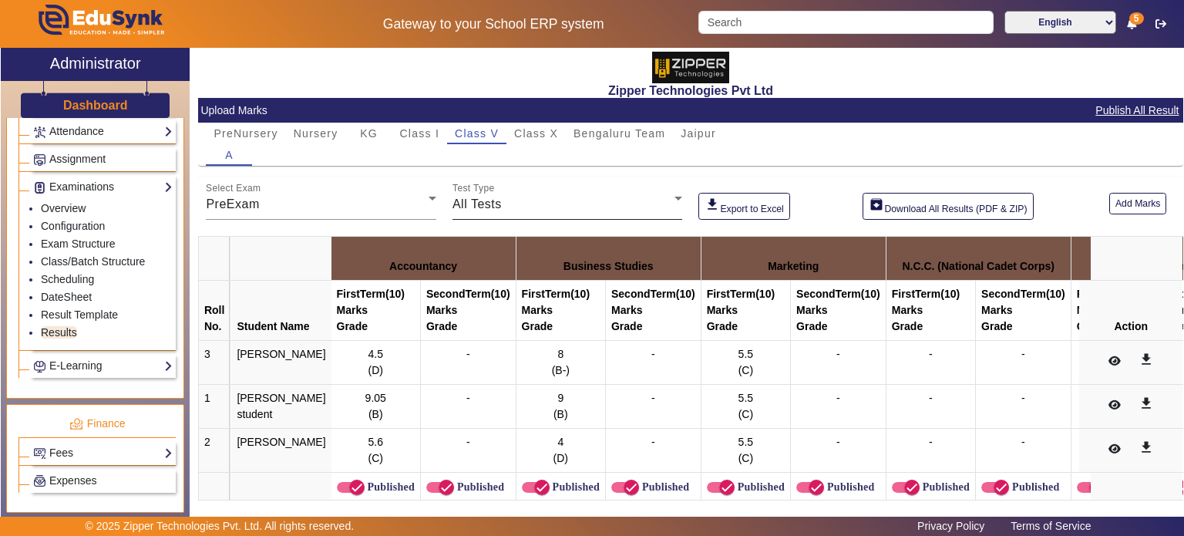
click at [513, 214] on div "Test Type All Tests" at bounding box center [567, 197] width 230 height 43
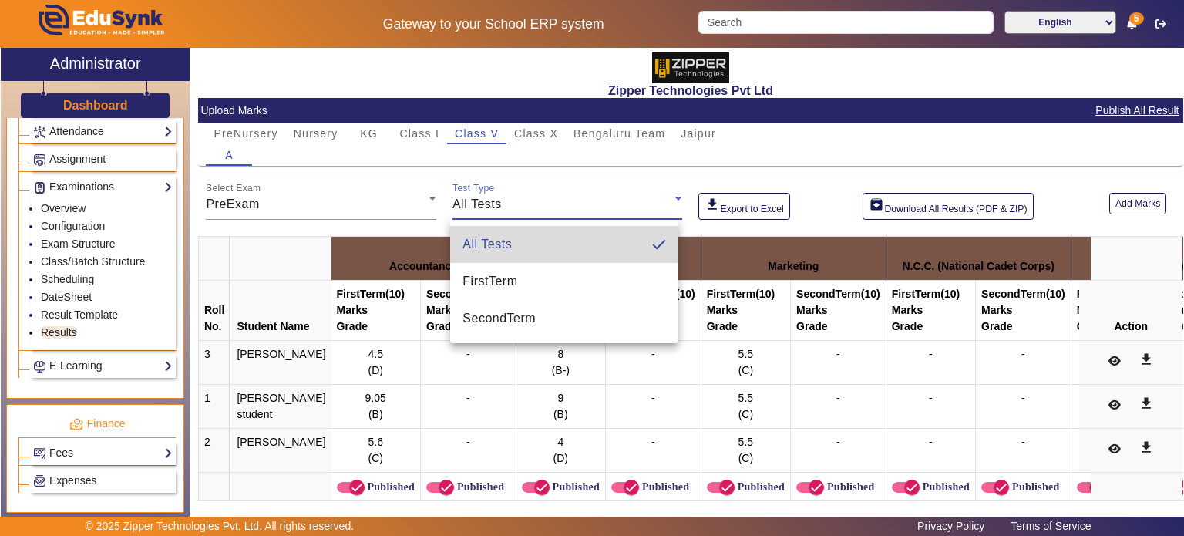
click at [509, 245] on span "All Tests" at bounding box center [486, 244] width 49 height 18
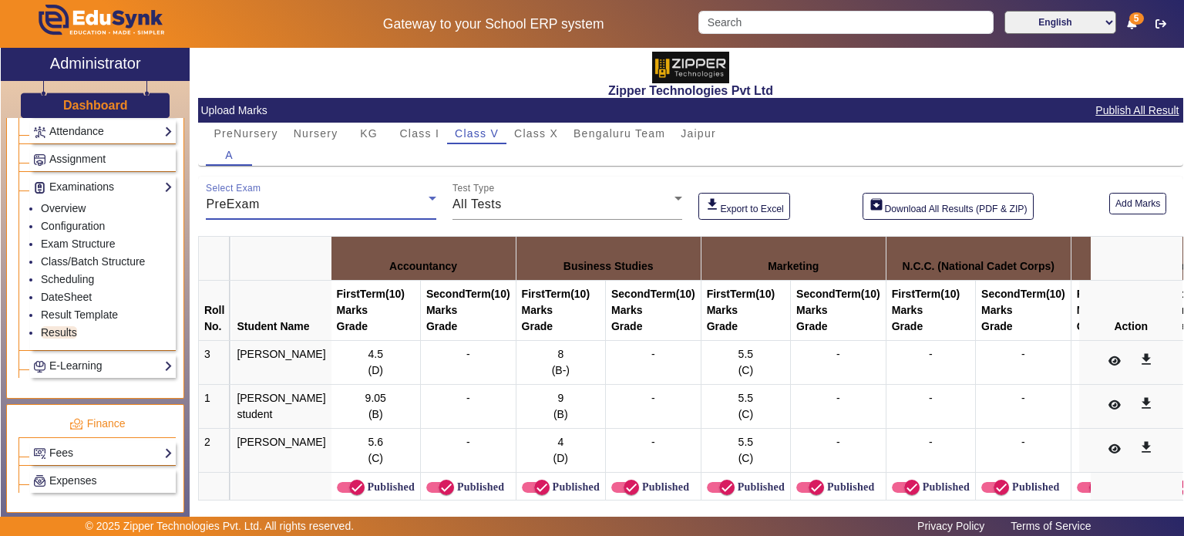
click at [385, 197] on div "PreExam" at bounding box center [317, 204] width 223 height 18
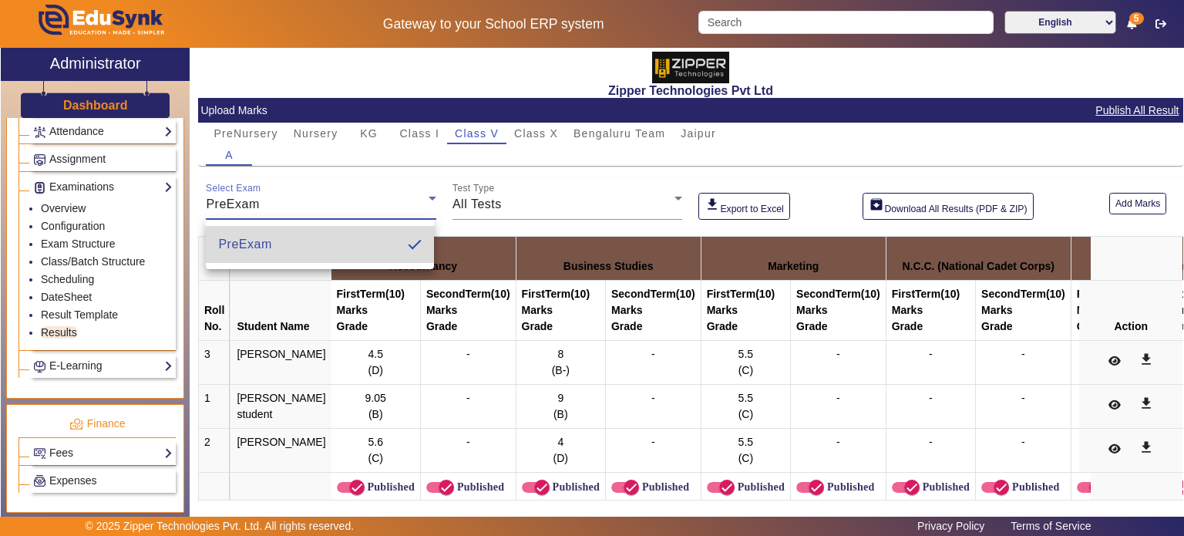
click at [363, 259] on mat-option "PreExam" at bounding box center [320, 244] width 228 height 37
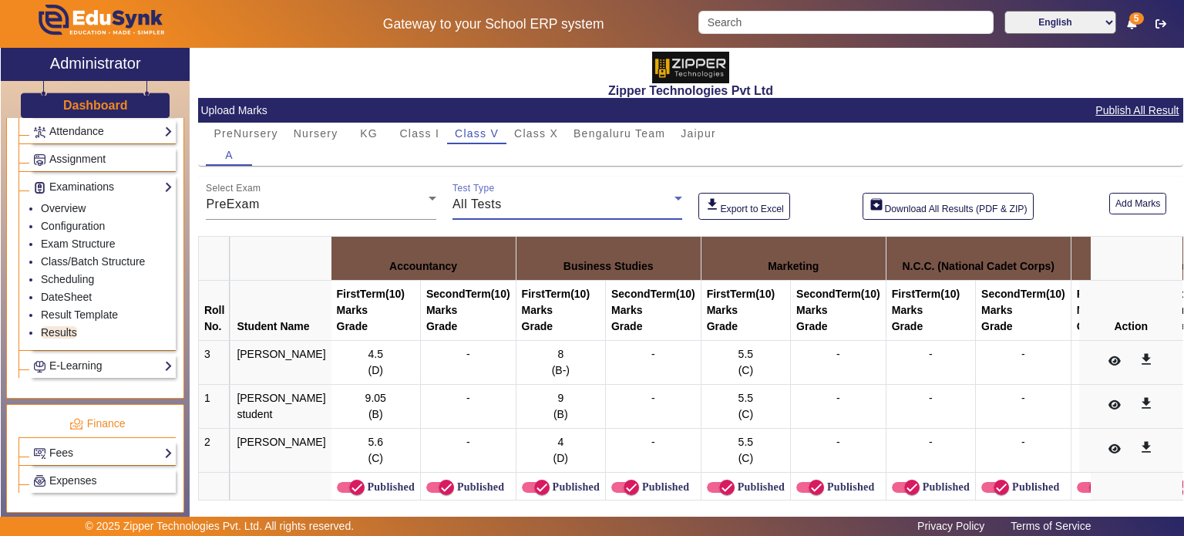
click at [496, 213] on div "All Tests" at bounding box center [563, 204] width 223 height 18
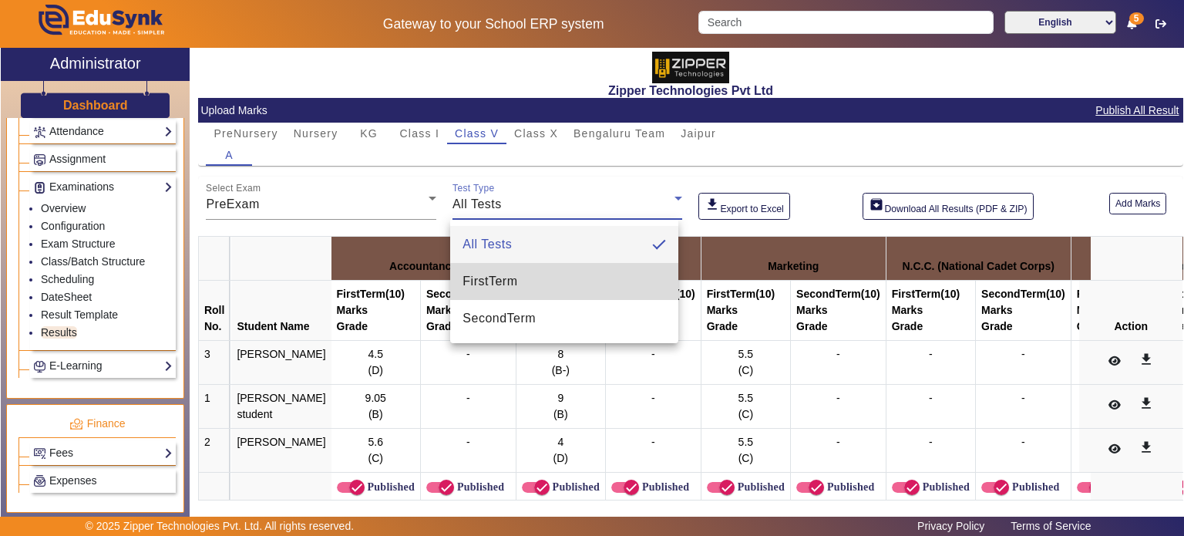
click at [496, 283] on span "FirstTerm" at bounding box center [489, 281] width 55 height 18
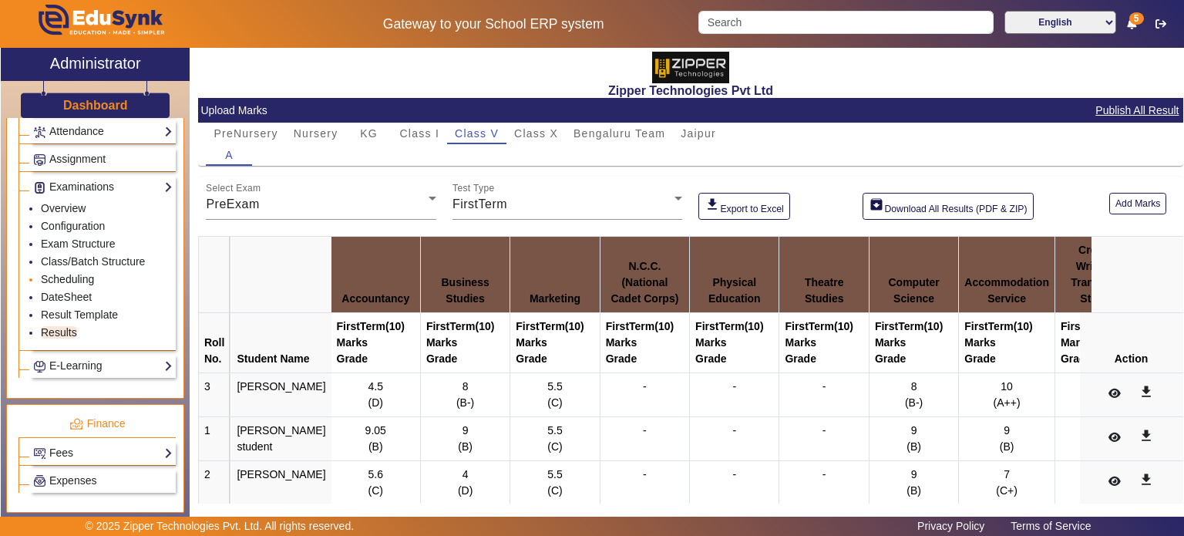
click at [71, 274] on link "Scheduling" at bounding box center [67, 279] width 53 height 12
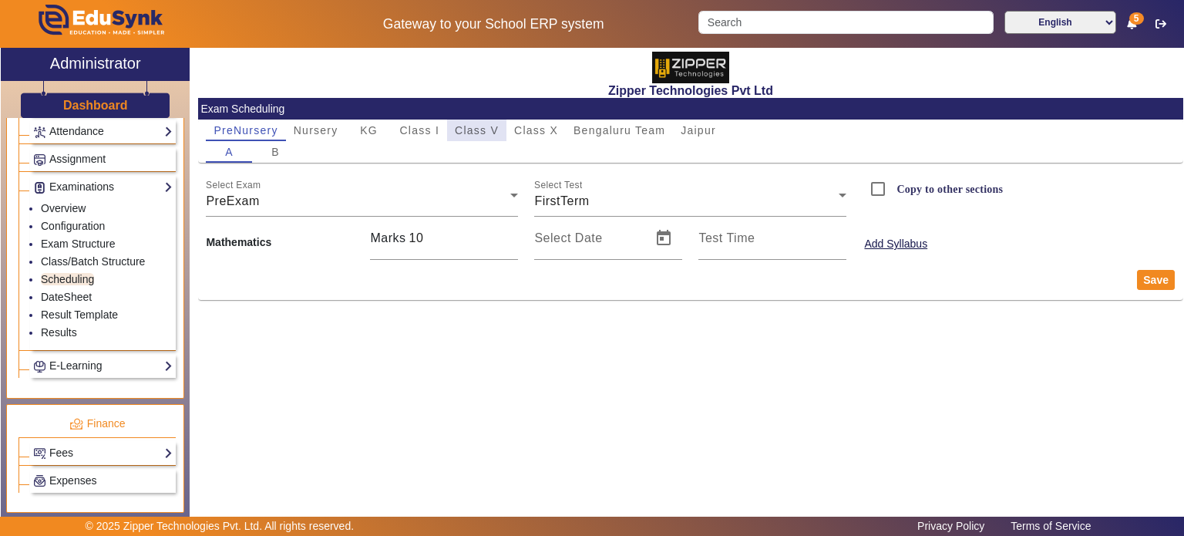
click at [455, 126] on span "Class V" at bounding box center [477, 130] width 44 height 11
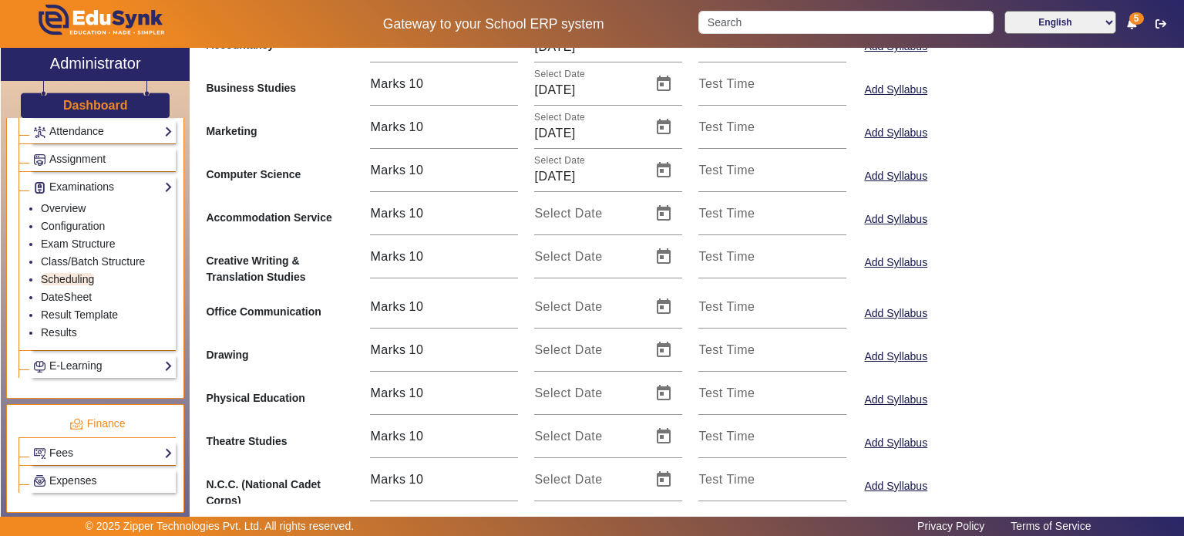
scroll to position [199, 0]
click at [80, 291] on link "DateSheet" at bounding box center [66, 297] width 51 height 12
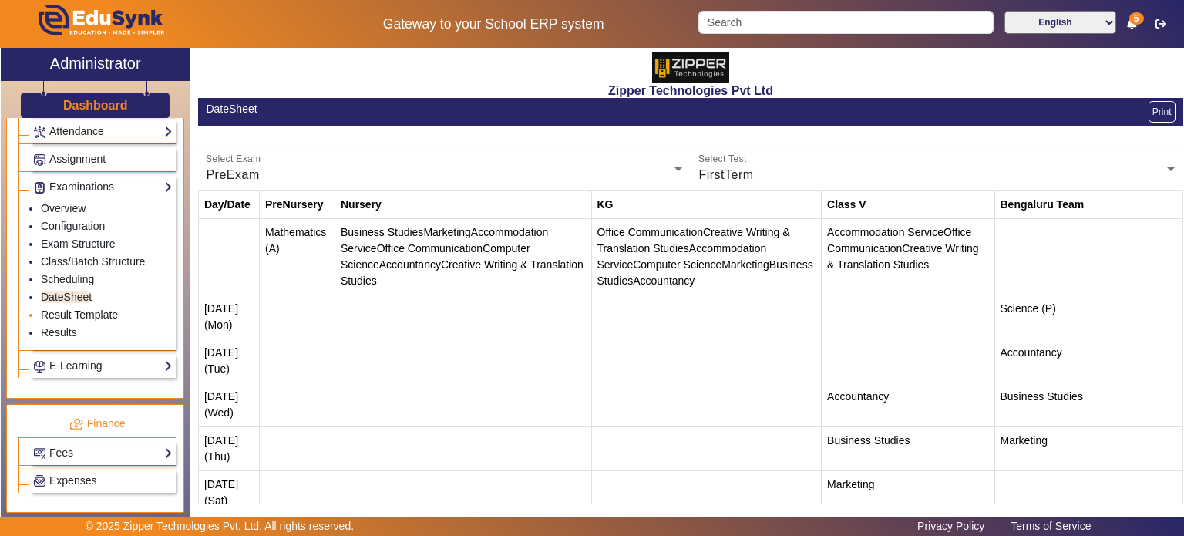
click at [86, 308] on link "Result Template" at bounding box center [79, 314] width 77 height 12
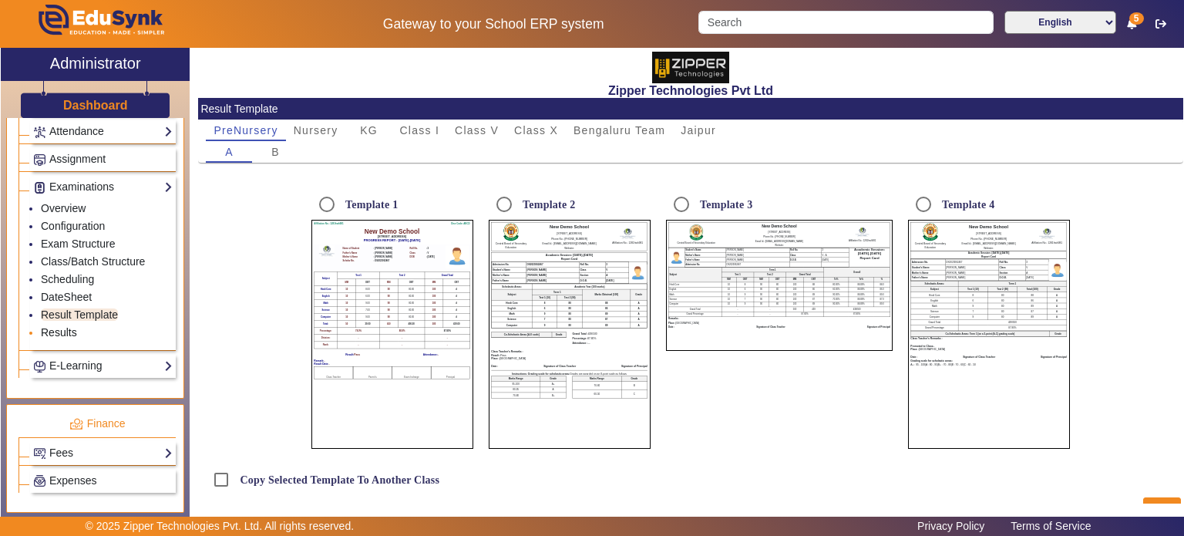
click at [69, 326] on link "Results" at bounding box center [59, 332] width 36 height 12
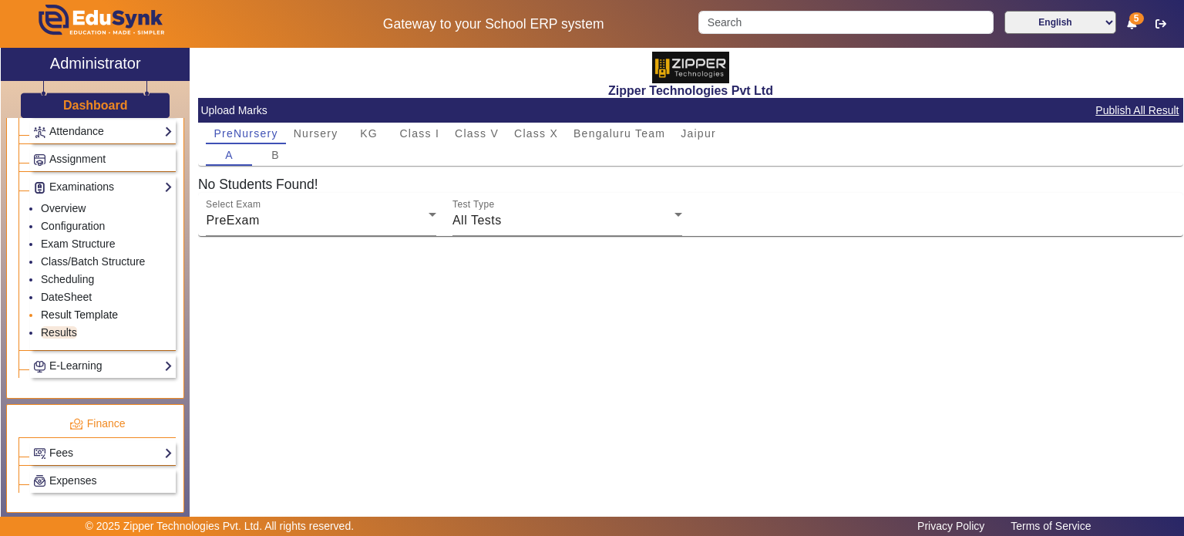
click at [82, 308] on link "Result Template" at bounding box center [79, 314] width 77 height 12
